Goal: Task Accomplishment & Management: Complete application form

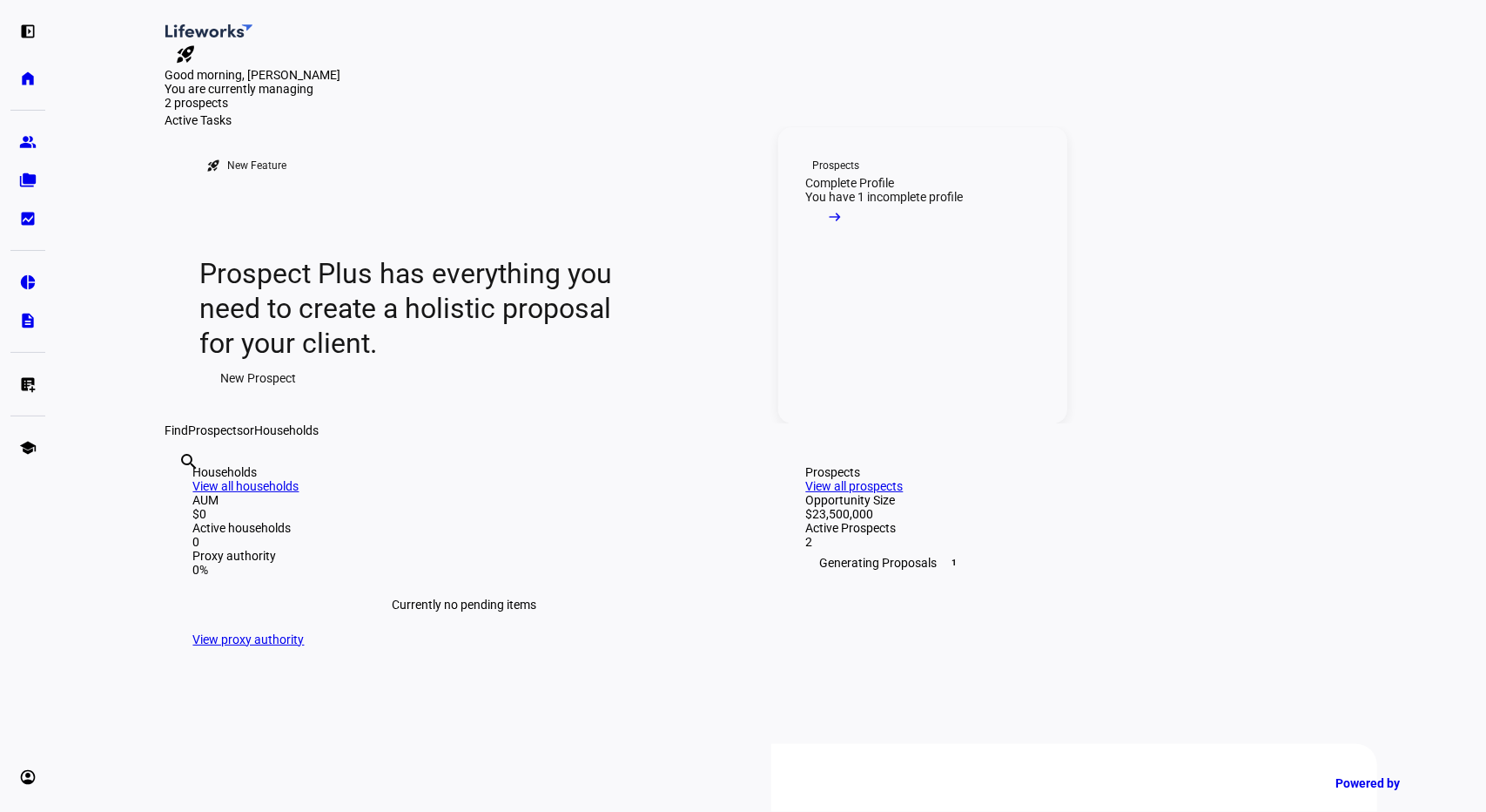
click at [858, 204] on div "You have 1 incomplete profile" at bounding box center [885, 196] width 157 height 14
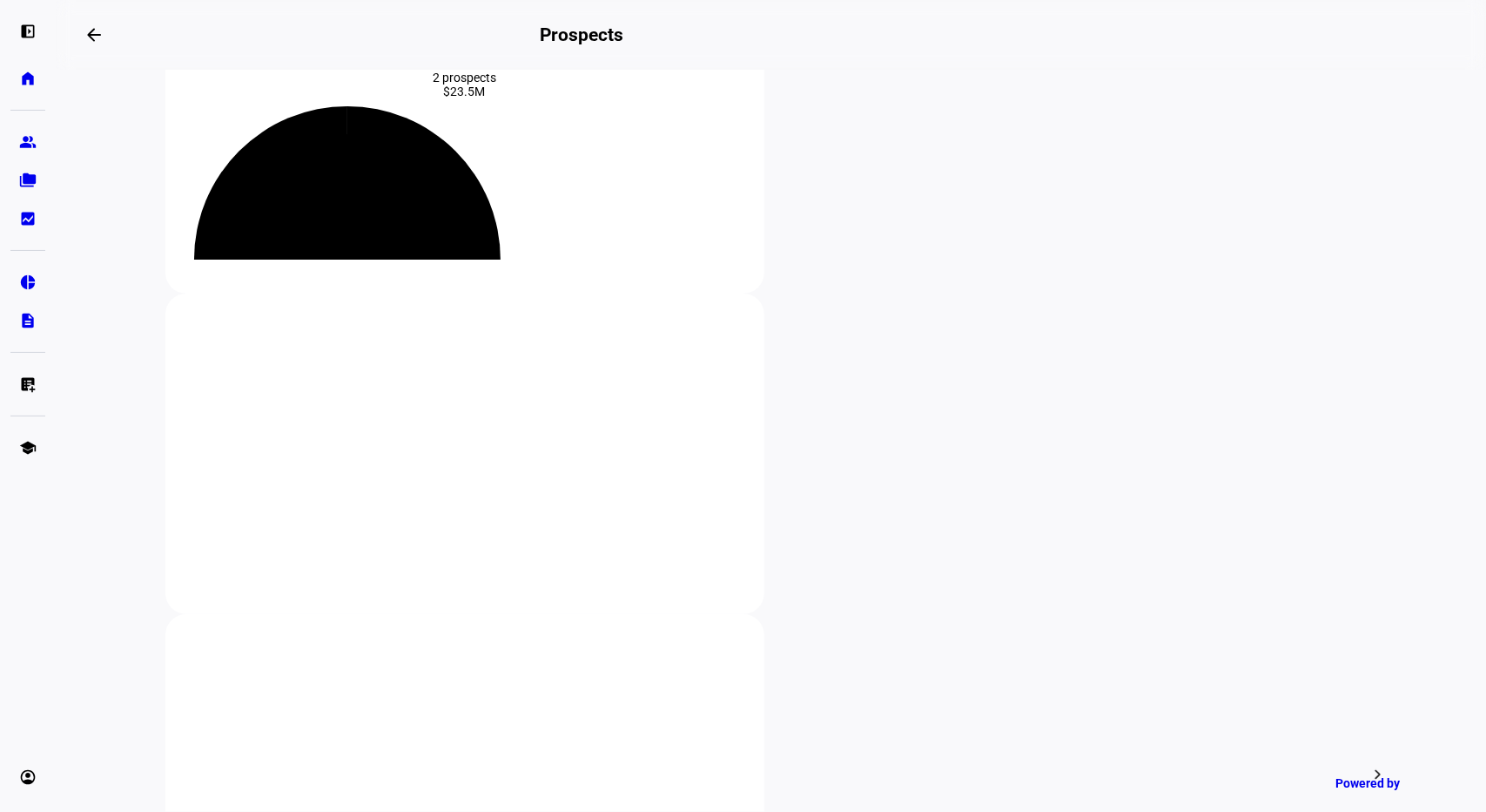
scroll to position [123, 0]
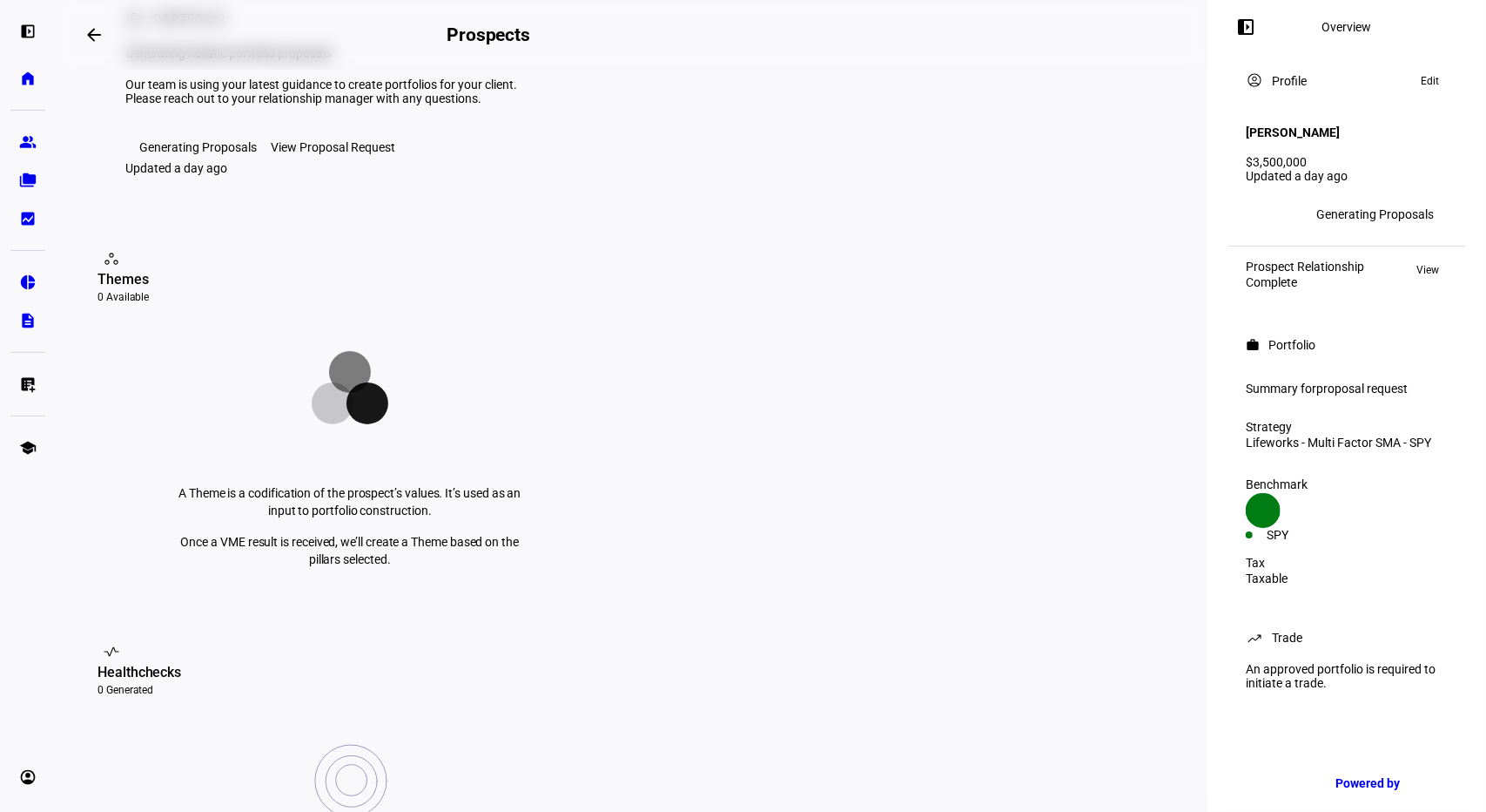
scroll to position [109, 0]
drag, startPoint x: 876, startPoint y: 699, endPoint x: 739, endPoint y: 631, distance: 152.9
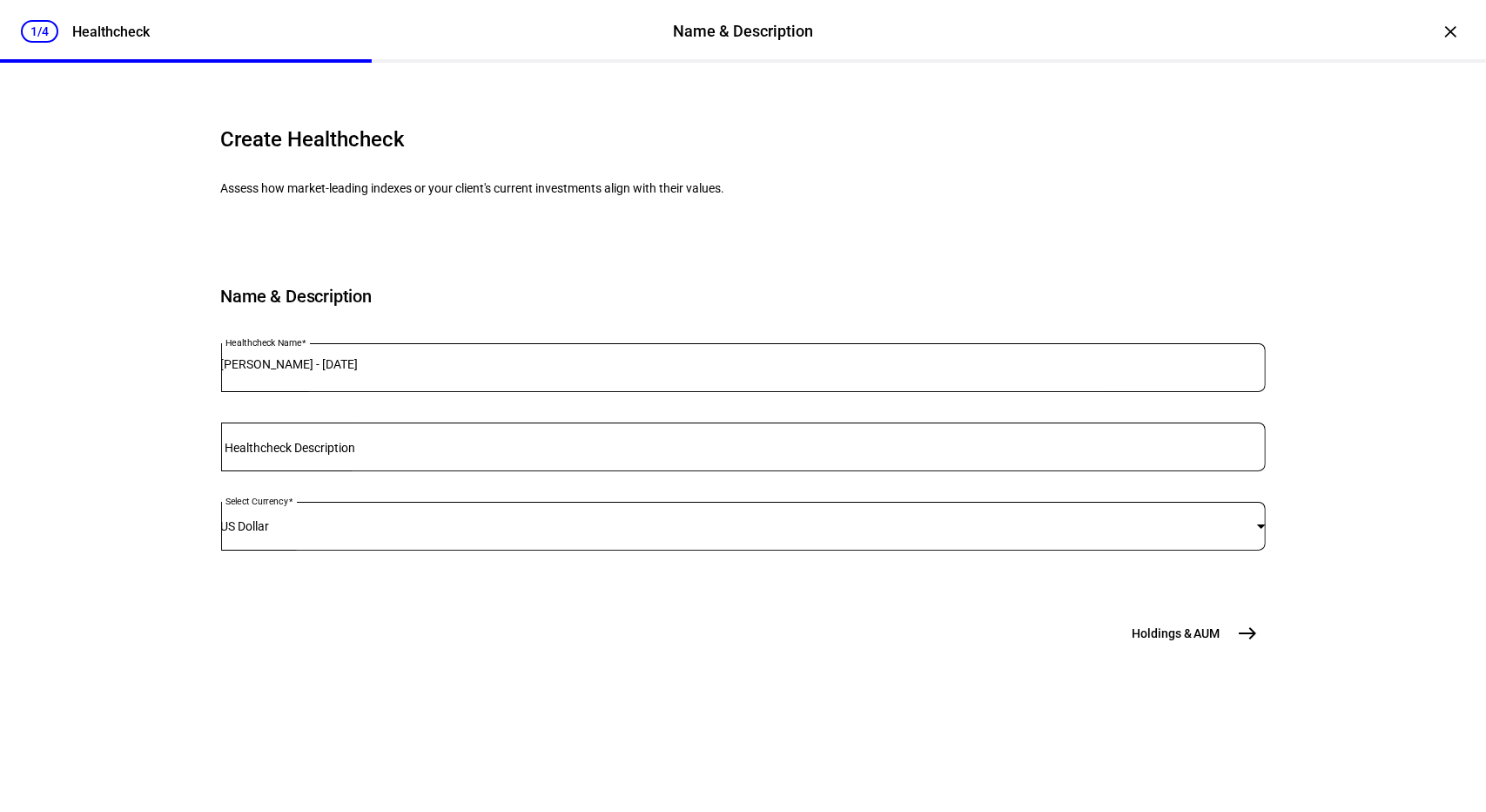
scroll to position [55, 0]
click at [1175, 642] on span "Holdings & AUM" at bounding box center [1176, 633] width 88 height 17
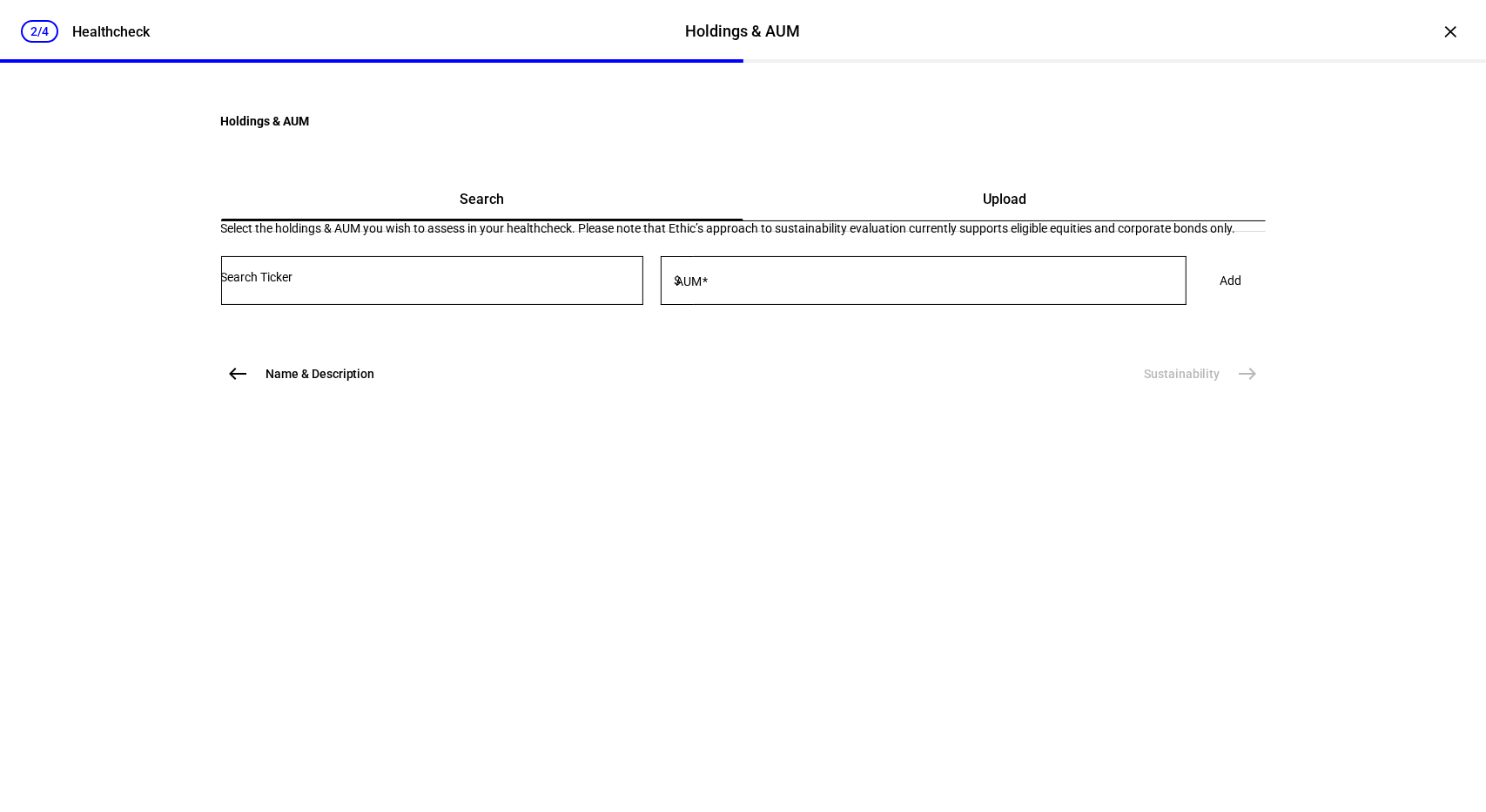
scroll to position [0, 0]
click at [983, 206] on span "Upload" at bounding box center [1004, 199] width 43 height 14
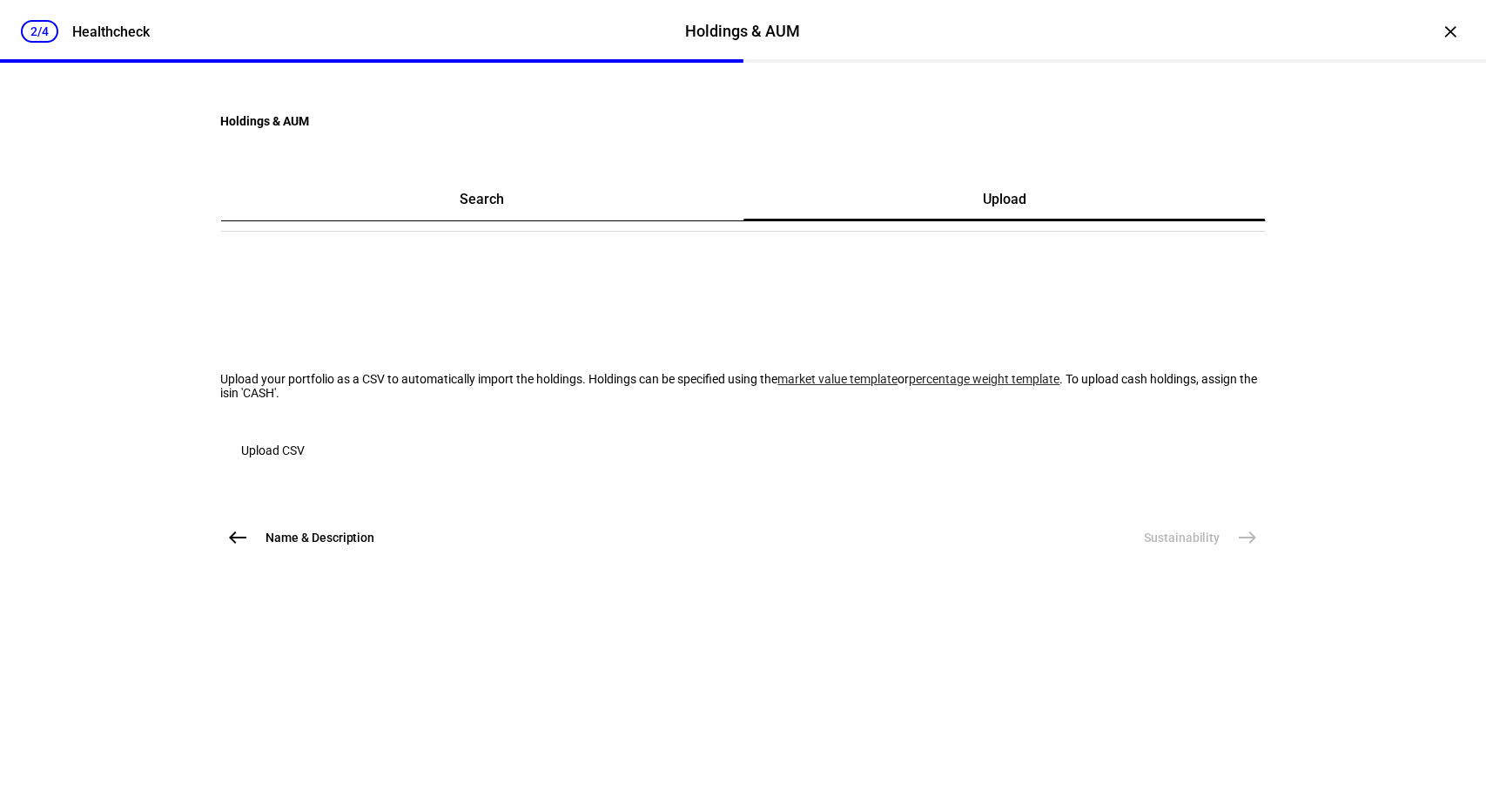
click at [305, 467] on span "Upload CSV" at bounding box center [273, 451] width 63 height 35
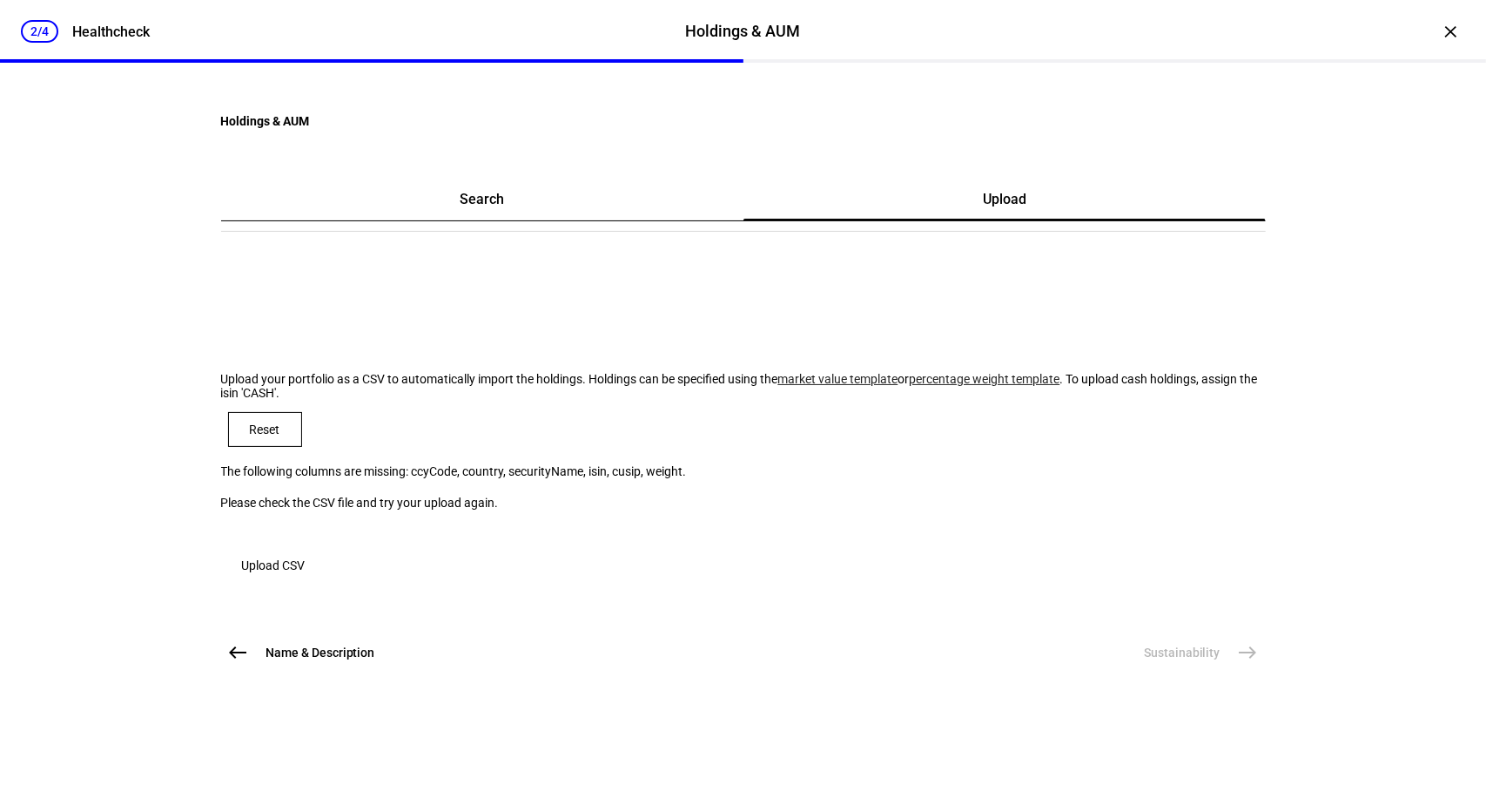
click at [779, 385] on link "market value template" at bounding box center [839, 378] width 120 height 14
click at [230, 663] on mat-icon "west" at bounding box center [238, 652] width 21 height 21
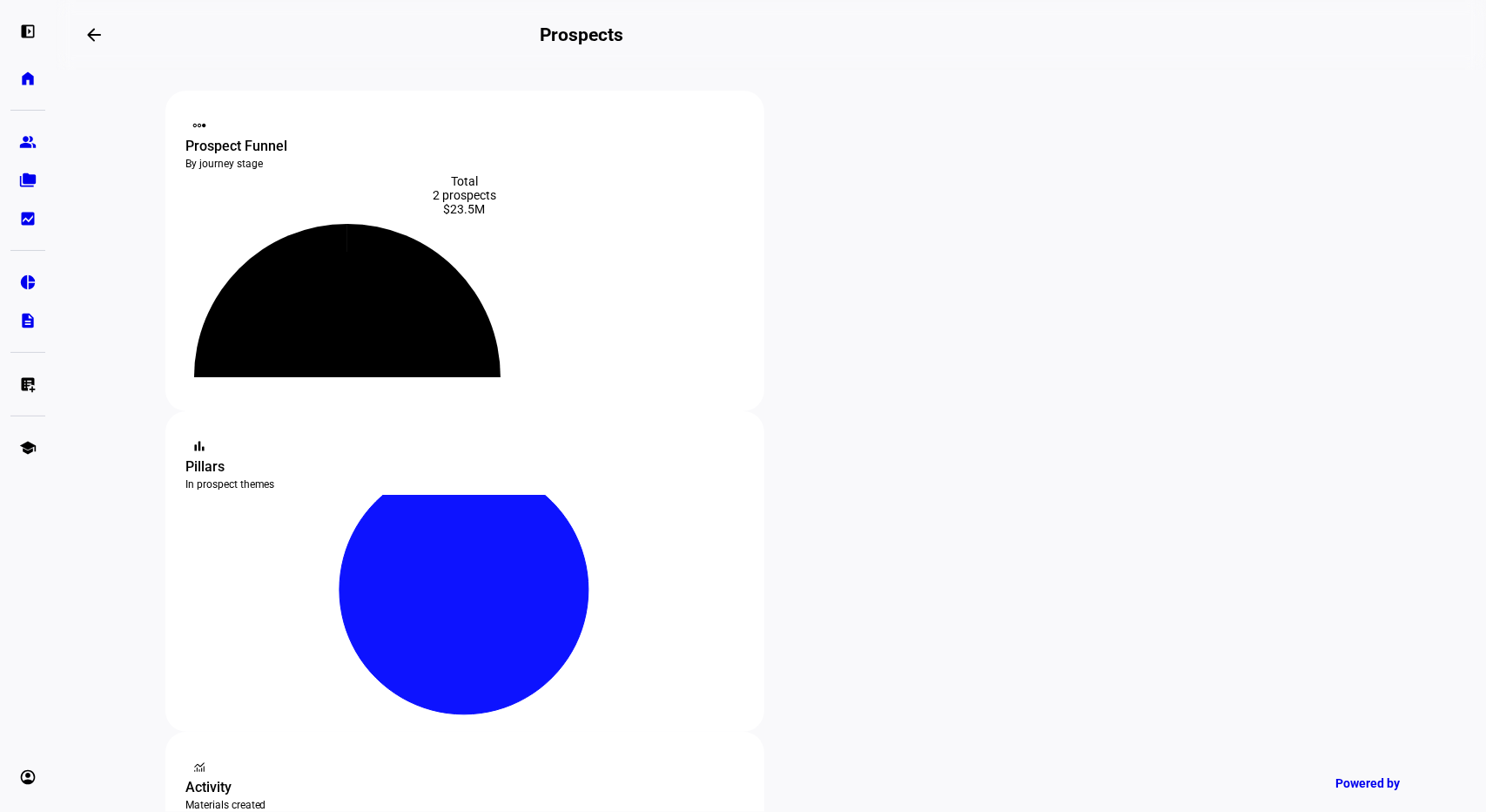
scroll to position [91, 0]
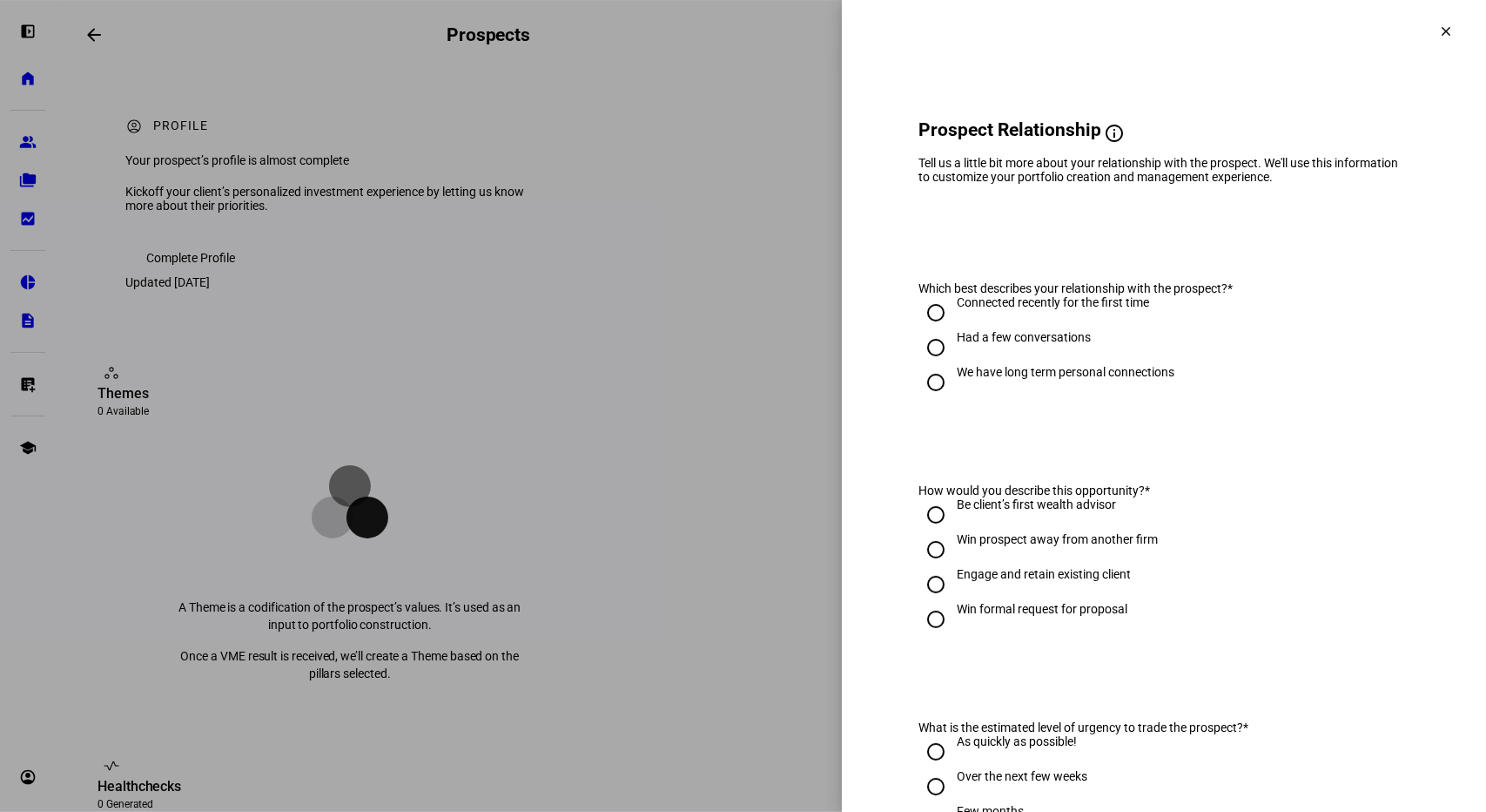
click at [919, 325] on input "Connected recently for the first time" at bounding box center [936, 313] width 35 height 35
radio input "true"
click at [920, 561] on input "Win prospect away from another firm" at bounding box center [936, 550] width 35 height 35
radio input "true"
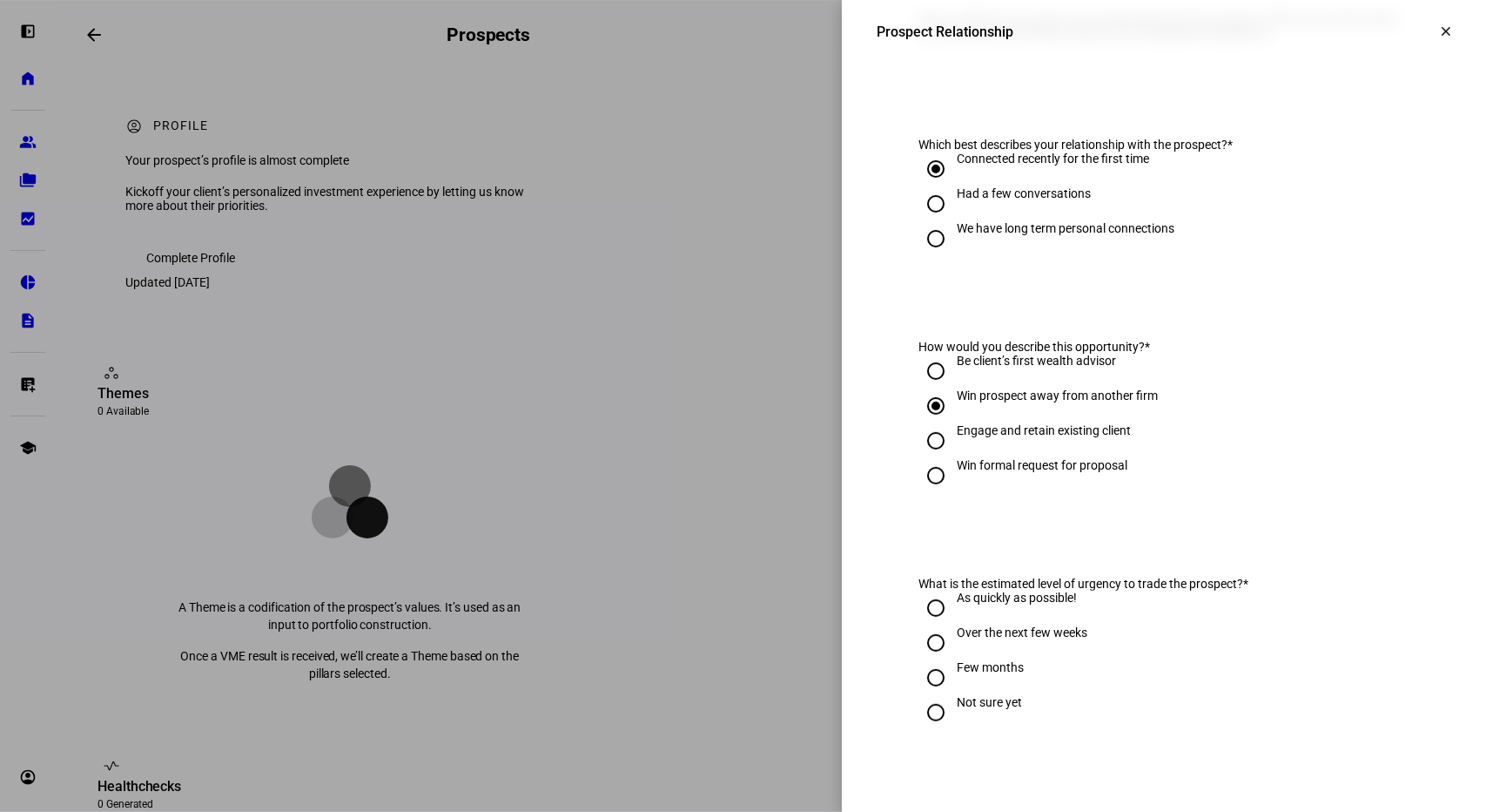
scroll to position [145, 0]
click at [925, 715] on input "Not sure yet" at bounding box center [936, 711] width 35 height 35
radio input "true"
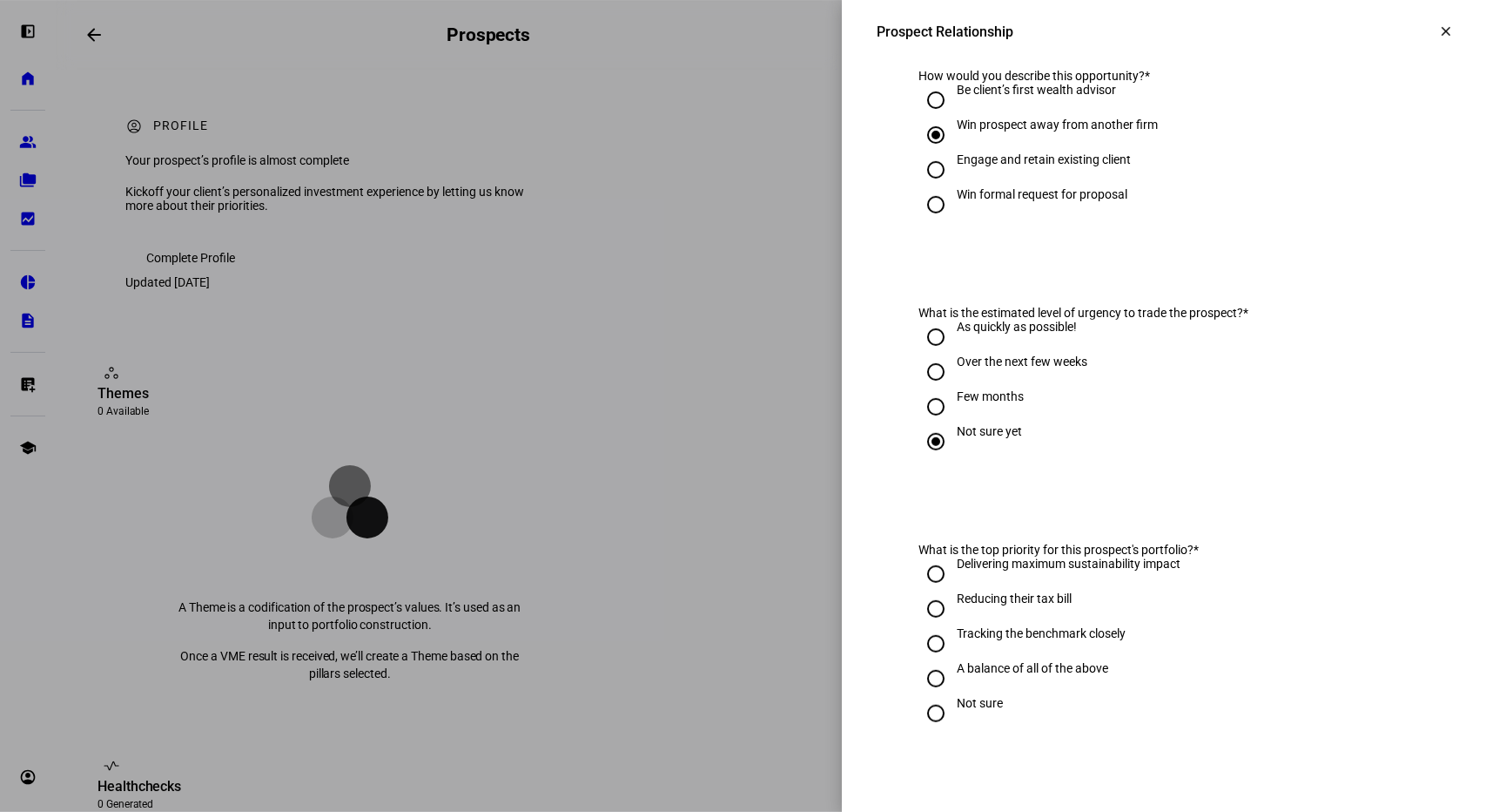
scroll to position [416, 0]
click at [923, 614] on input "Reducing their tax bill" at bounding box center [936, 608] width 35 height 35
radio input "true"
click at [922, 643] on input "Tracking the benchmark closely" at bounding box center [936, 643] width 35 height 35
radio input "true"
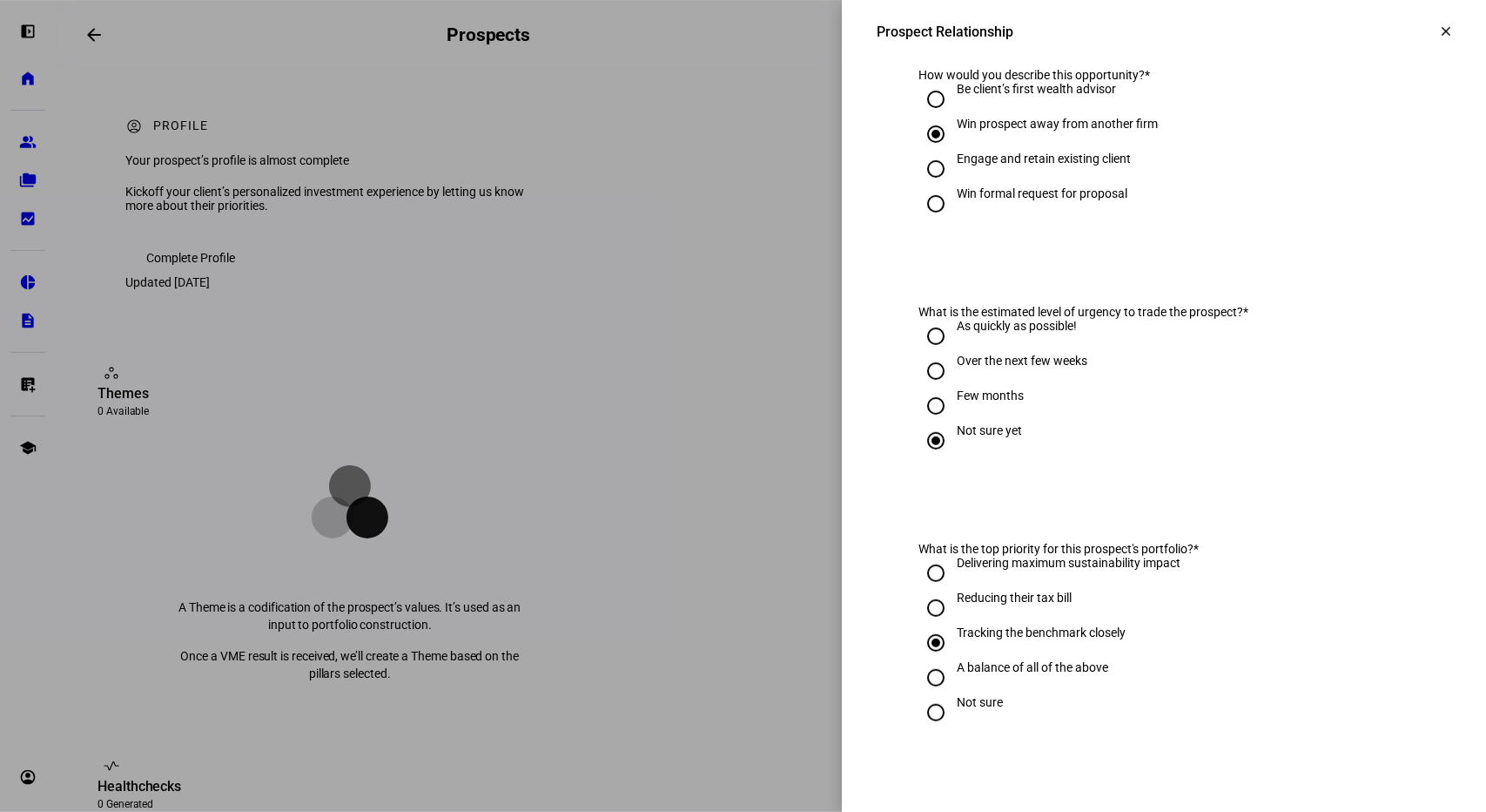
click at [922, 617] on input "Reducing their tax bill" at bounding box center [936, 608] width 35 height 35
radio input "true"
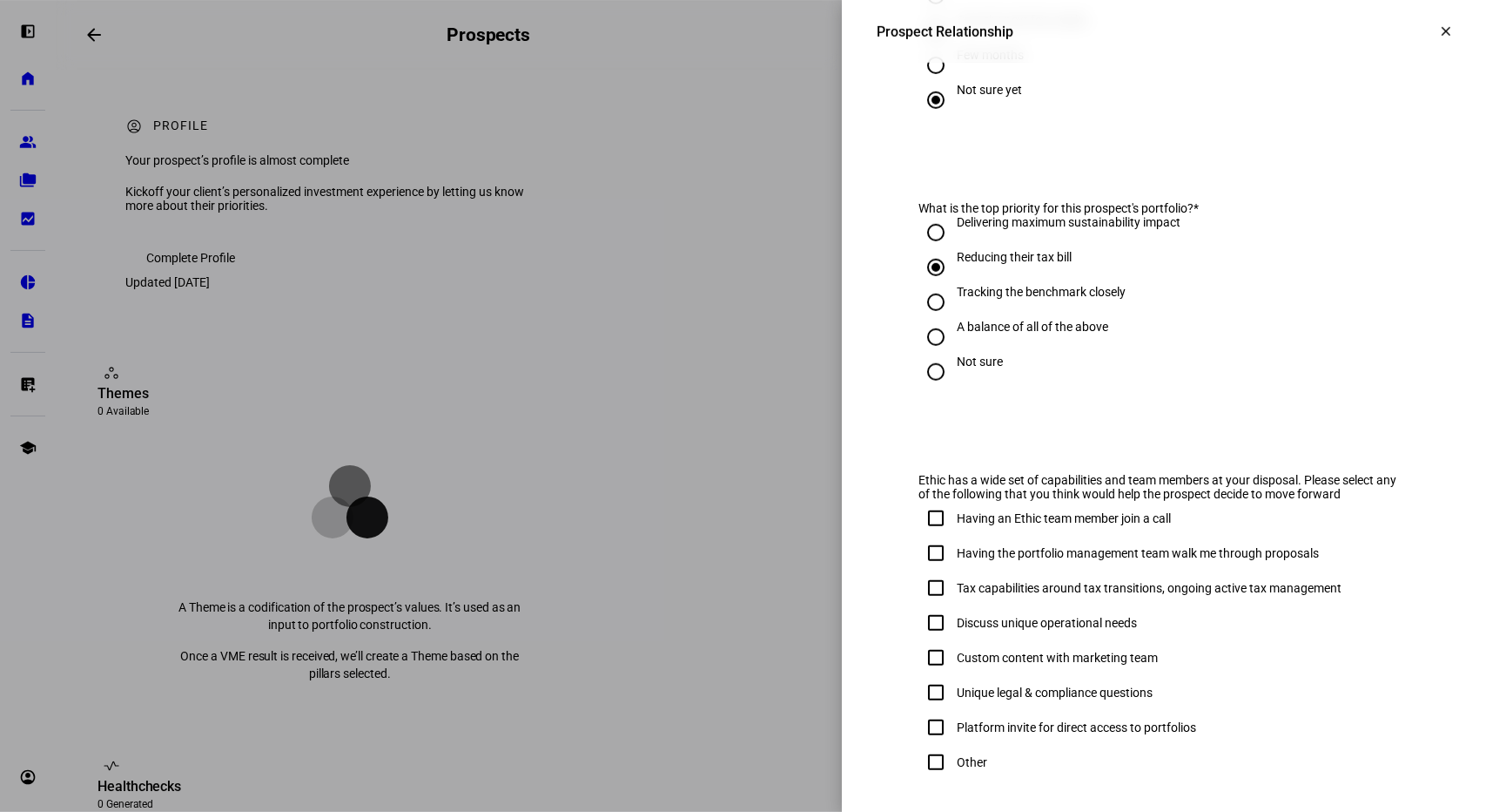
scroll to position [757, 0]
click at [920, 566] on input "Having the portfolio management team walk me through proposals" at bounding box center [936, 552] width 35 height 35
checkbox input "true"
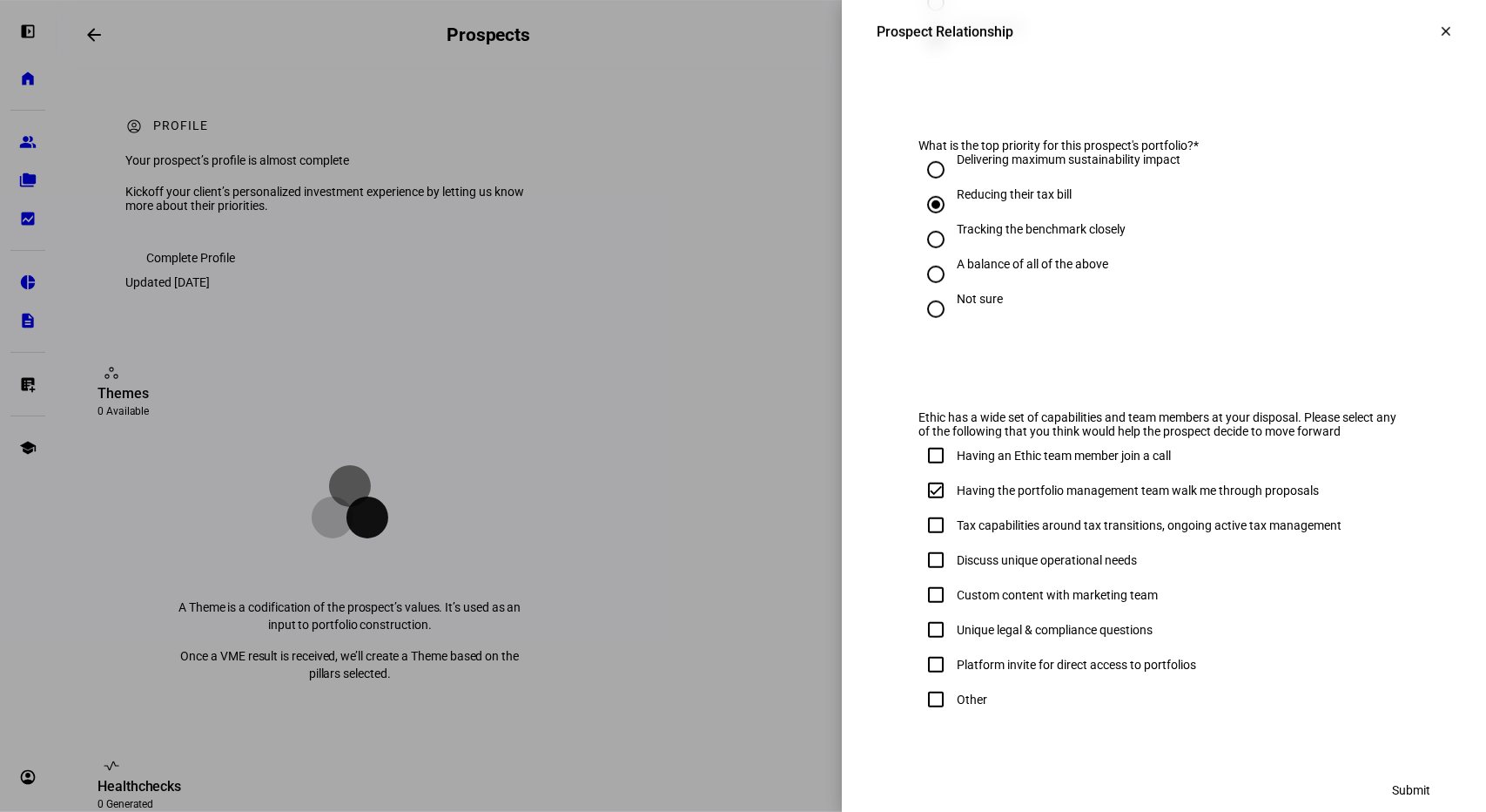
scroll to position [861, 0]
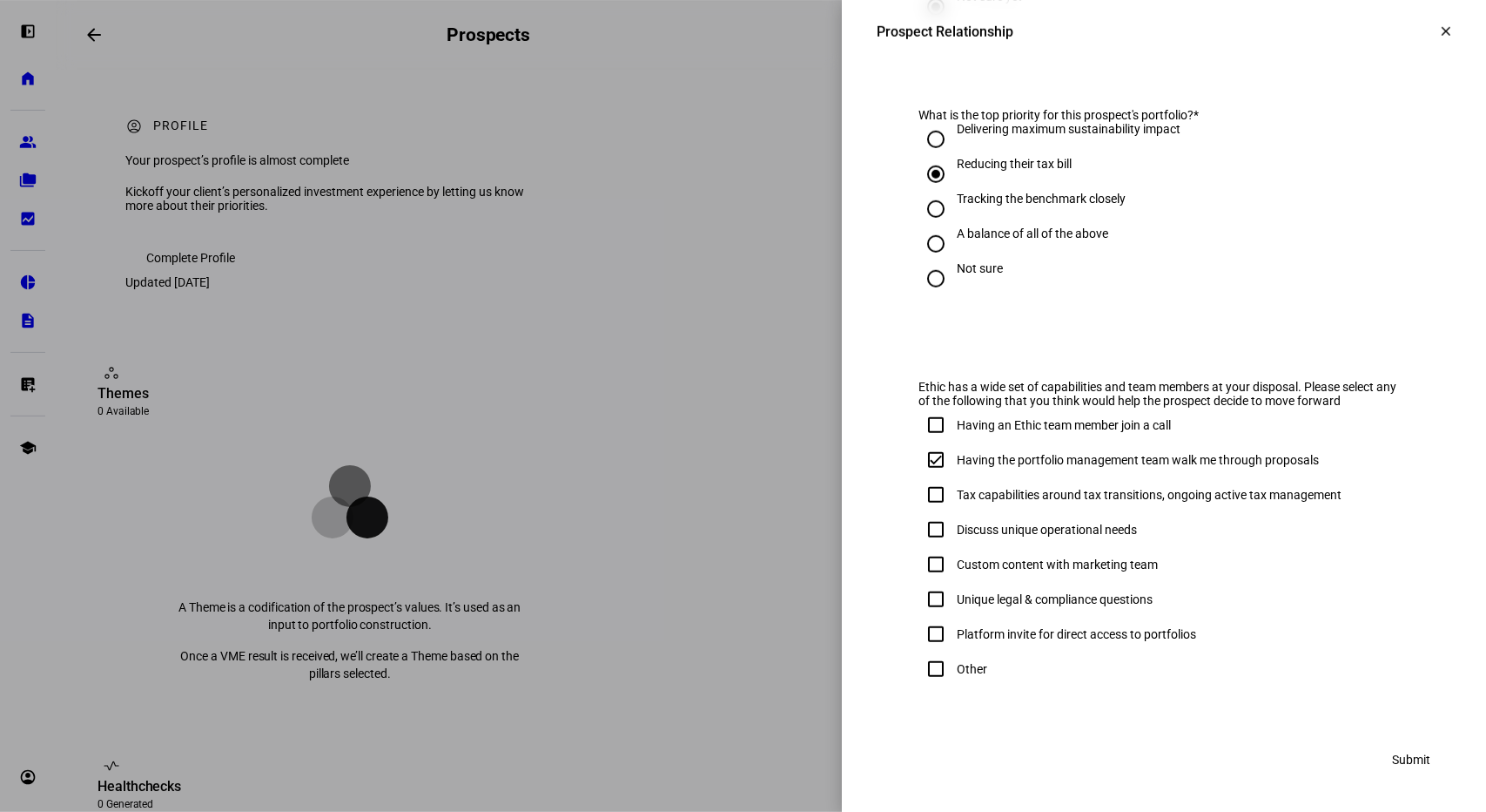
click at [1395, 753] on span "Submit" at bounding box center [1412, 760] width 39 height 35
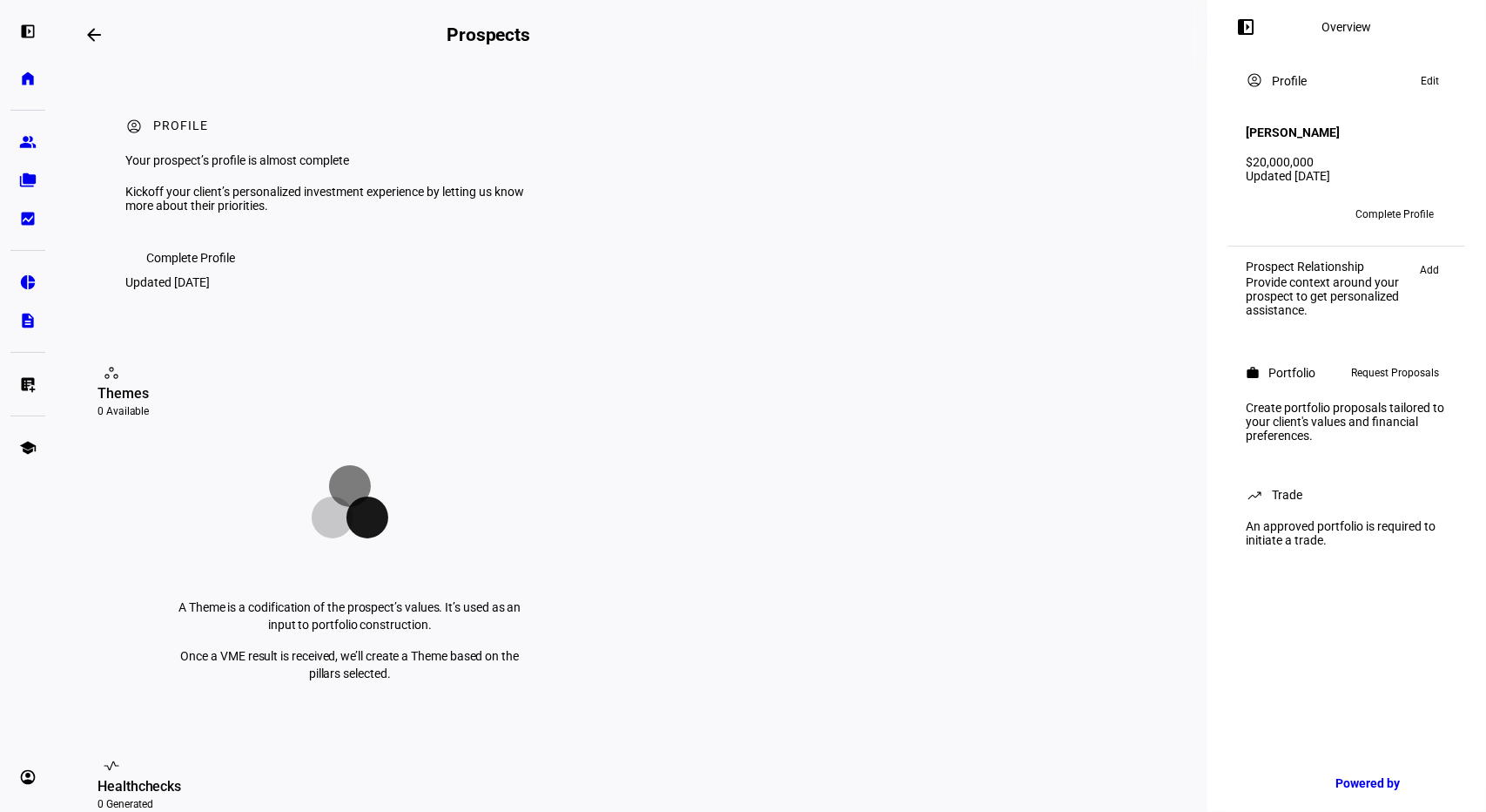
click at [1285, 291] on div "Provide context around your prospect to get personalized assistance." at bounding box center [1329, 295] width 166 height 41
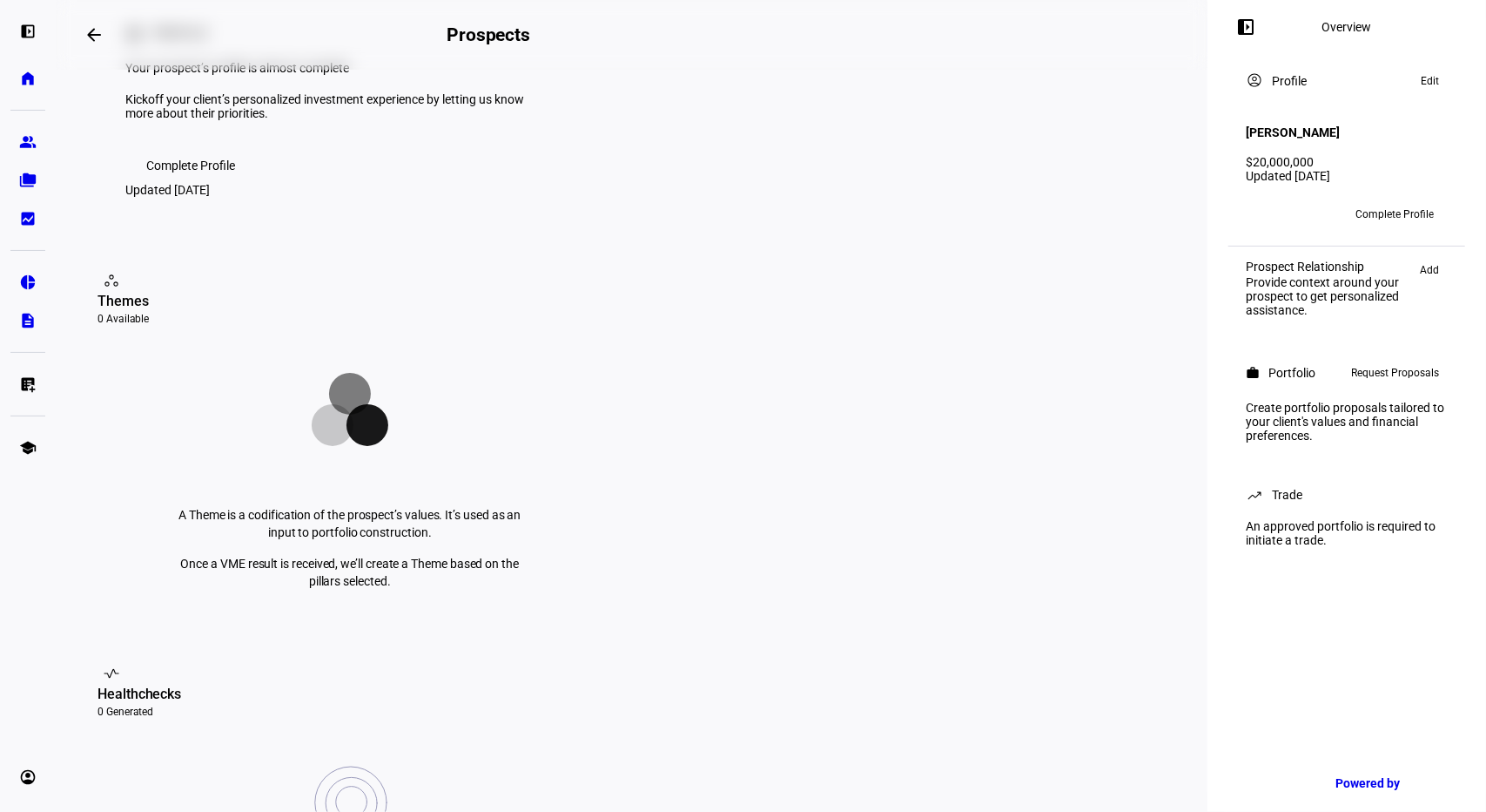
scroll to position [0, 0]
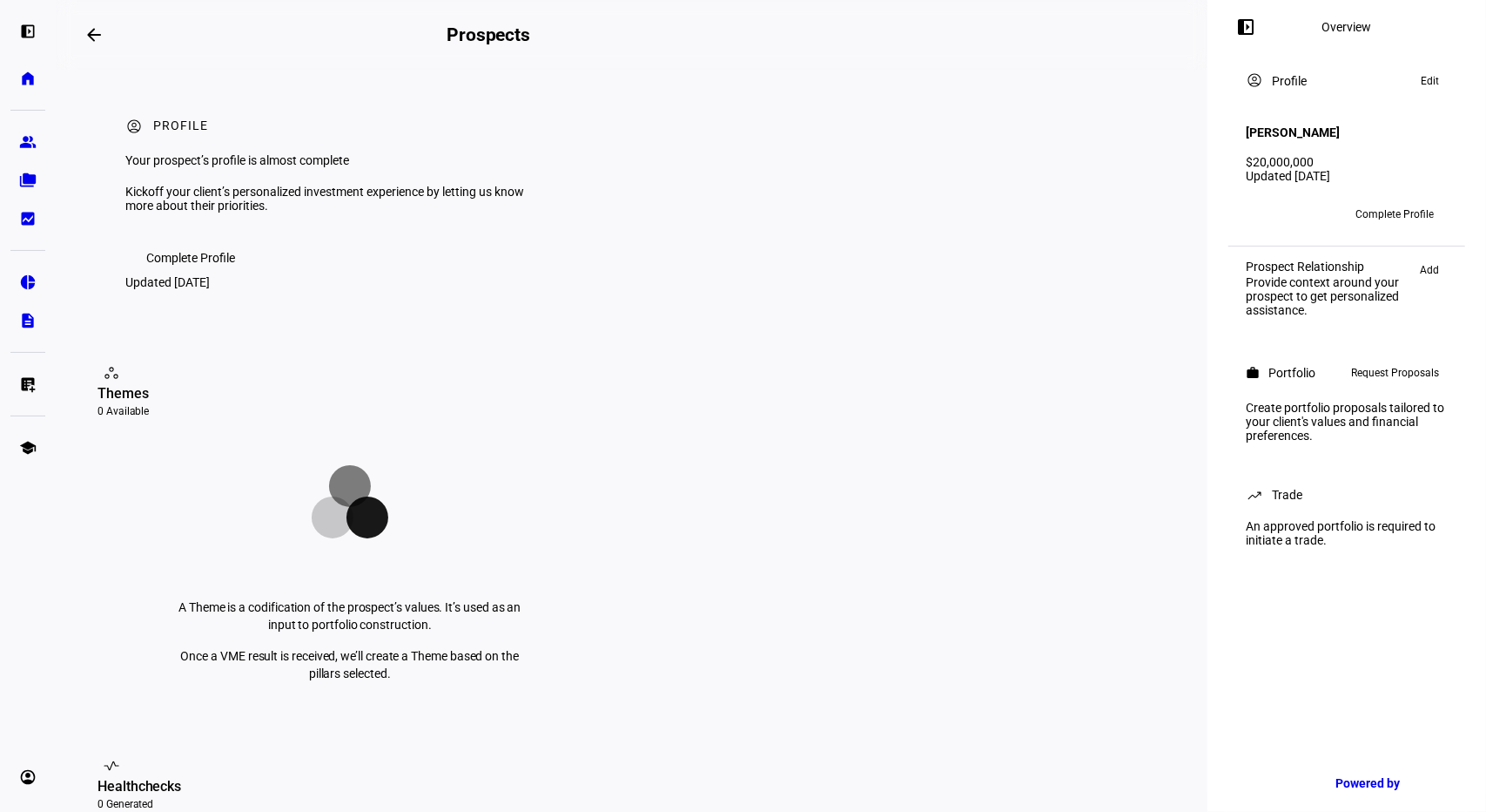
click at [1425, 81] on span "Edit" at bounding box center [1430, 81] width 18 height 21
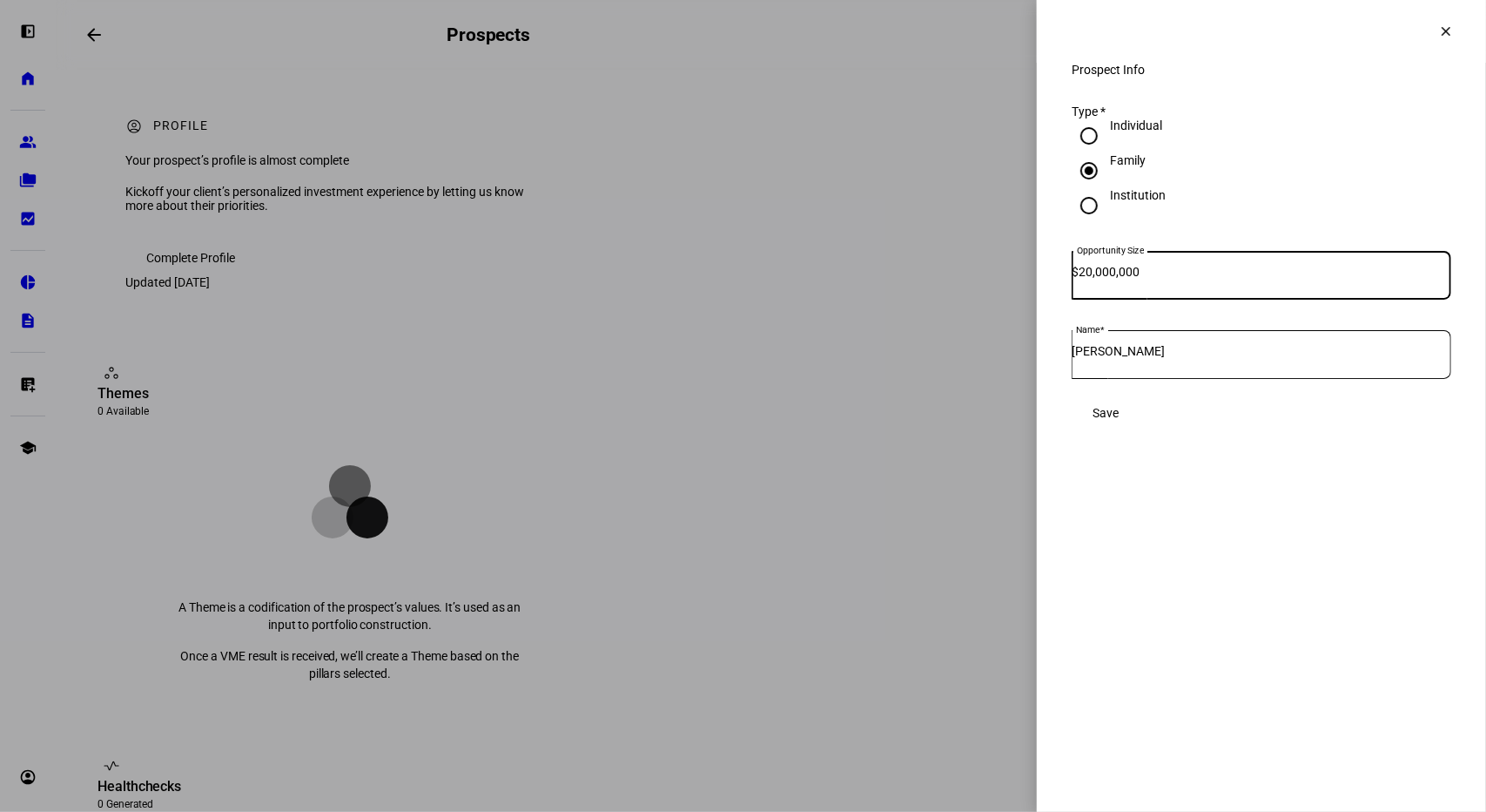
click at [1107, 279] on input "20,000,000" at bounding box center [1264, 271] width 372 height 14
type input "25,000,000"
click at [1119, 419] on span "Save" at bounding box center [1105, 412] width 26 height 14
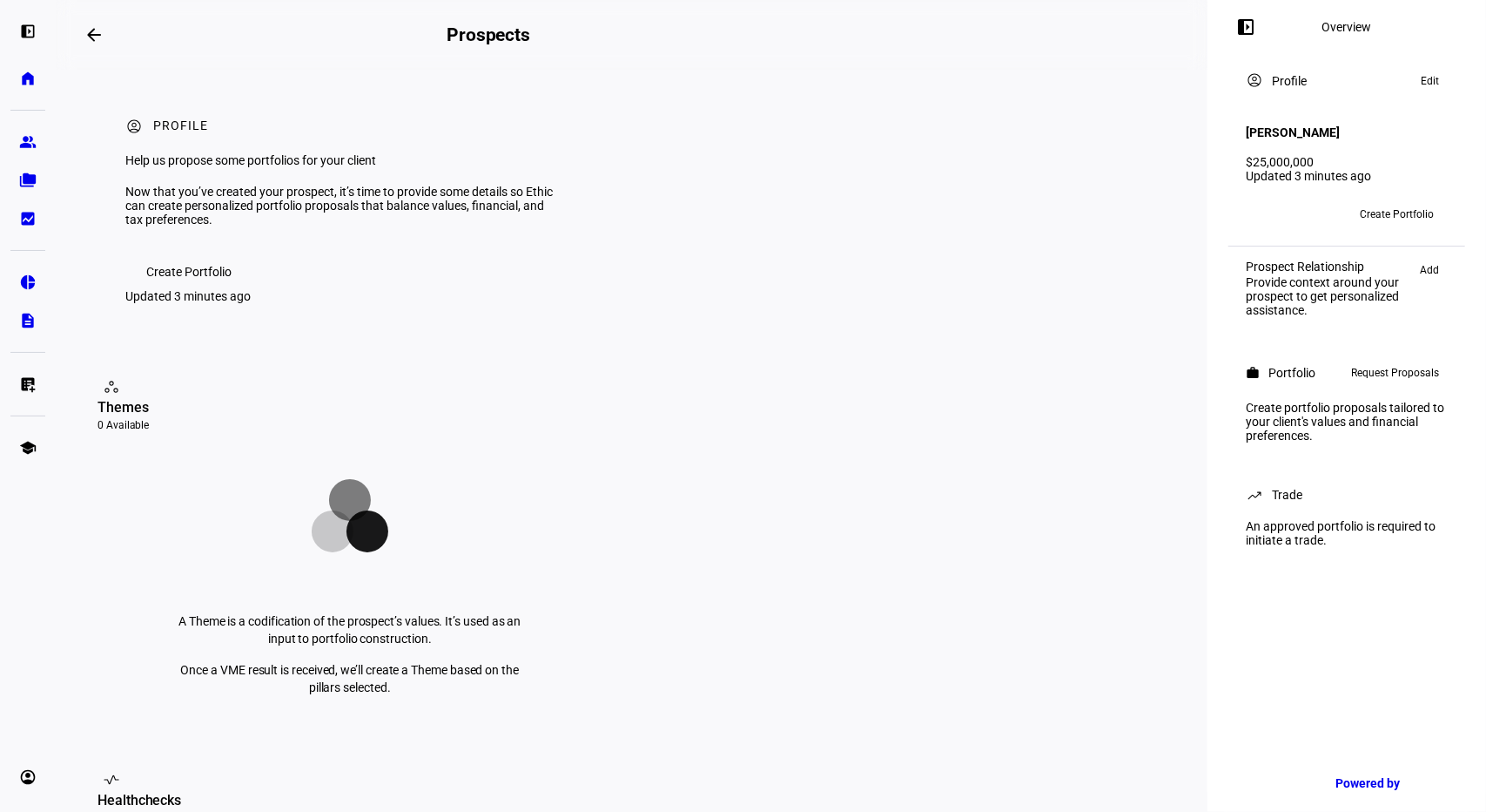
click at [1426, 259] on span "Add" at bounding box center [1429, 269] width 19 height 21
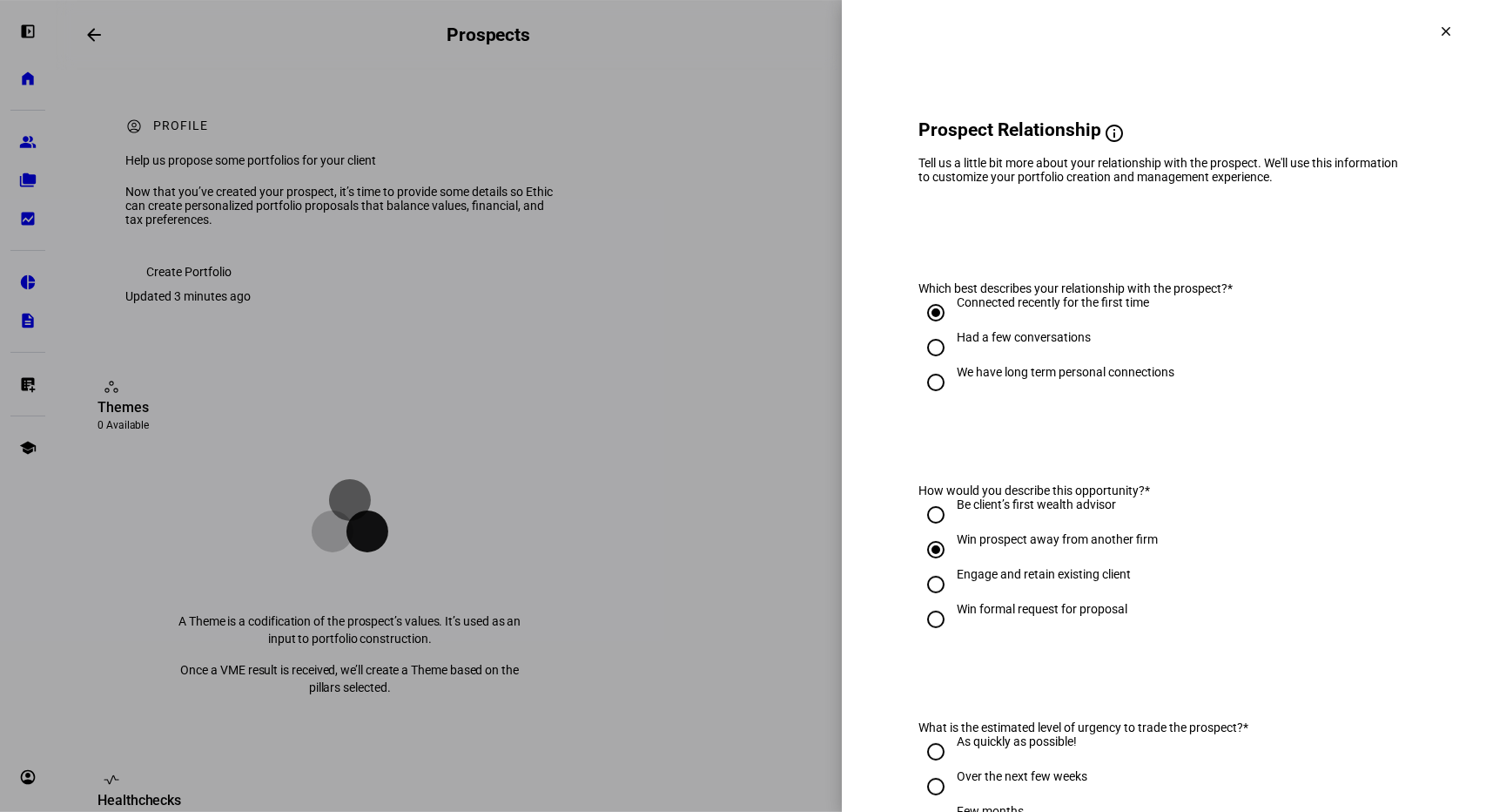
click at [1438, 27] on mat-icon "clear" at bounding box center [1446, 31] width 16 height 16
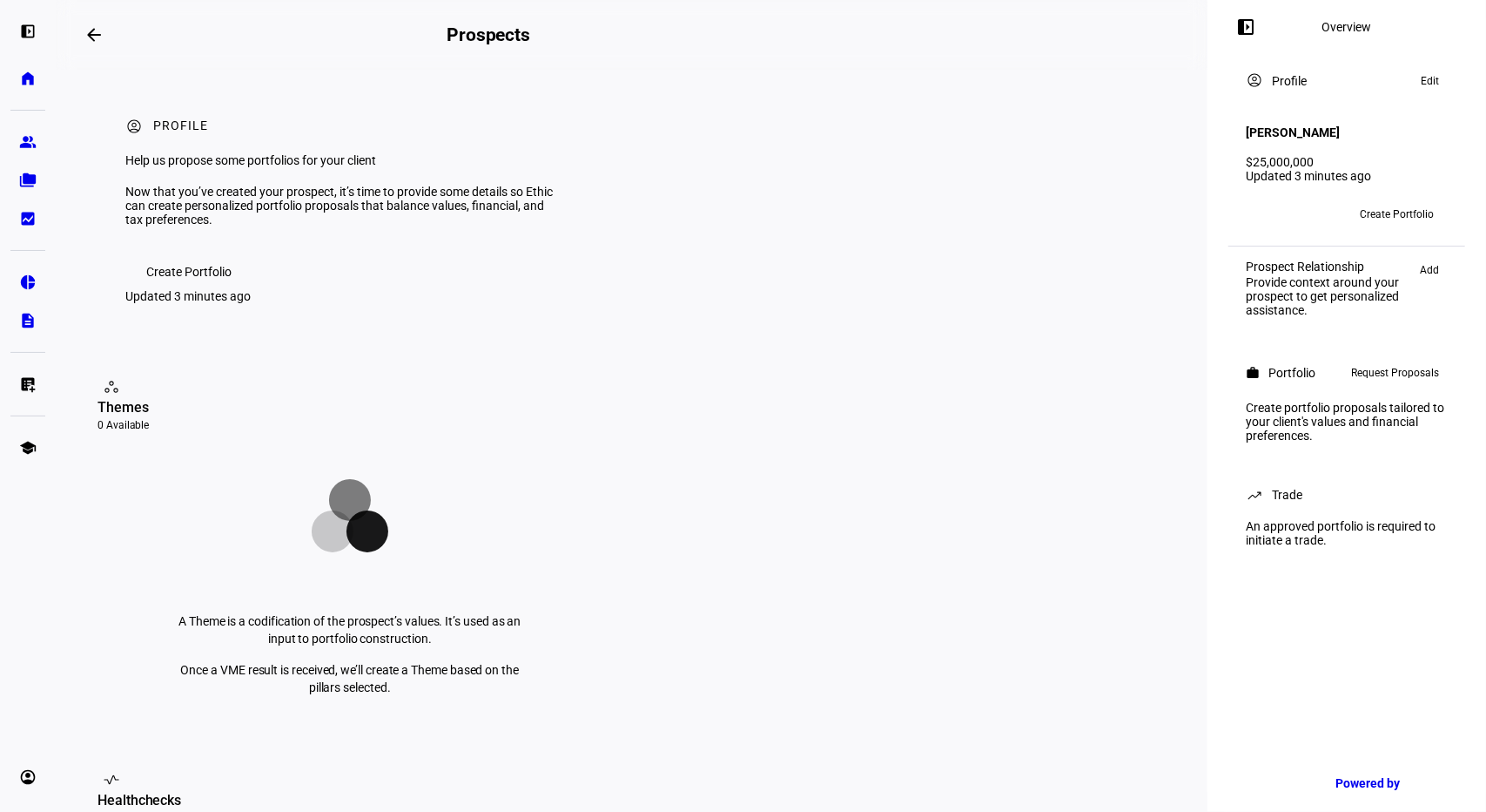
click at [1379, 377] on span "Request Proposals" at bounding box center [1396, 372] width 88 height 21
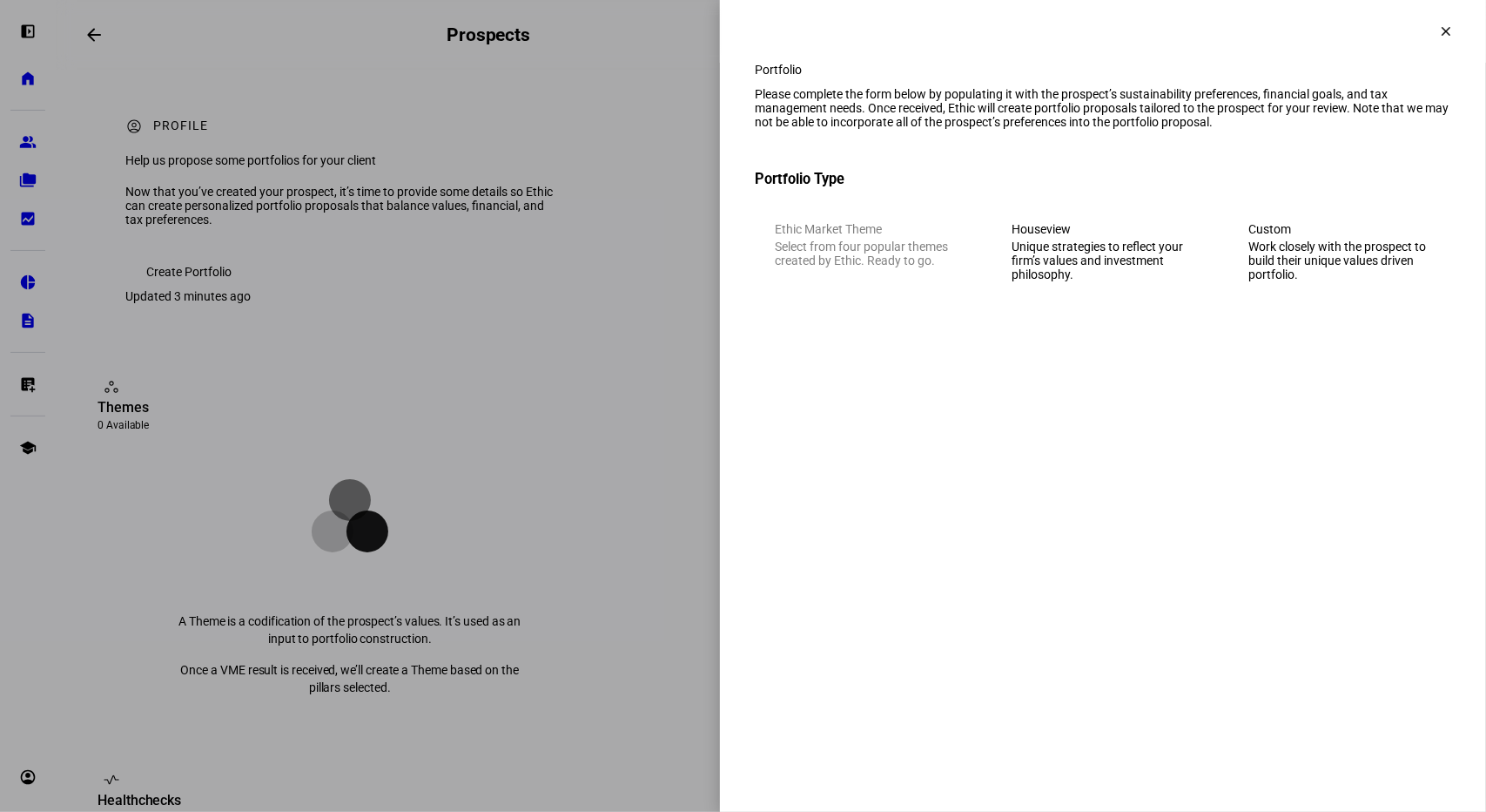
click at [1438, 36] on mat-icon "clear" at bounding box center [1446, 31] width 16 height 16
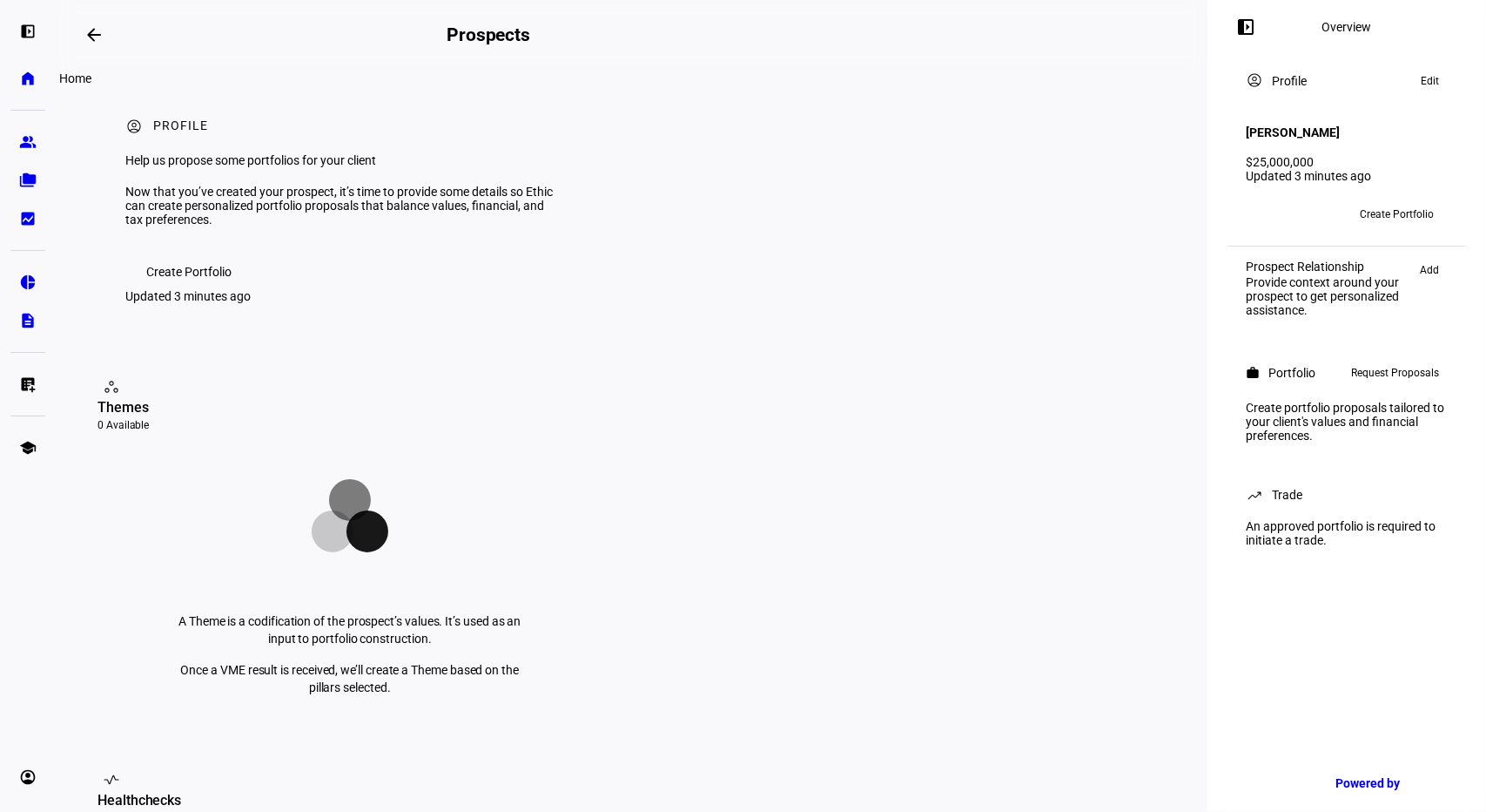
click at [22, 74] on eth-mat-symbol "home" at bounding box center [28, 78] width 17 height 17
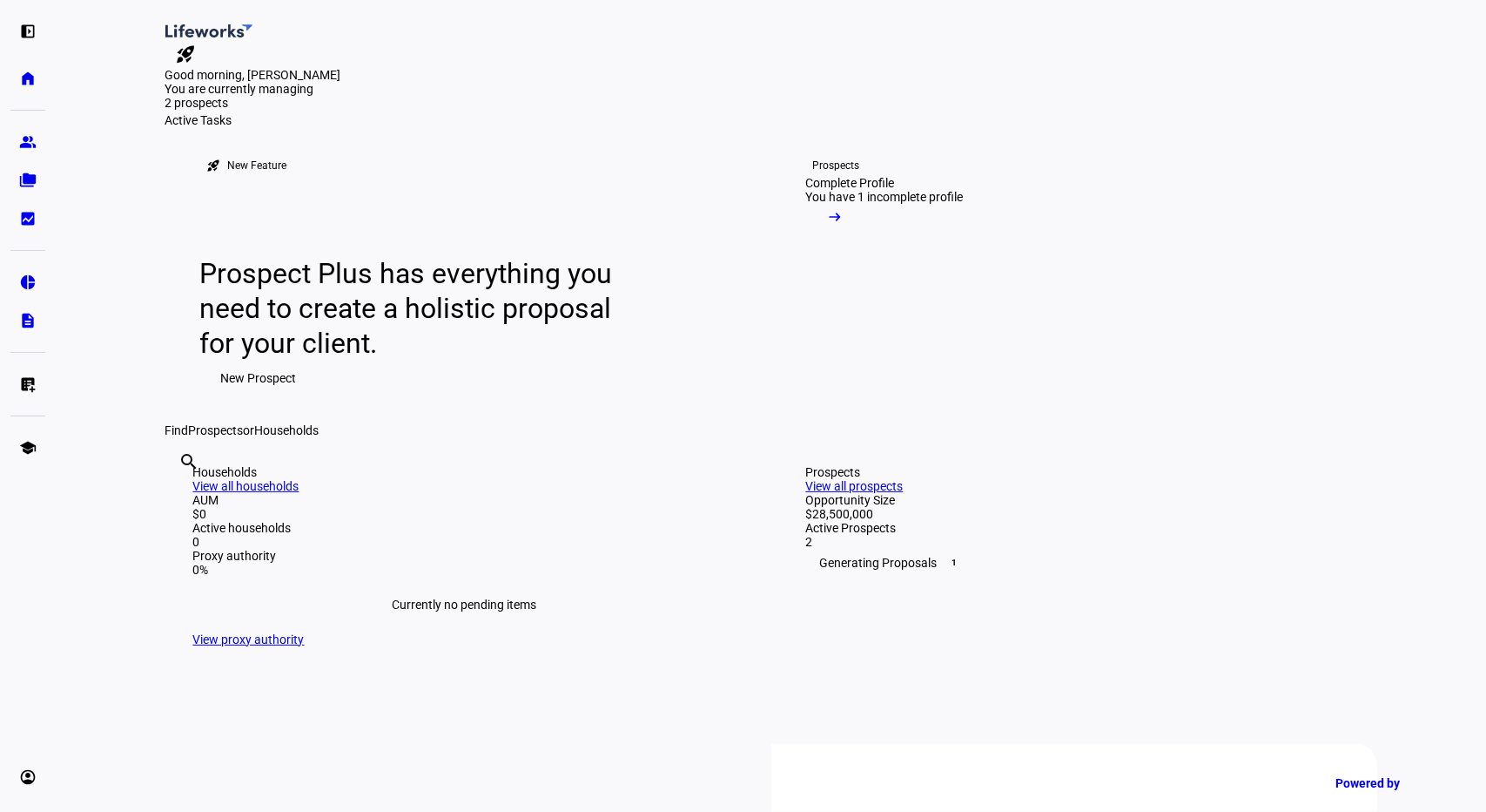
click at [269, 395] on span "New Prospect" at bounding box center [259, 378] width 75 height 35
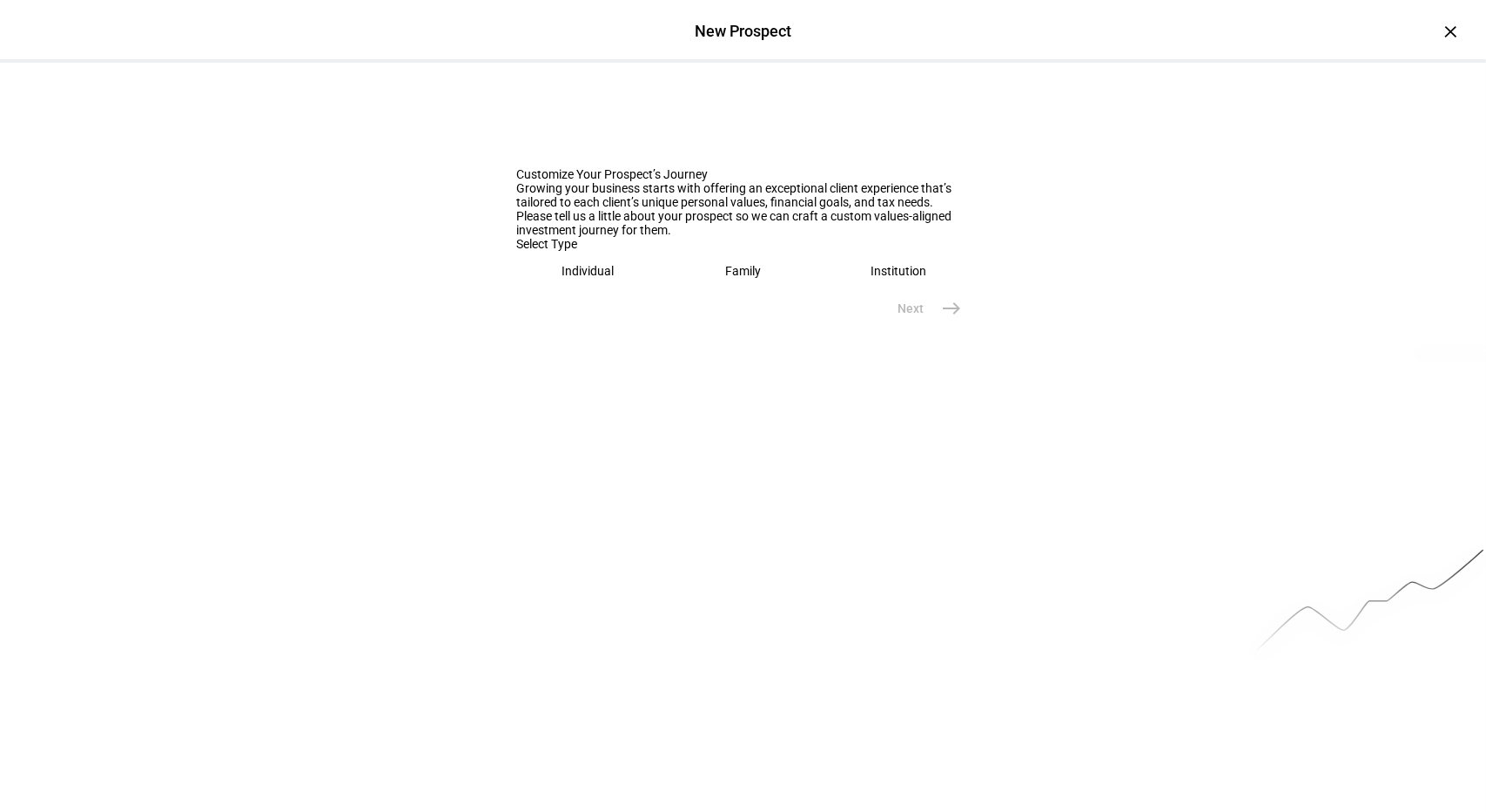
click at [714, 291] on eth-mega-radio-button "Family" at bounding box center [743, 271] width 142 height 40
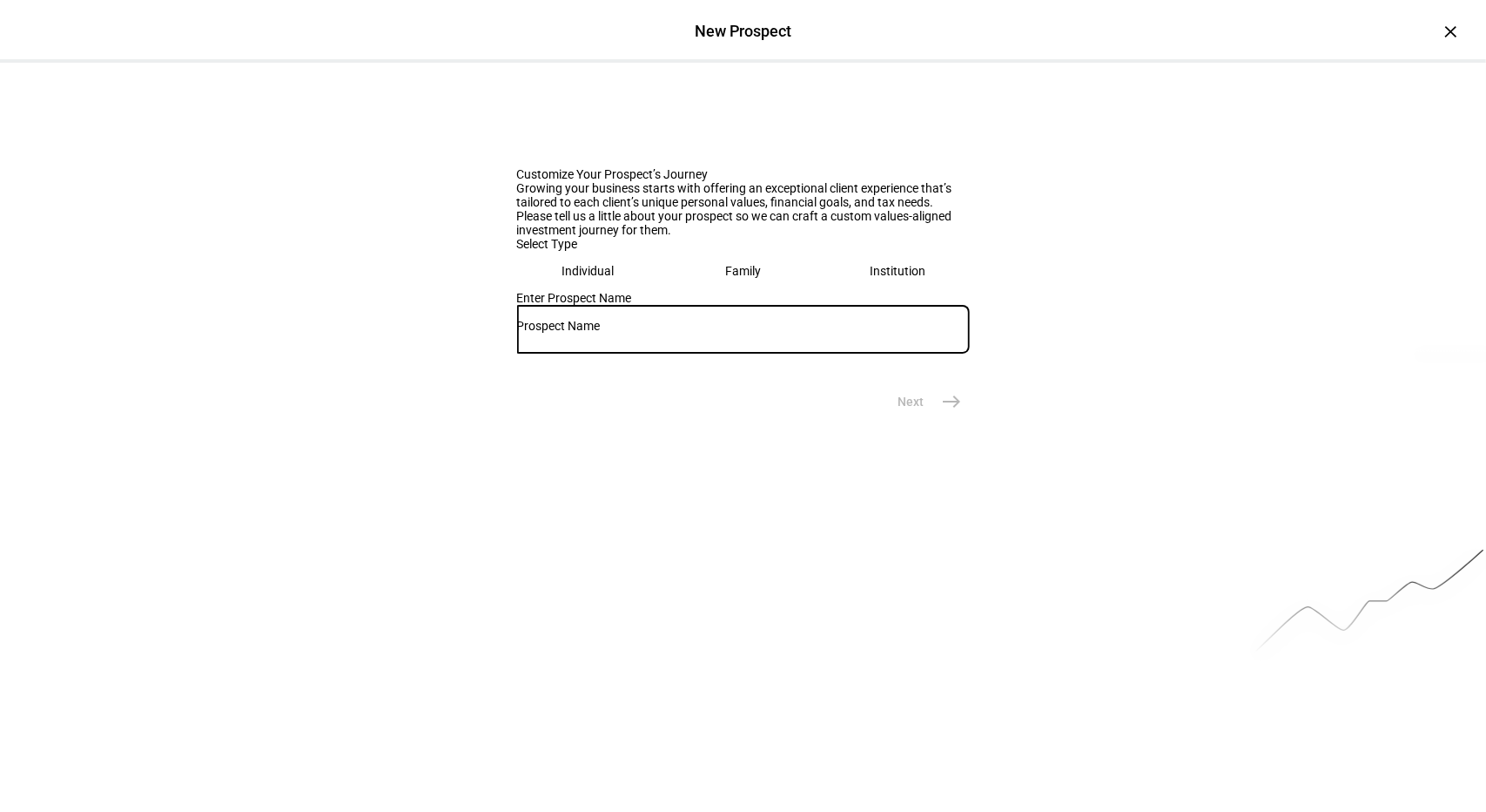
click at [649, 333] on input "text" at bounding box center [743, 326] width 452 height 14
type input "[PERSON_NAME]"
click at [946, 412] on mat-icon "east" at bounding box center [953, 401] width 21 height 21
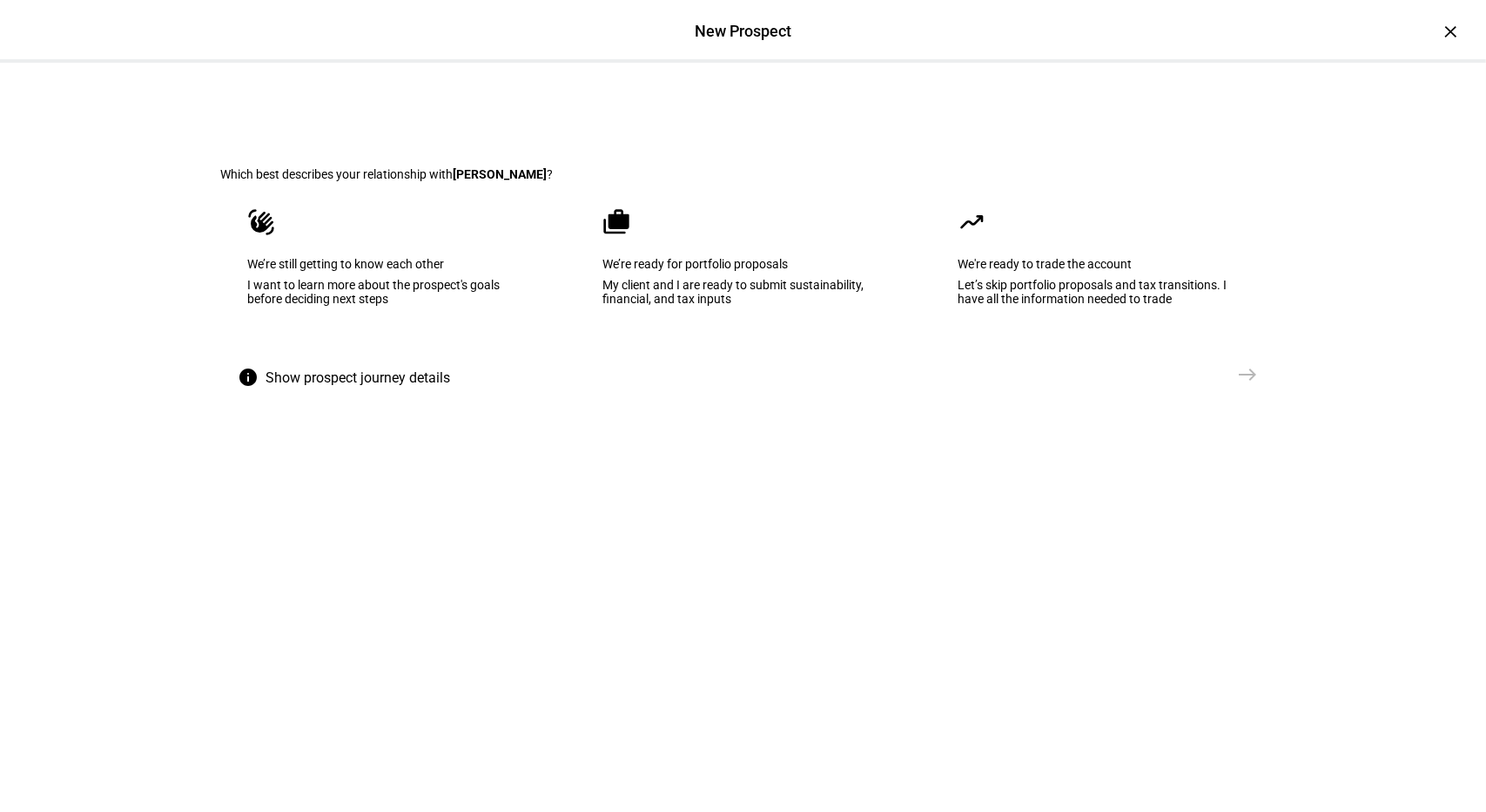
click at [726, 305] on div "My client and I are ready to submit sustainability, financial, and tax inputs" at bounding box center [743, 292] width 280 height 28
click at [1243, 385] on mat-icon "east" at bounding box center [1248, 374] width 21 height 21
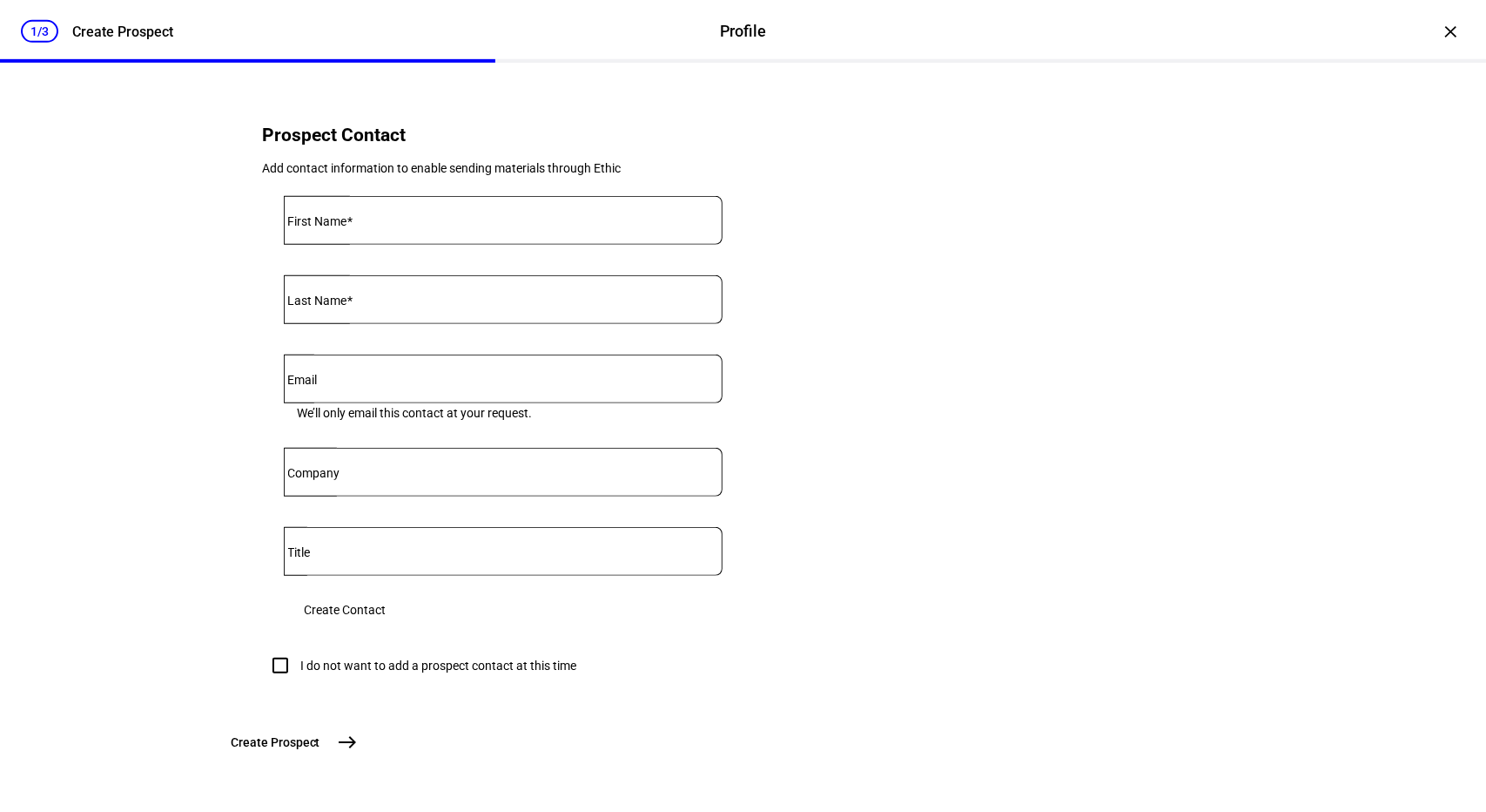
scroll to position [676, 0]
type input "3,500,000"
click at [274, 682] on input "I do not want to add a prospect contact at this time" at bounding box center [280, 665] width 35 height 35
checkbox input "true"
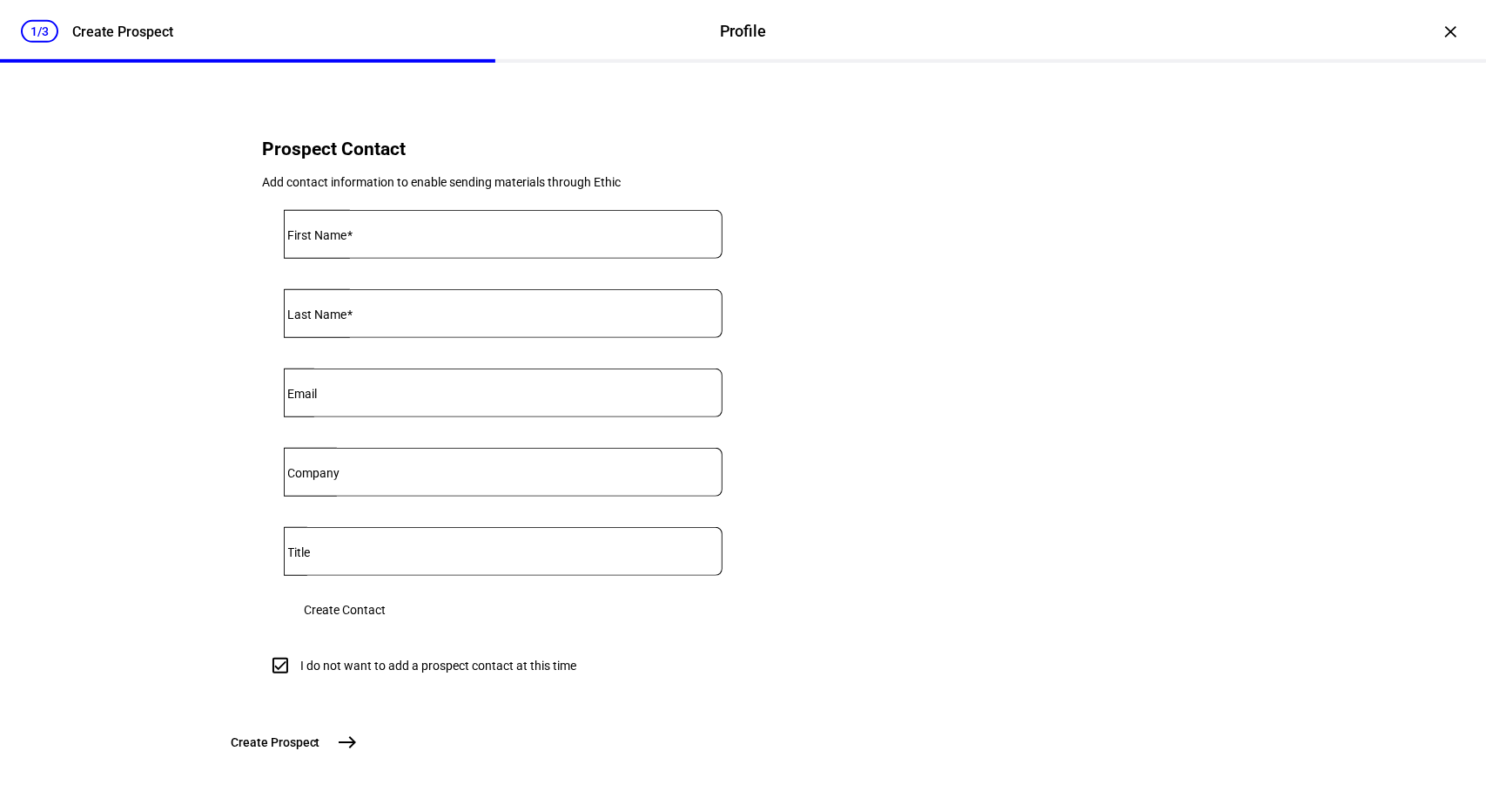
scroll to position [717, 0]
click at [320, 744] on span "Create Prospect" at bounding box center [276, 741] width 89 height 17
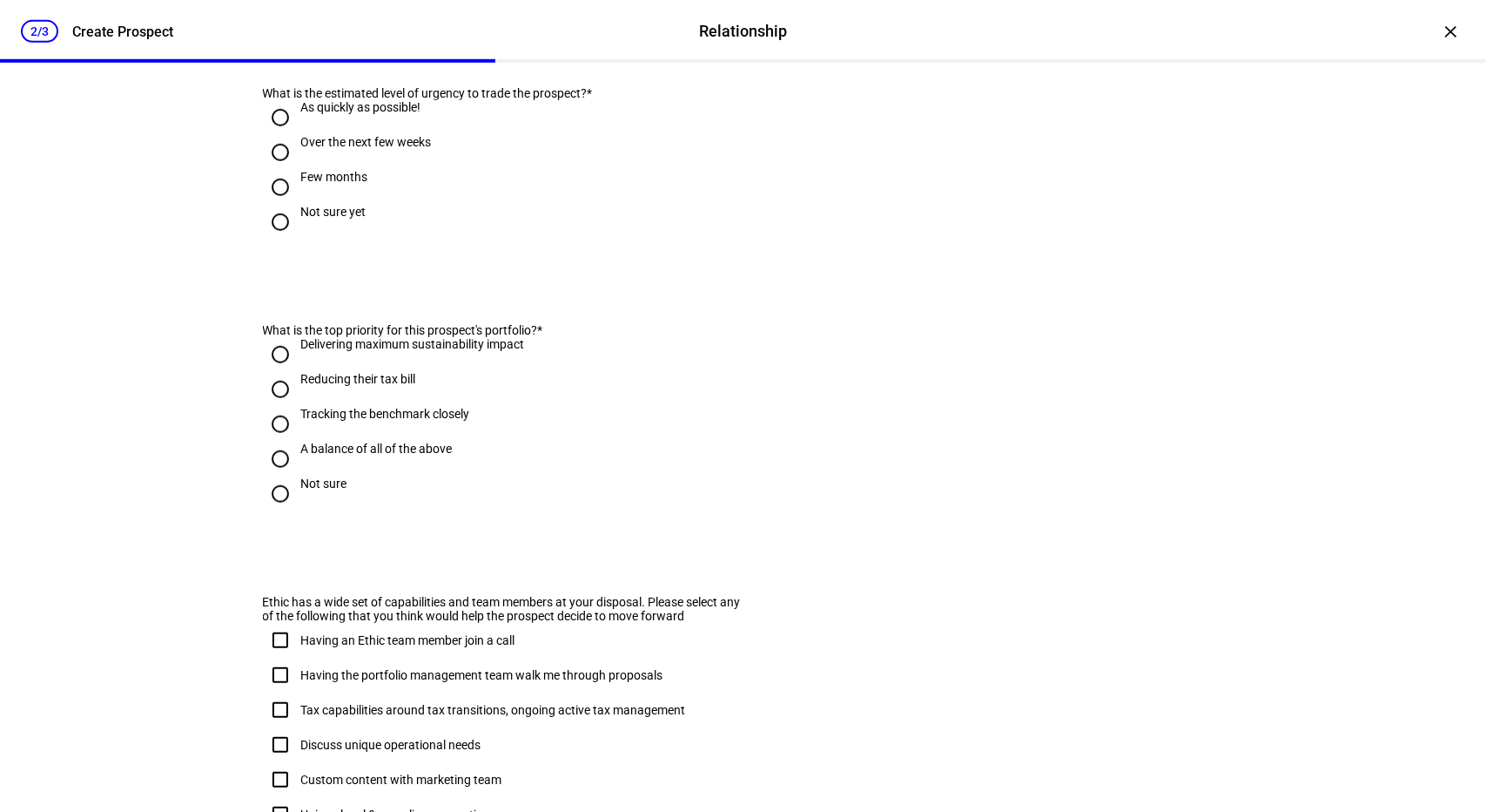
scroll to position [0, 0]
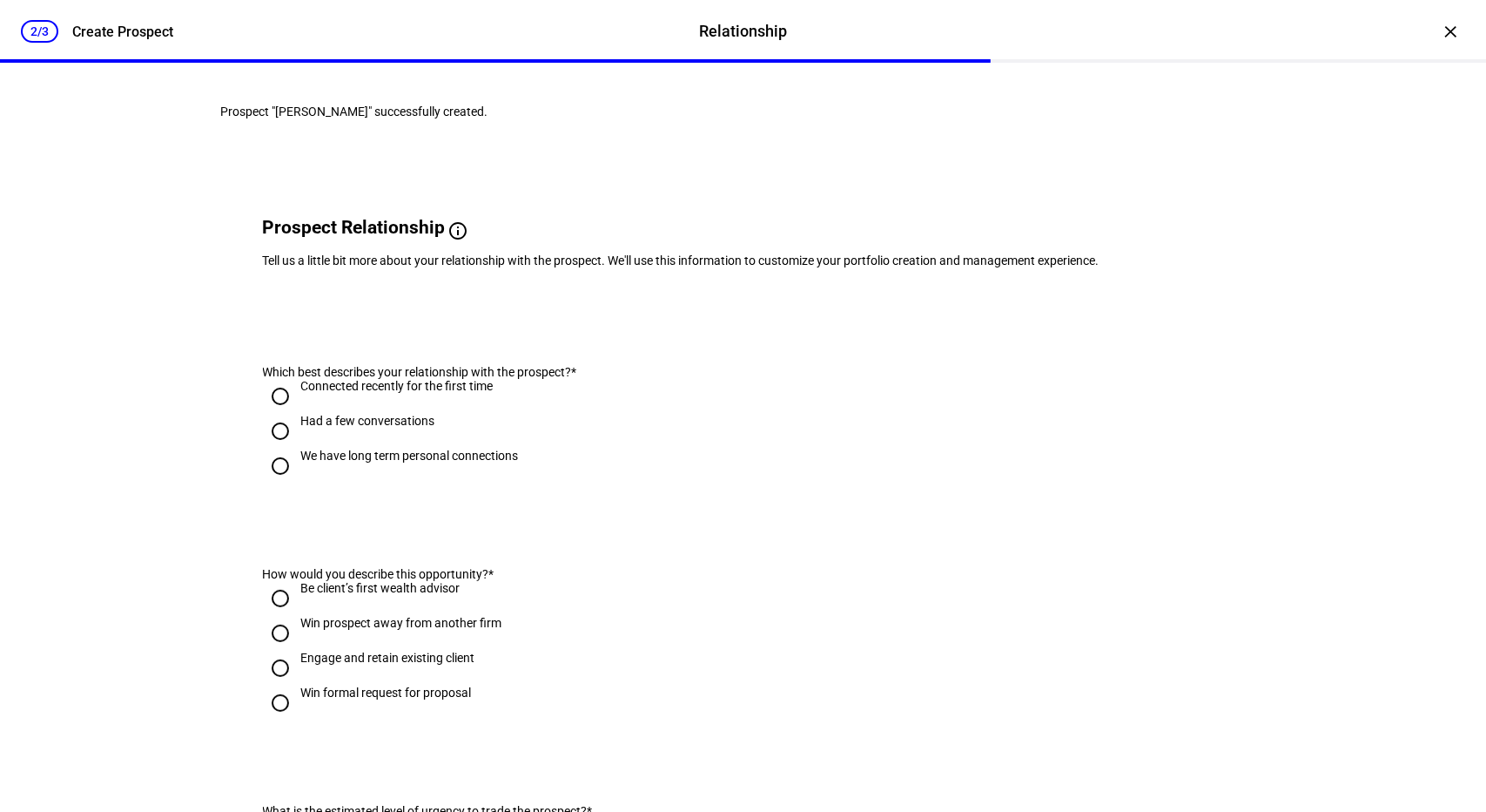
click at [270, 484] on input "We have long term personal connections" at bounding box center [280, 466] width 35 height 35
radio input "true"
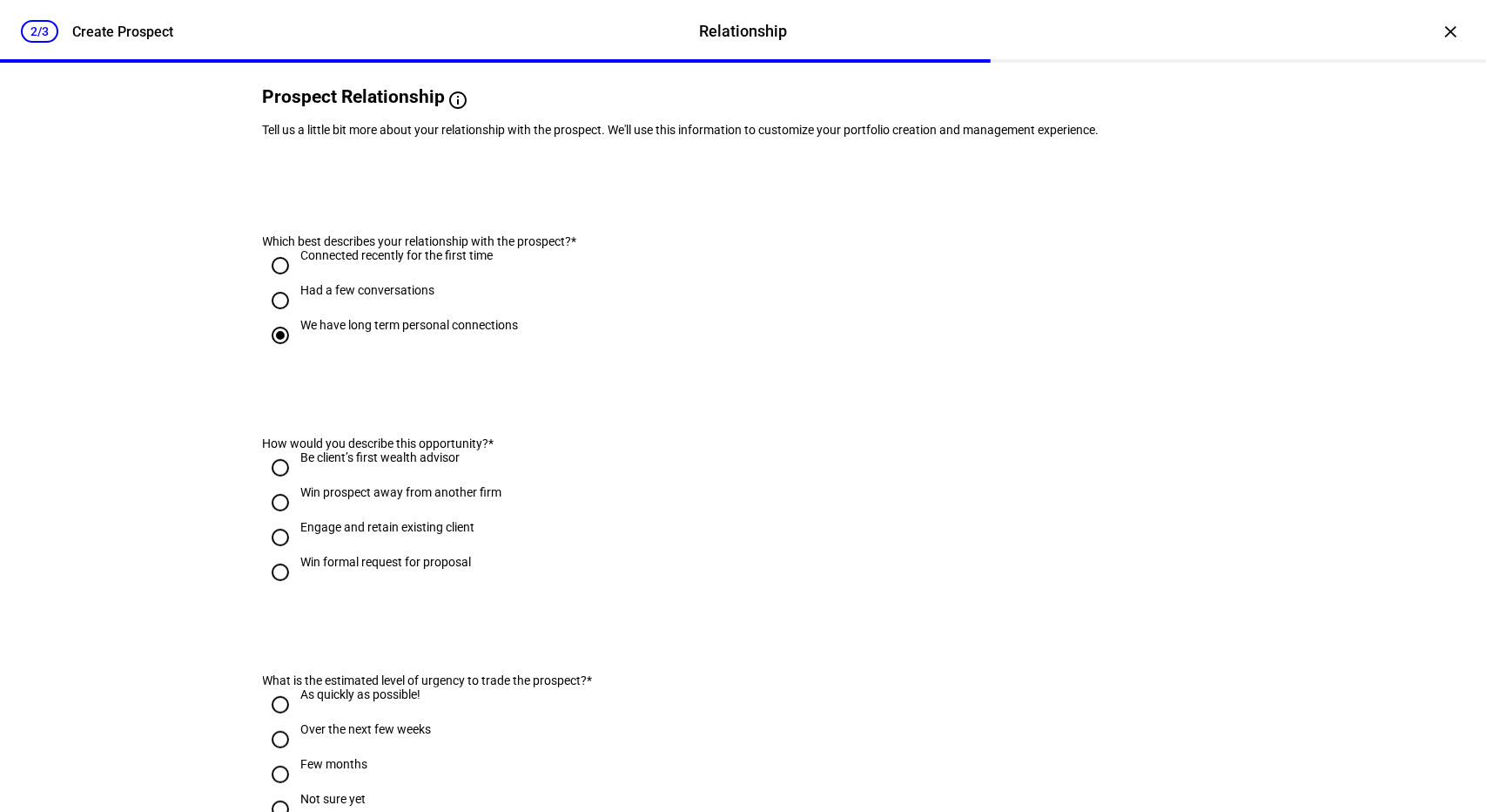
scroll to position [132, 0]
click at [267, 588] on input "Win formal request for proposal" at bounding box center [280, 570] width 35 height 35
radio input "true"
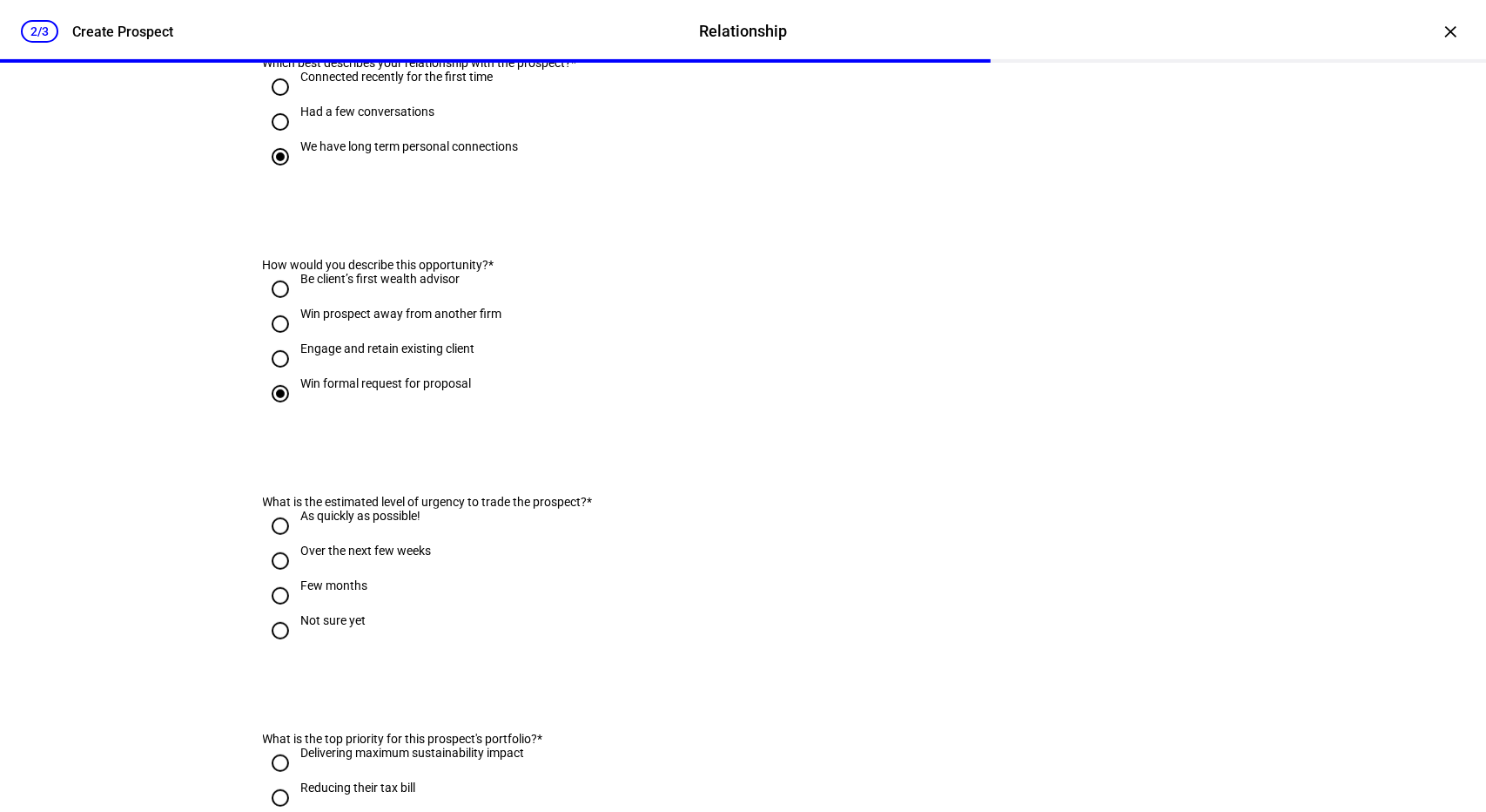
scroll to position [310, 0]
click at [275, 578] on input "Over the next few weeks" at bounding box center [280, 560] width 35 height 35
radio input "true"
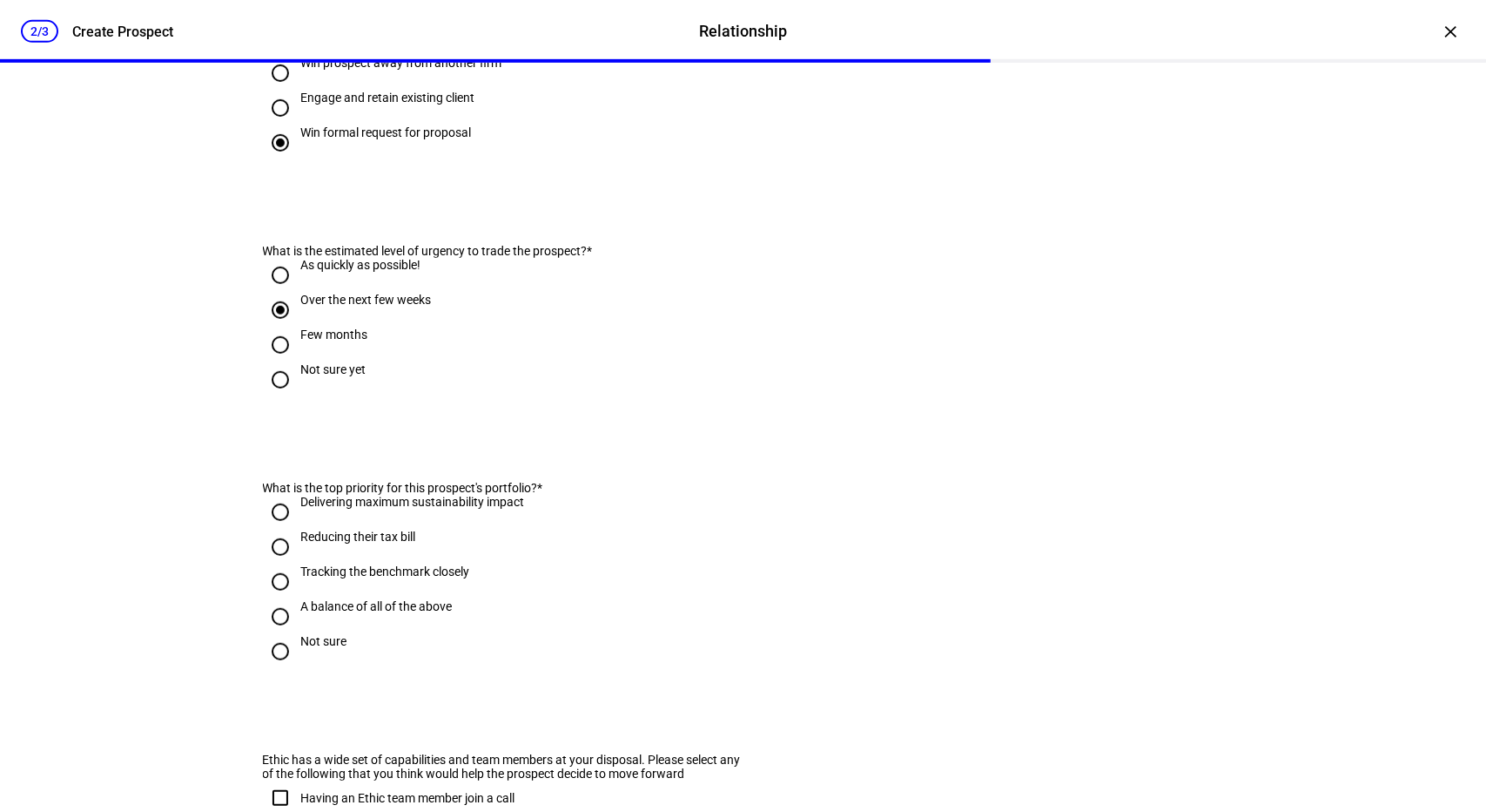
scroll to position [561, 0]
click at [273, 564] on input "Reducing their tax bill" at bounding box center [280, 546] width 35 height 35
radio input "true"
click at [275, 599] on input "Tracking the benchmark closely" at bounding box center [280, 581] width 35 height 35
radio input "true"
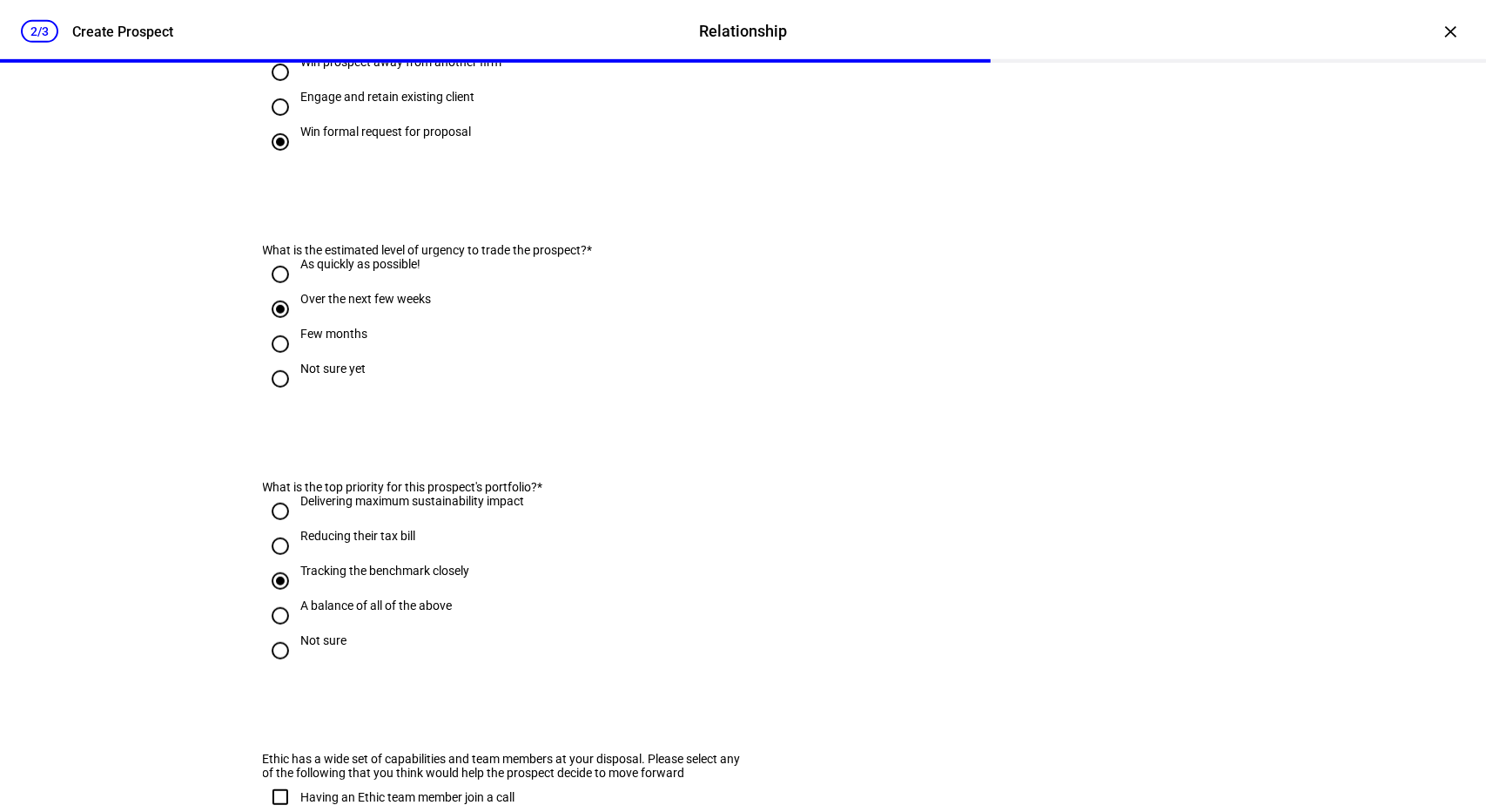
click at [274, 564] on input "Reducing their tax bill" at bounding box center [280, 546] width 35 height 35
radio input "true"
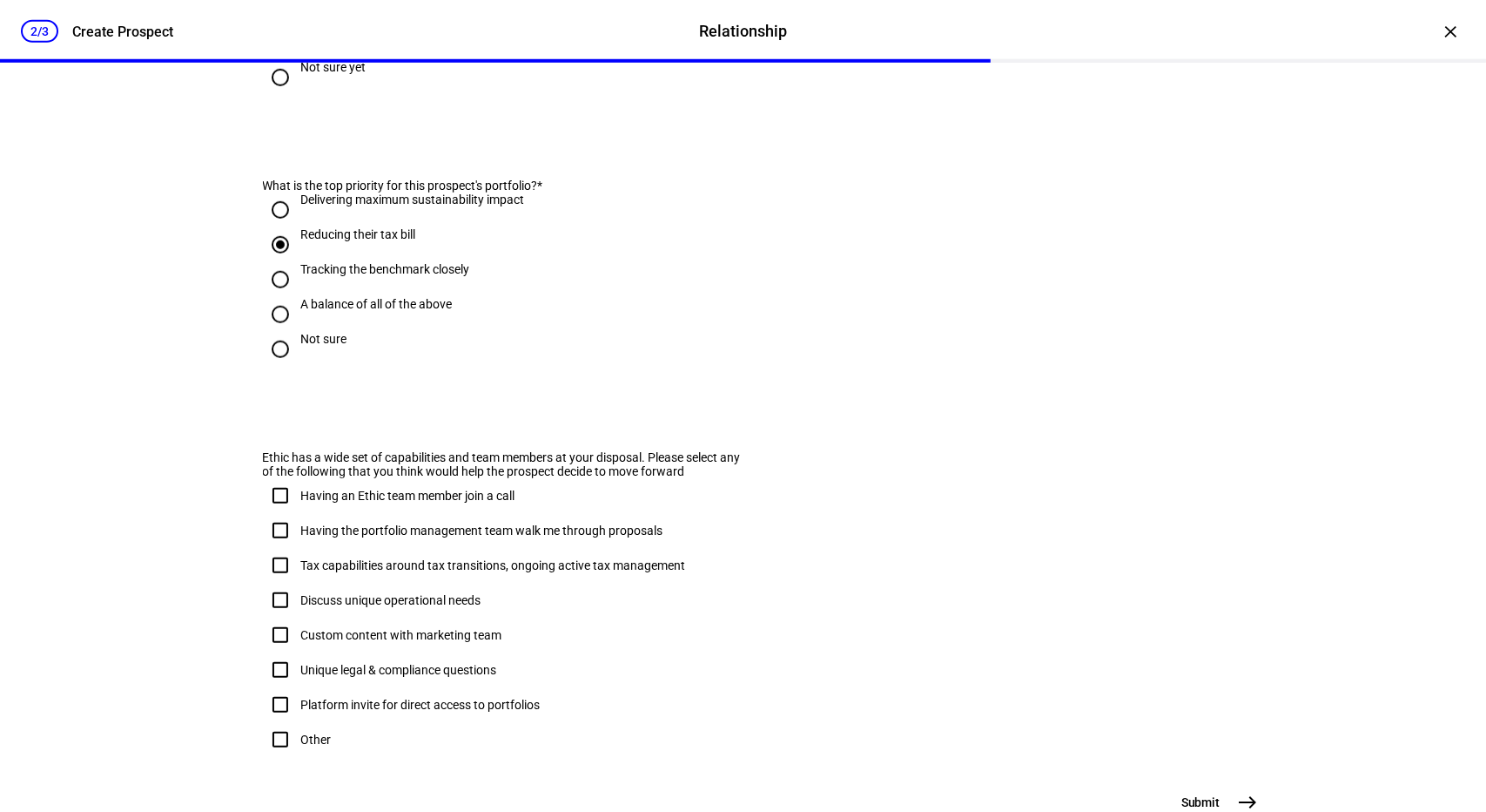
scroll to position [863, 0]
click at [273, 547] on input "Having the portfolio management team walk me through proposals" at bounding box center [280, 530] width 35 height 35
checkbox input "true"
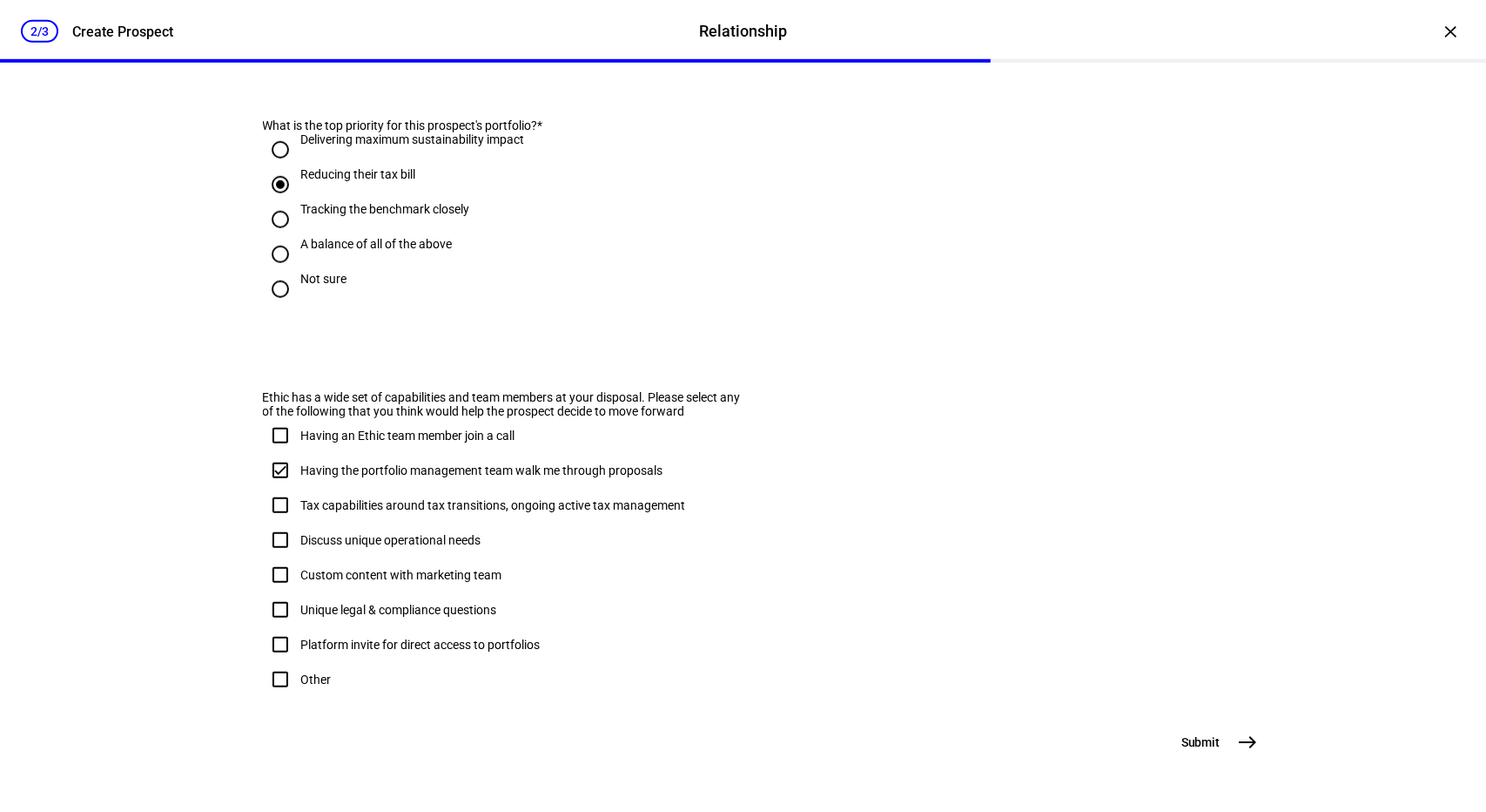
scroll to position [1010, 0]
click at [1238, 745] on mat-icon "east" at bounding box center [1248, 741] width 21 height 21
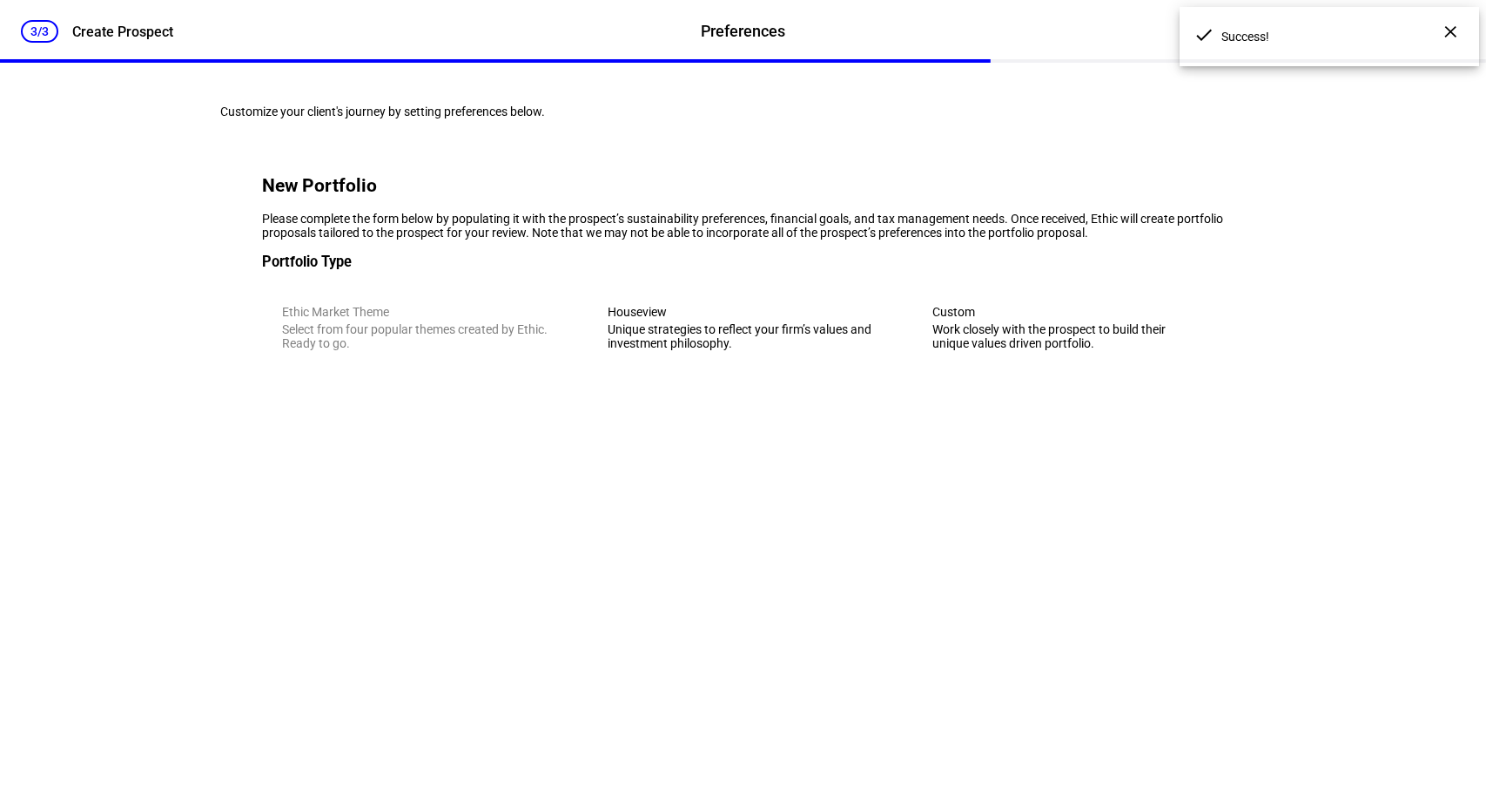
scroll to position [0, 0]
click at [695, 350] on div "Unique strategies to reflect your firm’s values and investment philosophy." at bounding box center [743, 336] width 270 height 28
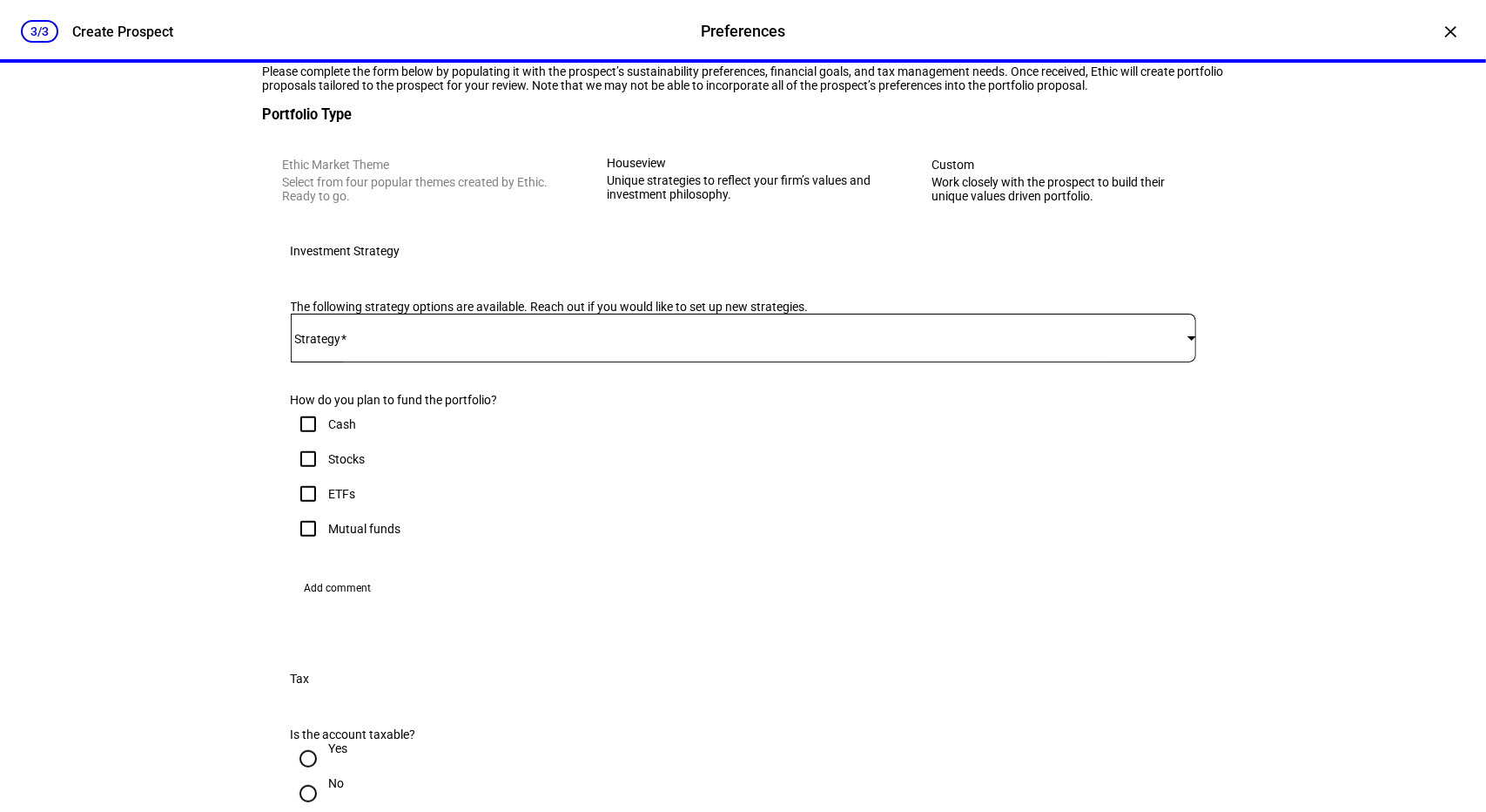
scroll to position [220, 0]
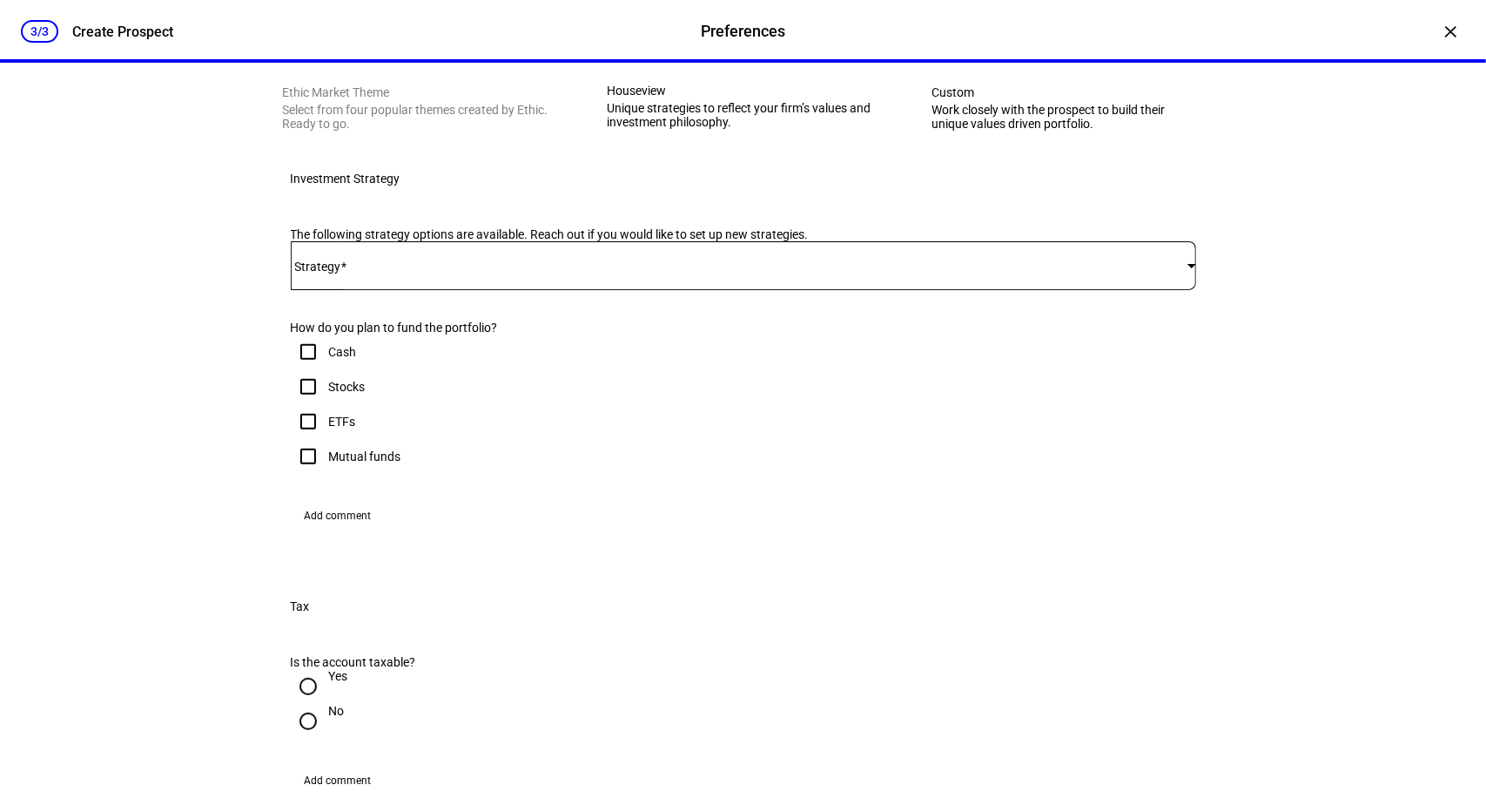
click at [303, 369] on input "Cash" at bounding box center [308, 352] width 35 height 35
checkbox input "true"
click at [301, 404] on input "Stocks" at bounding box center [308, 386] width 35 height 35
checkbox input "true"
click at [303, 439] on input "ETFs" at bounding box center [308, 421] width 35 height 35
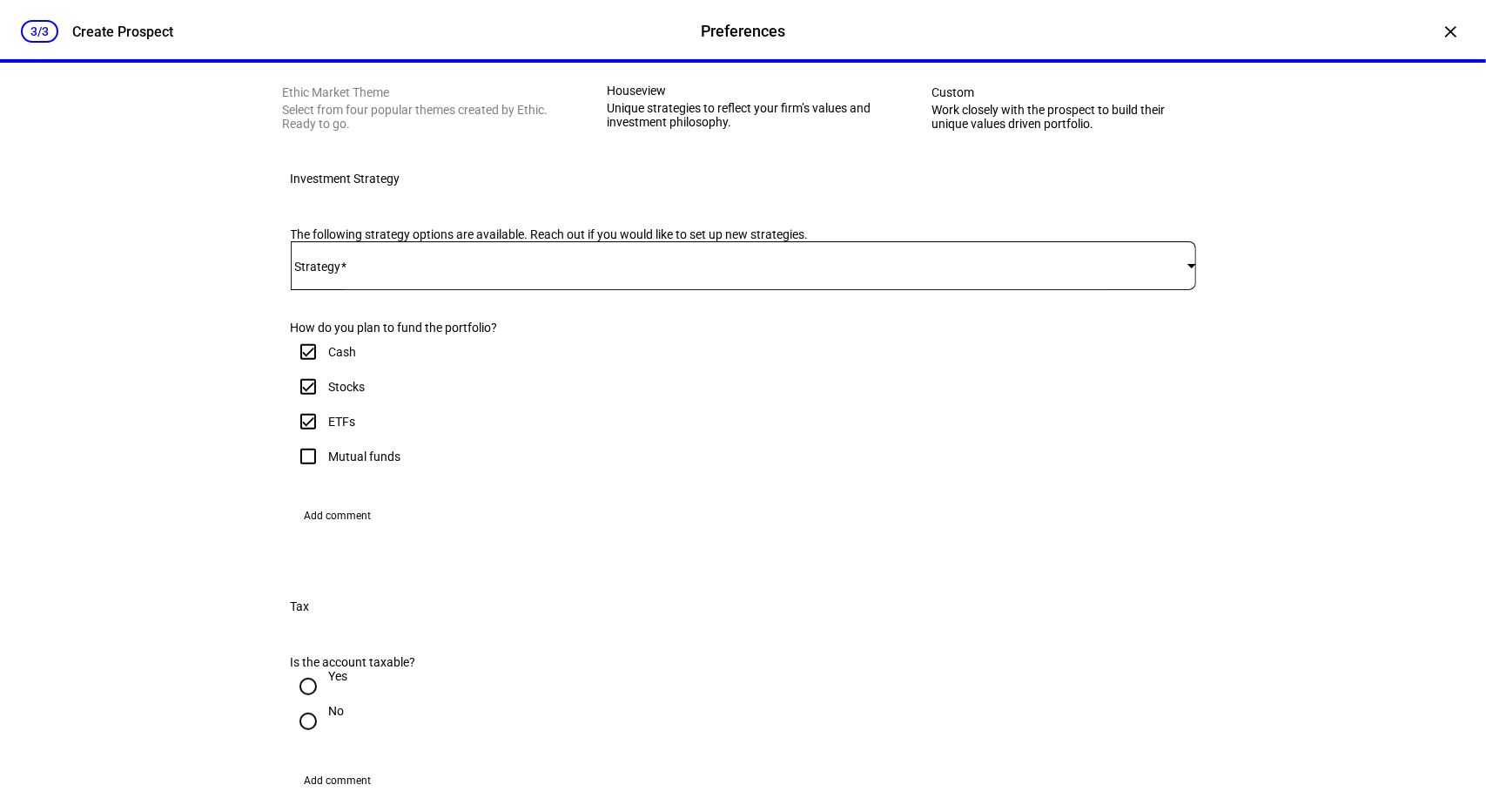
checkbox input "true"
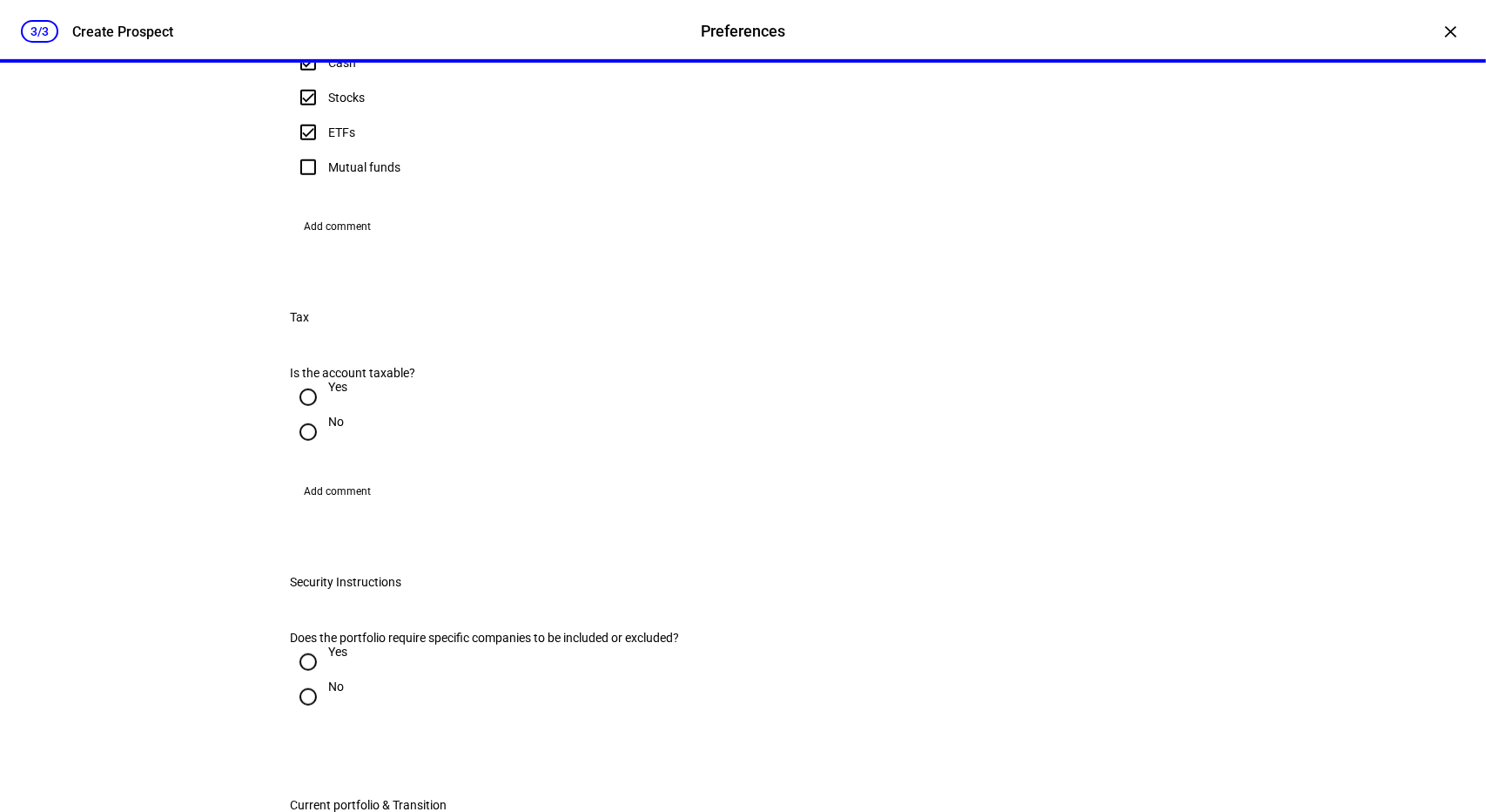
scroll to position [509, 0]
click at [298, 414] on input "Yes" at bounding box center [308, 396] width 35 height 35
radio input "true"
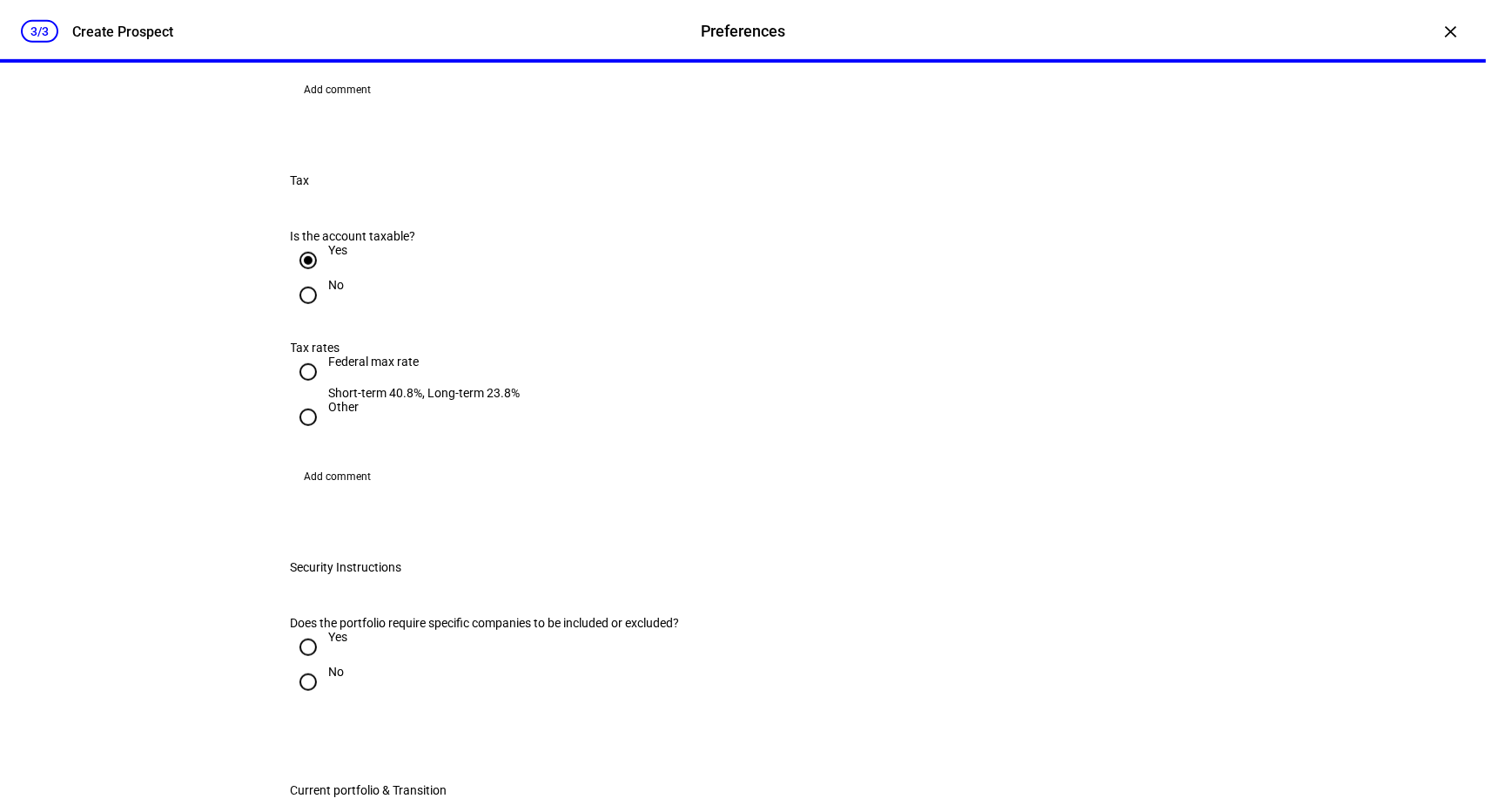
scroll to position [646, 0]
click at [298, 434] on input "Other" at bounding box center [308, 417] width 35 height 35
radio input "true"
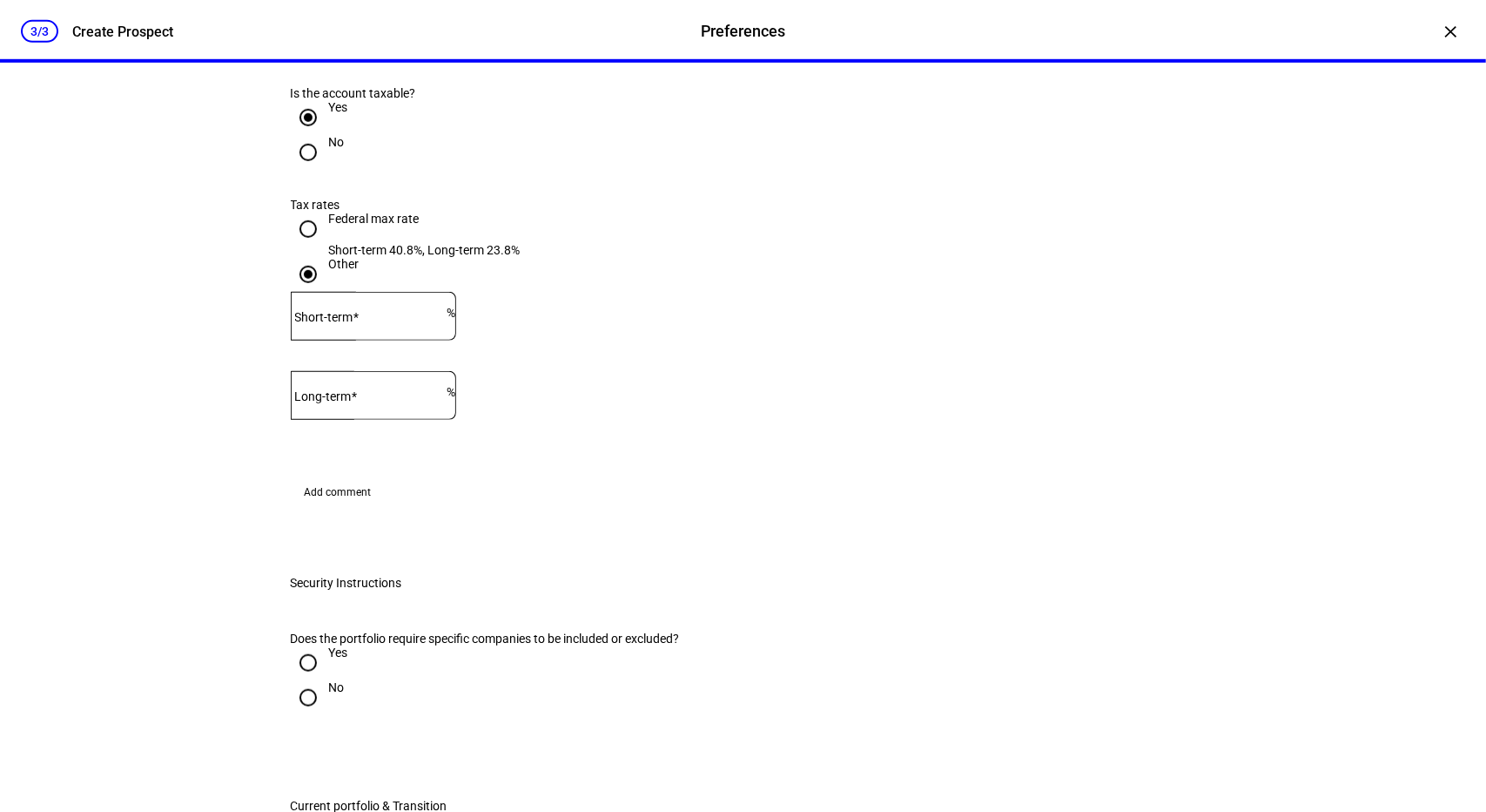
scroll to position [829, 0]
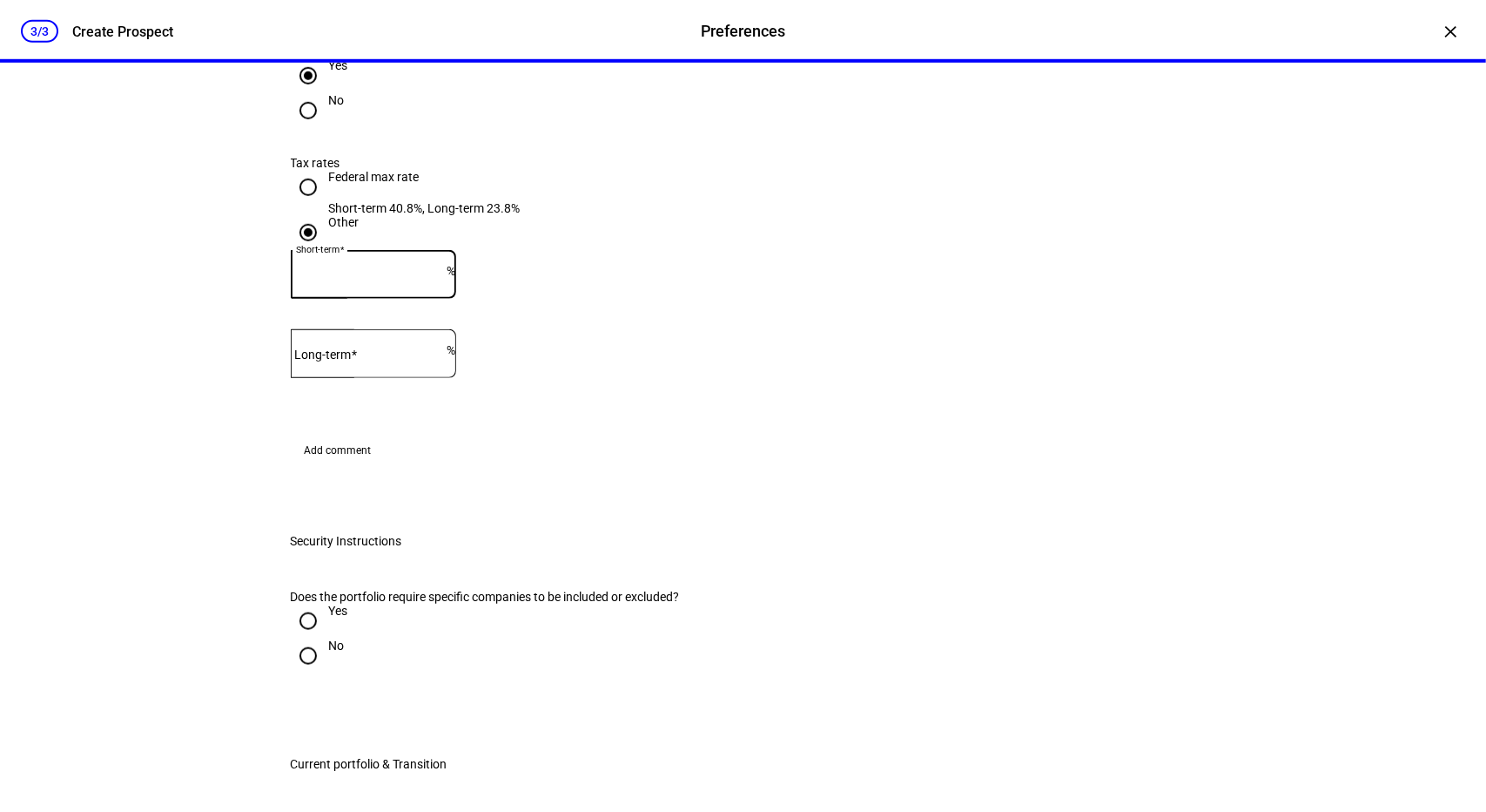
click at [432, 278] on input "Short-term" at bounding box center [369, 270] width 156 height 14
click at [429, 357] on input "Long-term" at bounding box center [369, 349] width 156 height 14
type input "15"
click at [629, 315] on eth-form-field-wrapper "Short-term % This field is required" at bounding box center [743, 282] width 906 height 65
click at [413, 278] on input "Short-term" at bounding box center [369, 270] width 156 height 14
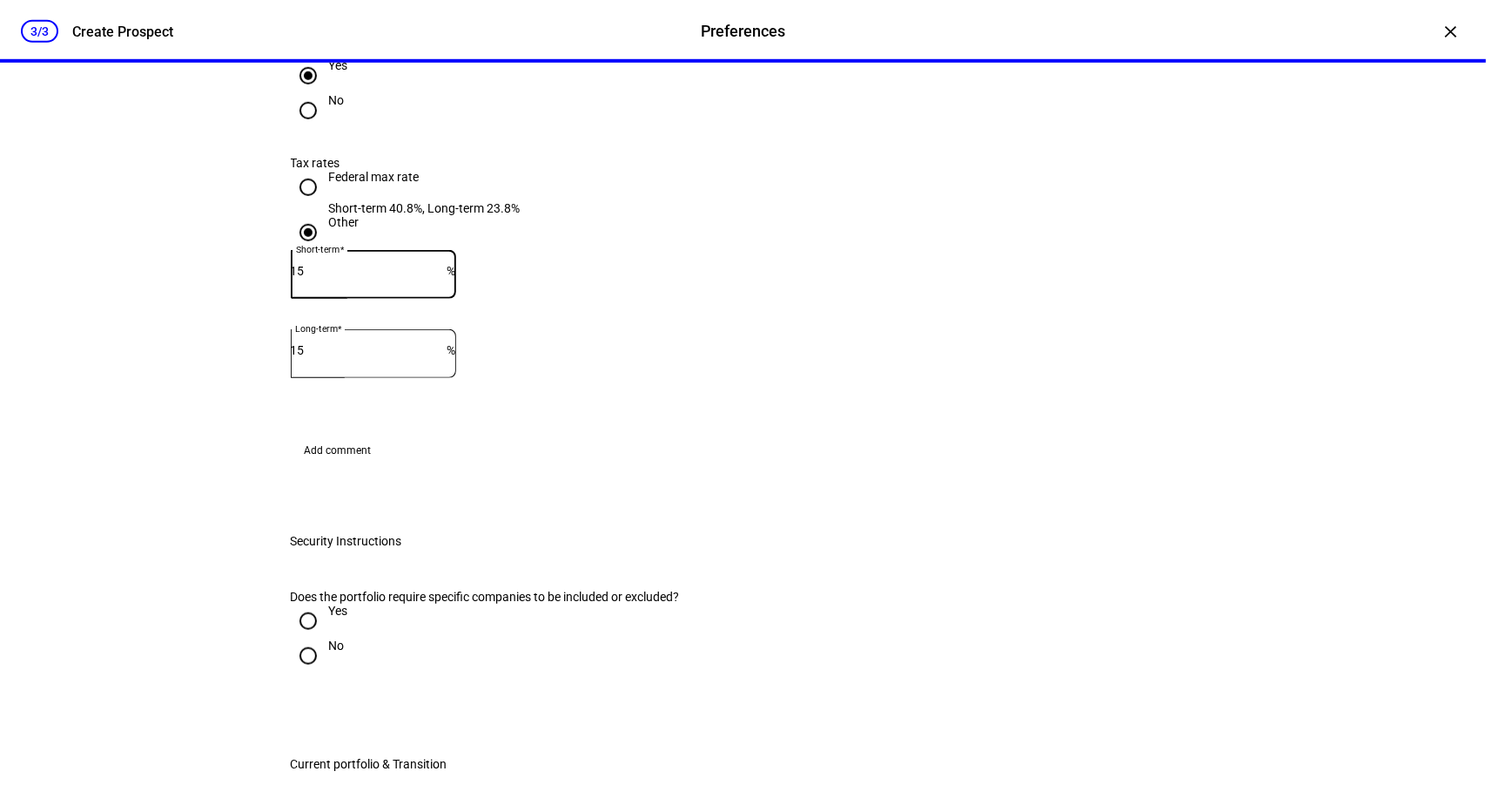
click at [349, 278] on input "15" at bounding box center [369, 270] width 156 height 14
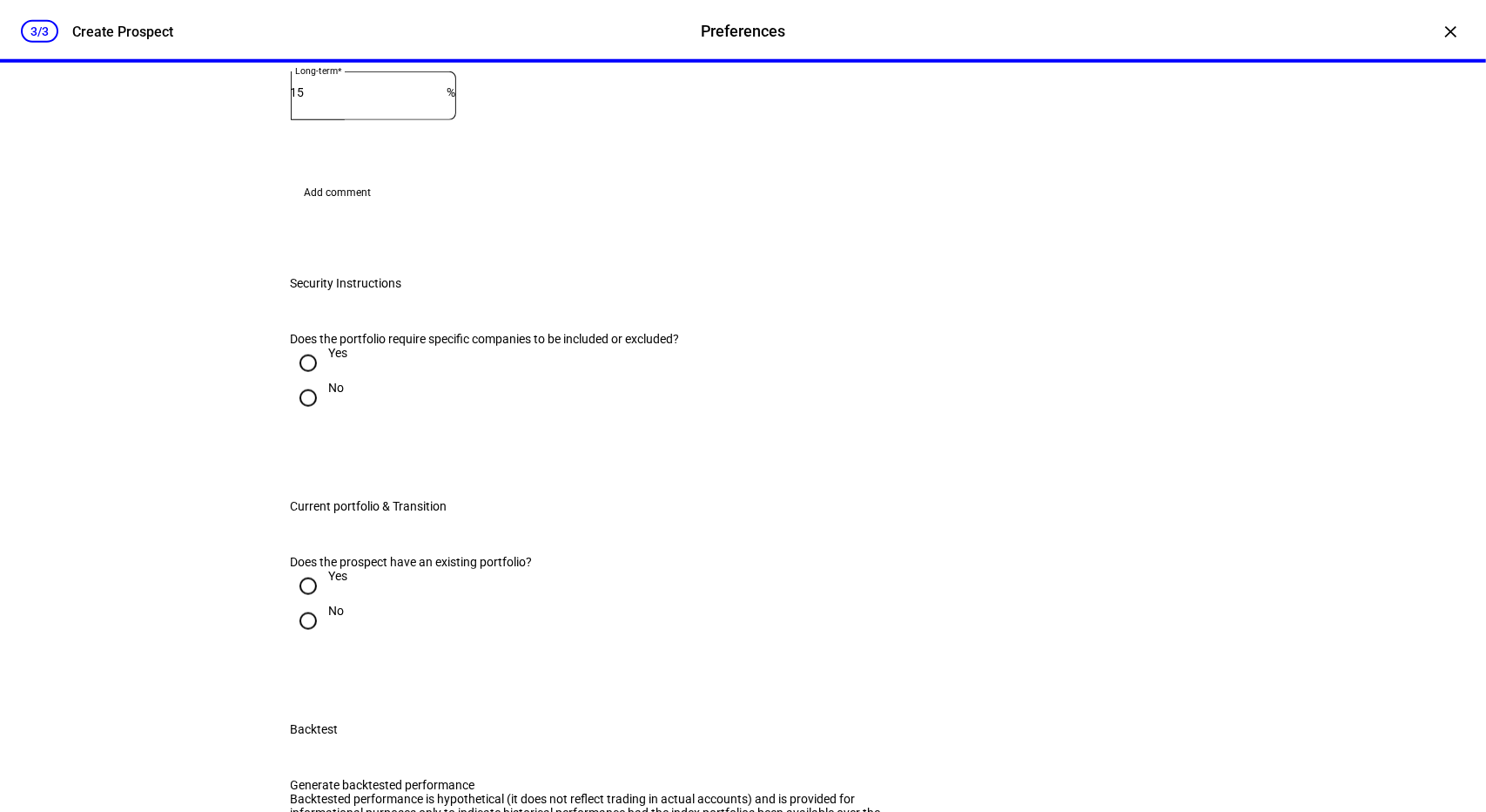
scroll to position [1089, 0]
type input "13"
click at [303, 415] on input "No" at bounding box center [308, 397] width 35 height 35
radio input "true"
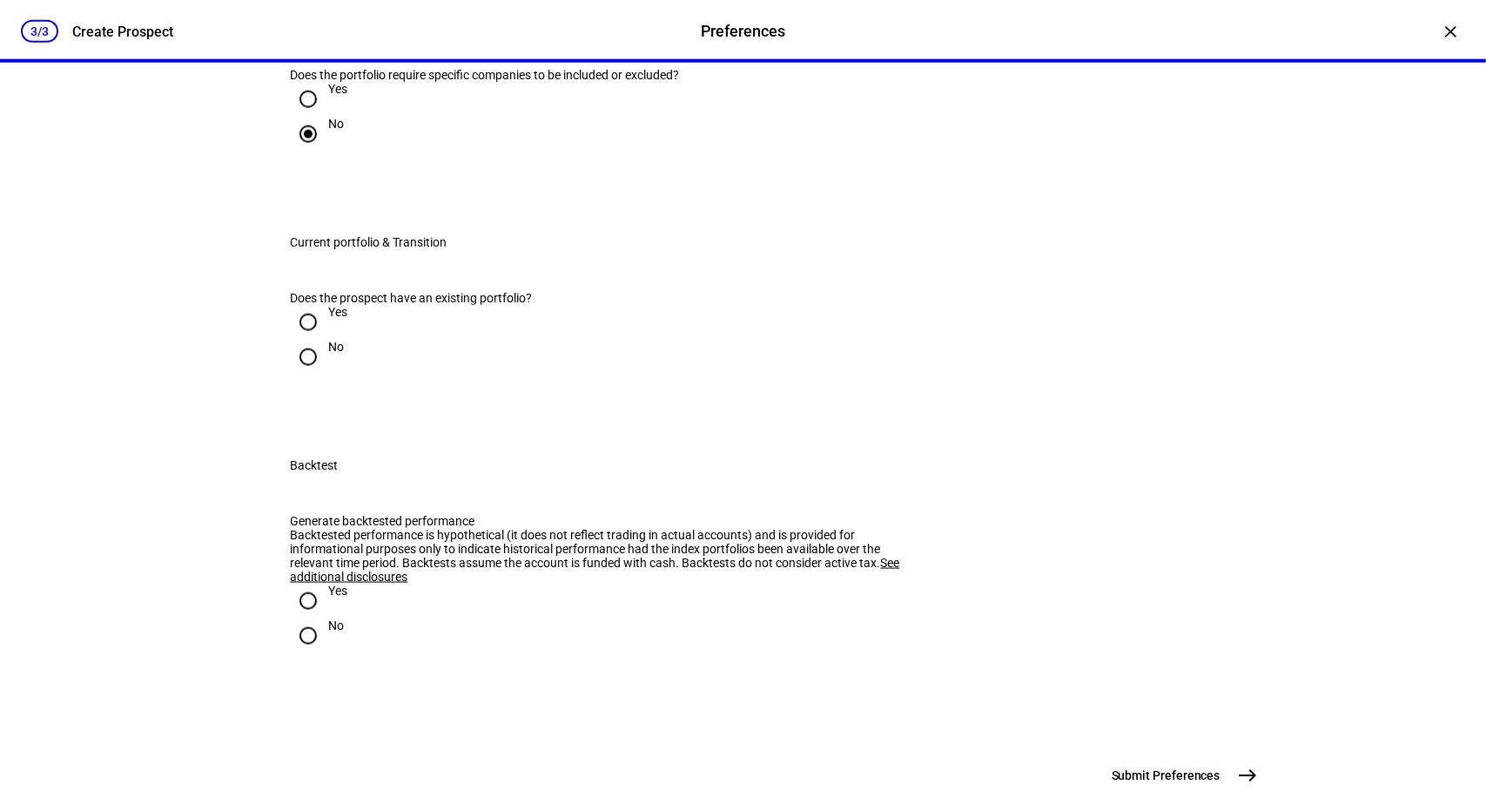
scroll to position [1353, 0]
click at [299, 338] on input "Yes" at bounding box center [308, 321] width 35 height 35
radio input "true"
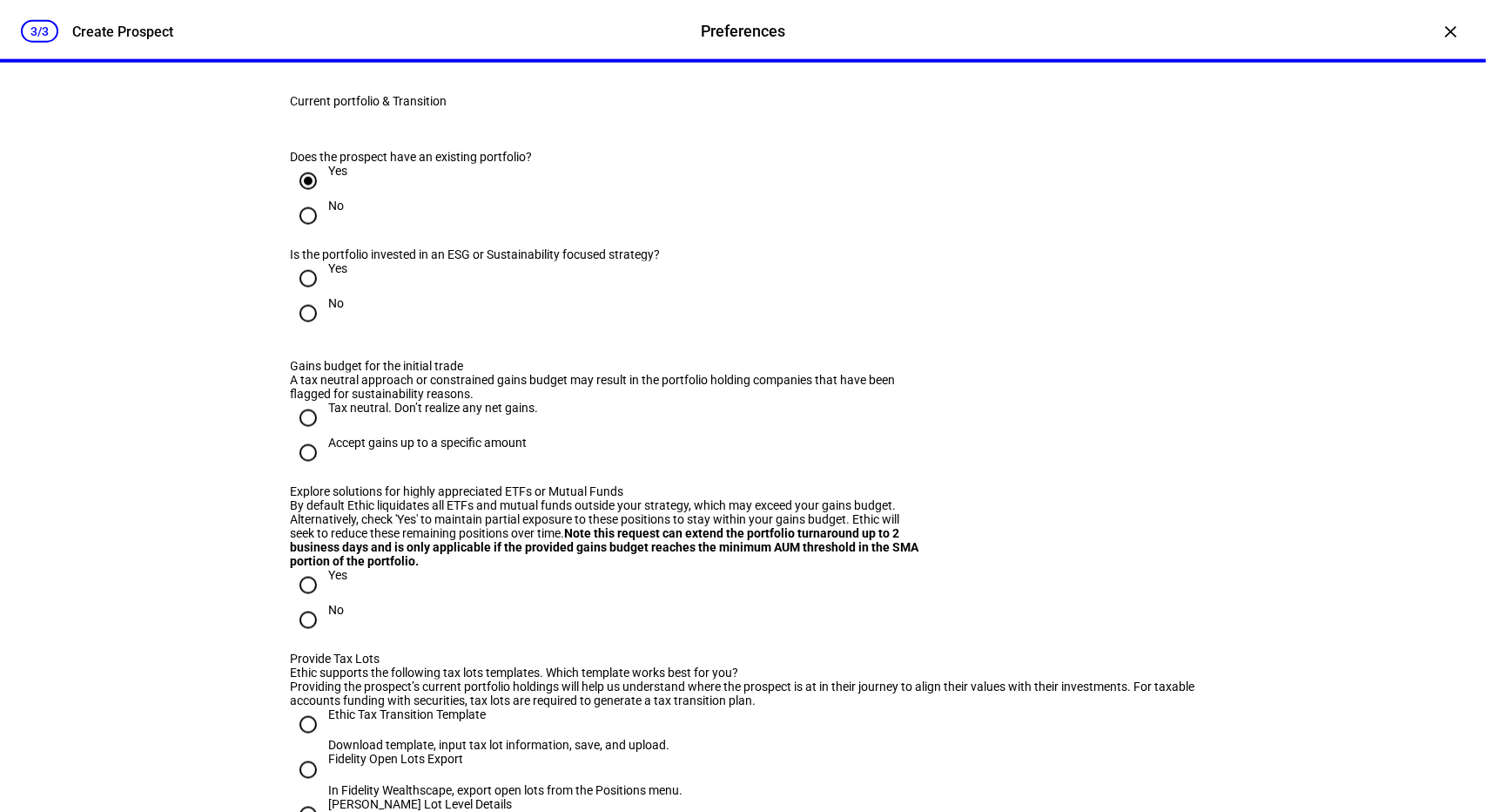
scroll to position [1493, 0]
click at [302, 330] on input "No" at bounding box center [308, 313] width 35 height 35
radio input "true"
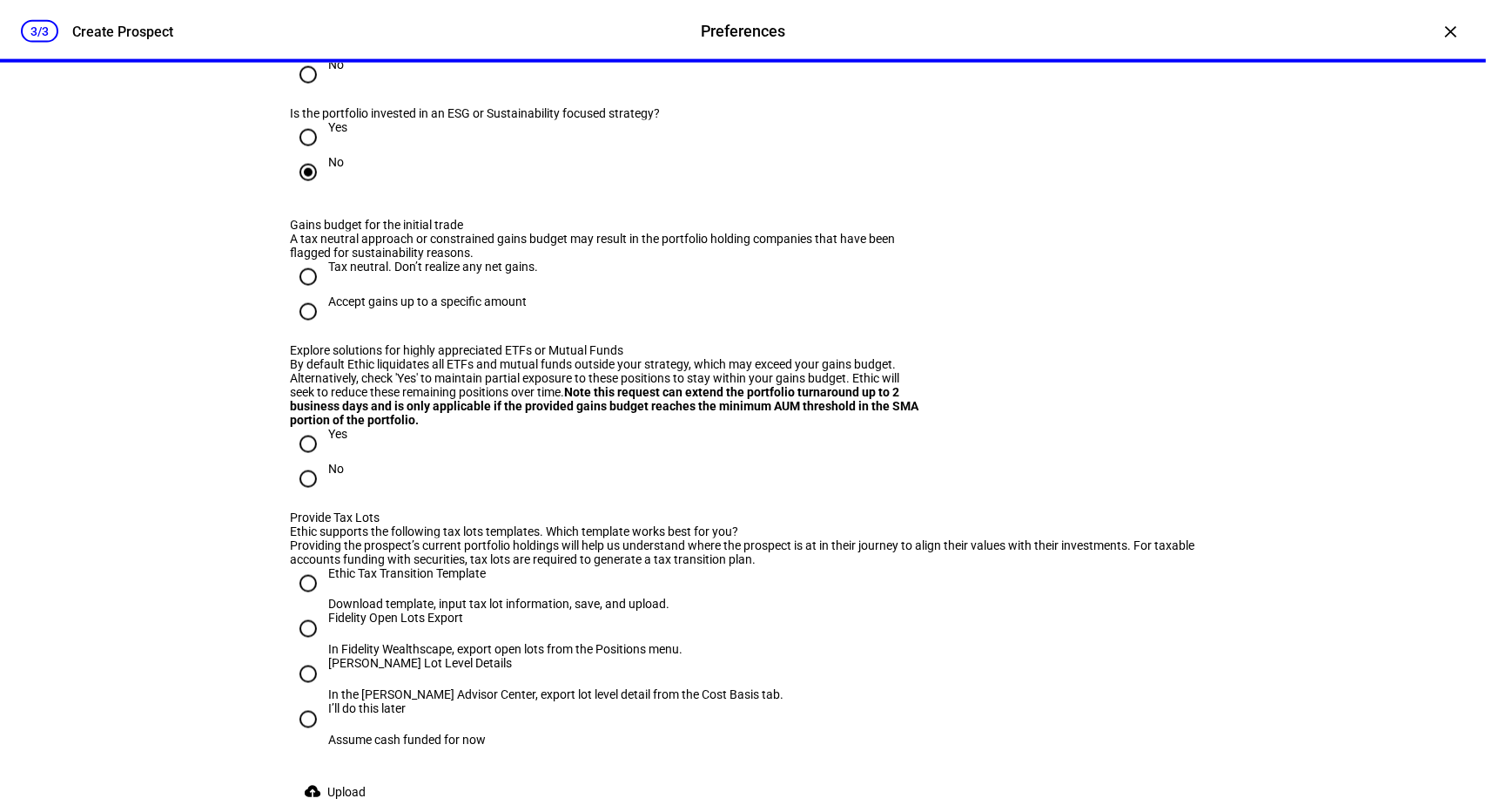
scroll to position [1648, 0]
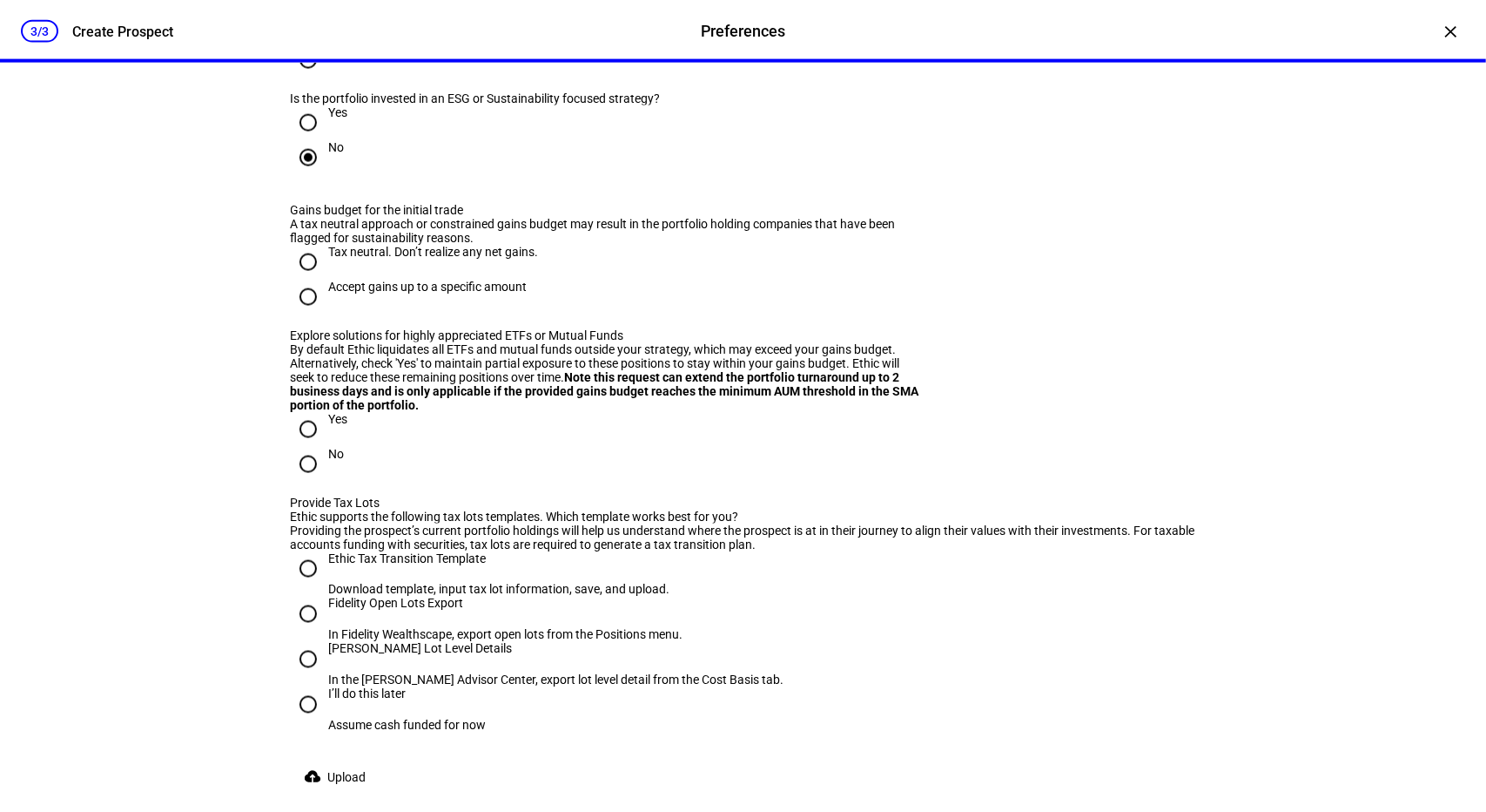
click at [303, 315] on input "Accept gains up to a specific amount" at bounding box center [308, 297] width 35 height 35
radio input "true"
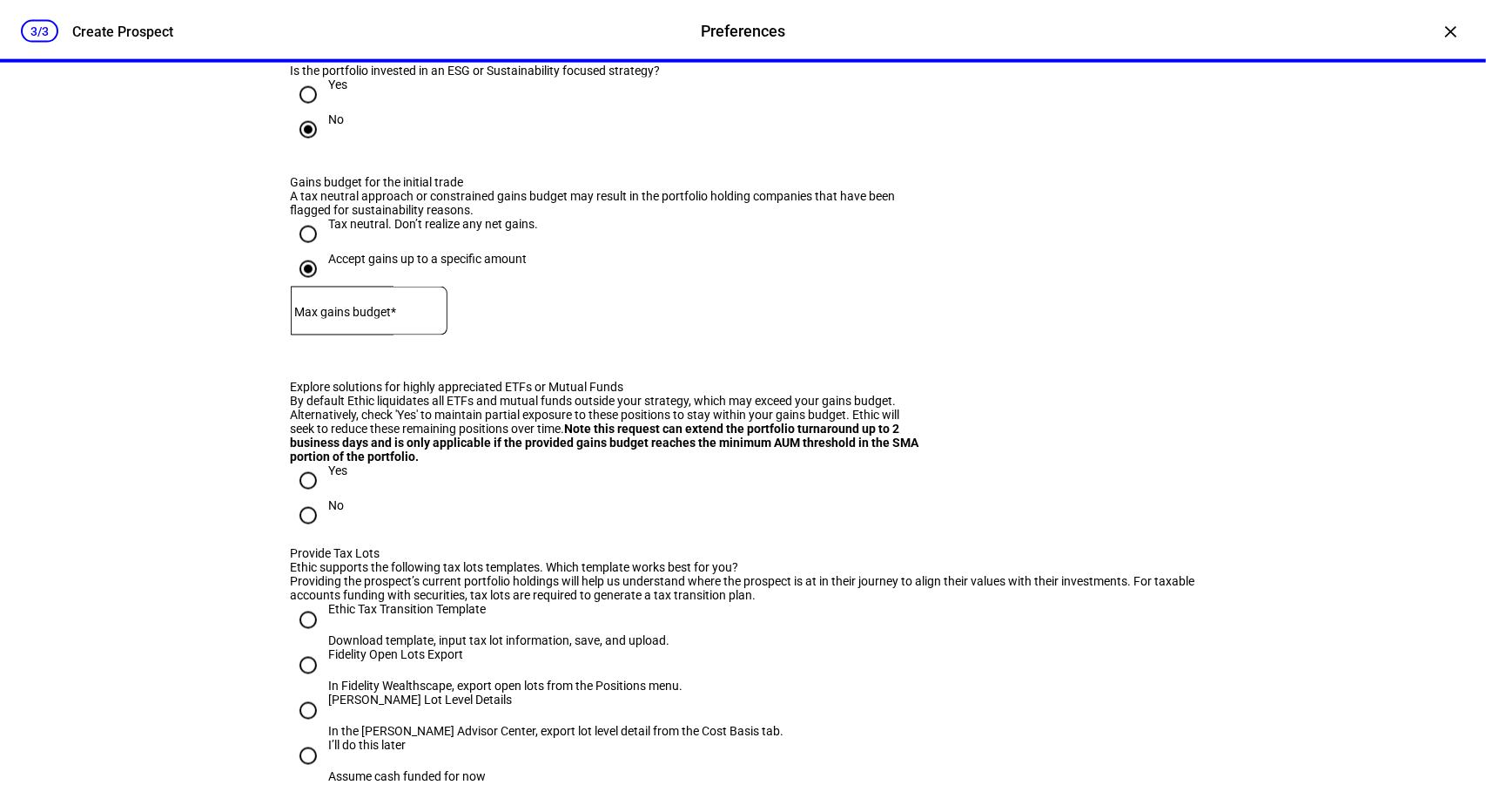
scroll to position [1677, 0]
click at [390, 318] on mat-label "Max gains budget*" at bounding box center [346, 310] width 102 height 14
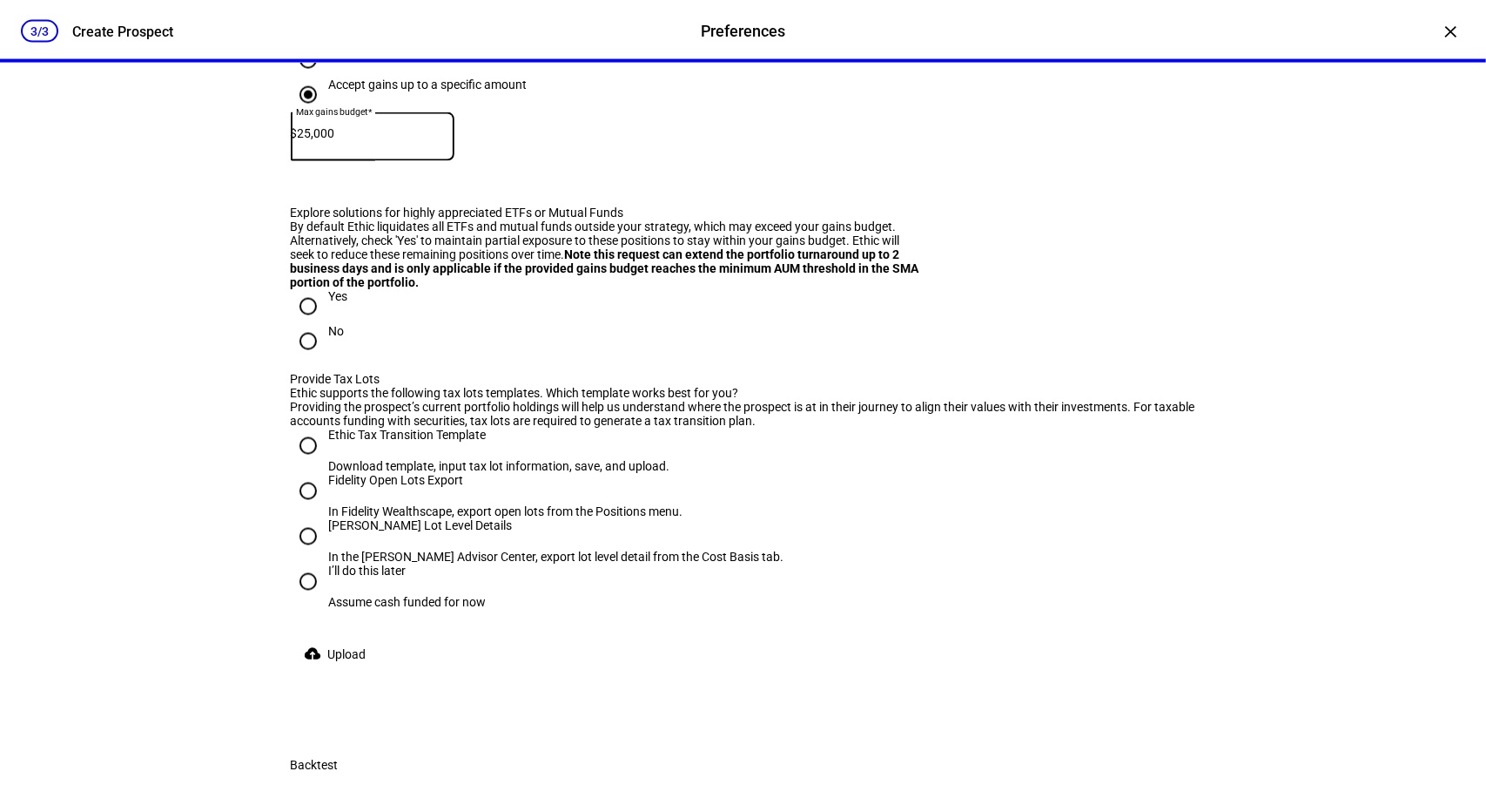
scroll to position [1852, 0]
type input "25,000"
click at [300, 322] on input "Yes" at bounding box center [308, 304] width 35 height 35
radio input "true"
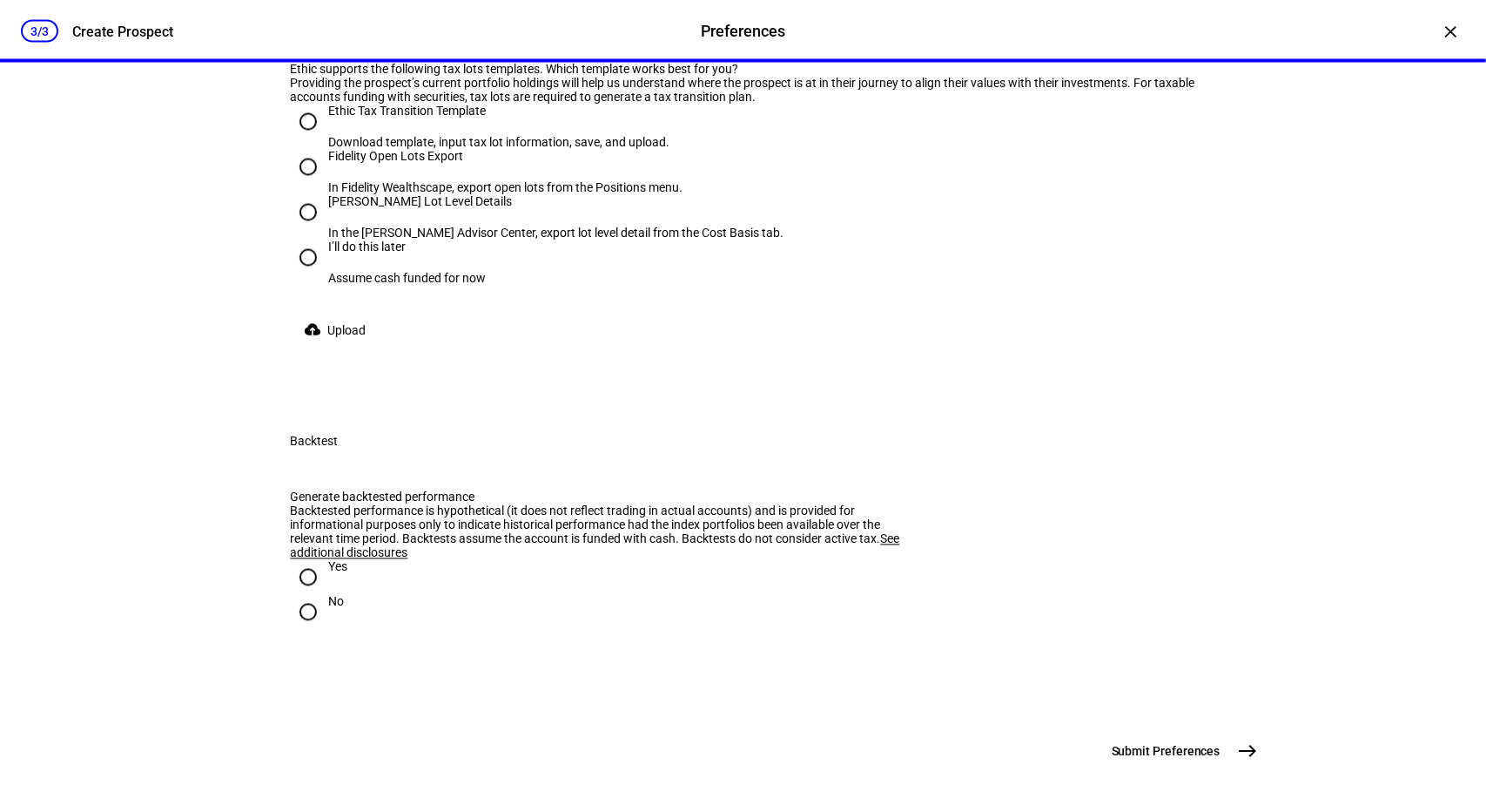
scroll to position [2175, 0]
click at [301, 274] on input "I’ll do this later Assume cash funded for now" at bounding box center [308, 257] width 35 height 35
radio input "true"
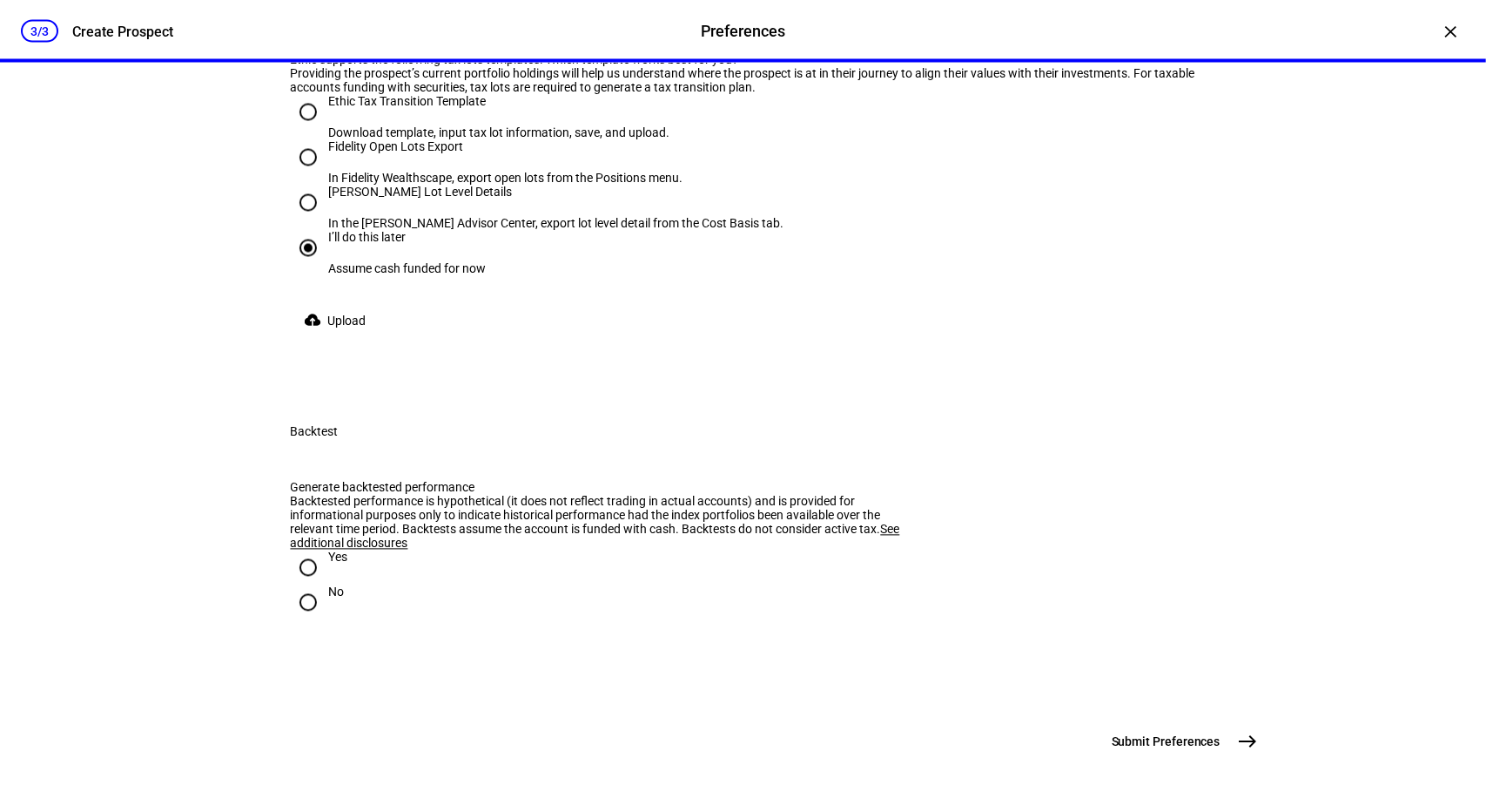
scroll to position [2293, 0]
click at [326, 338] on div "cloud_upload Upload" at bounding box center [743, 321] width 906 height 35
click at [481, 338] on div "cloud_upload Upload" at bounding box center [743, 321] width 906 height 35
click at [302, 585] on input "Yes" at bounding box center [308, 567] width 35 height 35
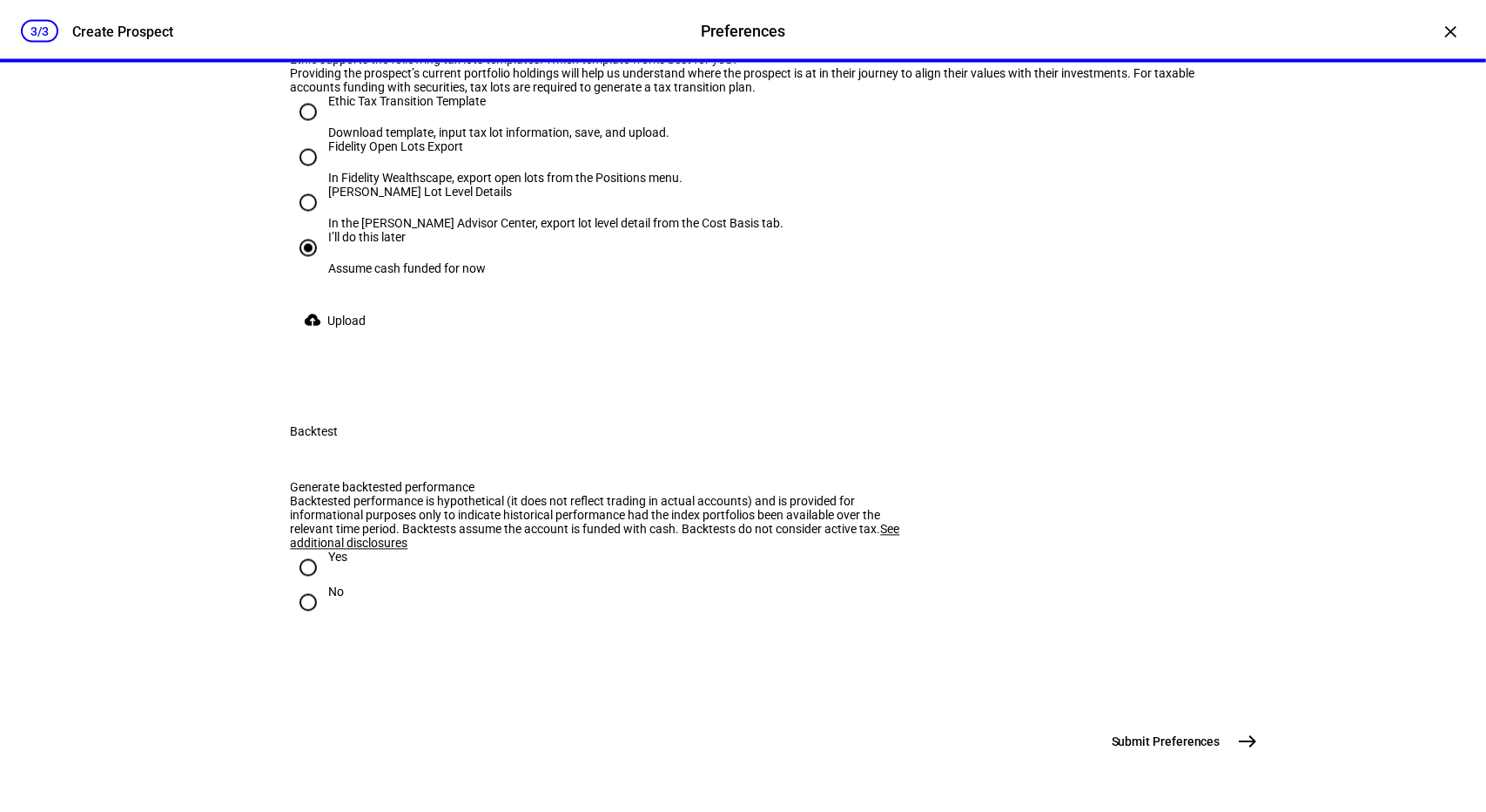
radio input "true"
click at [1241, 741] on mat-icon "east" at bounding box center [1248, 741] width 21 height 21
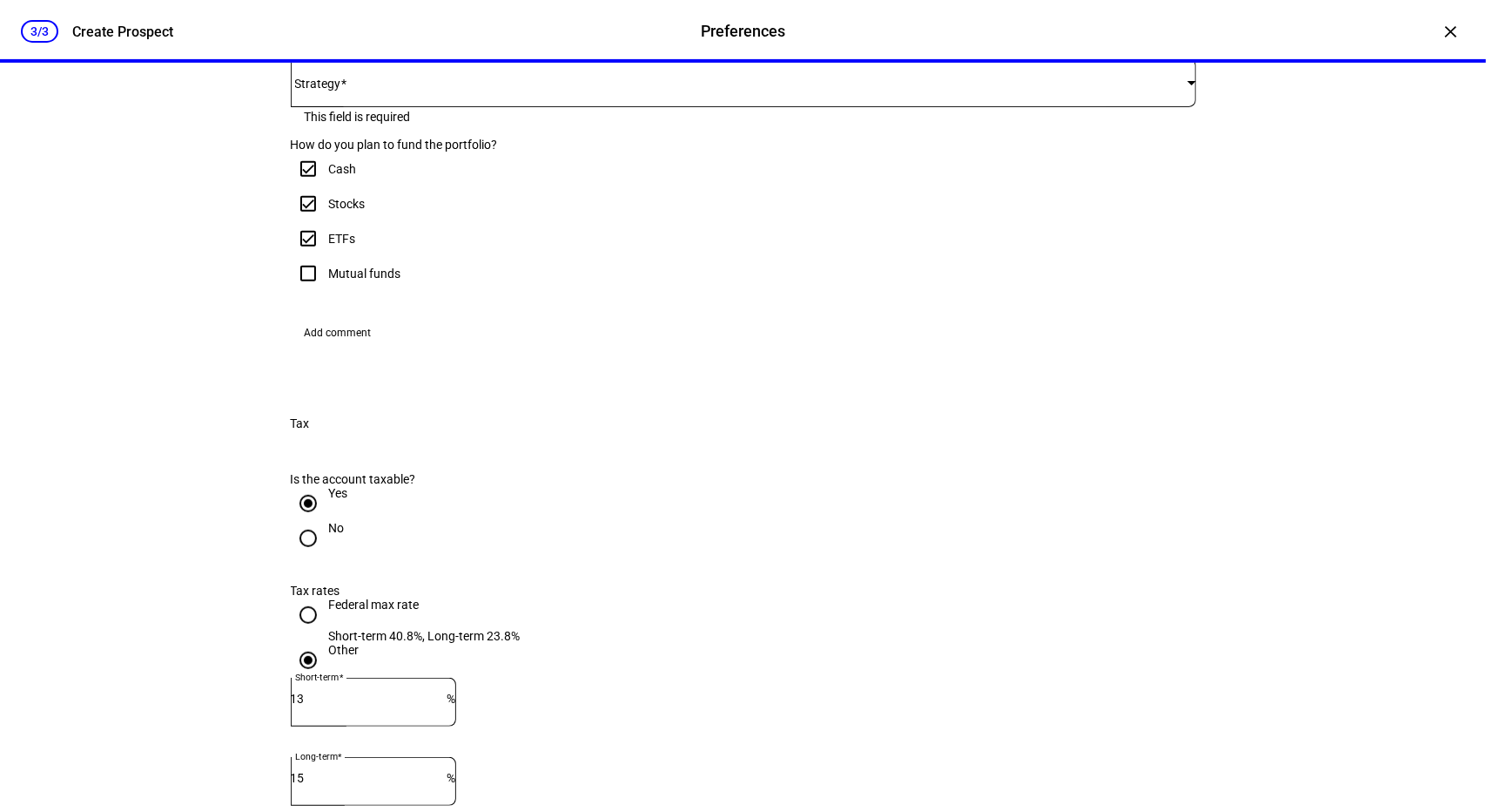
scroll to position [355, 0]
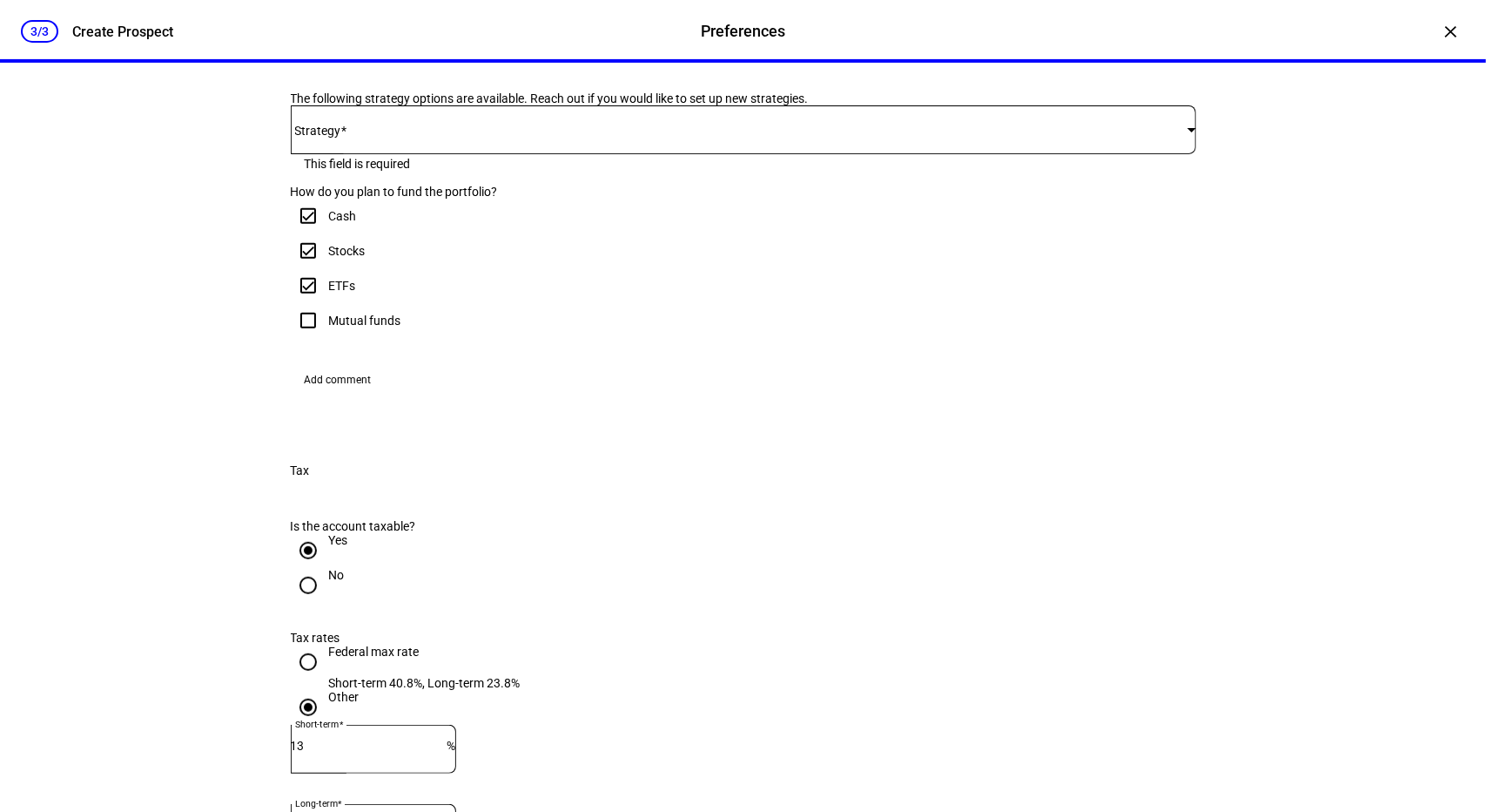
click at [859, 137] on span at bounding box center [738, 130] width 897 height 14
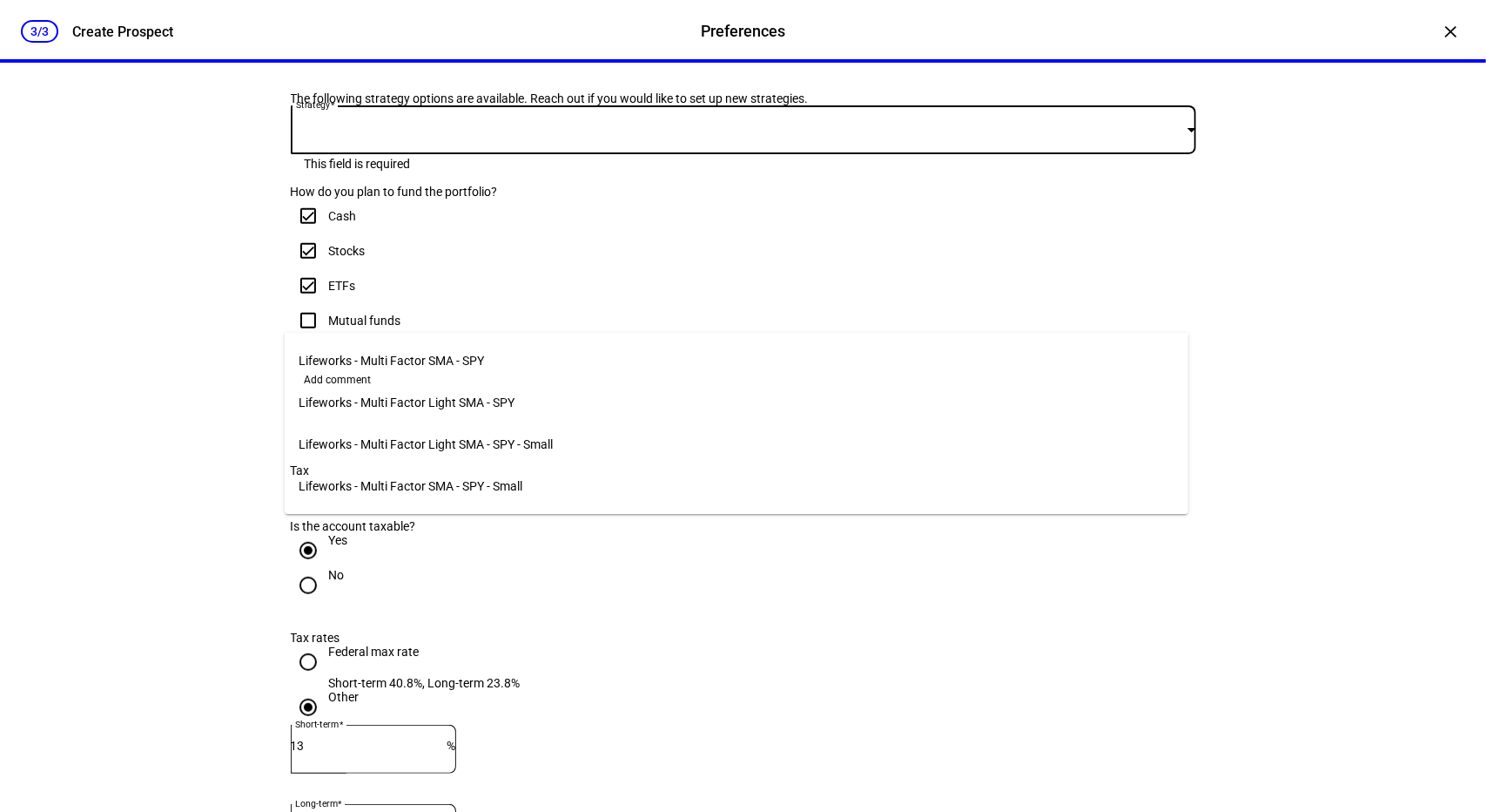
click at [474, 353] on span "Lifeworks - Multi Factor SMA - SPY" at bounding box center [392, 360] width 186 height 14
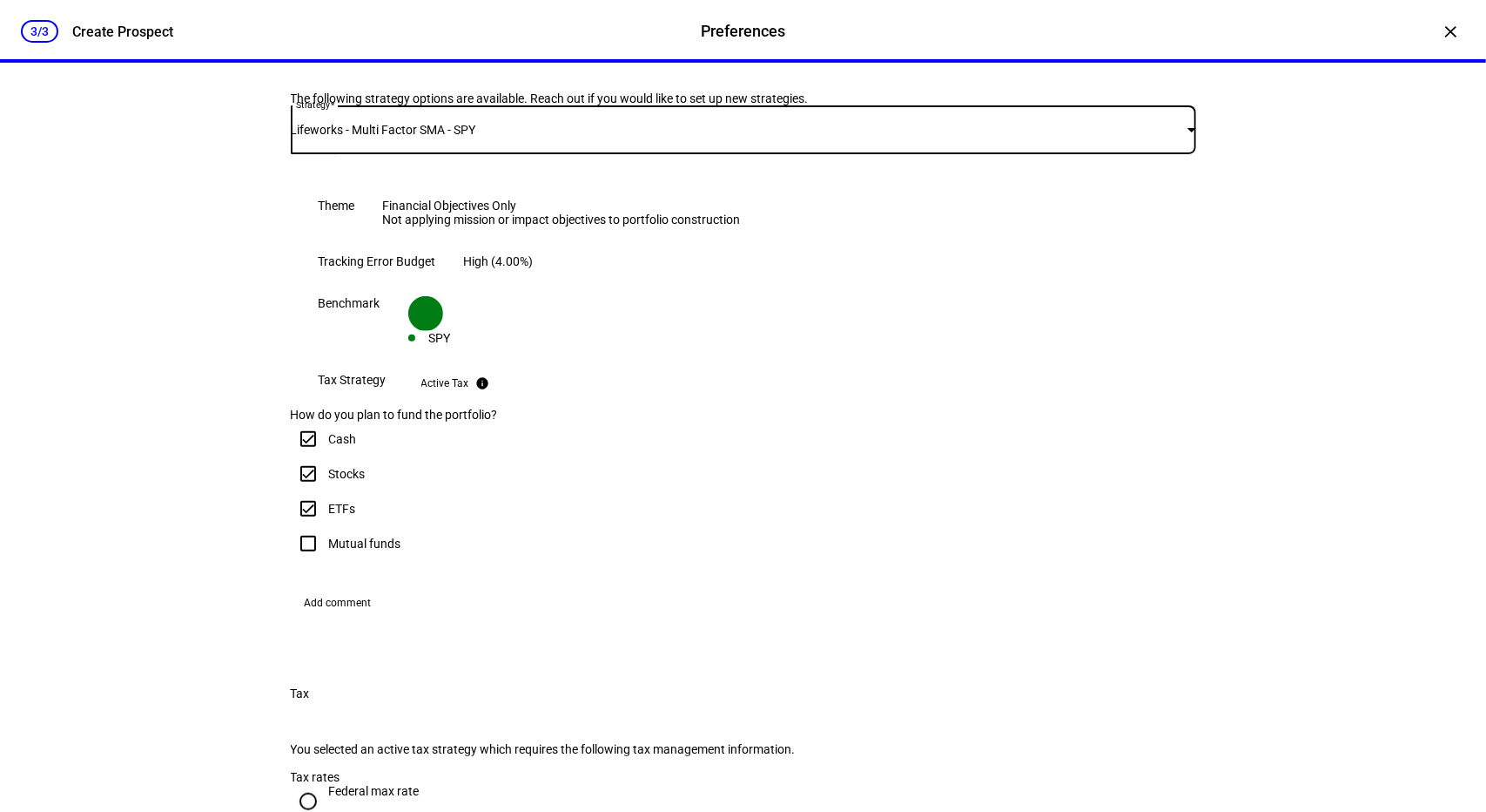
click at [575, 137] on div "Lifeworks - Multi Factor SMA - SPY" at bounding box center [738, 130] width 897 height 14
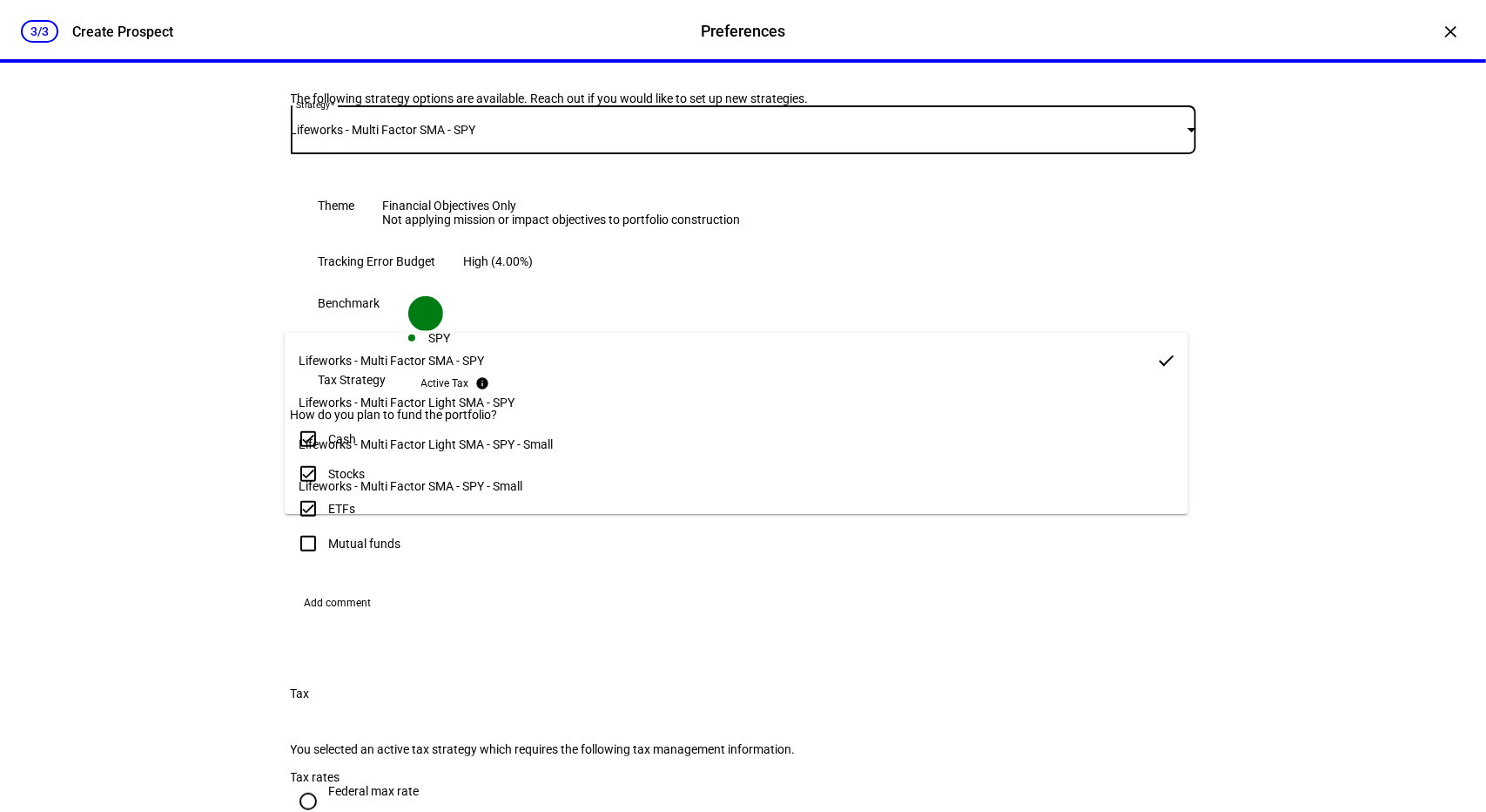
click at [466, 395] on span "Lifeworks - Multi Factor Light SMA - SPY" at bounding box center [406, 402] width 216 height 14
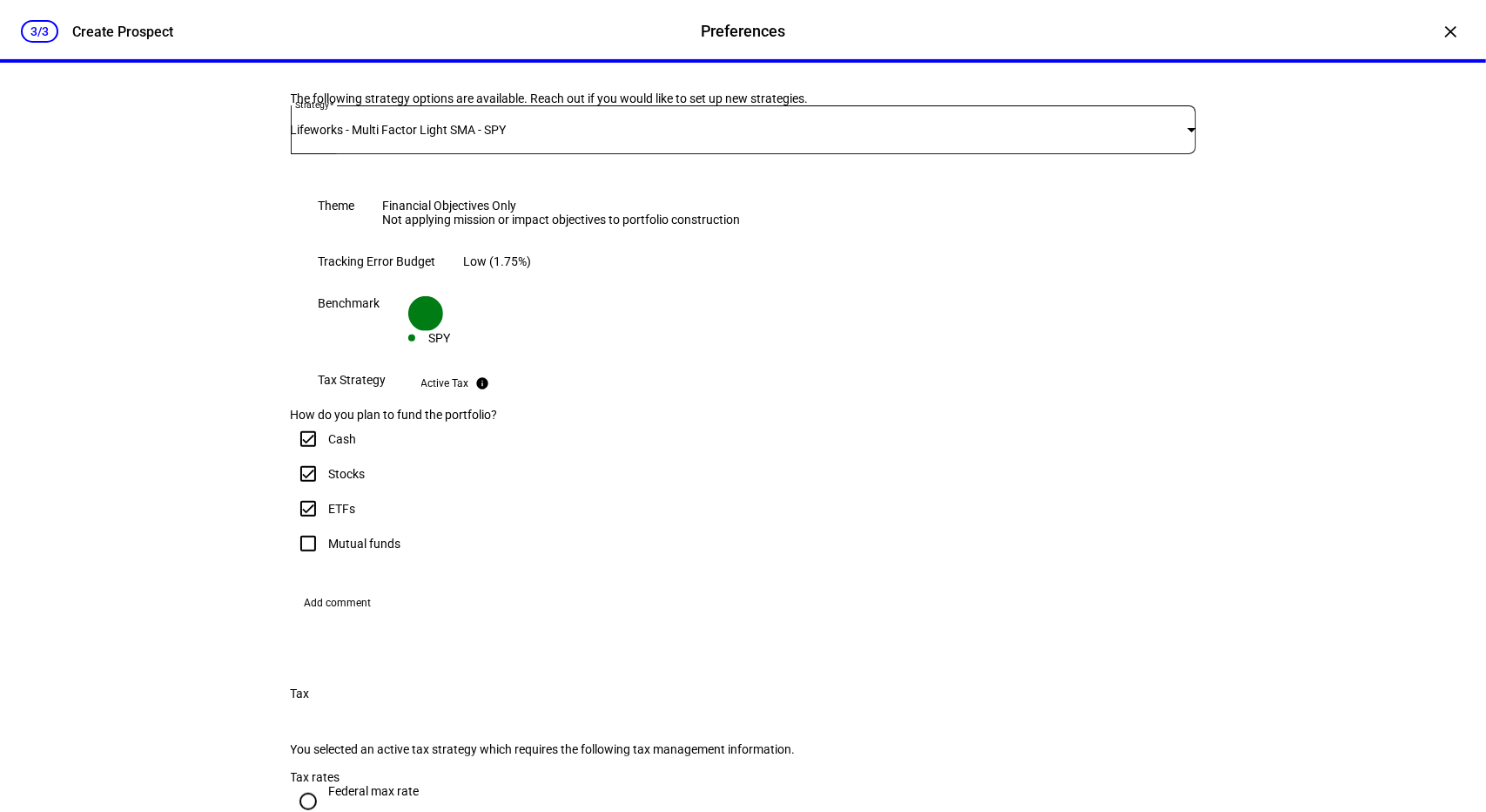
click at [579, 154] on div "Lifeworks - Multi Factor Light SMA - SPY" at bounding box center [743, 130] width 906 height 49
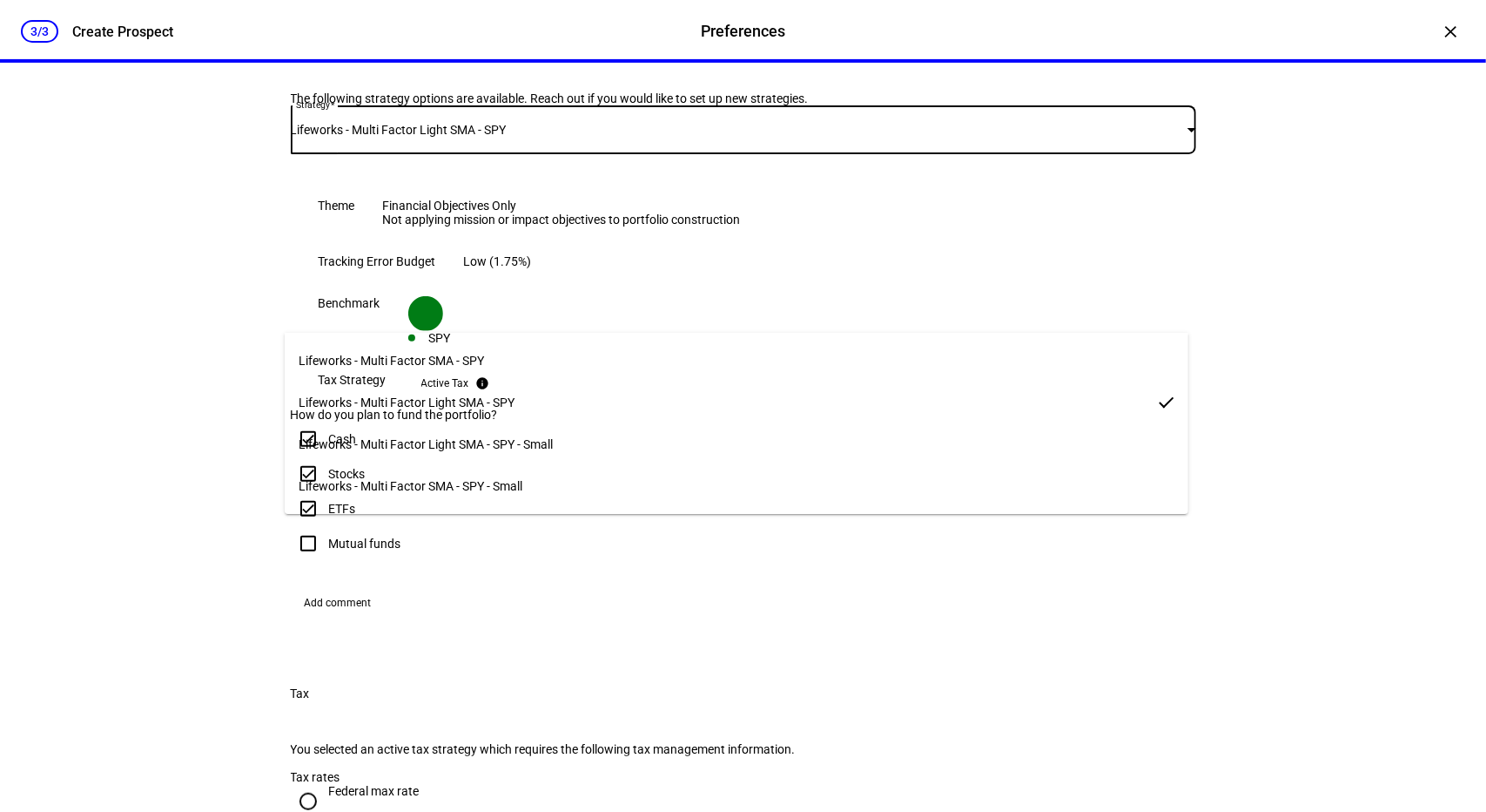
click at [532, 351] on mat-option "Lifeworks - Multi Factor SMA - SPY" at bounding box center [737, 360] width 903 height 41
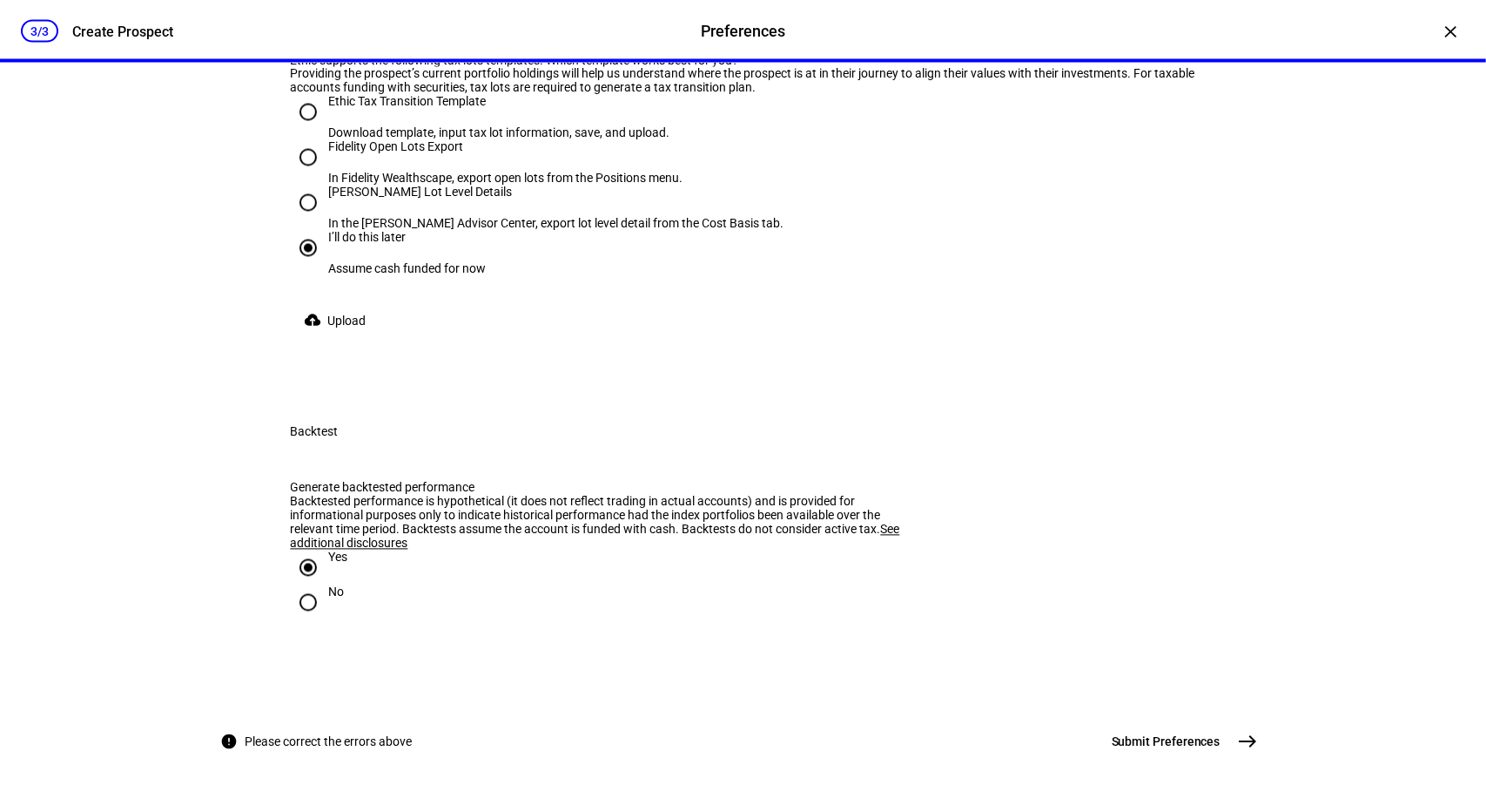
scroll to position [2679, 0]
click at [1245, 739] on mat-icon "east" at bounding box center [1248, 741] width 21 height 21
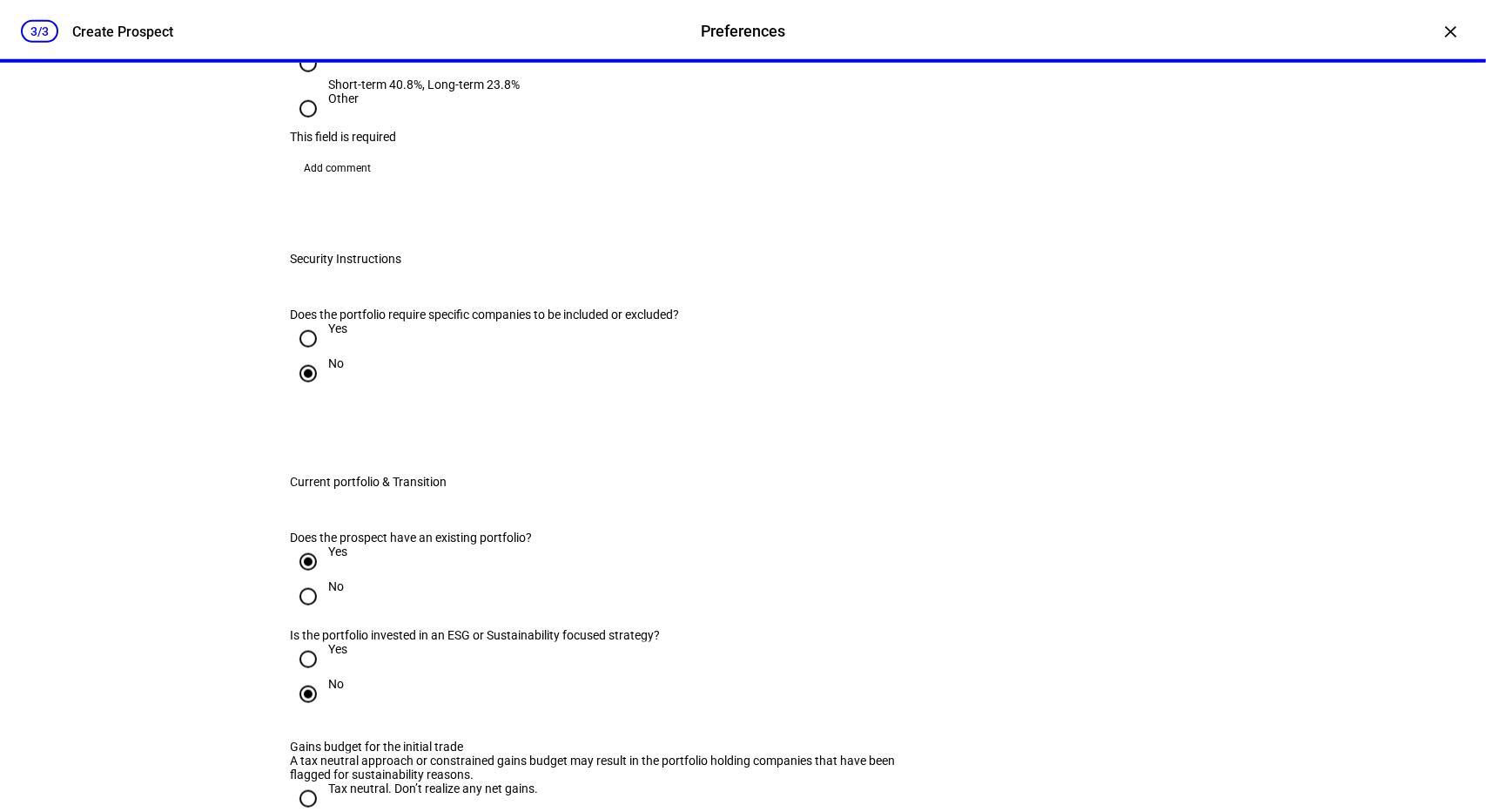
scroll to position [1091, 0]
click at [299, 129] on input "Other" at bounding box center [308, 111] width 35 height 35
radio input "true"
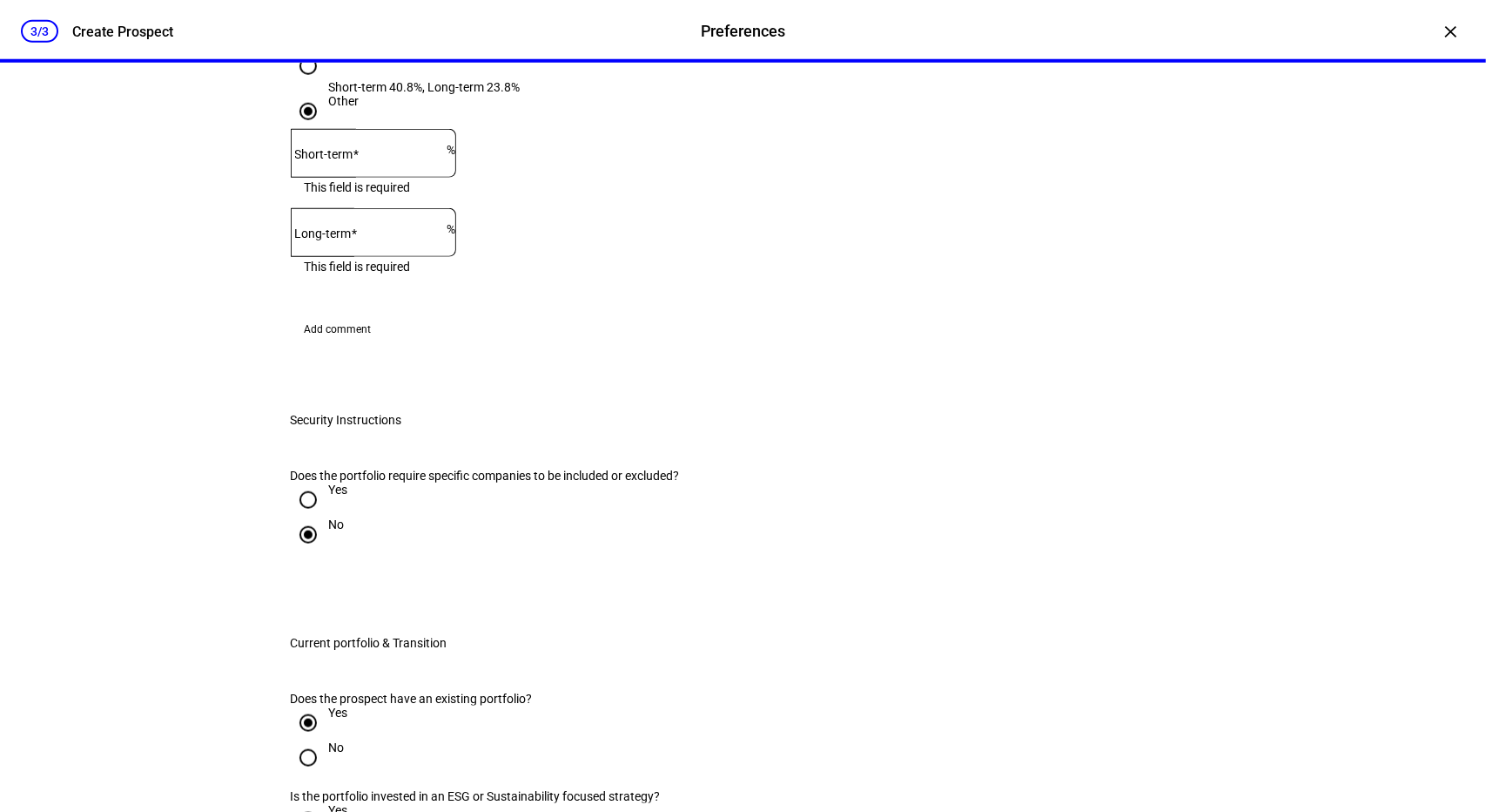
click at [408, 156] on input "Short-term" at bounding box center [369, 149] width 156 height 14
type input "13"
click at [358, 240] on span at bounding box center [355, 233] width 6 height 14
click at [389, 236] on input "Long-term" at bounding box center [369, 228] width 156 height 14
type input "15"
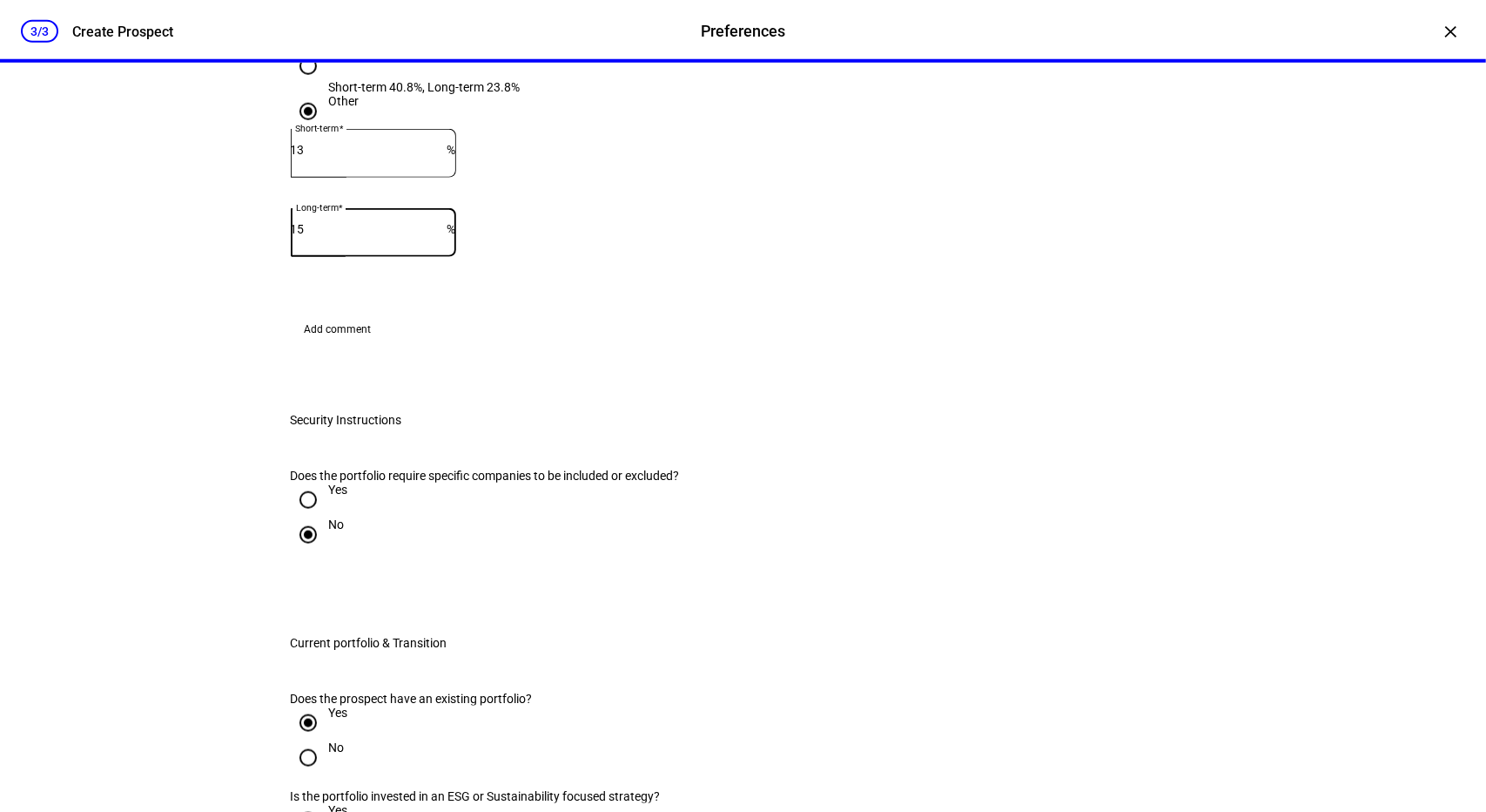
click at [418, 287] on div "Other Short-term 13 % Long-term 15 %" at bounding box center [743, 190] width 906 height 193
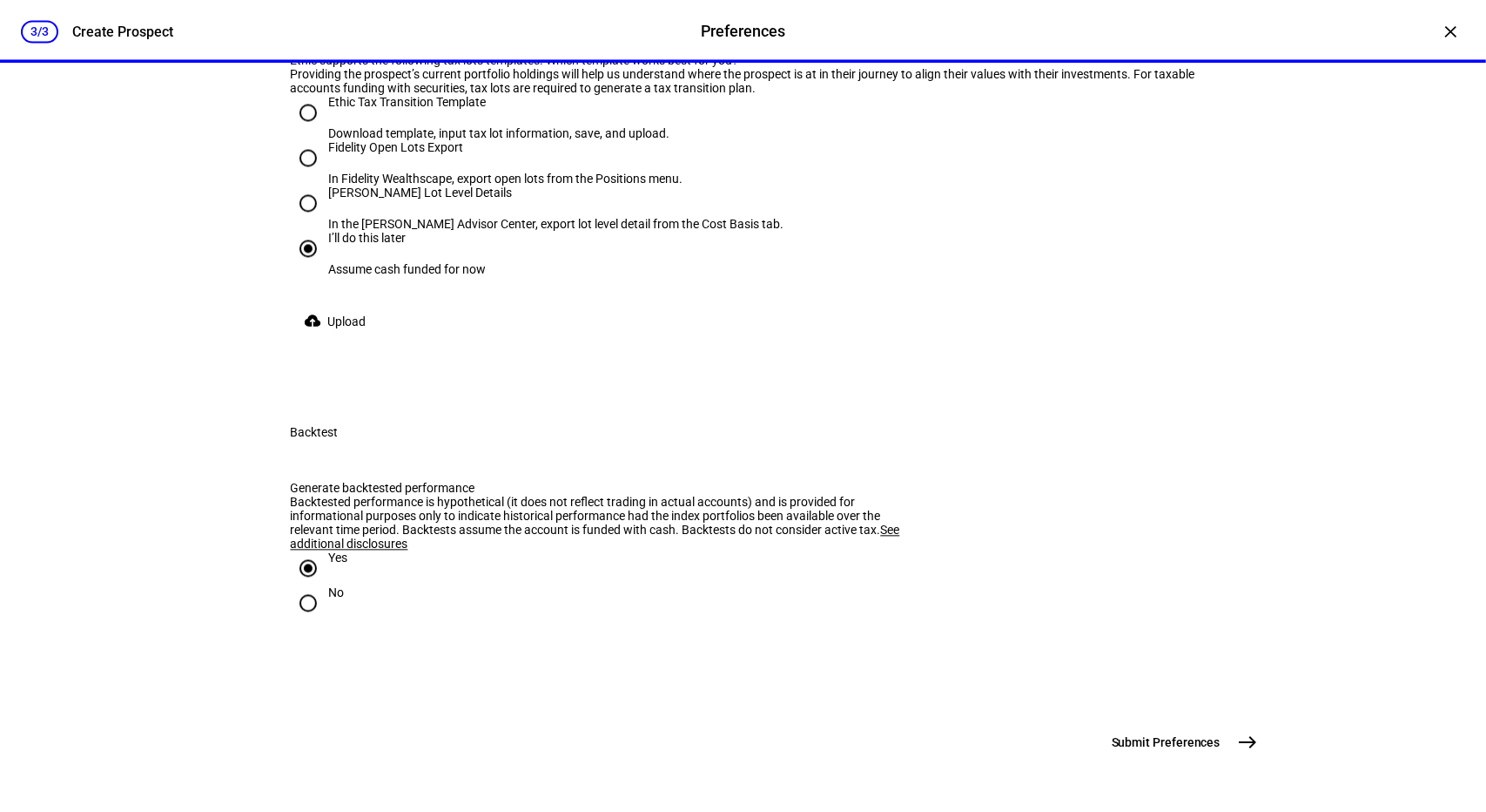
scroll to position [2842, 0]
click at [1244, 742] on mat-icon "east" at bounding box center [1248, 741] width 21 height 21
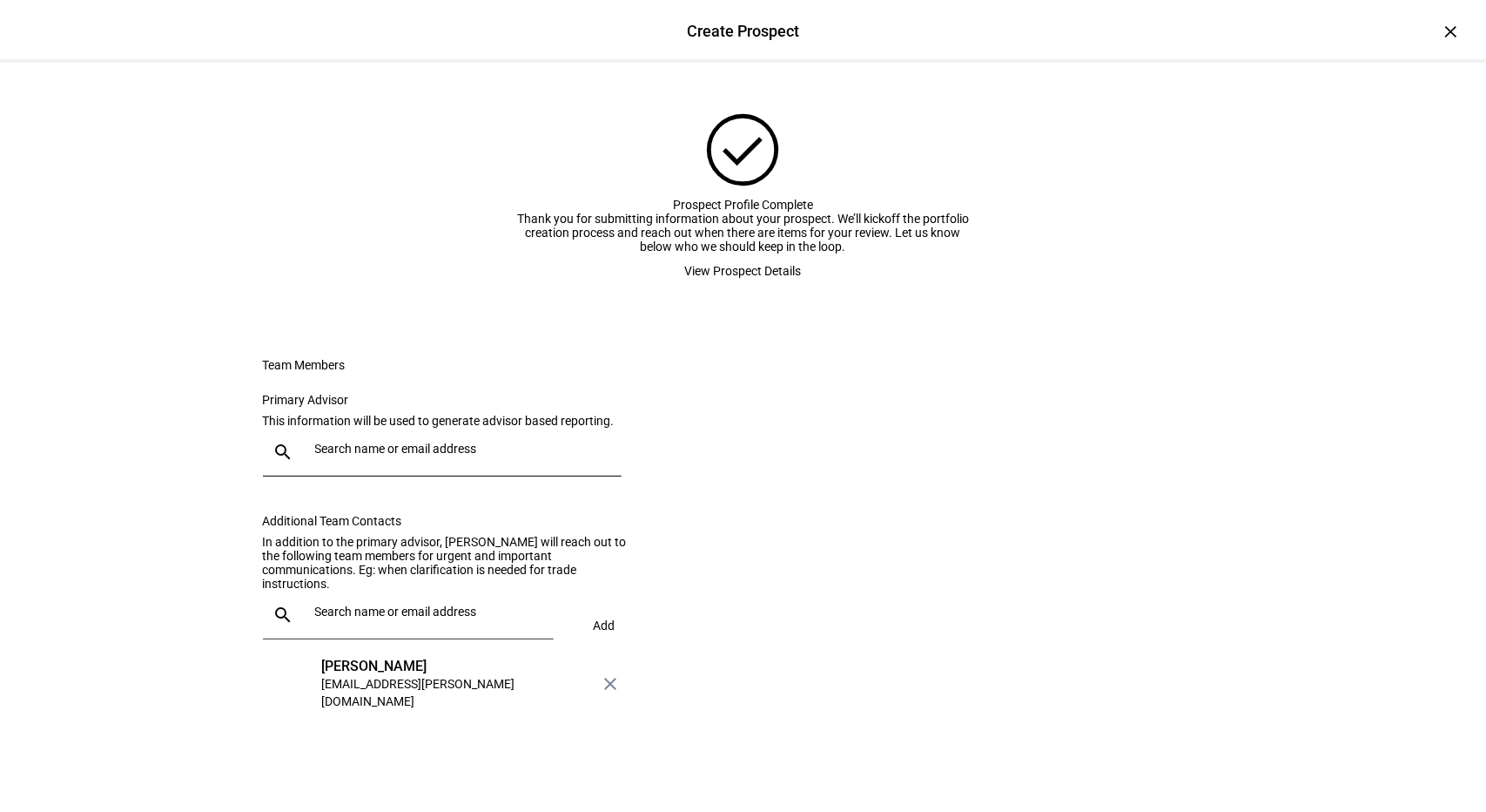
scroll to position [100, 0]
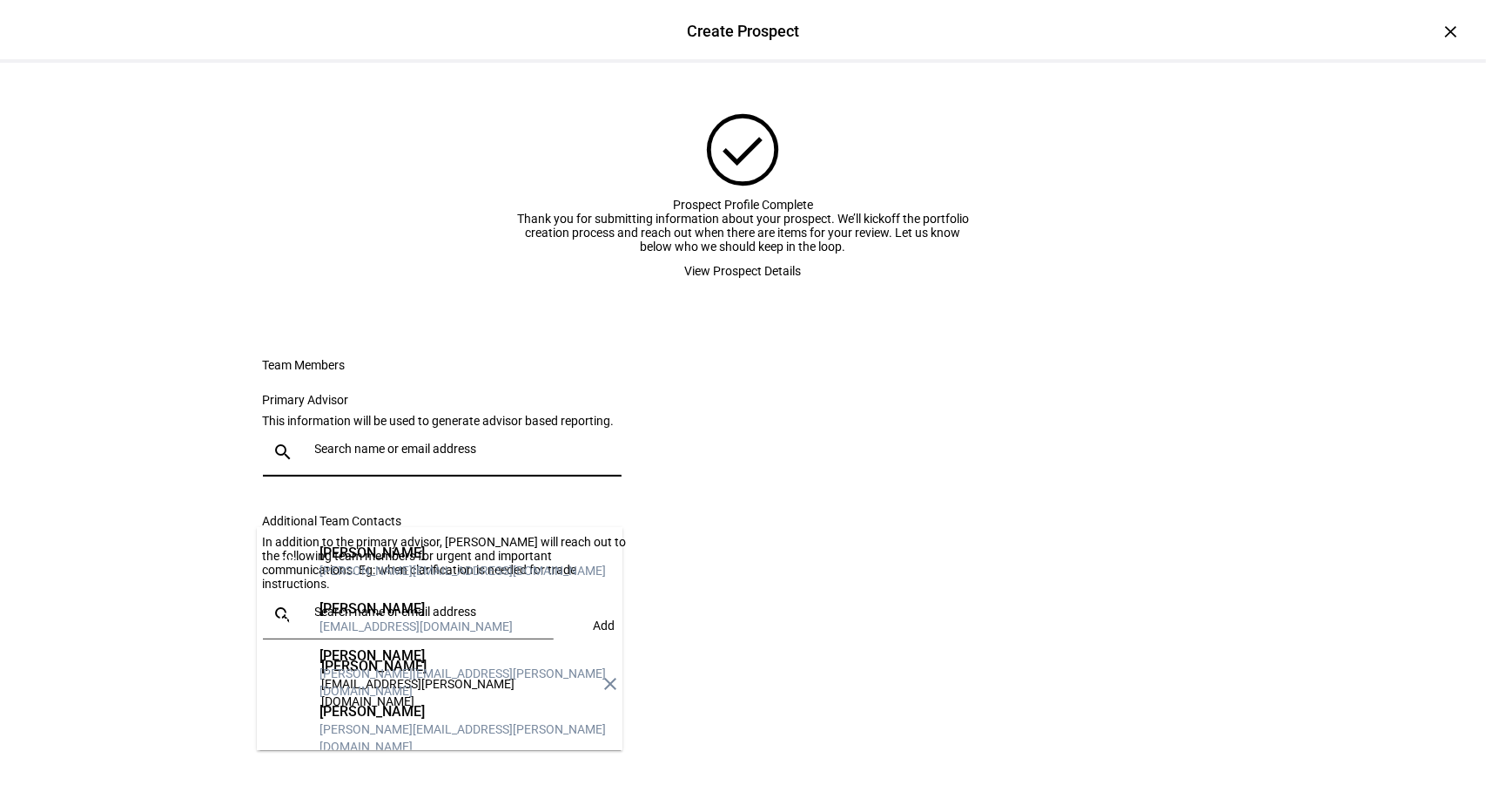
click at [523, 455] on input "text" at bounding box center [465, 448] width 300 height 14
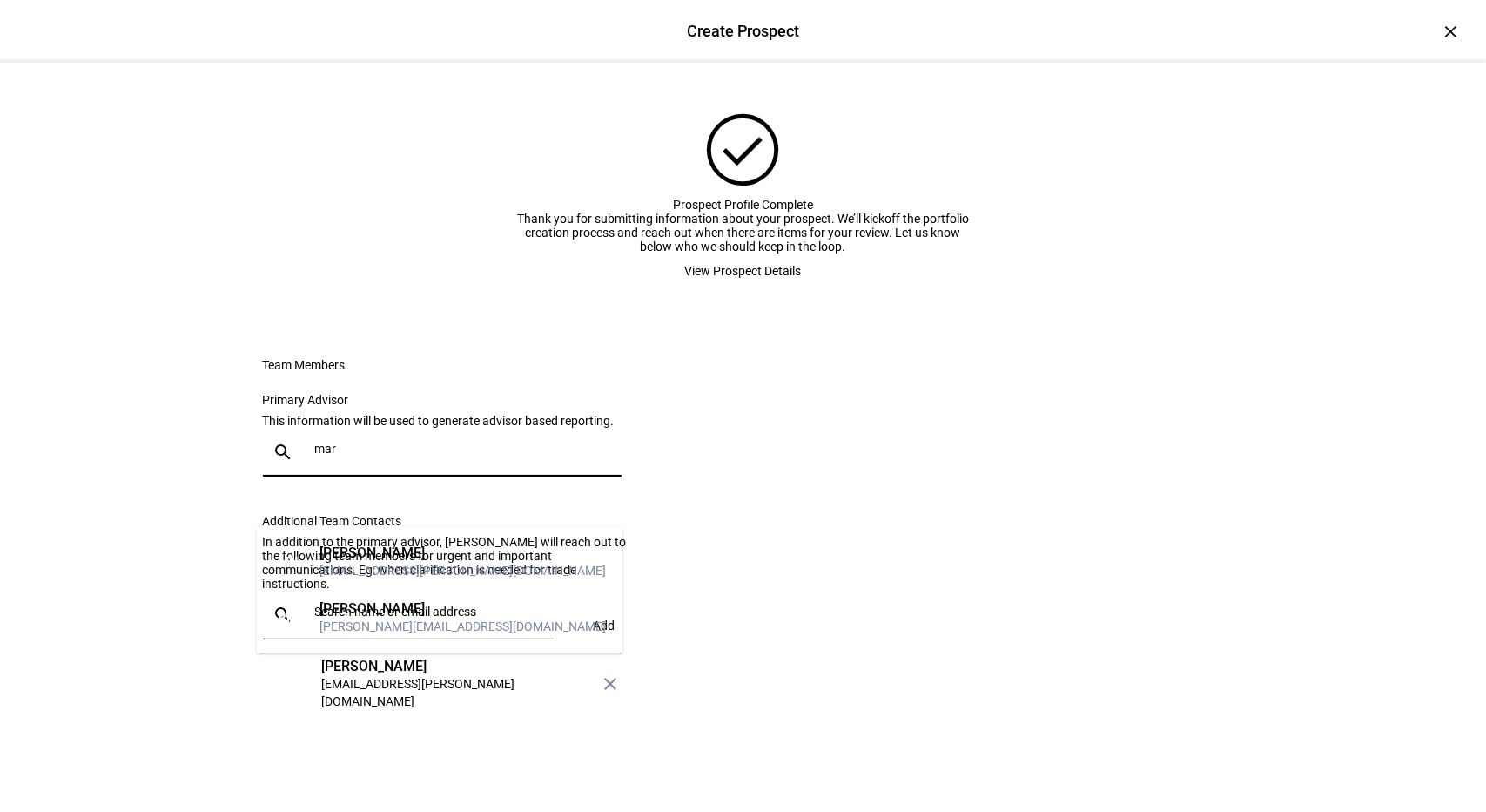
type input "mar"
click at [396, 562] on div "[EMAIL_ADDRESS][PERSON_NAME][DOMAIN_NAME]" at bounding box center [463, 570] width 287 height 17
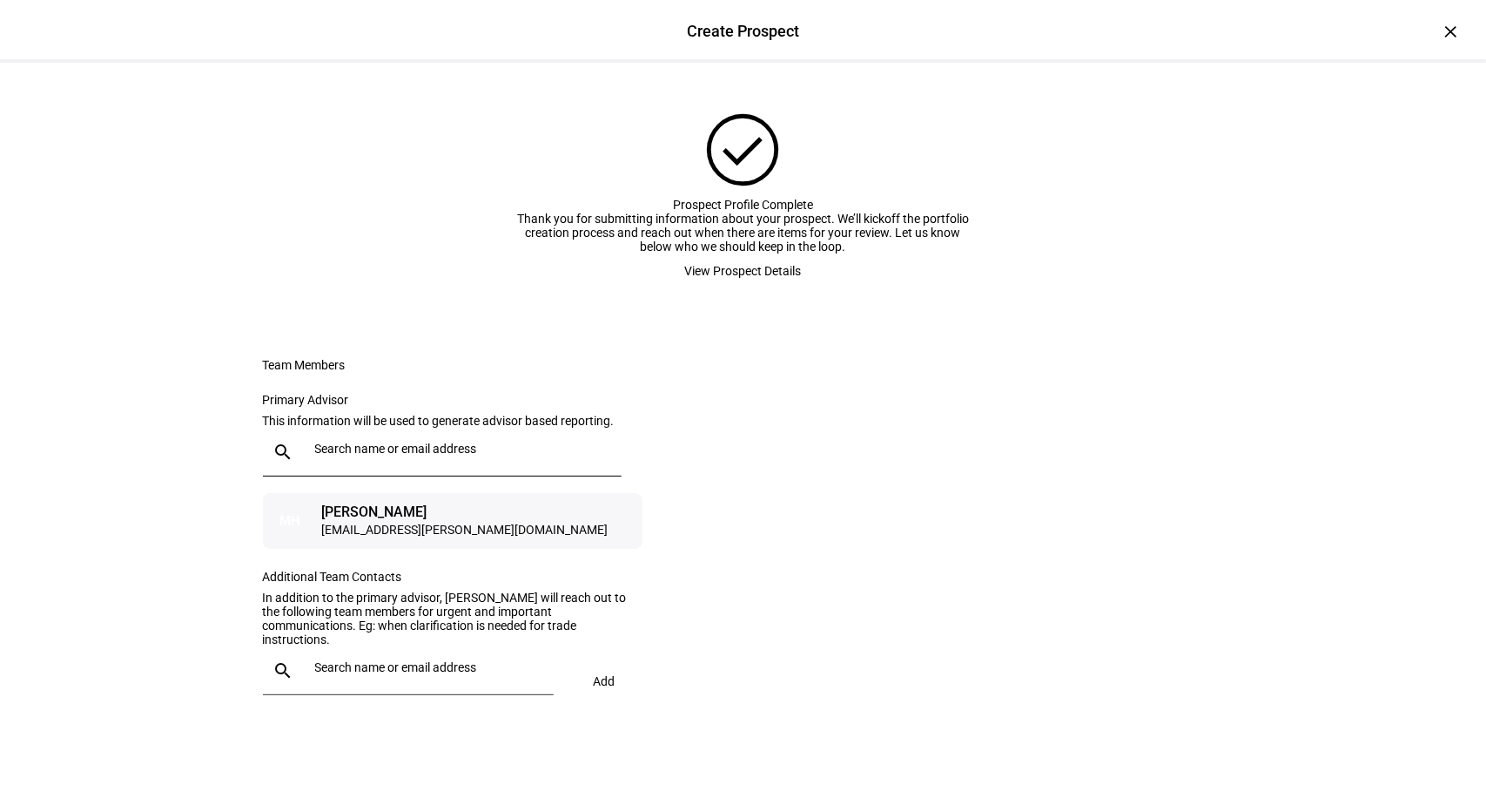
scroll to position [167, 0]
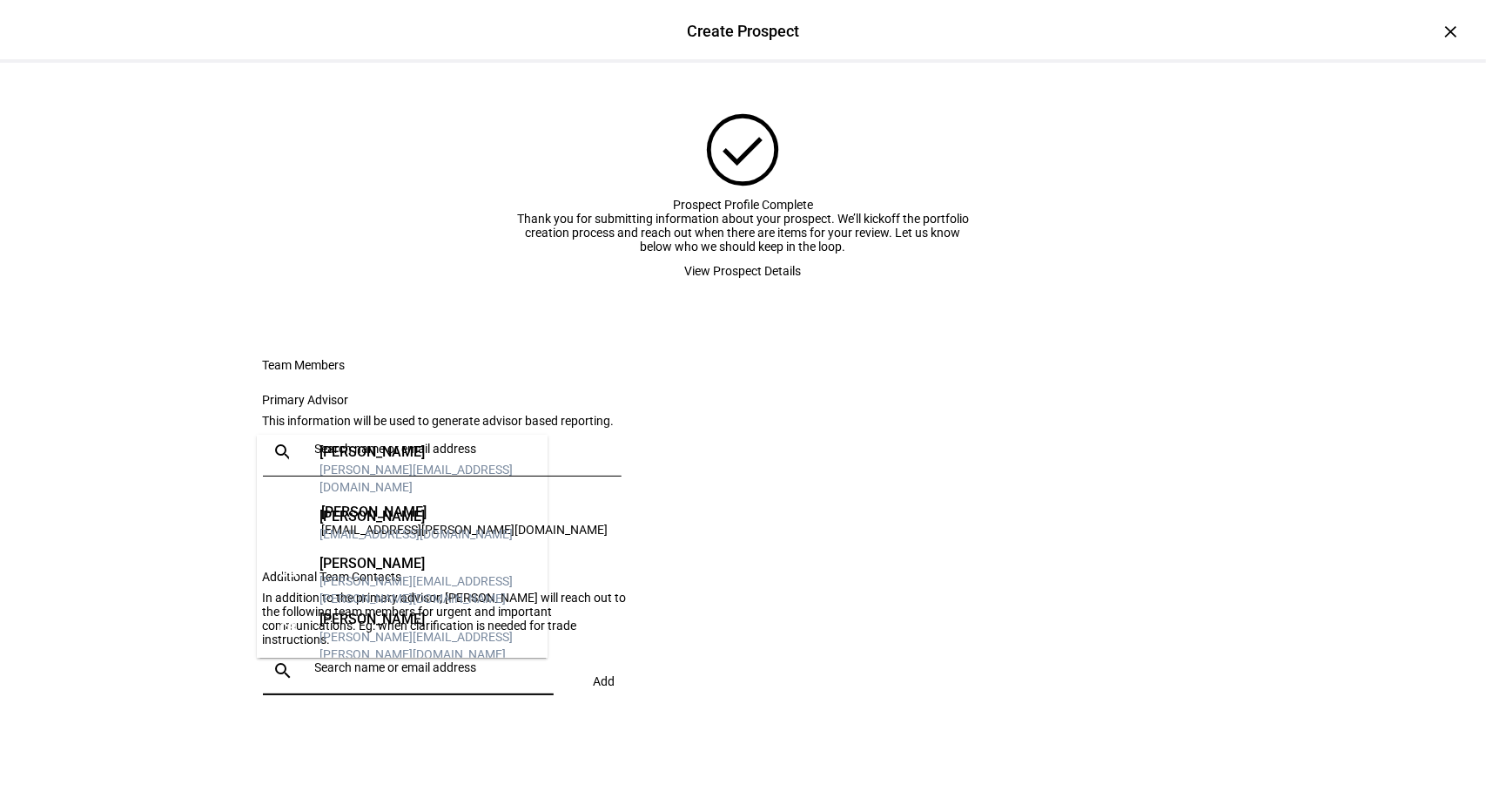
click at [486, 674] on input "text" at bounding box center [431, 667] width 232 height 14
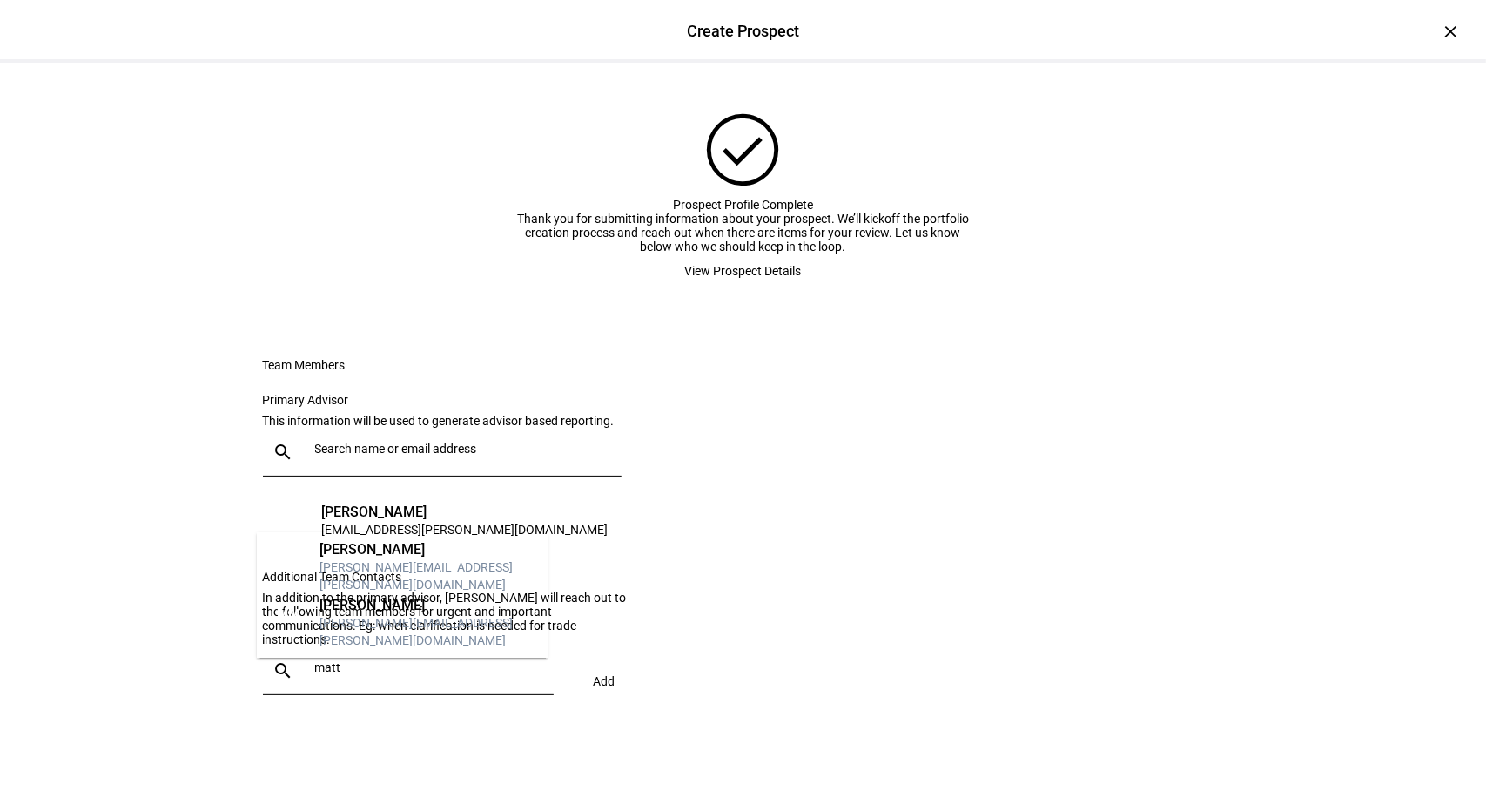
type input "matt"
click at [399, 614] on div "[PERSON_NAME]" at bounding box center [427, 605] width 214 height 17
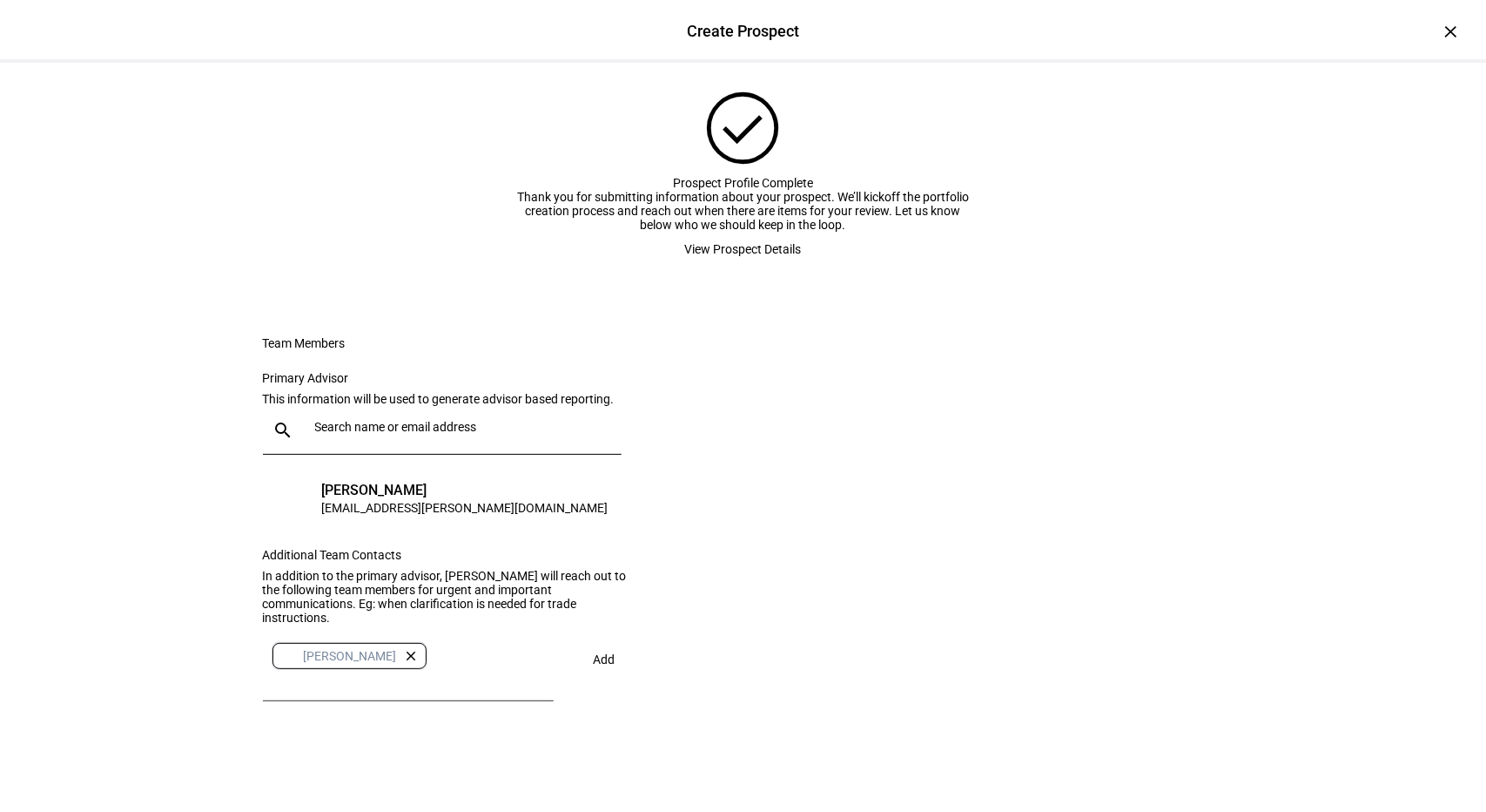
scroll to position [187, 0]
click at [683, 659] on eth-form-card "Team Members Primary Advisor This information will be used to generate advisor …" at bounding box center [744, 527] width 1045 height 465
click at [596, 664] on span "Add" at bounding box center [605, 658] width 22 height 14
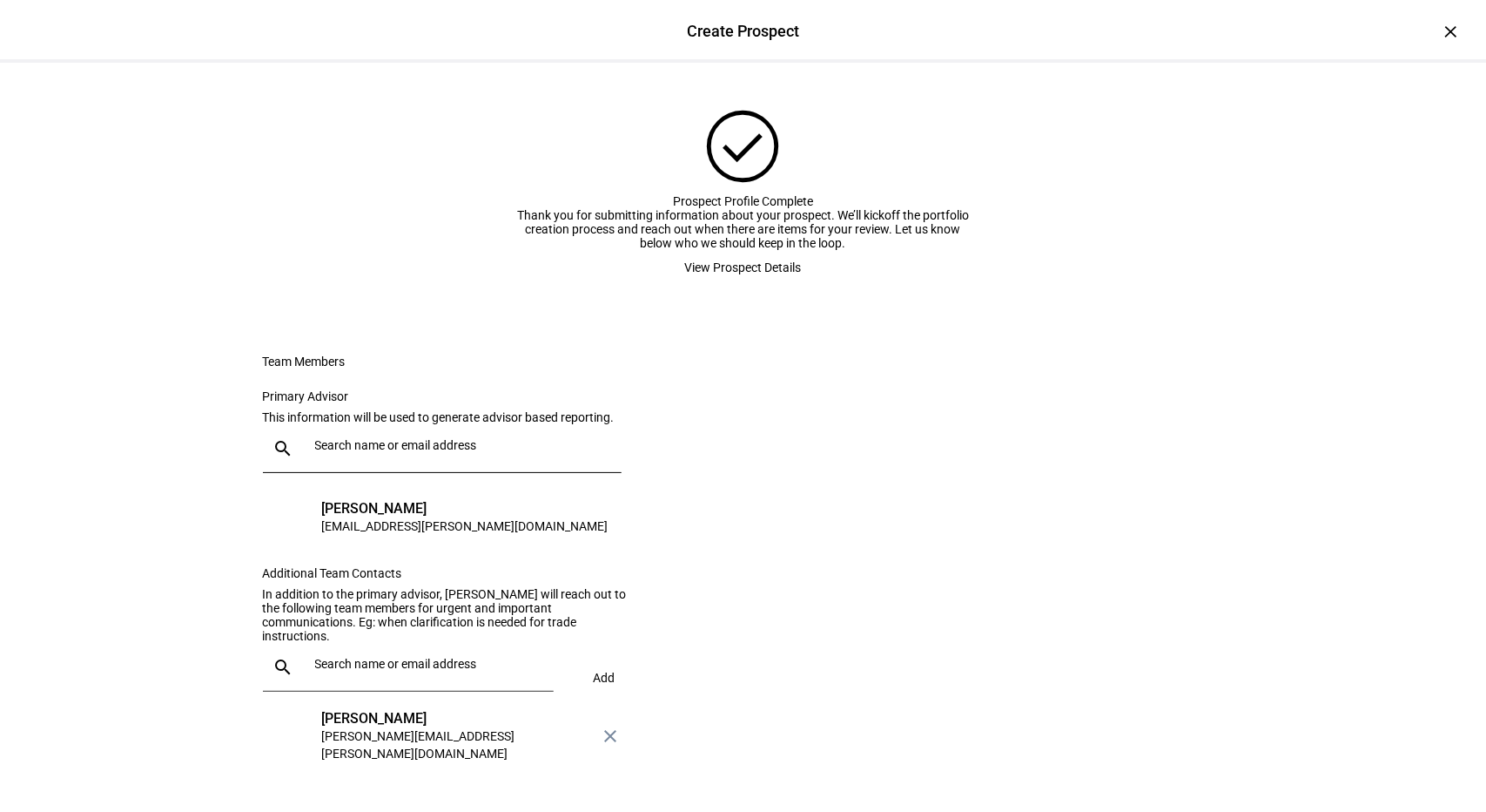
scroll to position [0, 0]
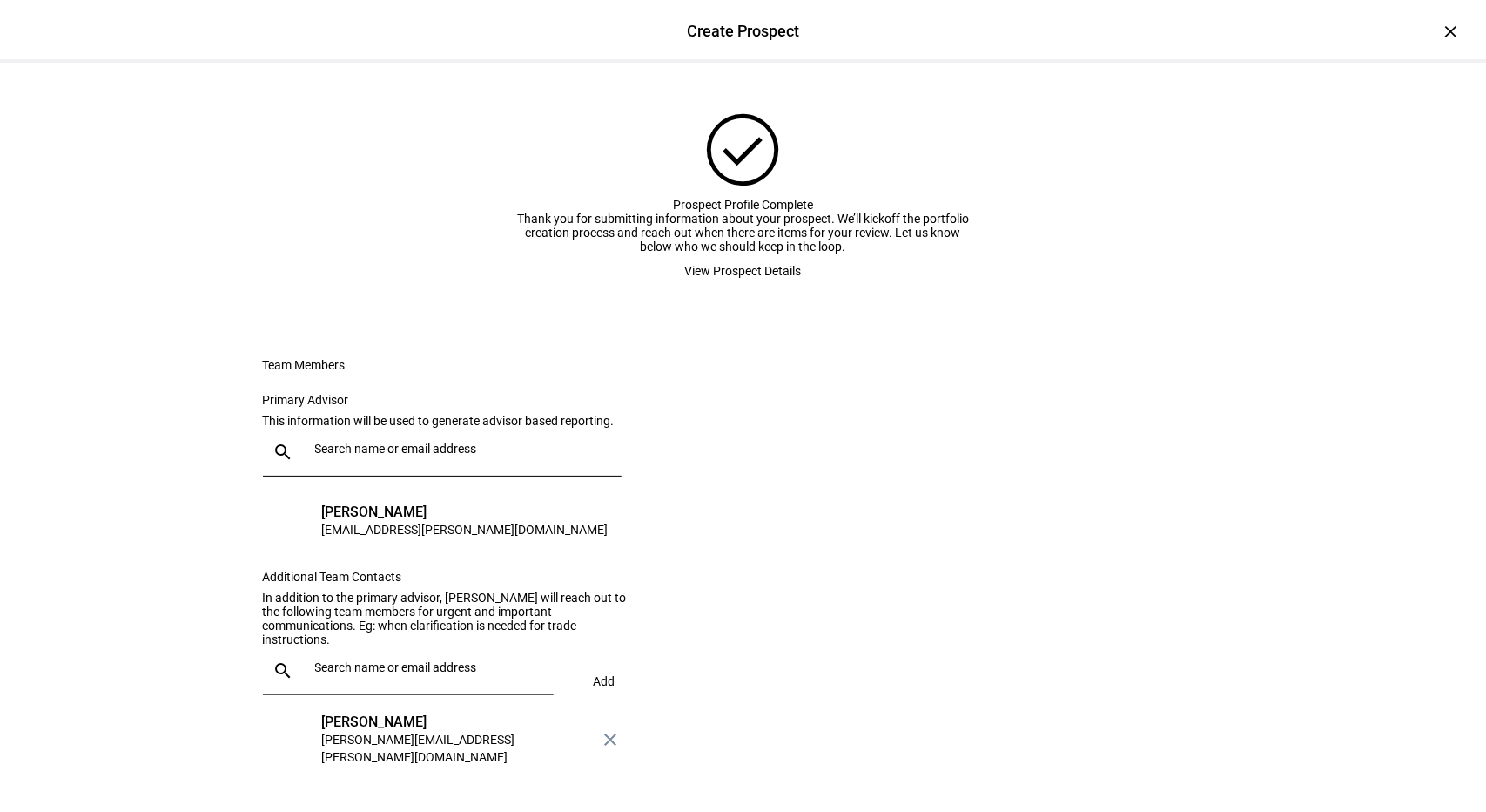
click at [735, 288] on span "View Prospect Details" at bounding box center [743, 271] width 117 height 35
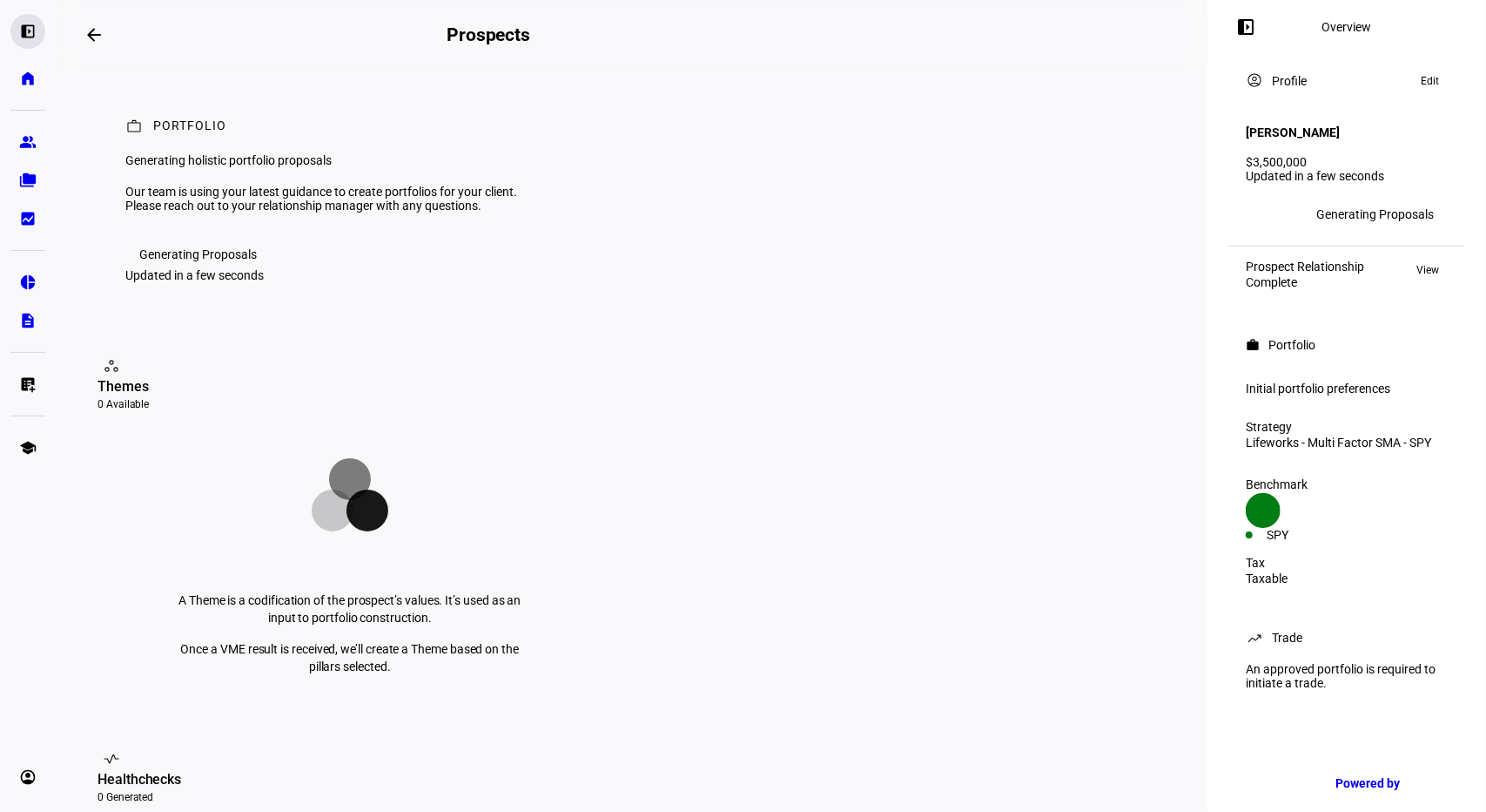
click at [25, 32] on eth-mat-symbol "left_panel_open" at bounding box center [28, 31] width 17 height 17
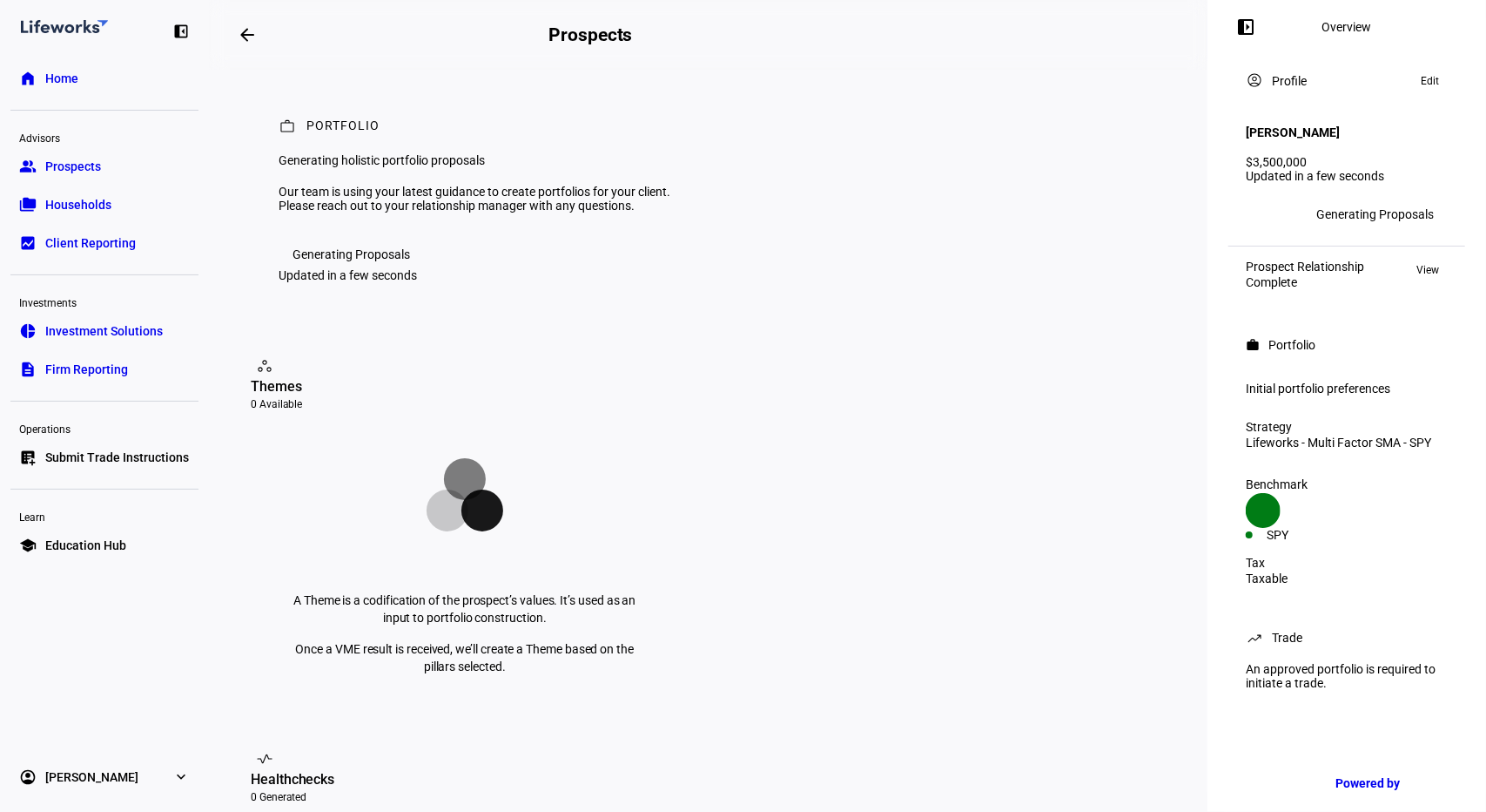
click at [74, 163] on span "Prospects" at bounding box center [73, 166] width 56 height 17
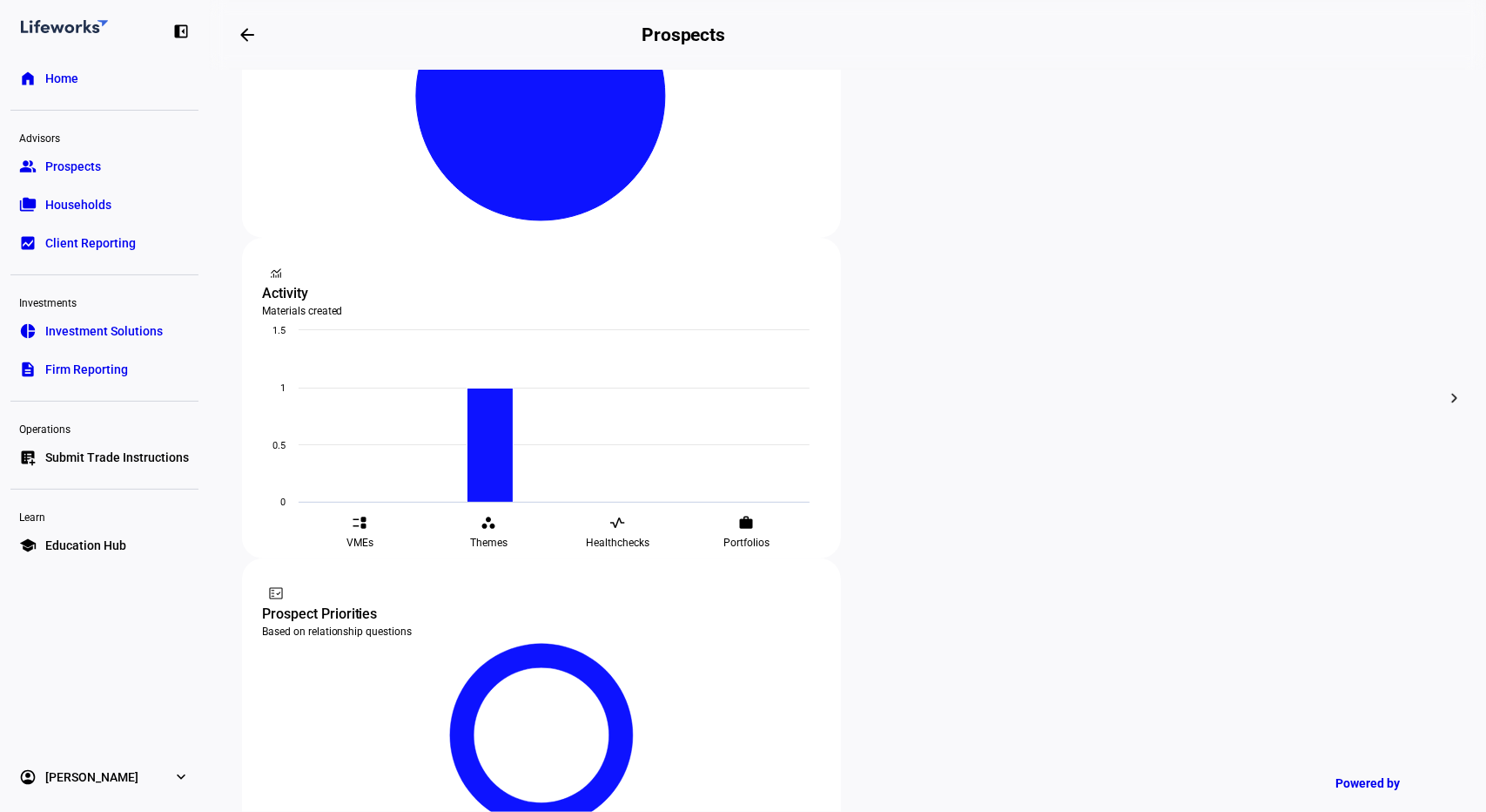
scroll to position [495, 0]
click at [965, 377] on span "Archive" at bounding box center [972, 383] width 40 height 14
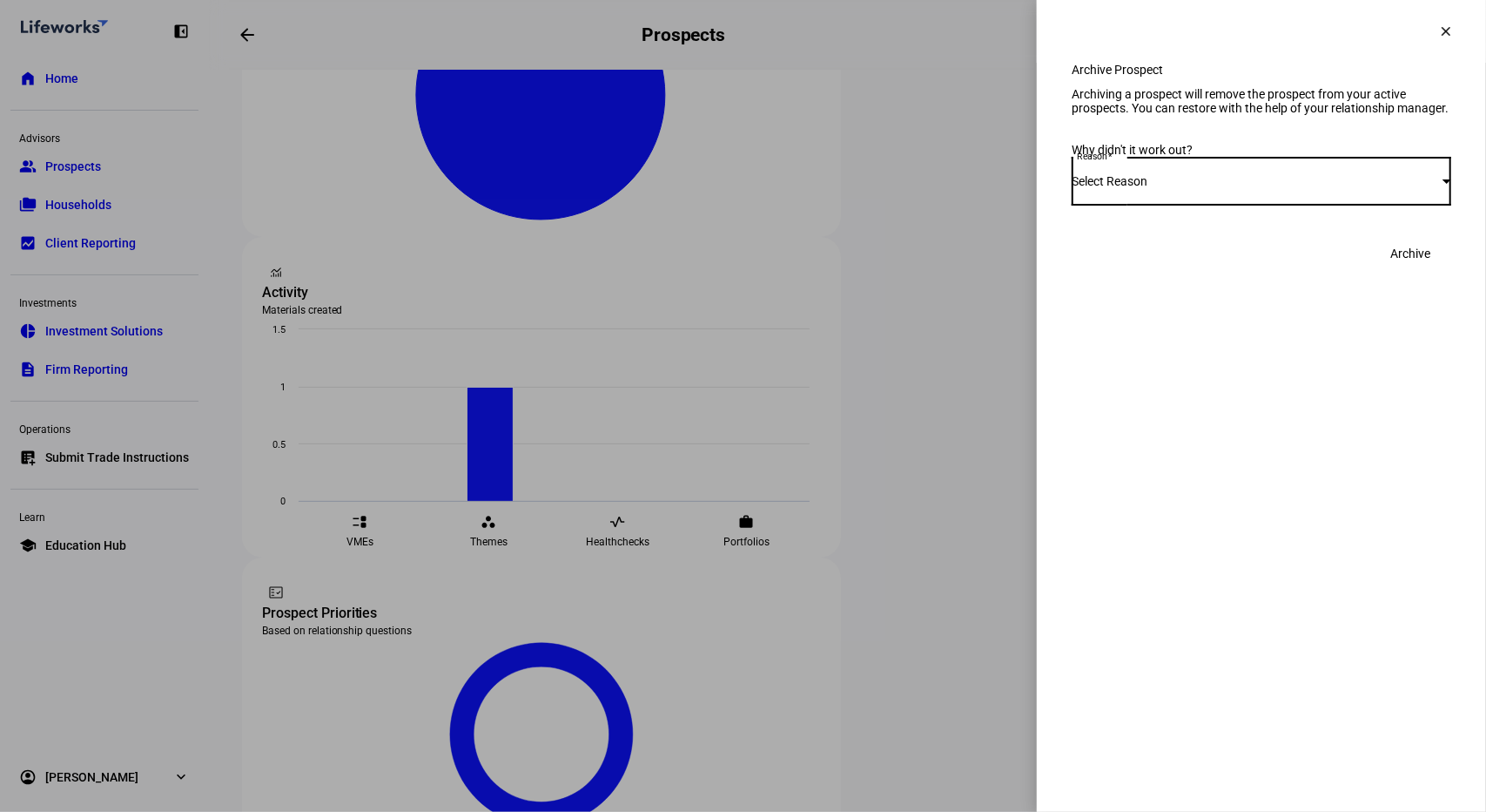
click at [1295, 189] on div "Select Reason" at bounding box center [1257, 180] width 371 height 14
click at [1437, 29] on div at bounding box center [743, 406] width 1486 height 812
click at [1444, 32] on mat-icon "clear" at bounding box center [1446, 31] width 16 height 16
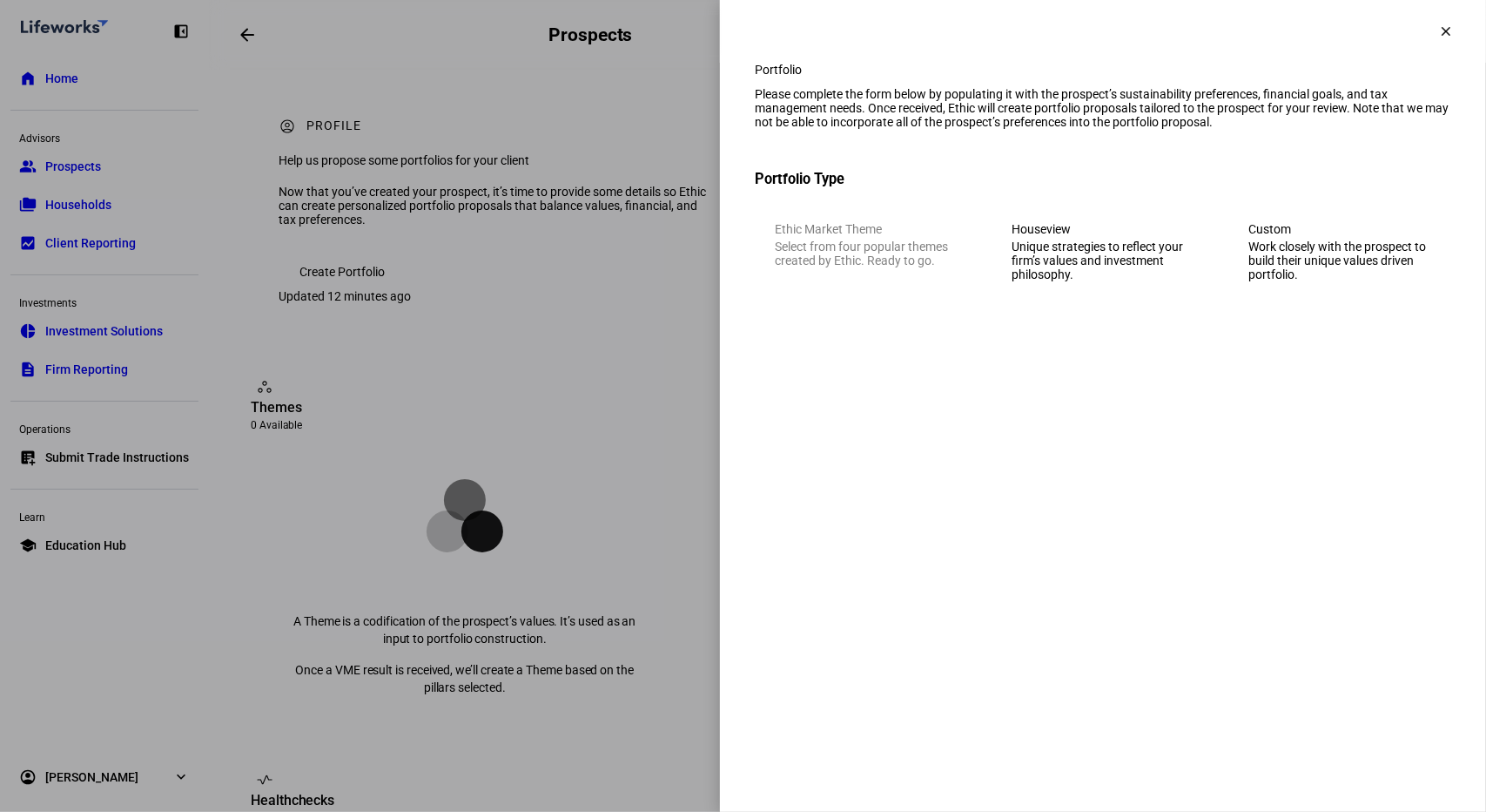
click at [1438, 32] on mat-icon "clear" at bounding box center [1446, 31] width 16 height 16
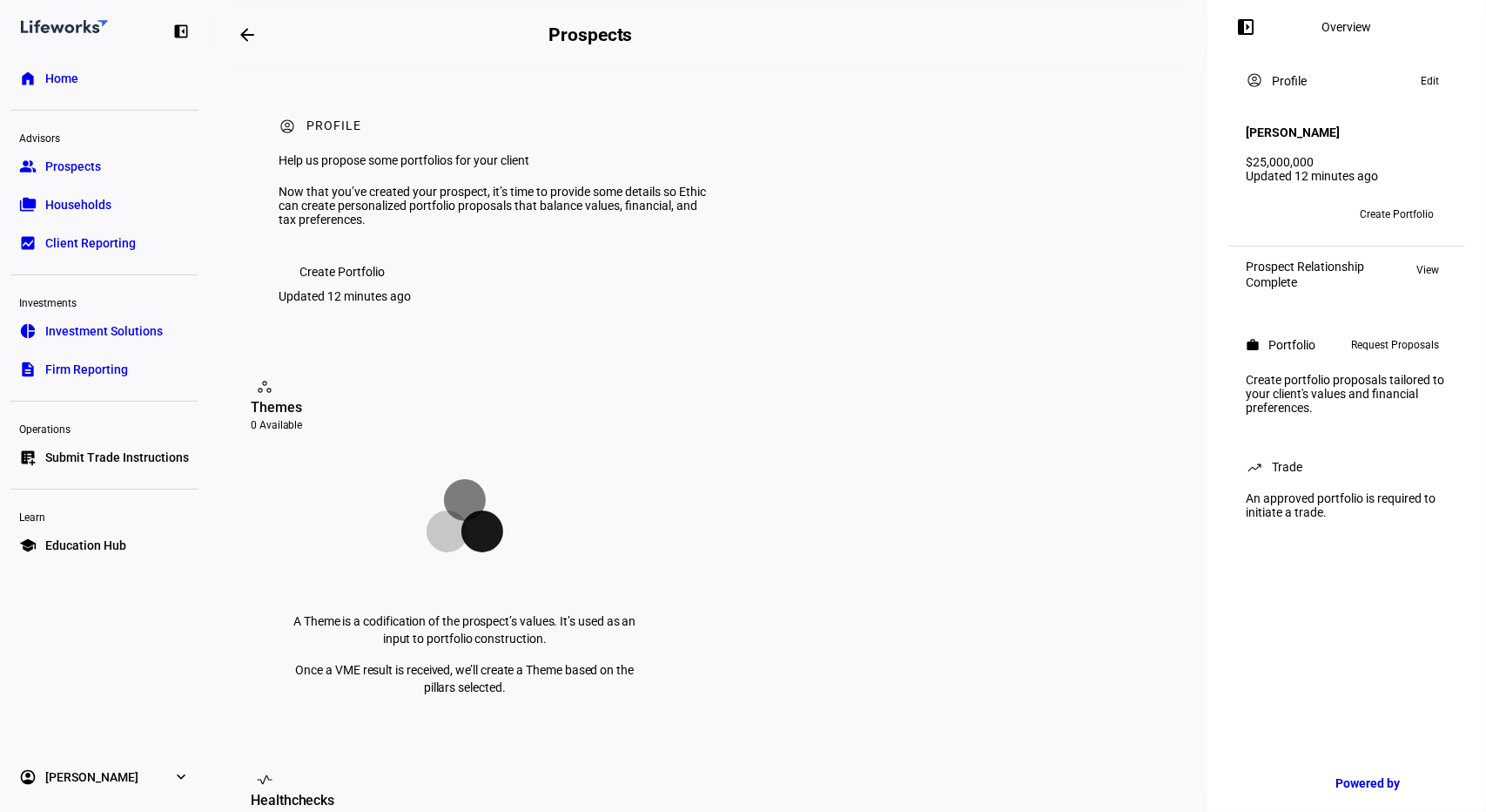
click at [65, 74] on span "Home" at bounding box center [62, 78] width 33 height 17
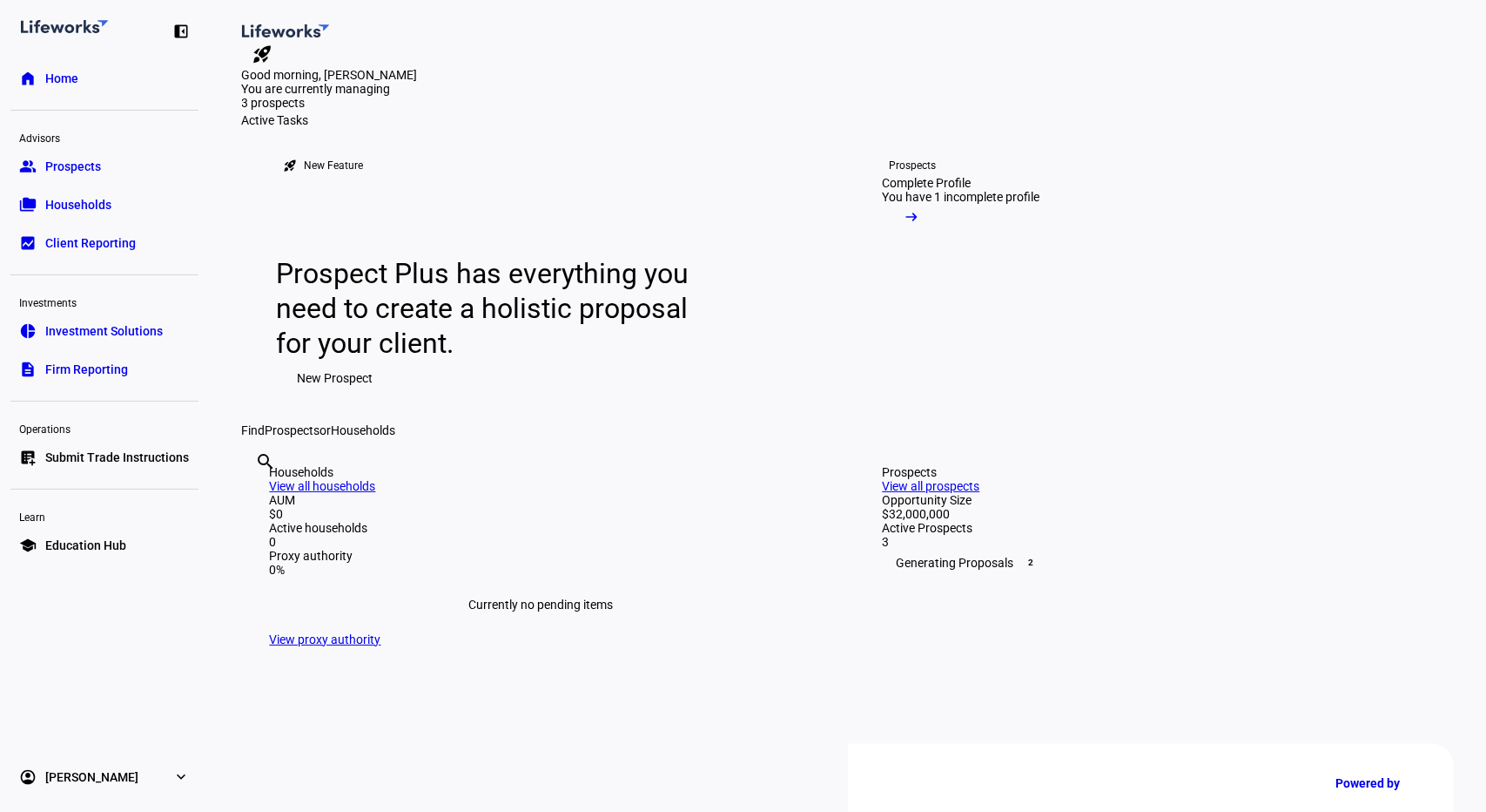
click at [337, 395] on span "New Prospect" at bounding box center [336, 378] width 75 height 35
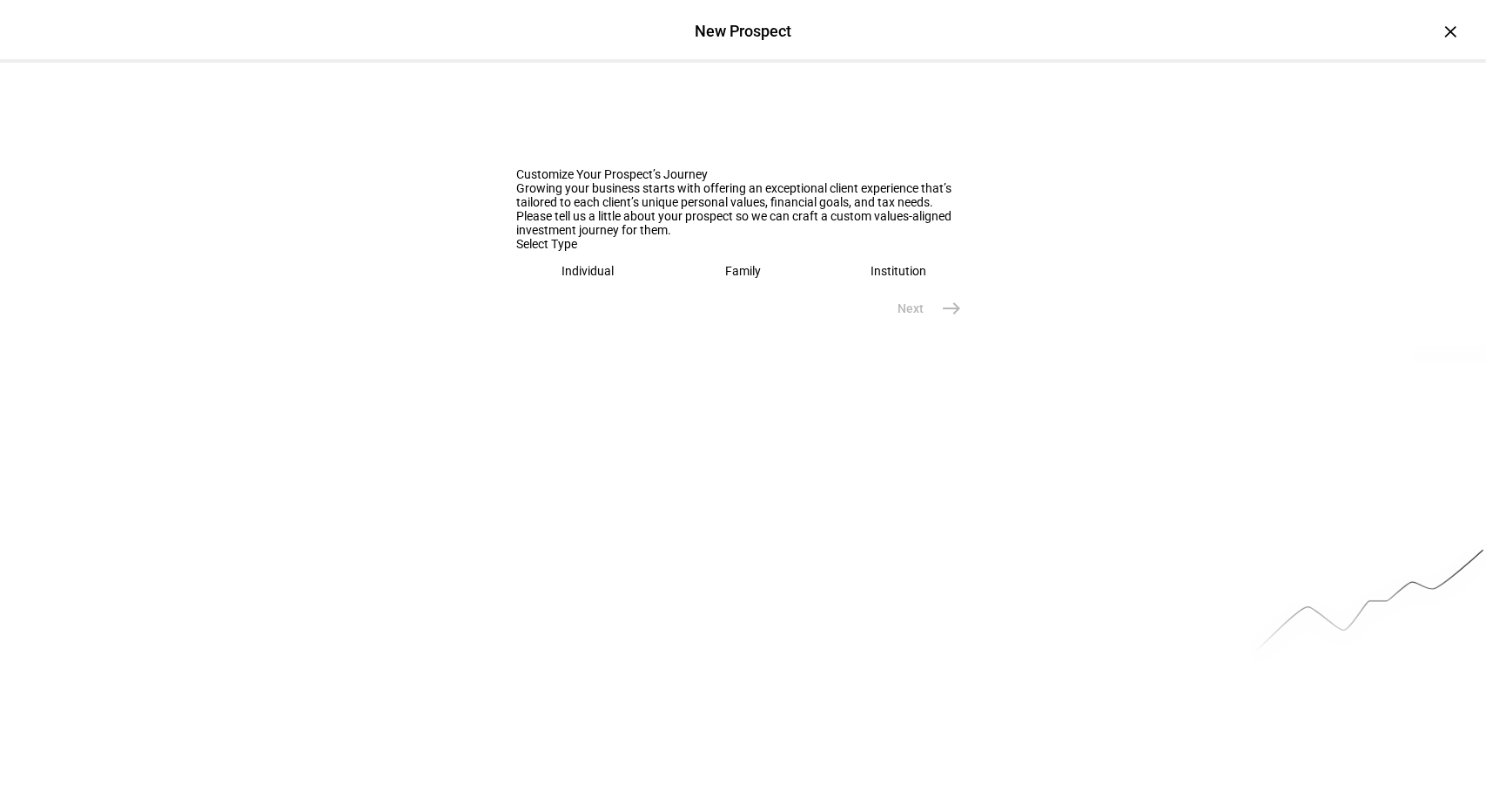
click at [726, 278] on div "Family" at bounding box center [743, 270] width 36 height 14
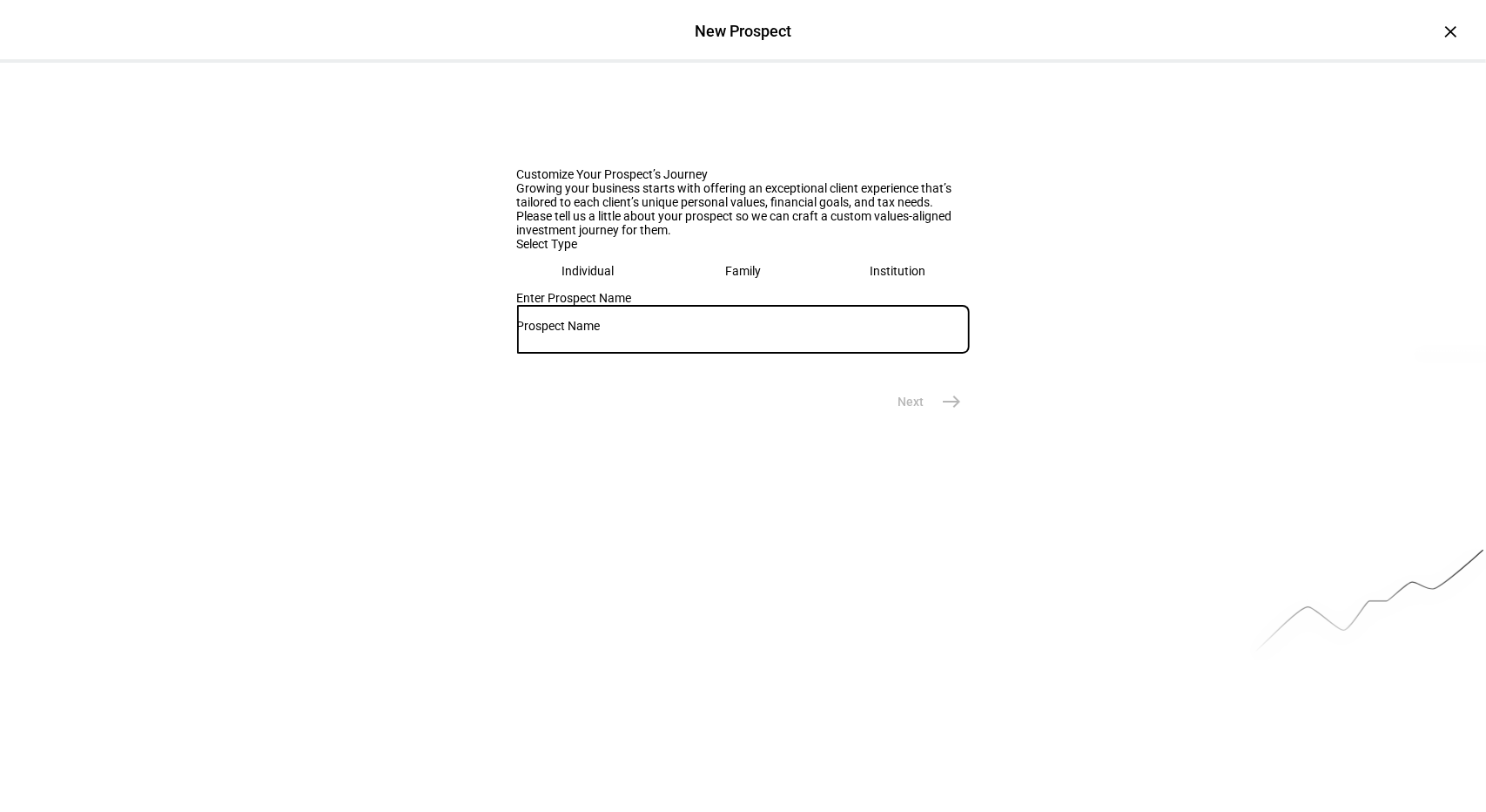
click at [670, 333] on input "text" at bounding box center [743, 326] width 452 height 14
click at [564, 333] on input "text" at bounding box center [743, 326] width 452 height 14
type input "[PERSON_NAME]"
click at [943, 412] on mat-icon "east" at bounding box center [953, 401] width 21 height 21
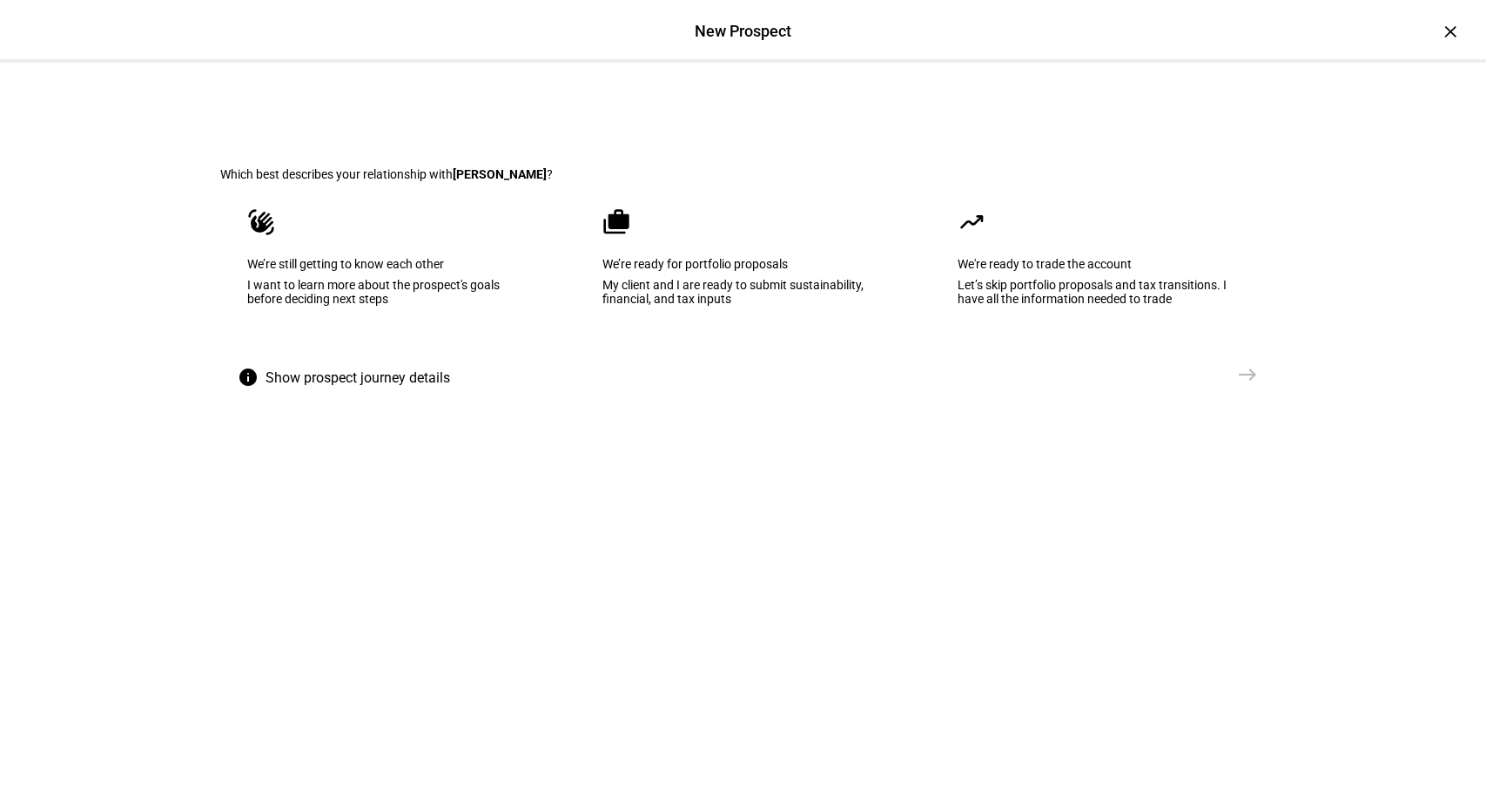
click at [698, 270] on div "We’re ready for portfolio proposals" at bounding box center [743, 263] width 280 height 14
click at [1242, 385] on mat-icon "east" at bounding box center [1248, 374] width 21 height 21
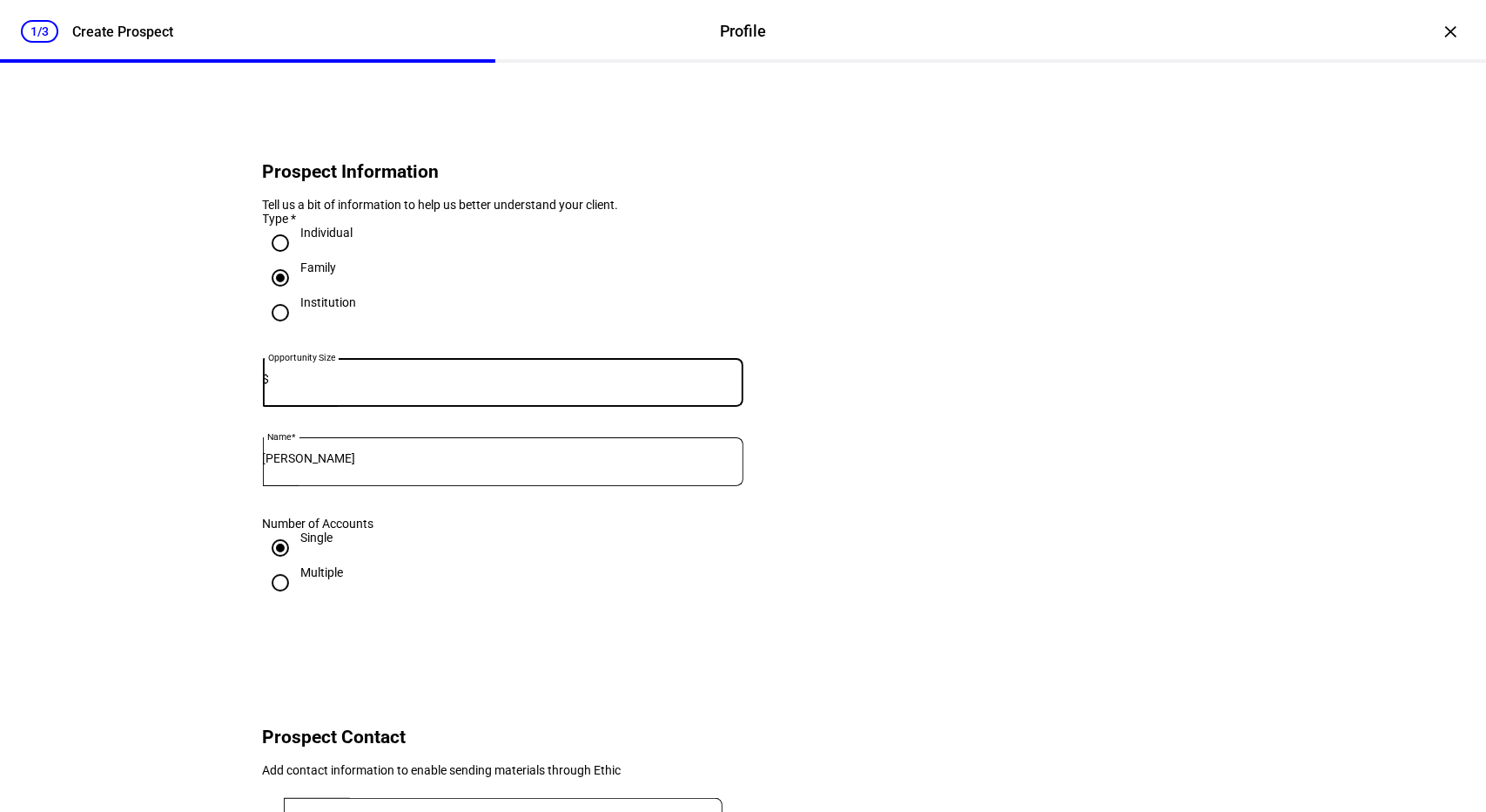
click at [439, 385] on input at bounding box center [507, 378] width 474 height 14
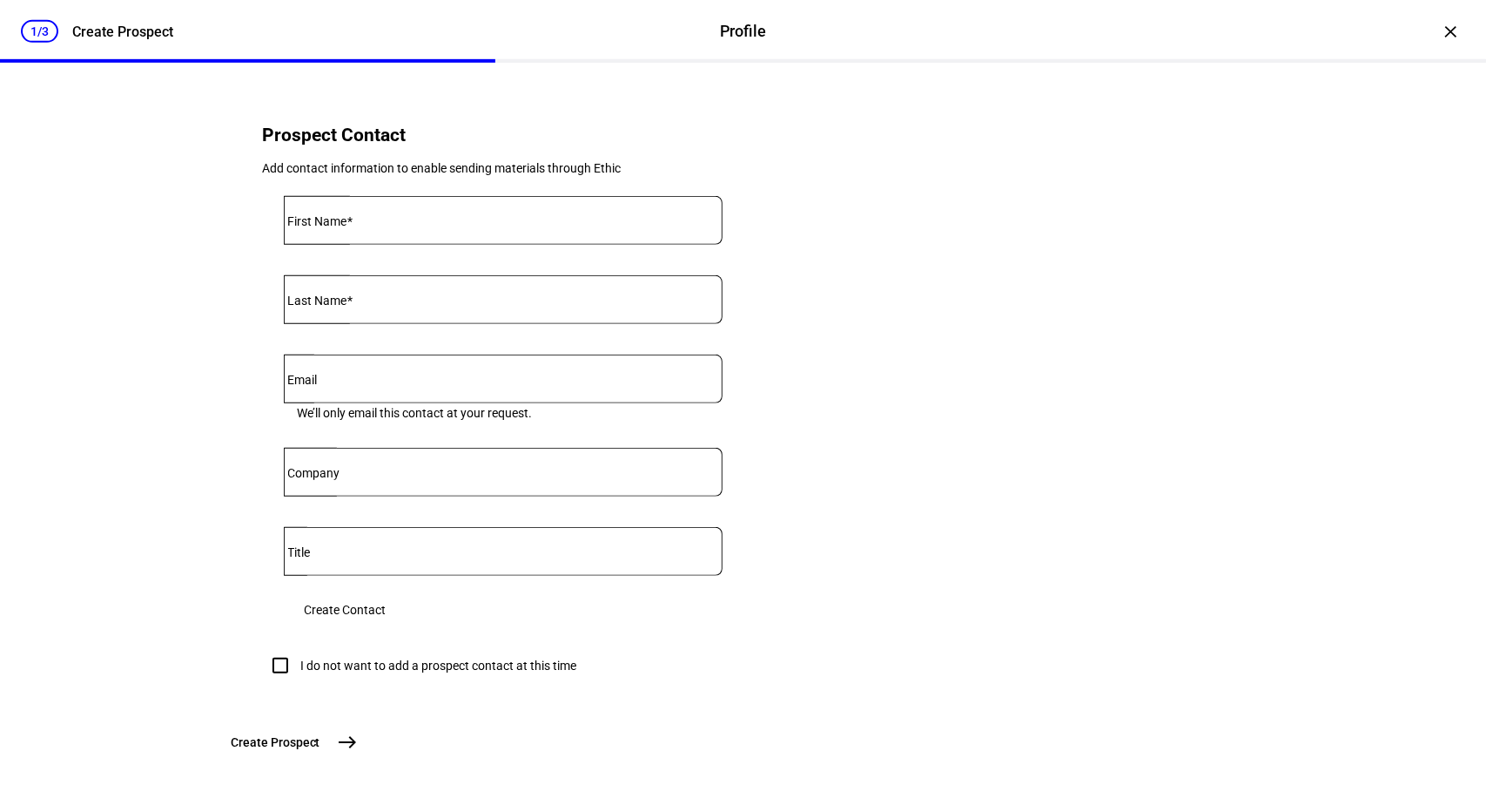
scroll to position [675, 0]
type input "26,500,000"
click at [263, 682] on input "I do not want to add a prospect contact at this time" at bounding box center [280, 665] width 35 height 35
checkbox input "true"
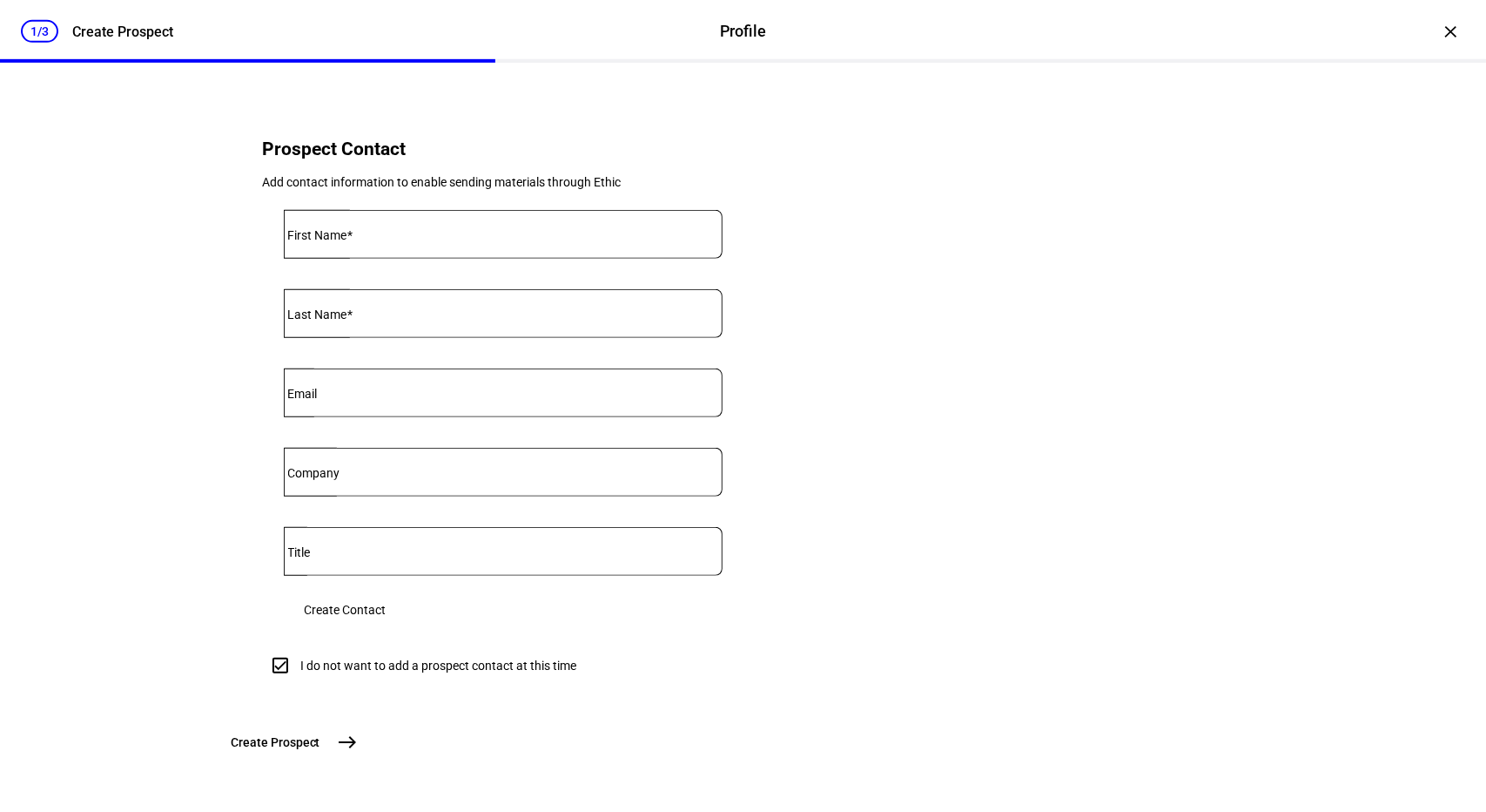
scroll to position [717, 0]
click at [320, 740] on span "Create Prospect" at bounding box center [276, 741] width 89 height 17
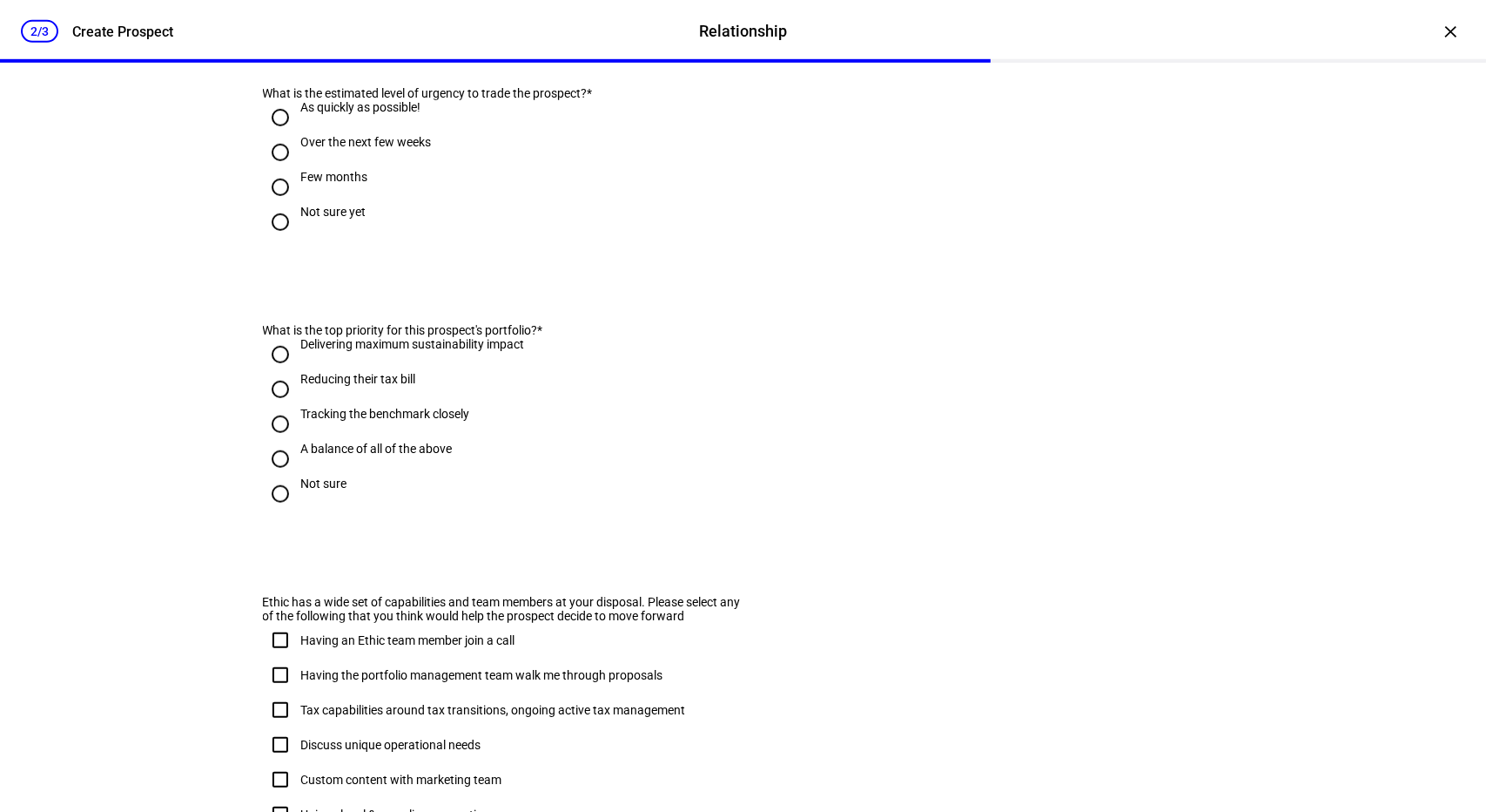
scroll to position [0, 0]
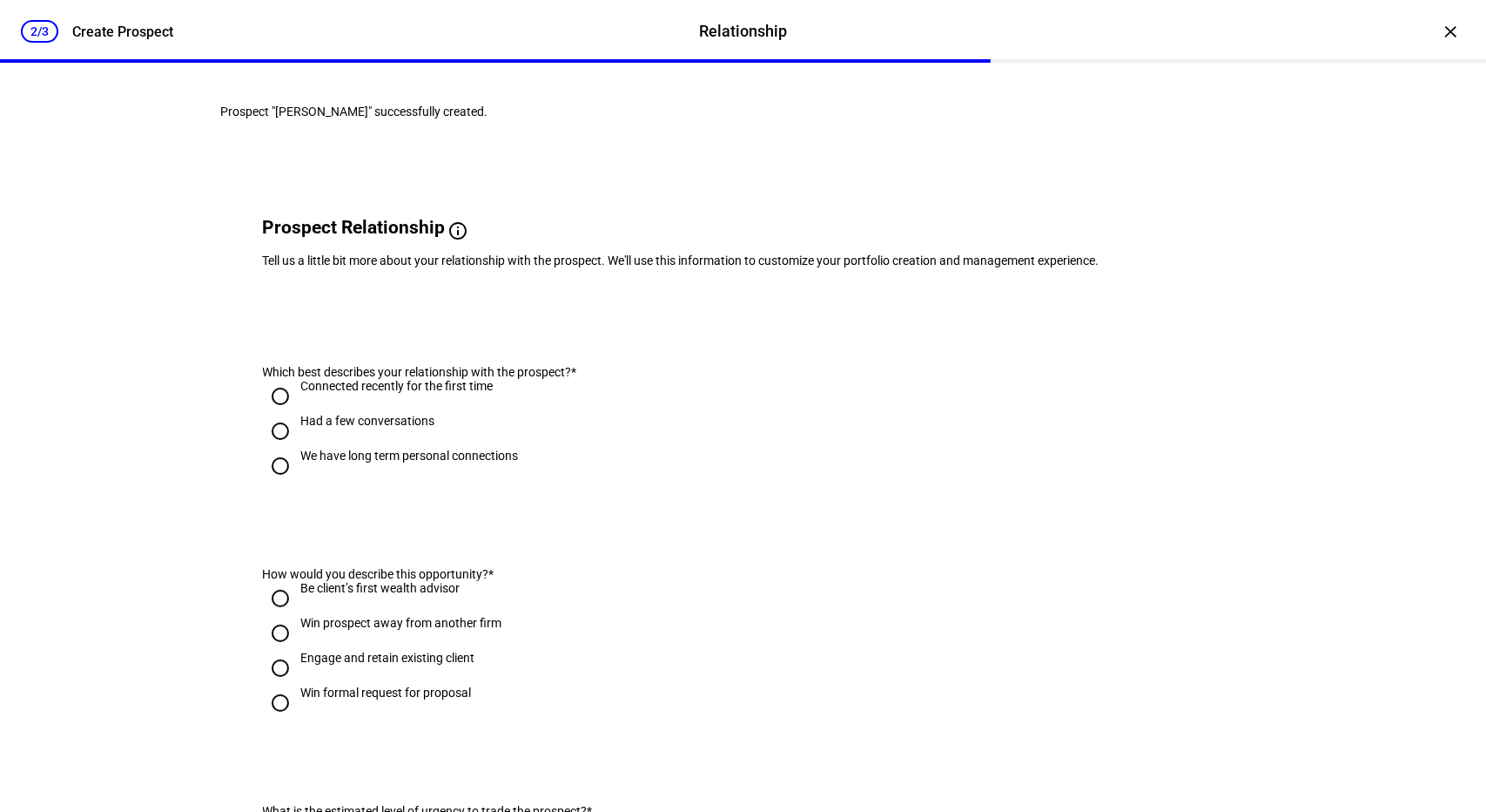
click at [271, 449] on input "Had a few conversations" at bounding box center [280, 431] width 35 height 35
radio input "true"
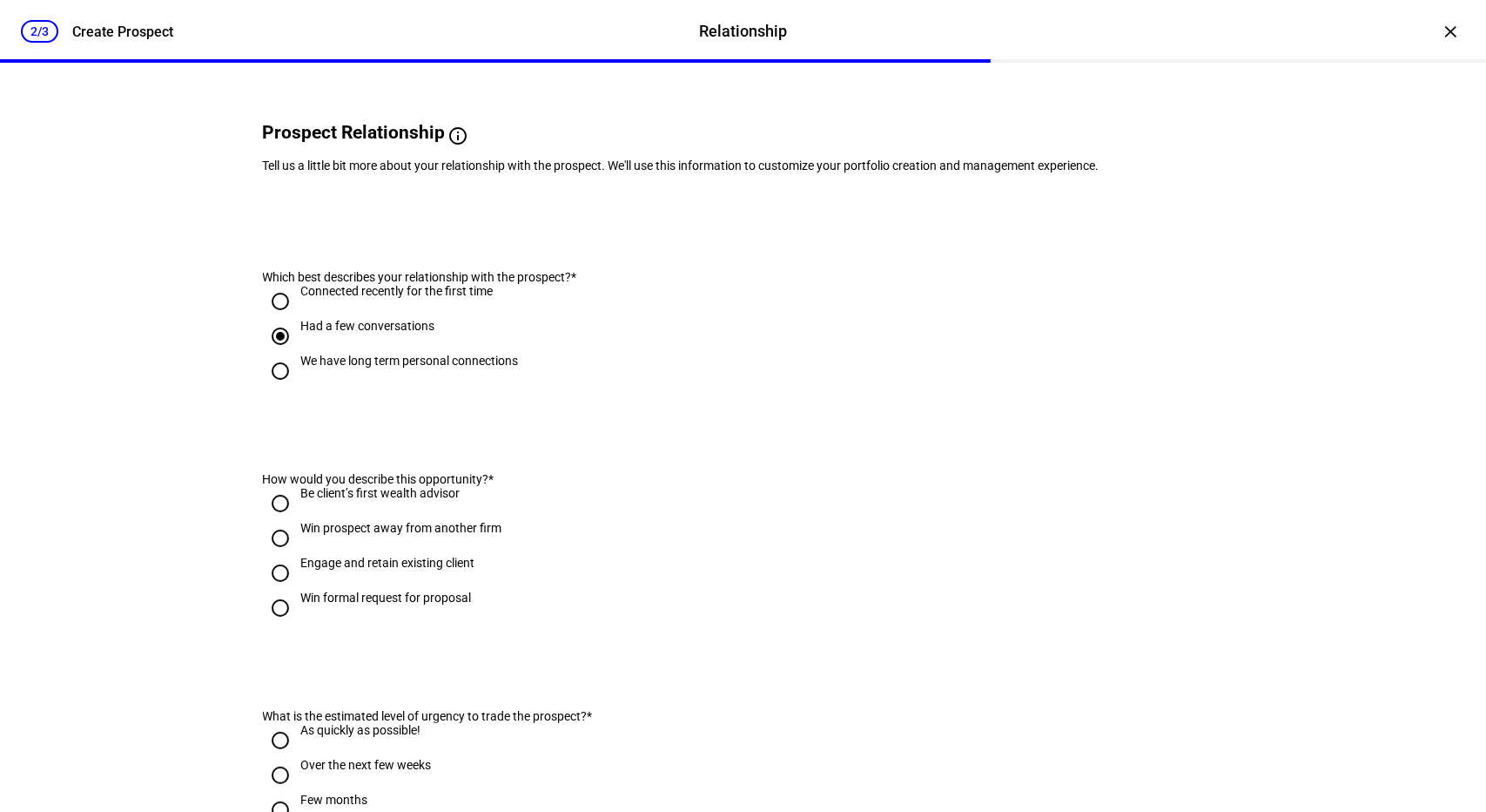
scroll to position [142, 0]
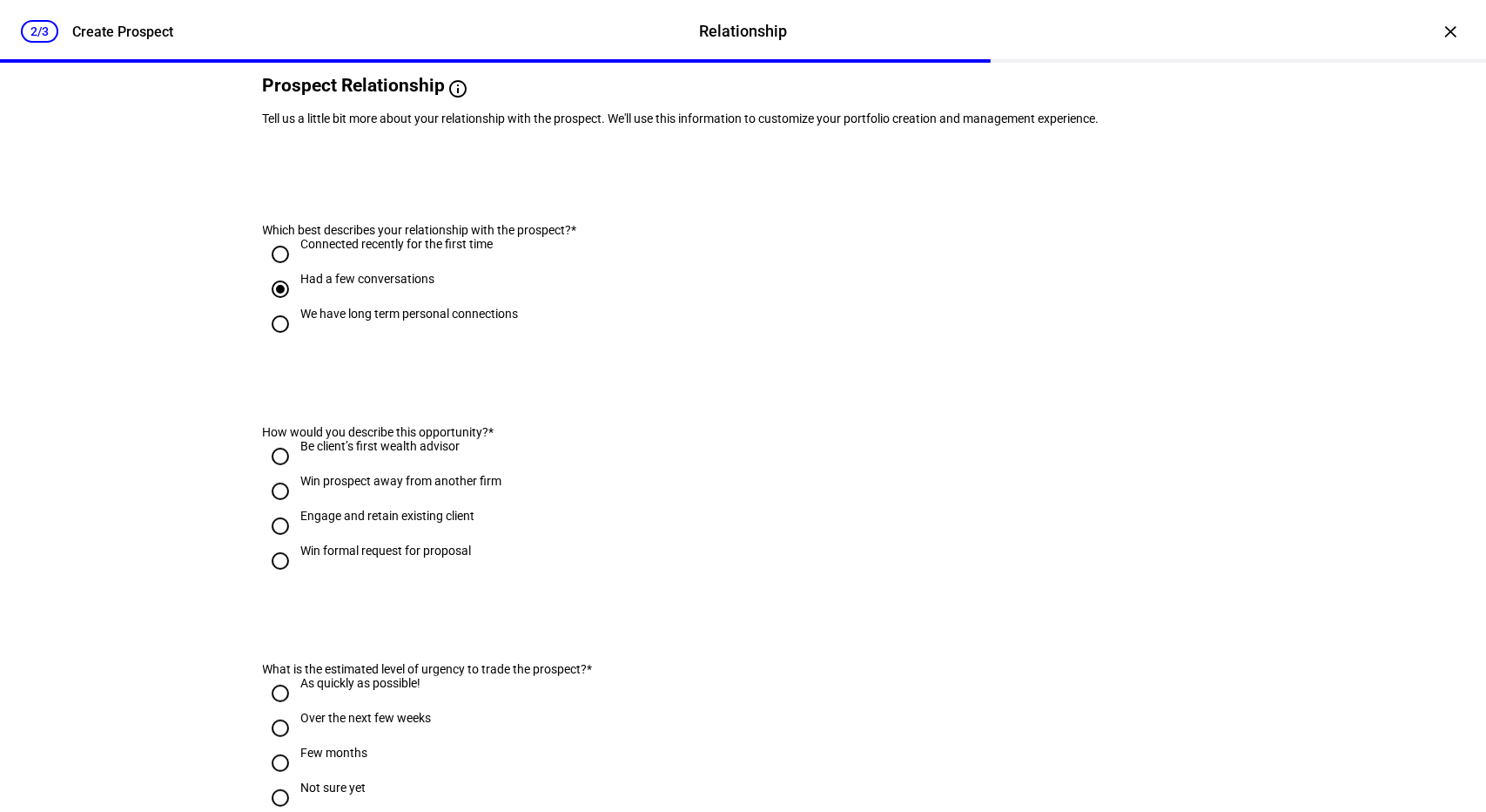
click at [272, 474] on input "Be client’s first wealth advisor" at bounding box center [280, 456] width 35 height 35
radio input "true"
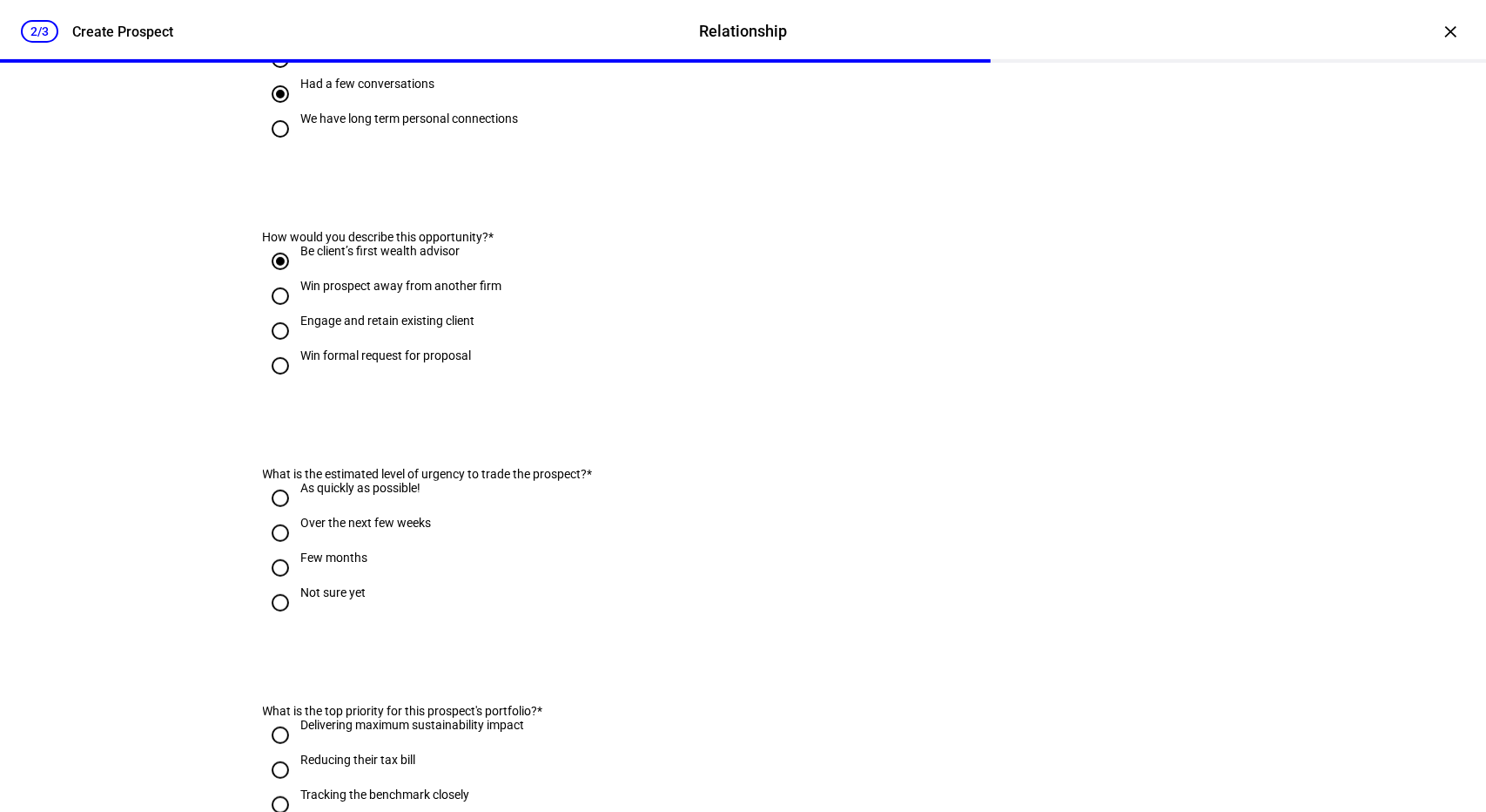
scroll to position [338, 0]
click at [269, 514] on input "As quickly as possible!" at bounding box center [280, 497] width 35 height 35
radio input "true"
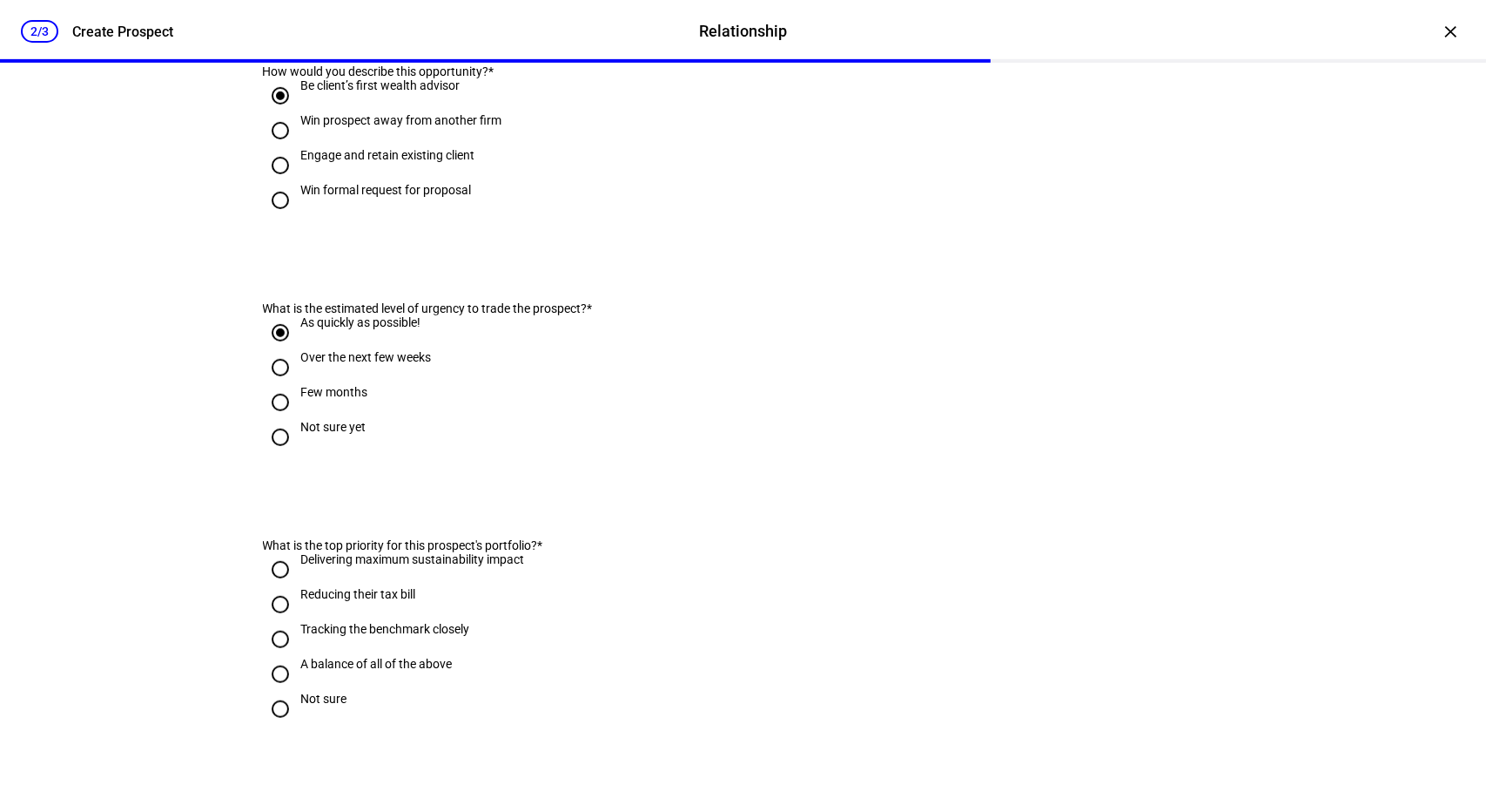
scroll to position [562, 0]
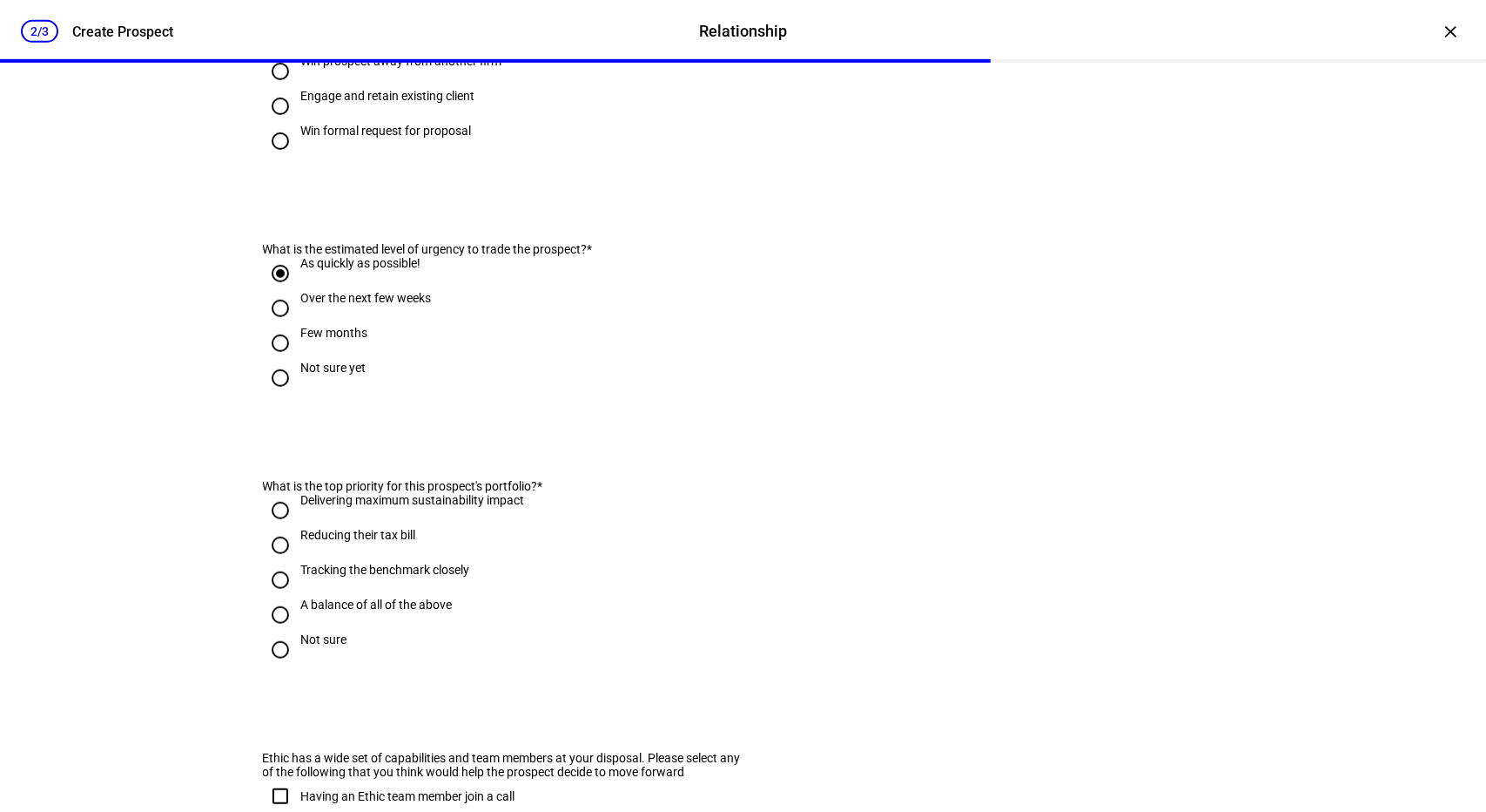
click at [271, 563] on input "Reducing their tax bill" at bounding box center [280, 545] width 35 height 35
radio input "true"
click at [272, 598] on input "Tracking the benchmark closely" at bounding box center [280, 580] width 35 height 35
radio input "true"
click at [273, 632] on input "A balance of all of the above" at bounding box center [280, 615] width 35 height 35
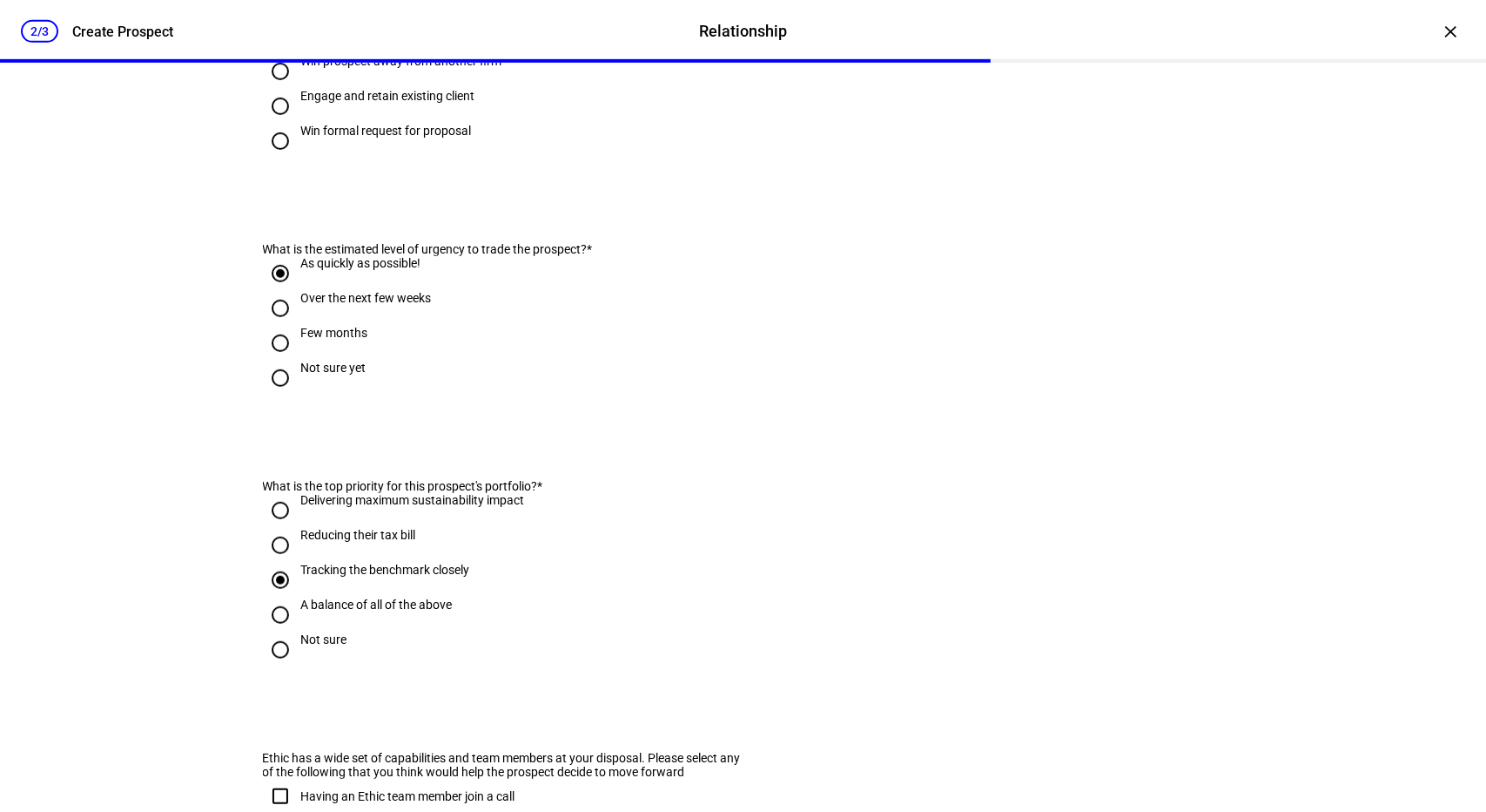
radio input "true"
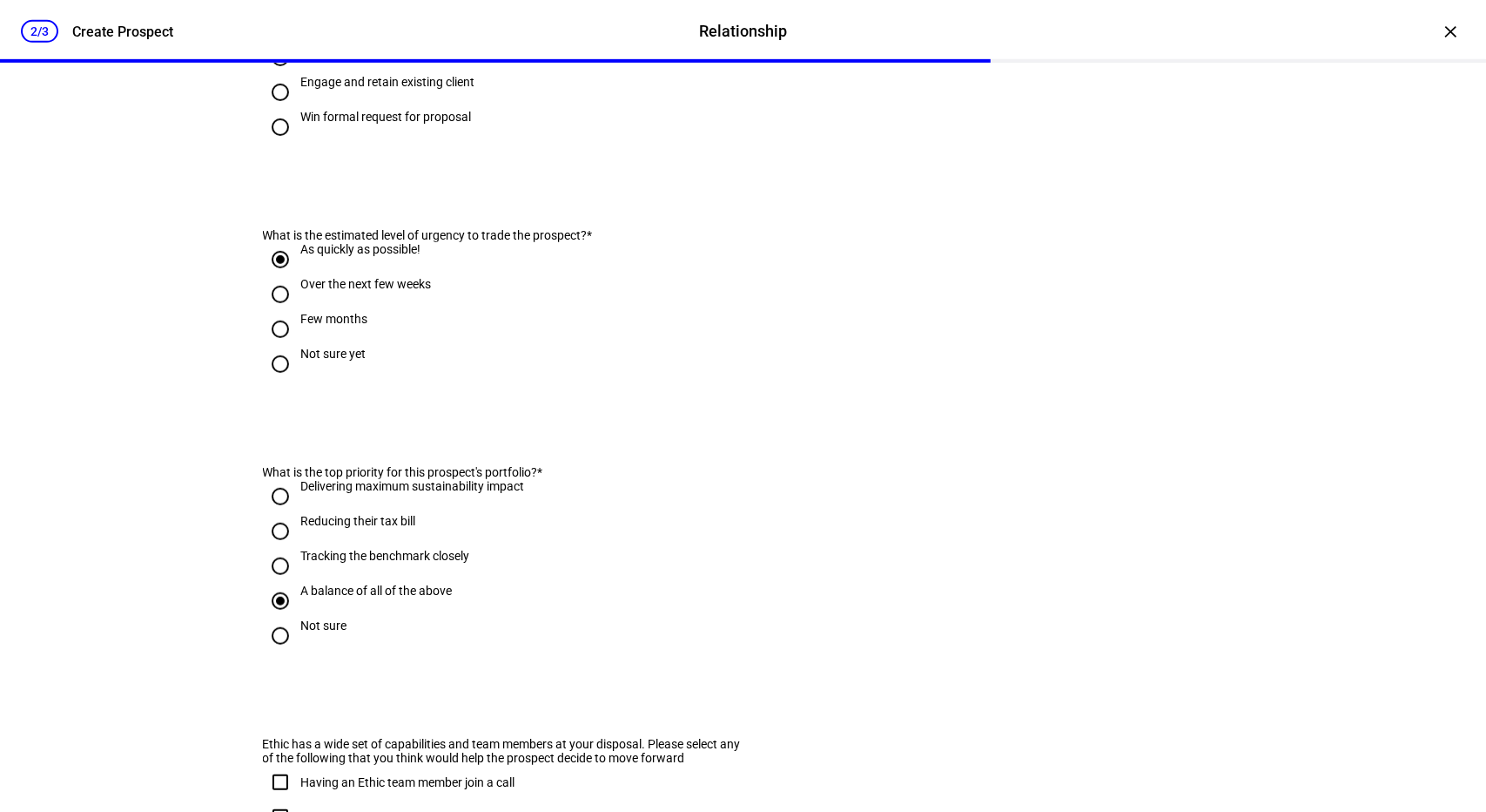
click at [270, 583] on input "Tracking the benchmark closely" at bounding box center [280, 566] width 35 height 35
radio input "true"
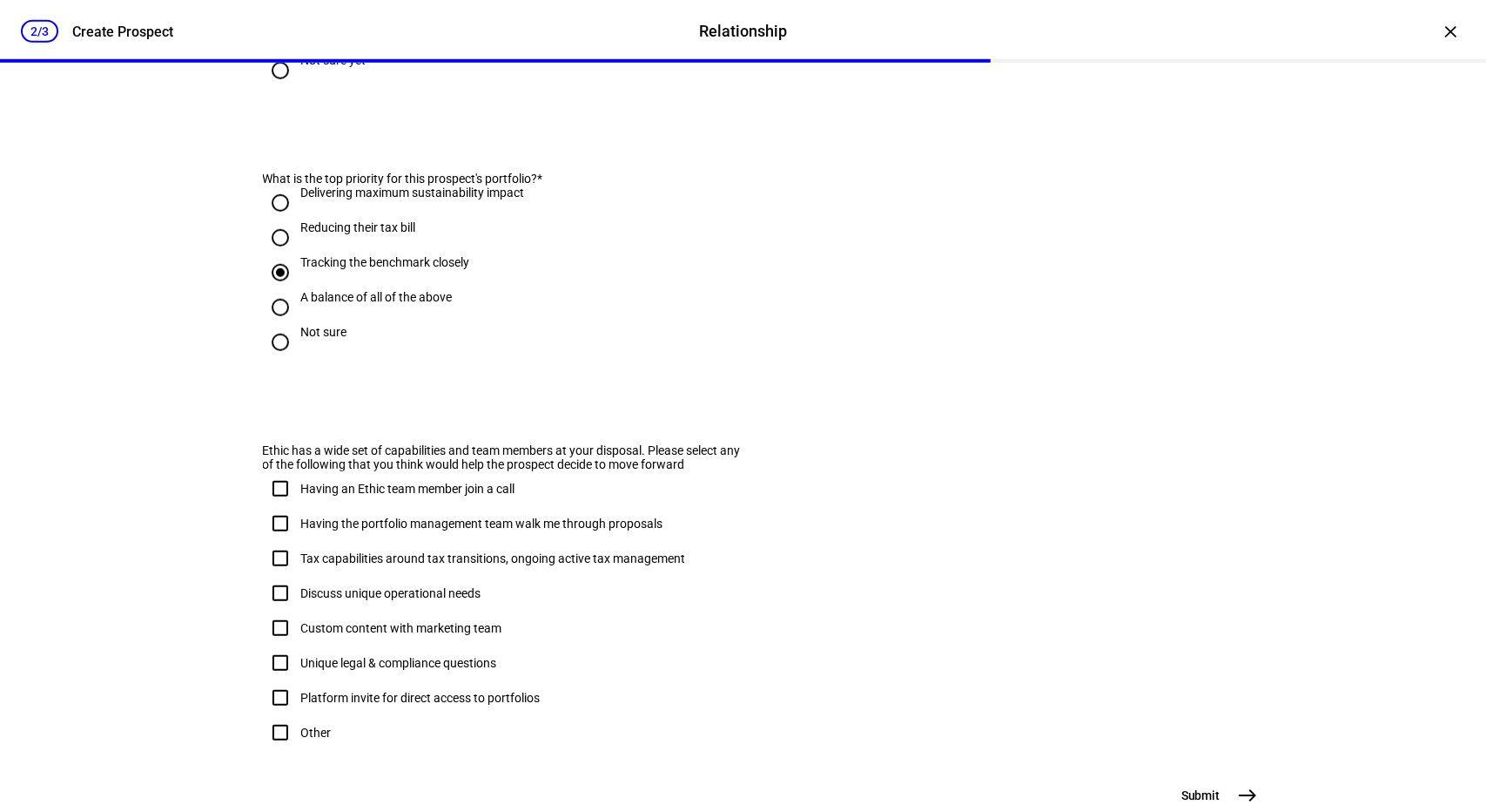
scroll to position [871, 0]
click at [277, 539] on input "Having the portfolio management team walk me through proposals" at bounding box center [280, 521] width 35 height 35
checkbox input "true"
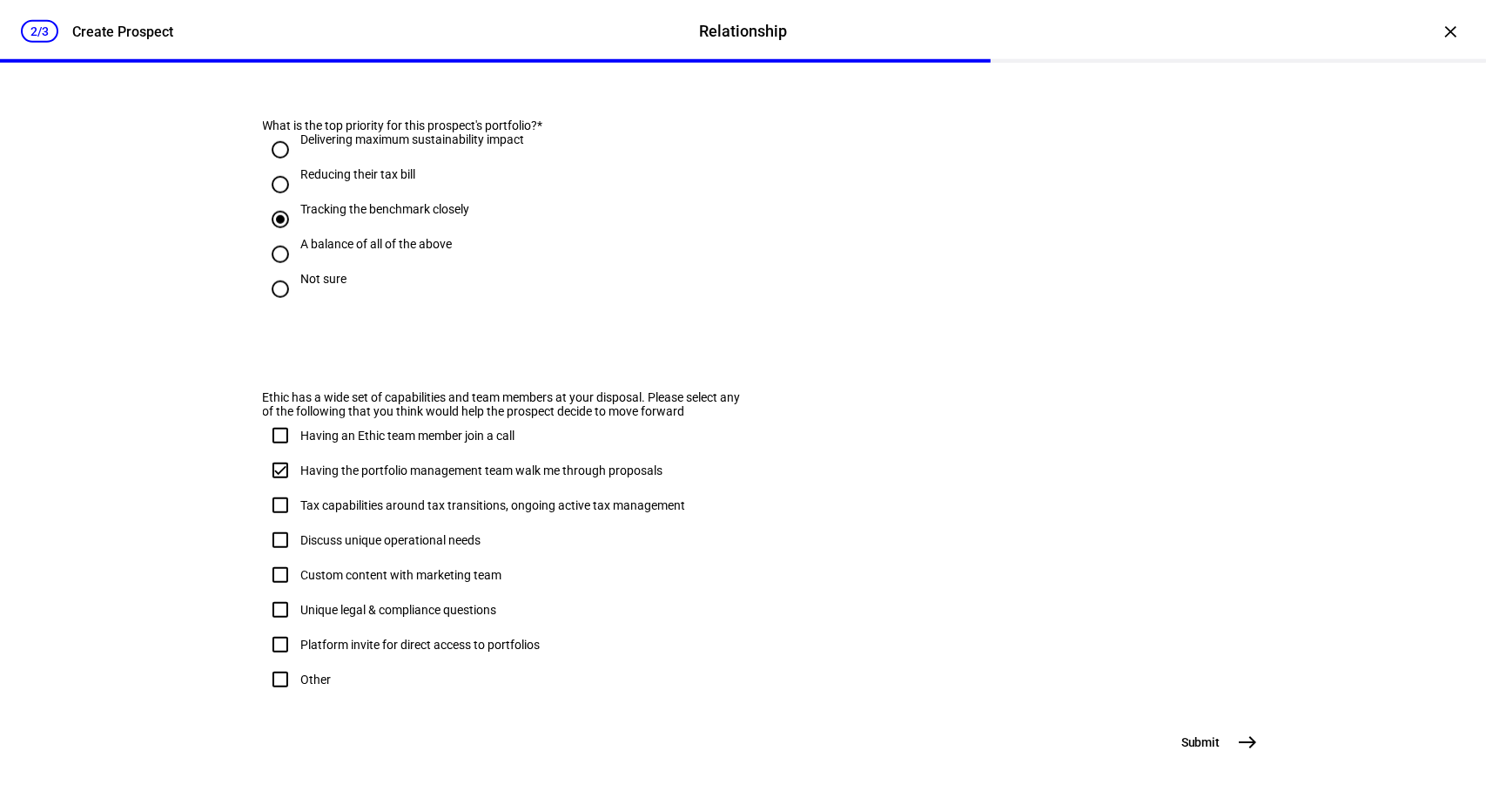
scroll to position [1010, 0]
click at [1240, 739] on mat-icon "east" at bounding box center [1248, 741] width 21 height 21
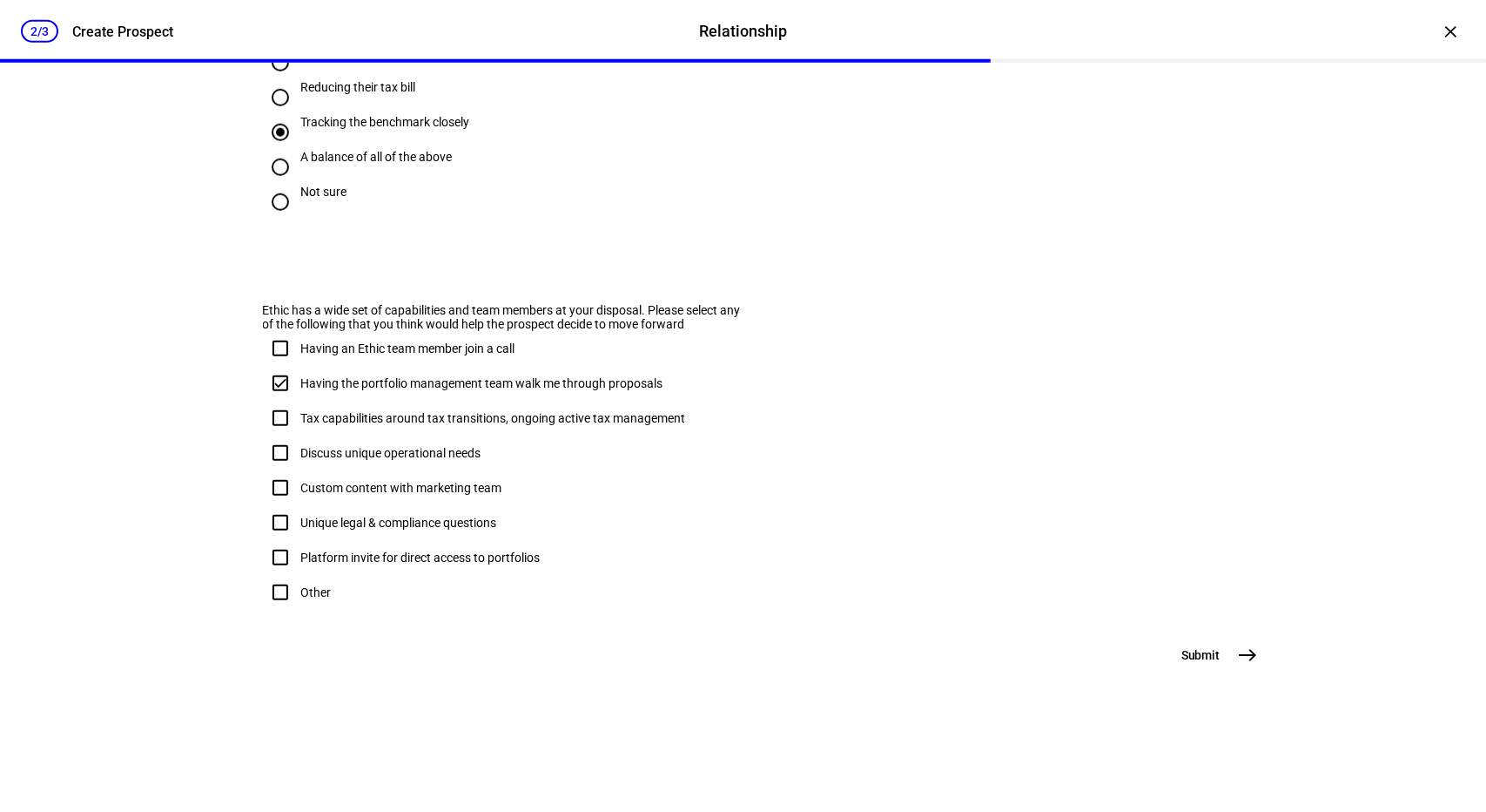
scroll to position [0, 0]
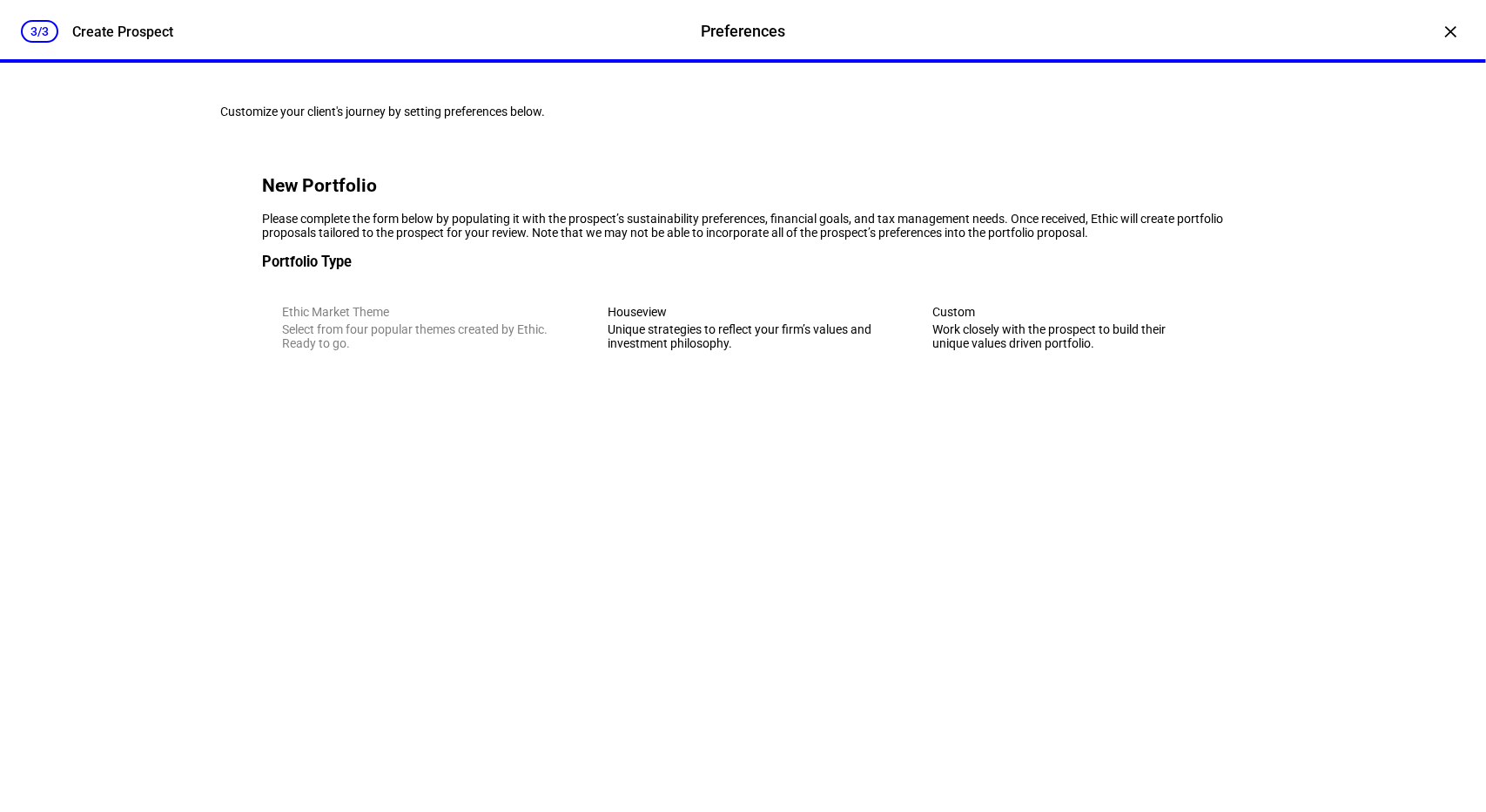
click at [662, 319] on div "Houseview" at bounding box center [743, 311] width 270 height 14
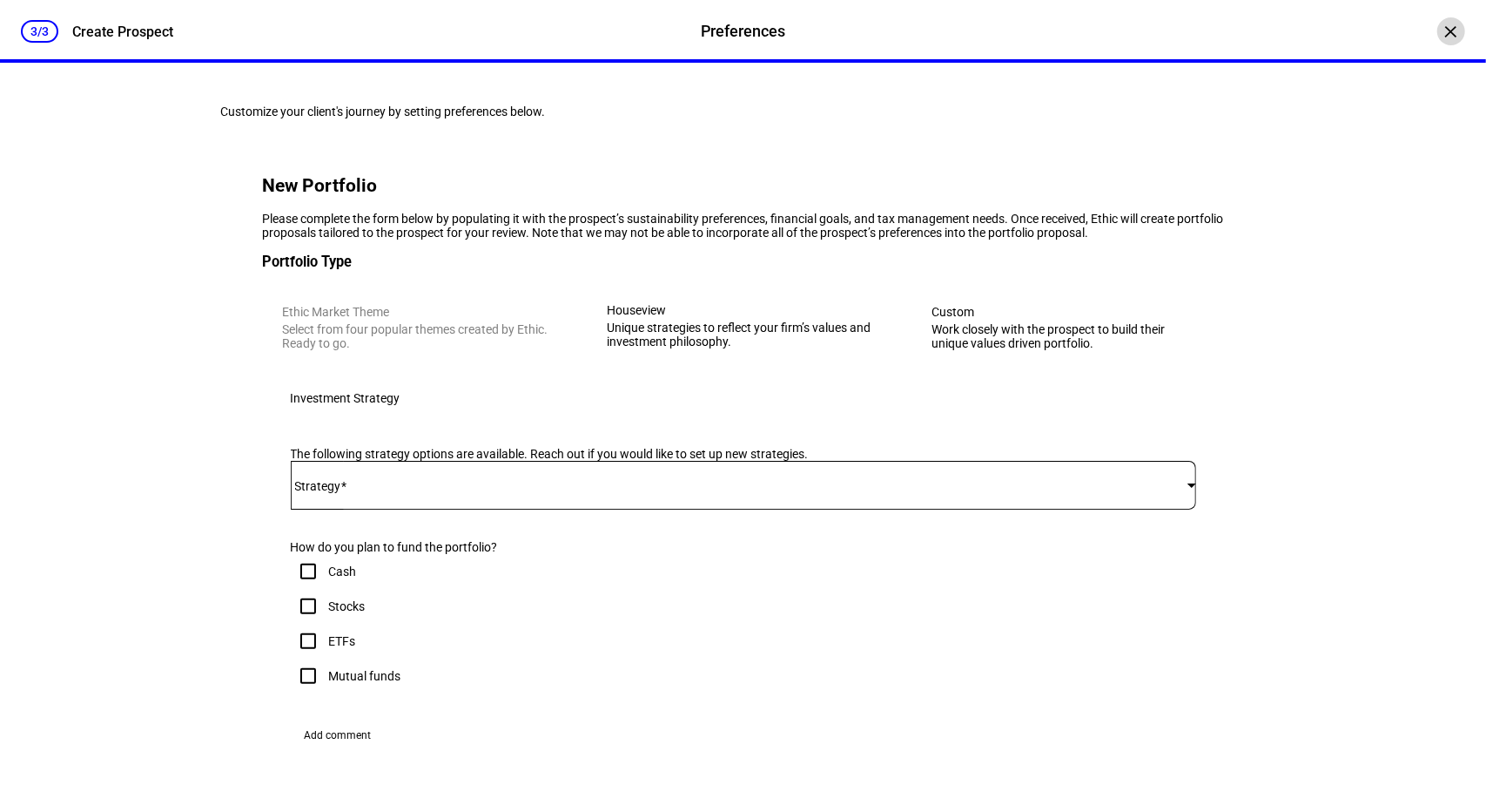
click at [1437, 29] on div "×" at bounding box center [1451, 31] width 28 height 28
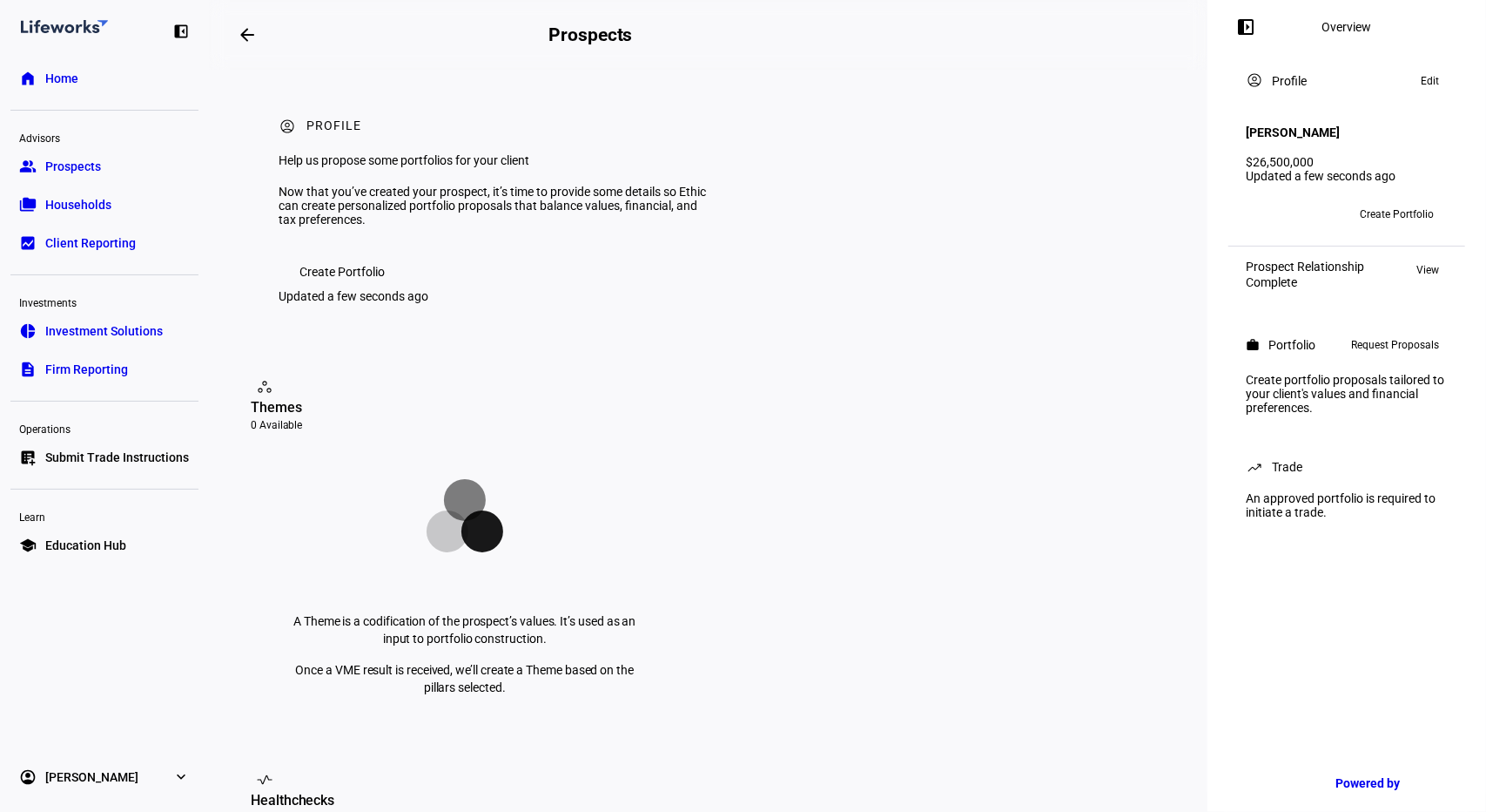
click at [66, 168] on span "Prospects" at bounding box center [73, 166] width 56 height 17
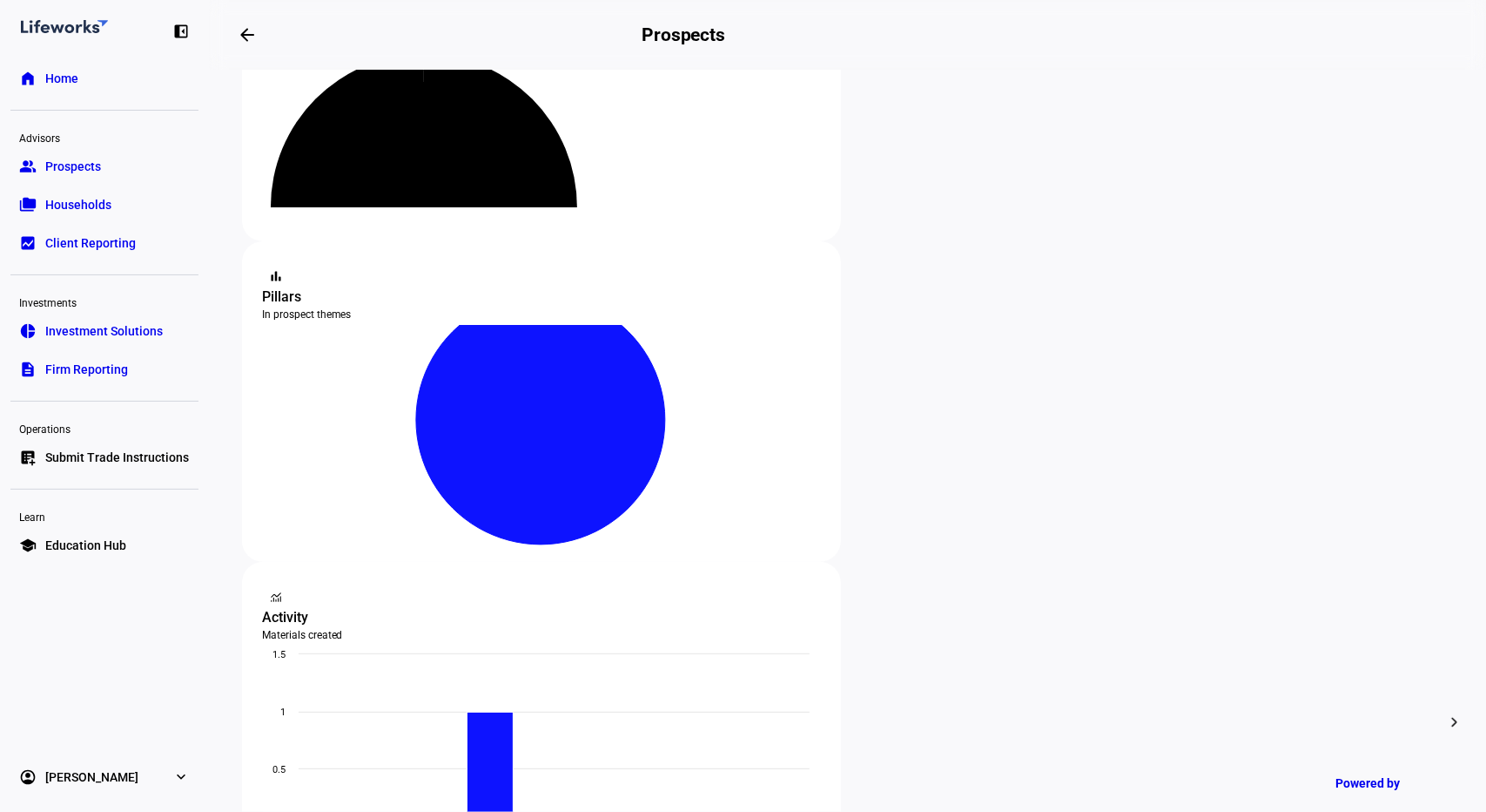
scroll to position [176, 0]
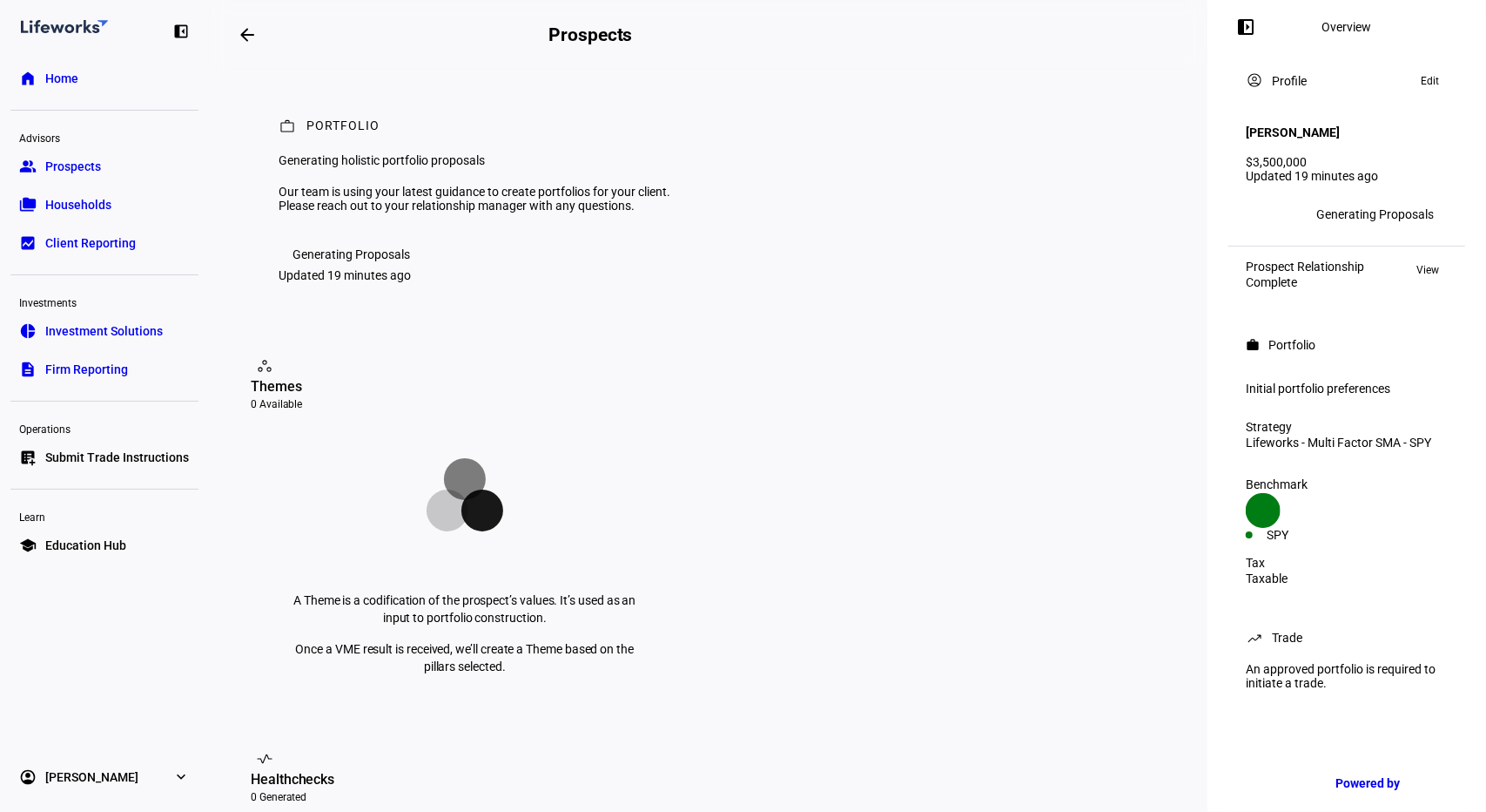
click at [1289, 275] on div "Complete" at bounding box center [1305, 281] width 119 height 14
click at [1423, 260] on span "View" at bounding box center [1428, 269] width 23 height 21
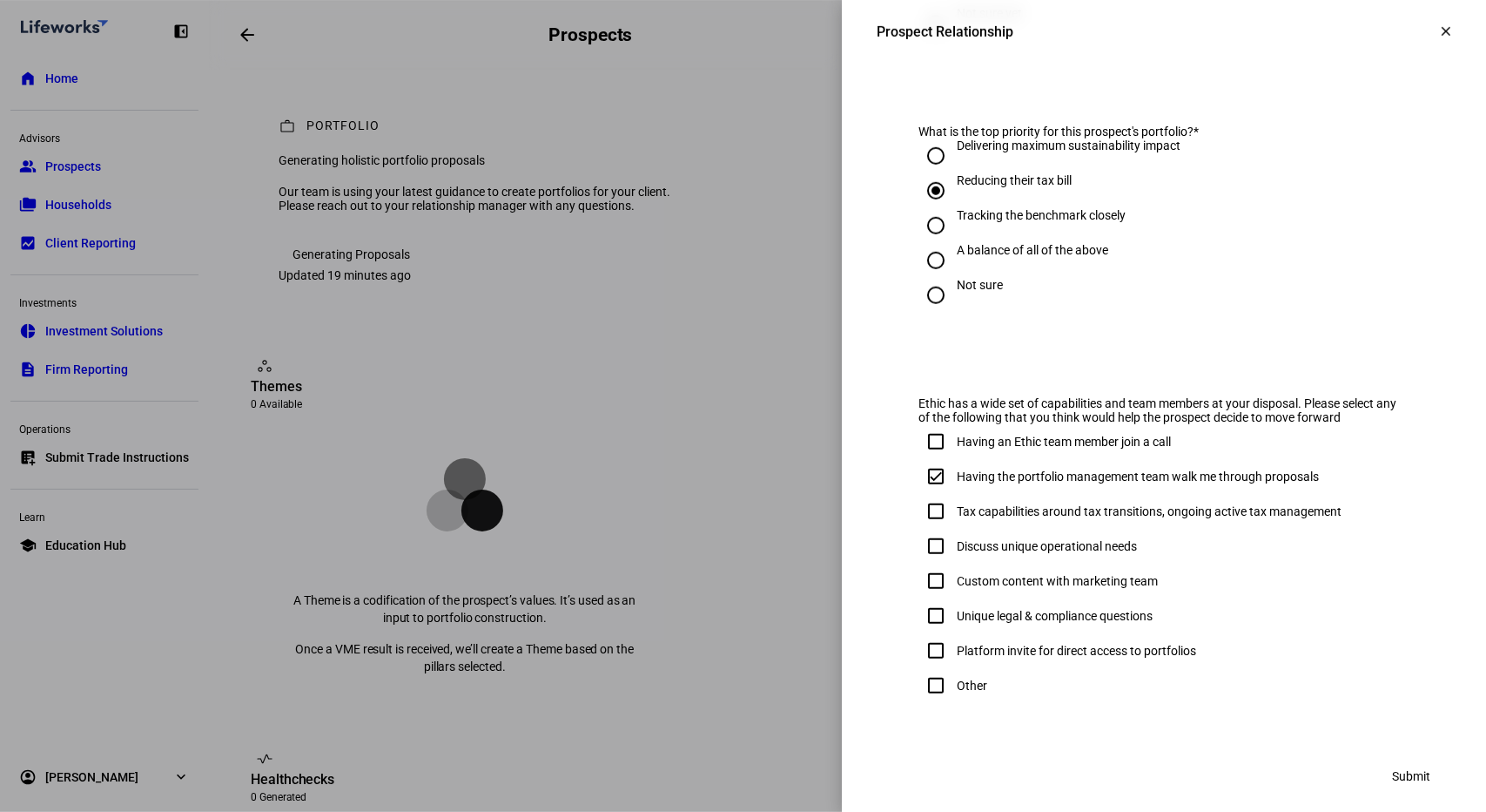
scroll to position [833, 0]
click at [925, 525] on input "Tax capabilities around tax transitions, ongoing active tax management" at bounding box center [936, 510] width 35 height 35
checkbox input "true"
drag, startPoint x: 1391, startPoint y: 781, endPoint x: 1416, endPoint y: 792, distance: 27.3
click at [1416, 792] on span "Submit" at bounding box center [1412, 775] width 39 height 35
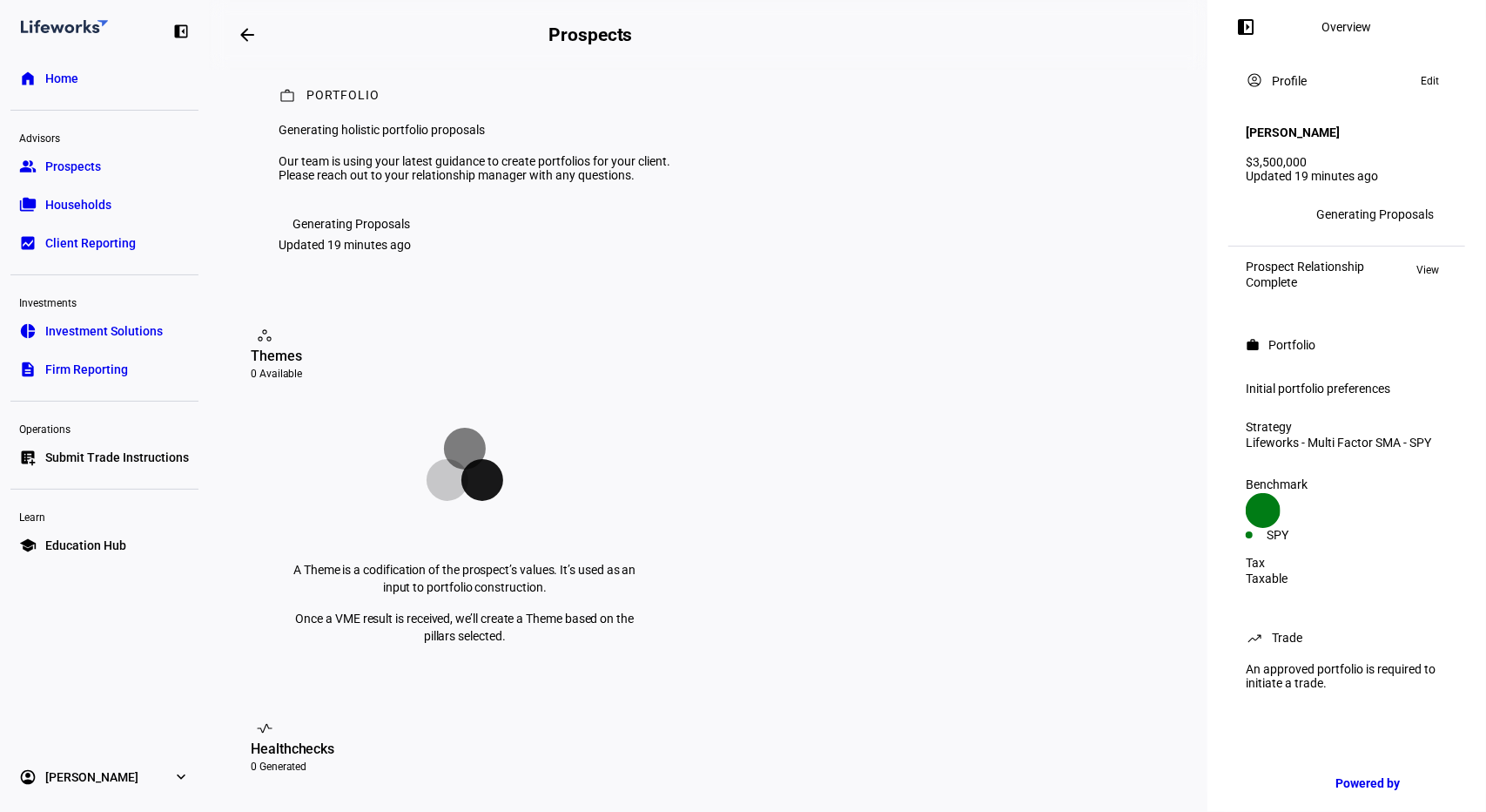
scroll to position [46, 0]
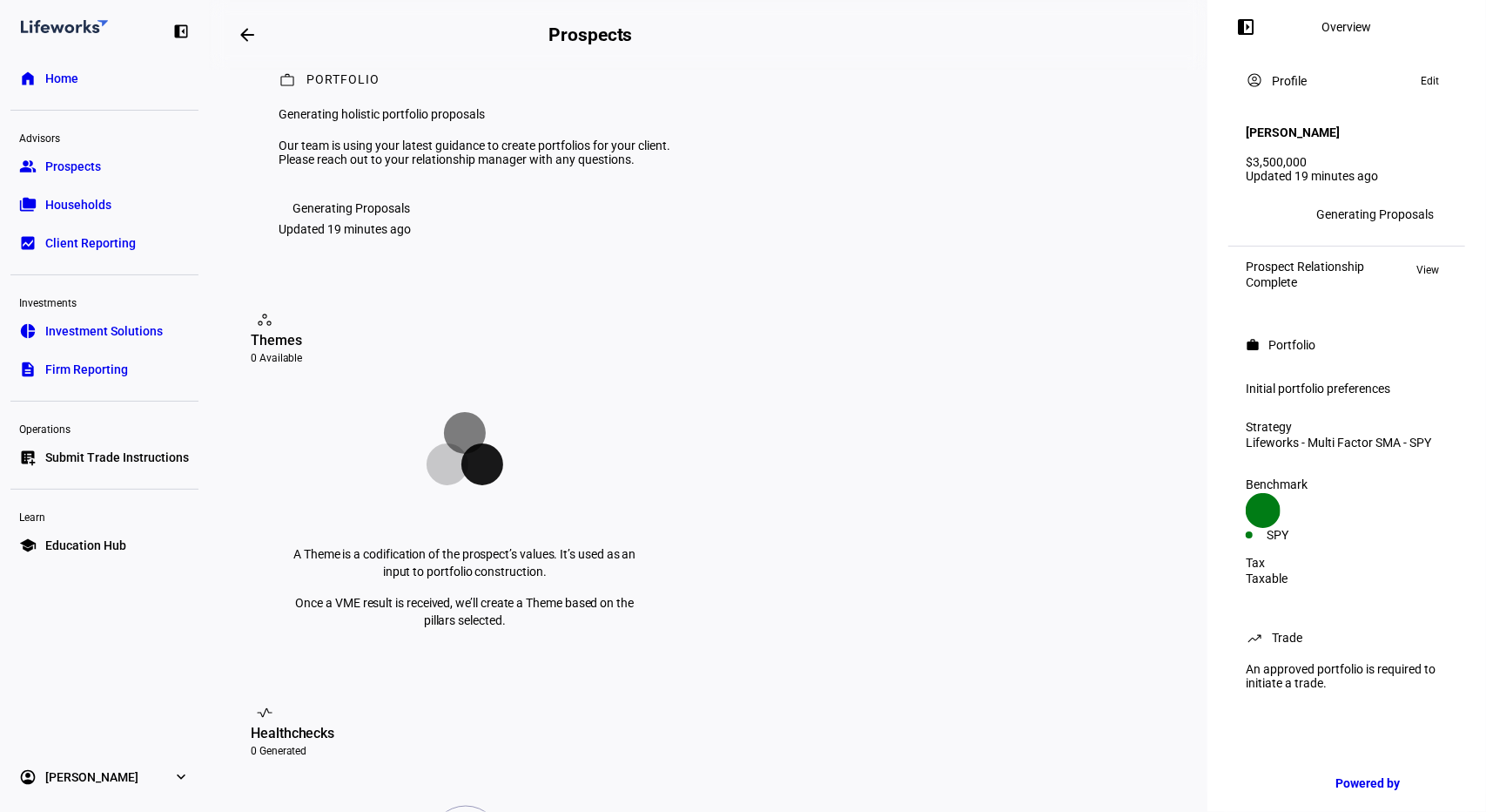
click at [1432, 260] on span "View" at bounding box center [1428, 269] width 23 height 21
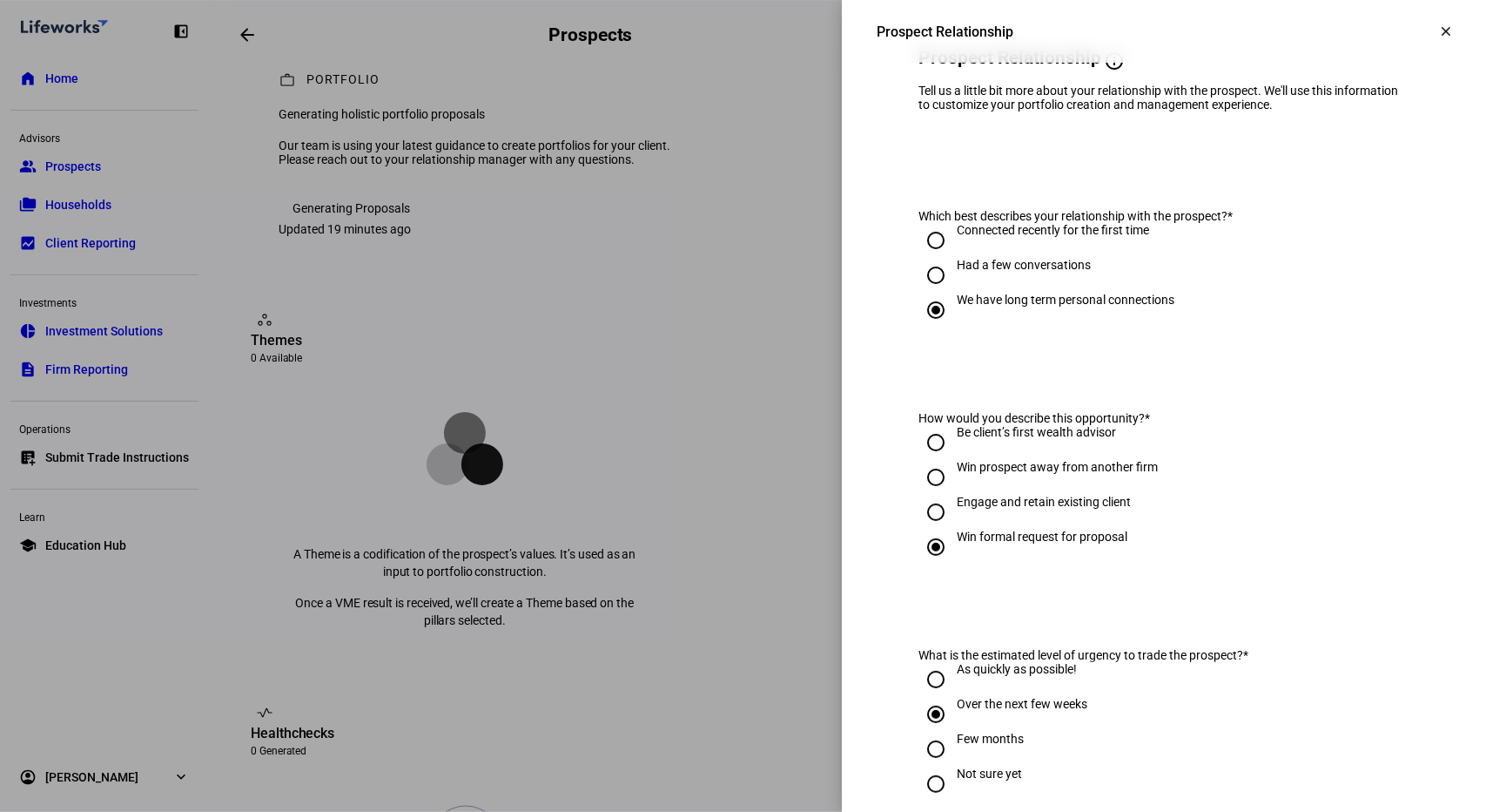
scroll to position [0, 0]
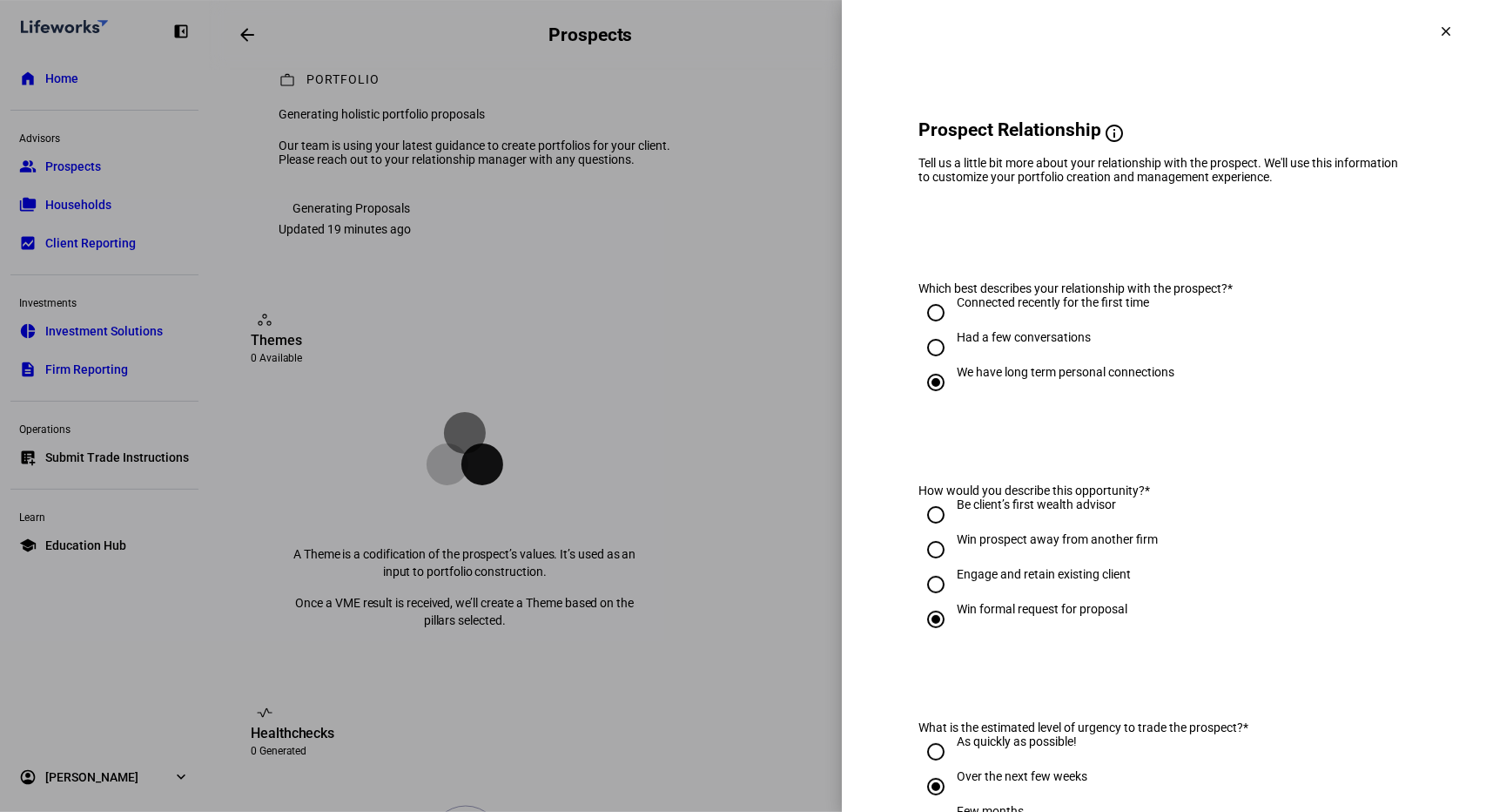
click at [1438, 33] on mat-icon "clear" at bounding box center [1446, 31] width 16 height 16
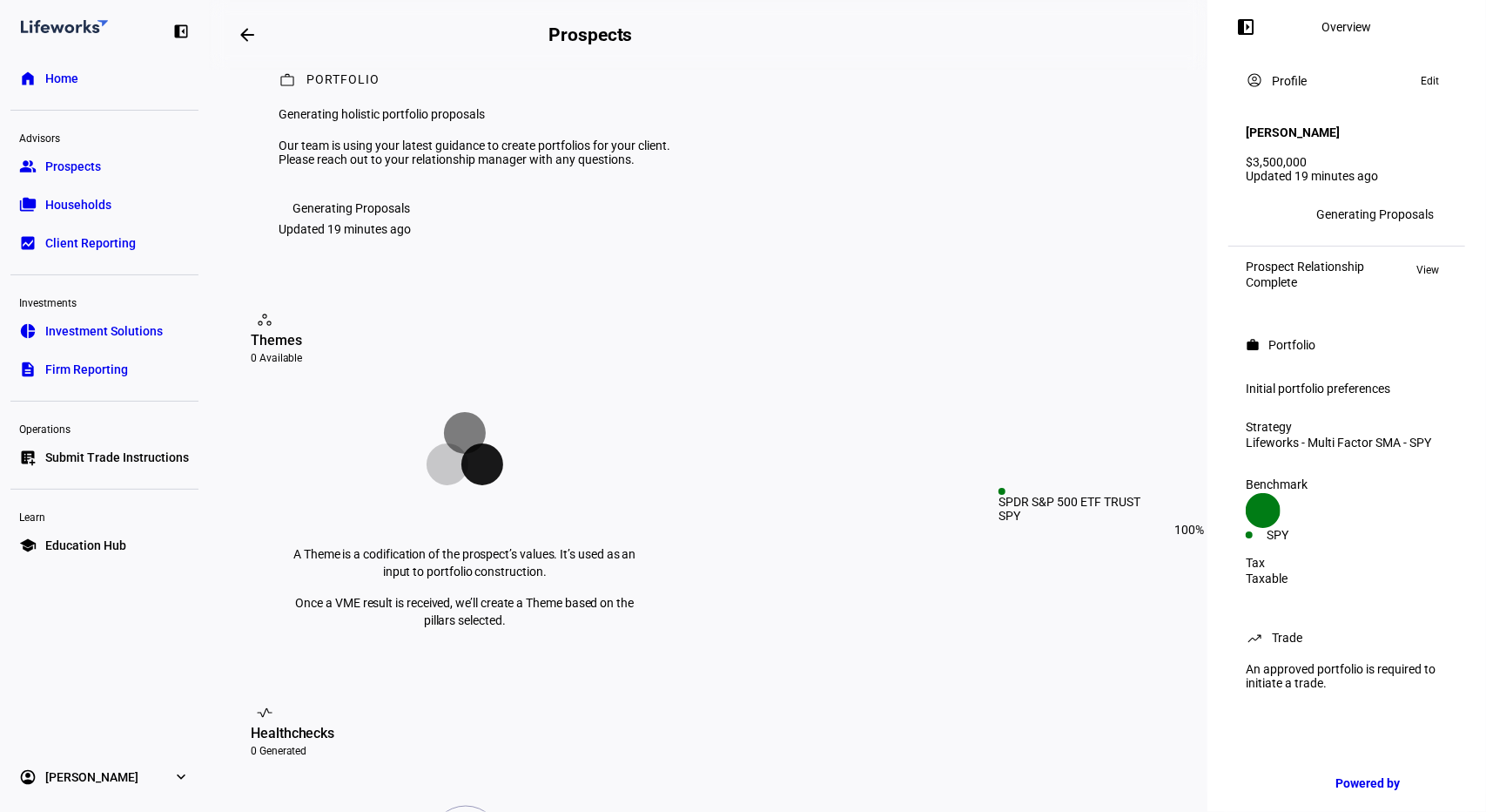
click at [1347, 528] on div "SPY" at bounding box center [1307, 534] width 80 height 14
click at [1263, 571] on div "Taxable" at bounding box center [1347, 578] width 202 height 14
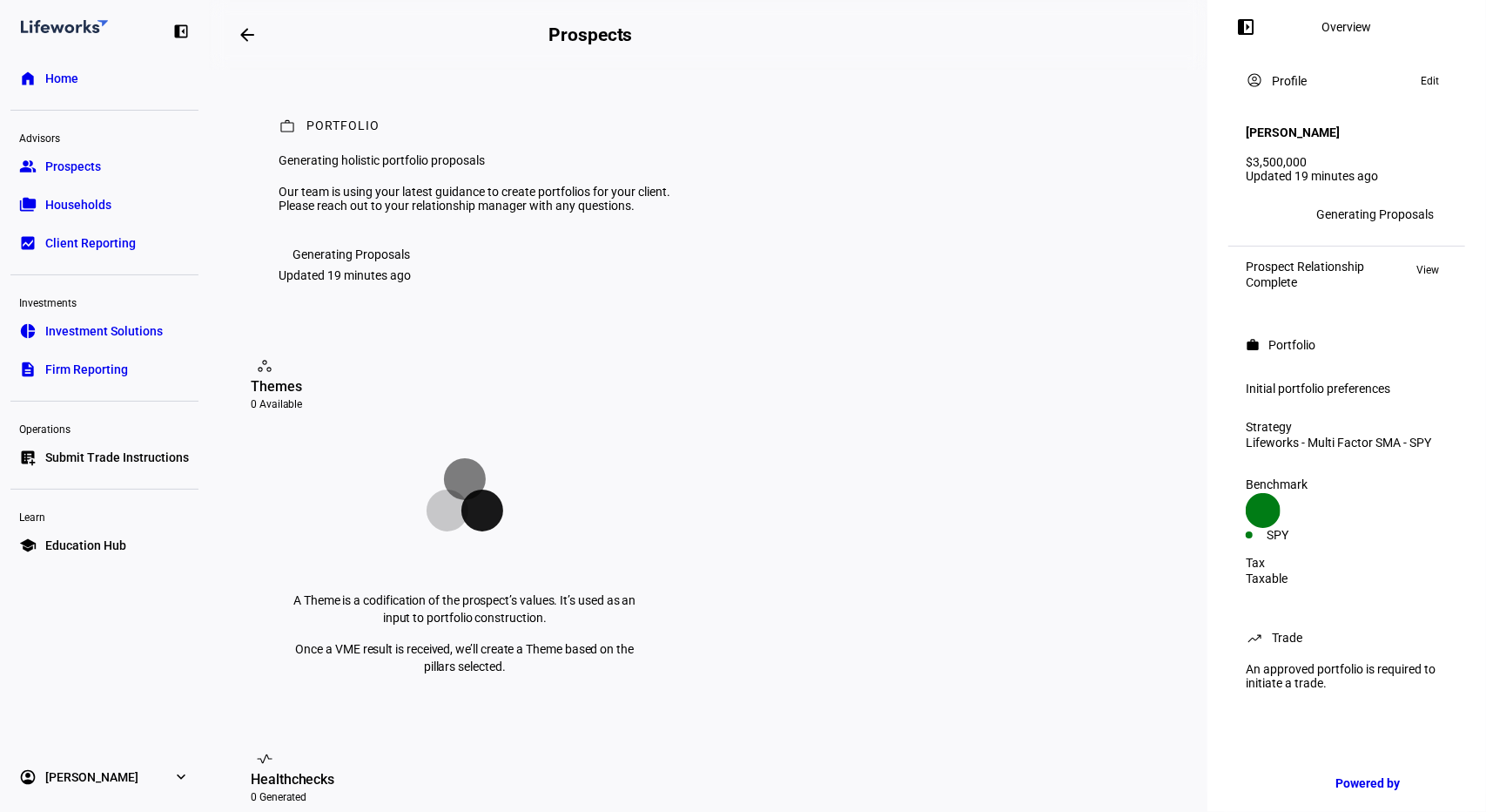
click at [63, 161] on span "Prospects" at bounding box center [73, 166] width 56 height 17
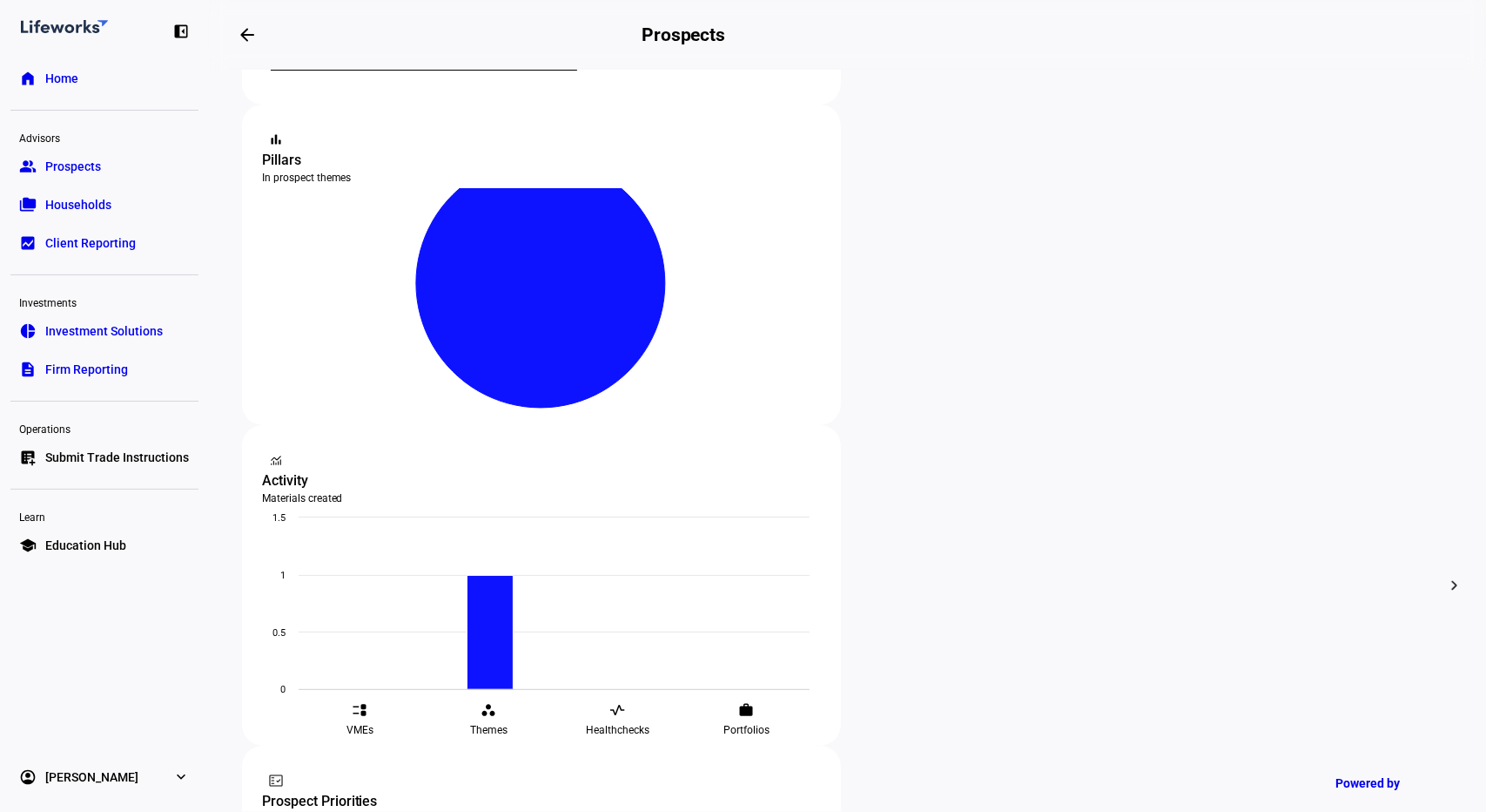
scroll to position [277, 0]
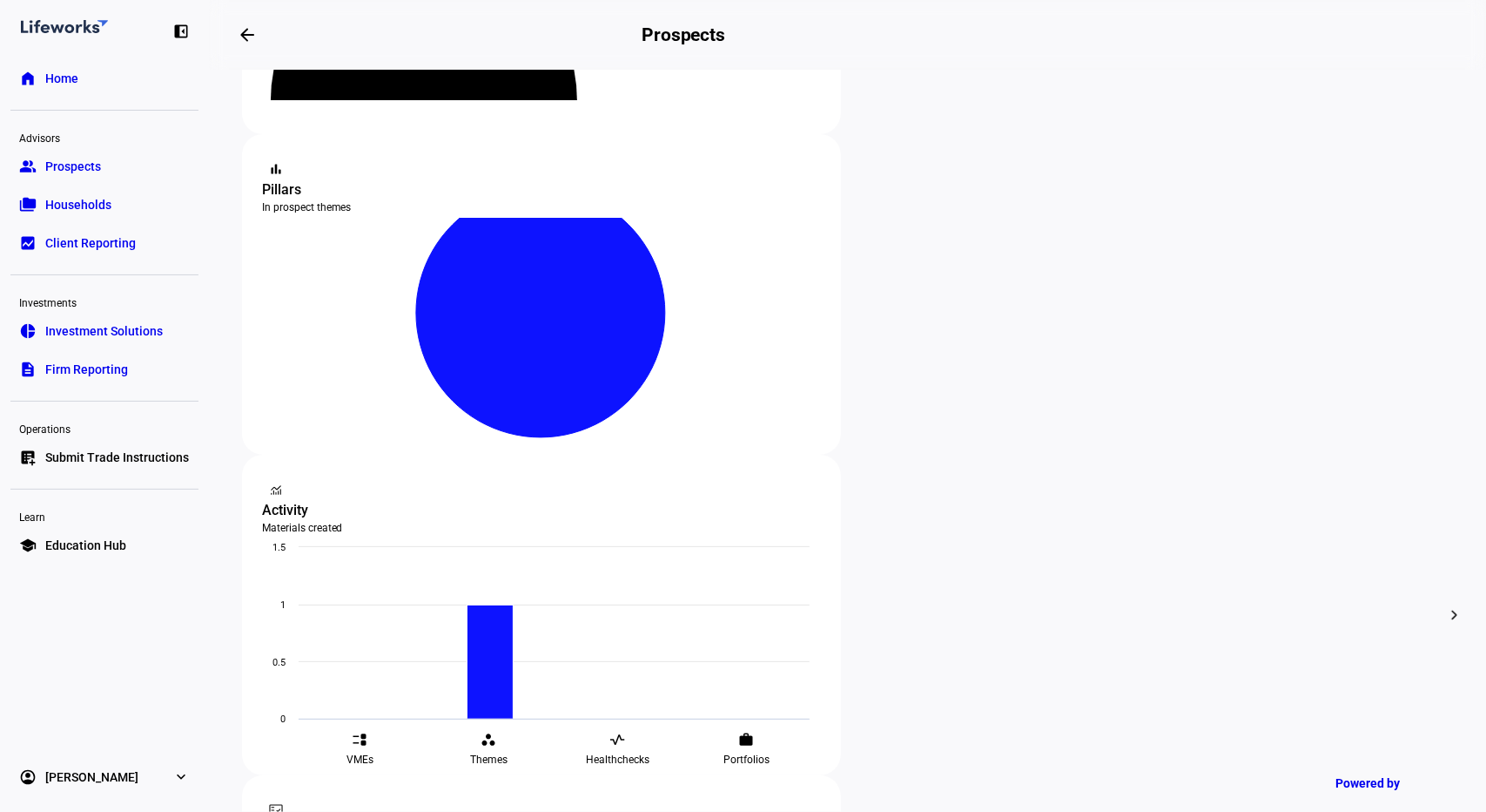
click at [86, 541] on span "Education Hub" at bounding box center [86, 544] width 81 height 17
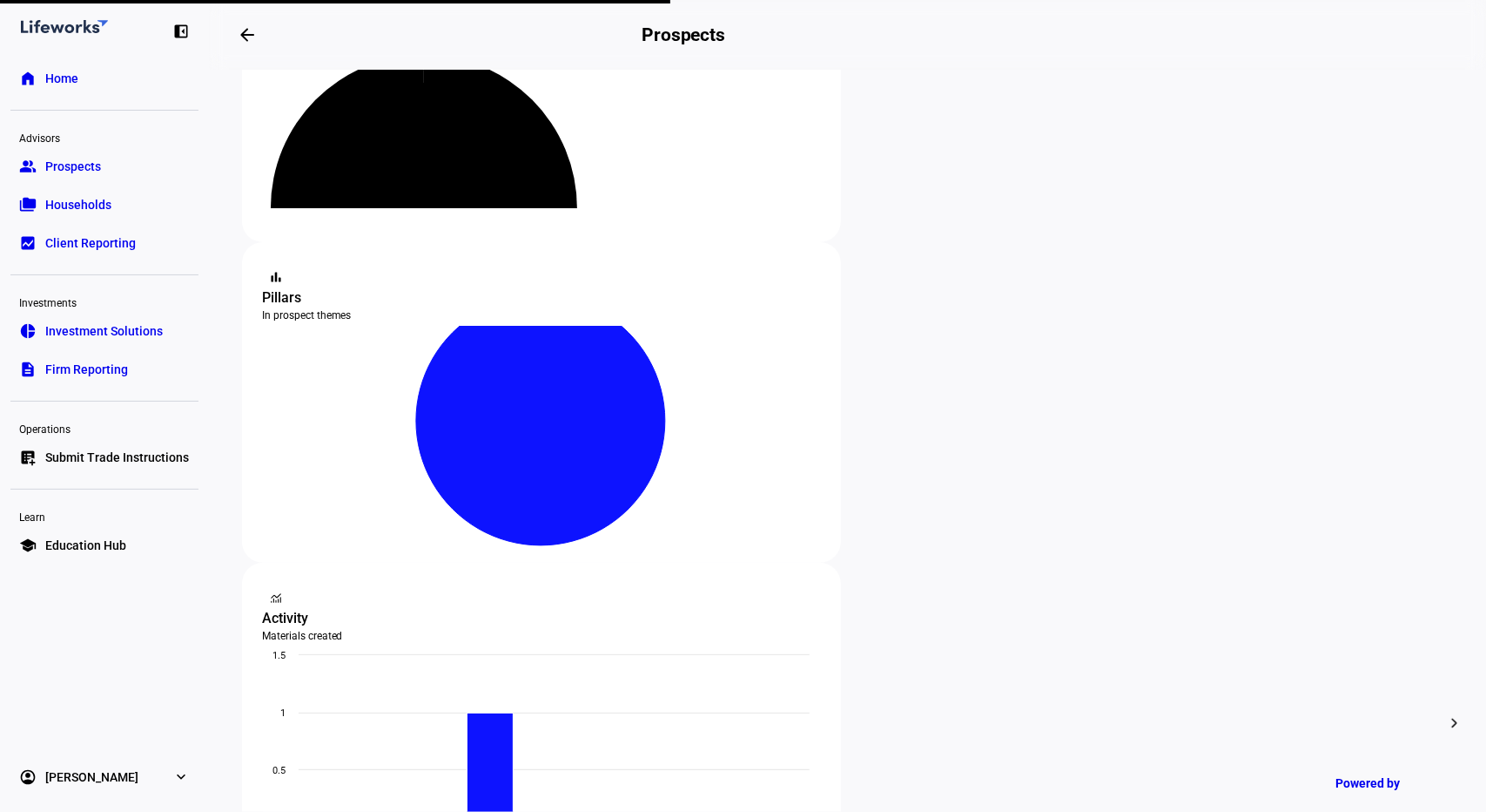
scroll to position [167, 0]
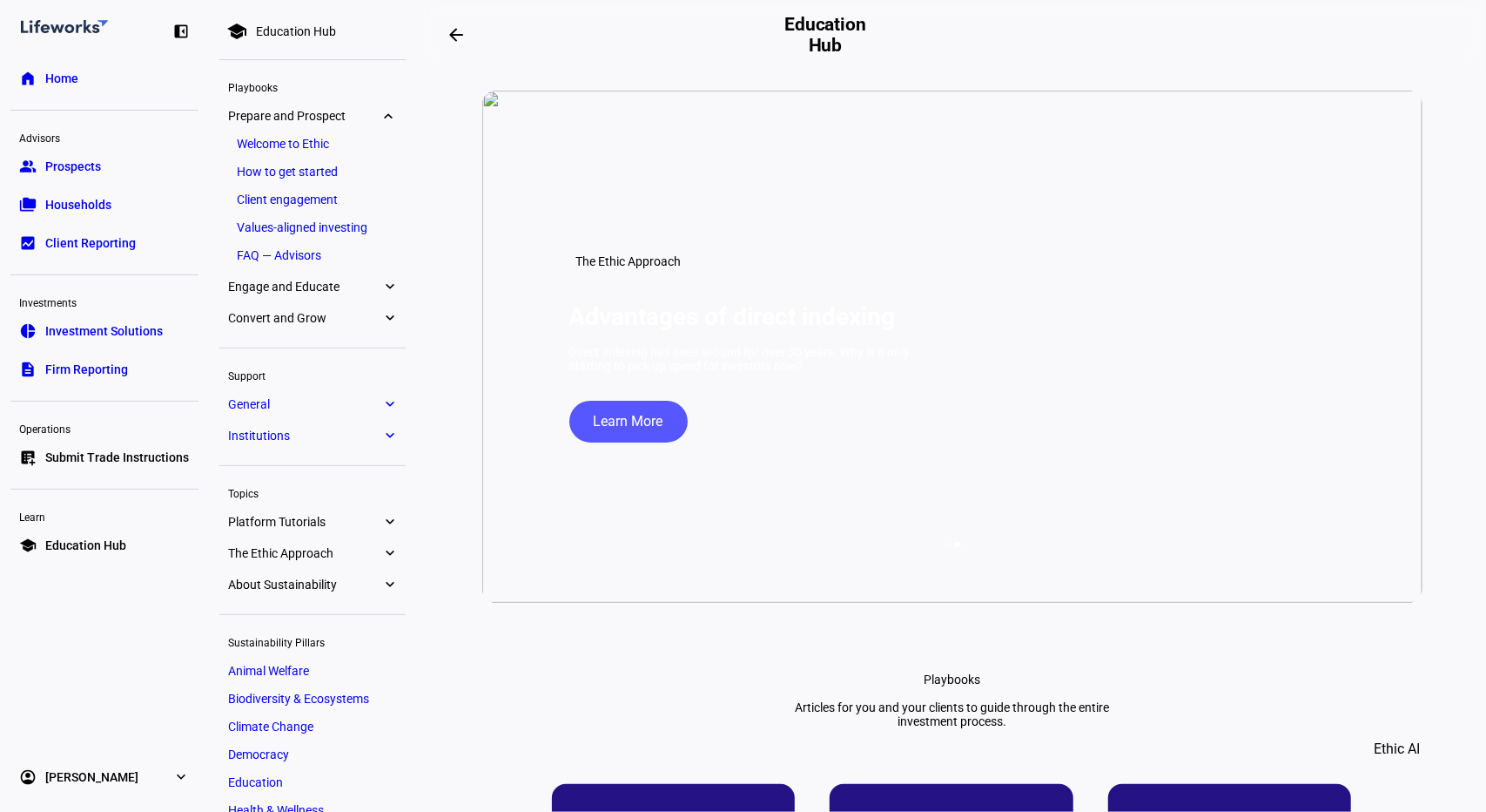
click at [1423, 233] on div "New Feature Search the Education Hub Use our AI-enabled search tool to quickly …" at bounding box center [953, 346] width 941 height 512
click at [287, 147] on link "Welcome to Ethic" at bounding box center [313, 143] width 169 height 25
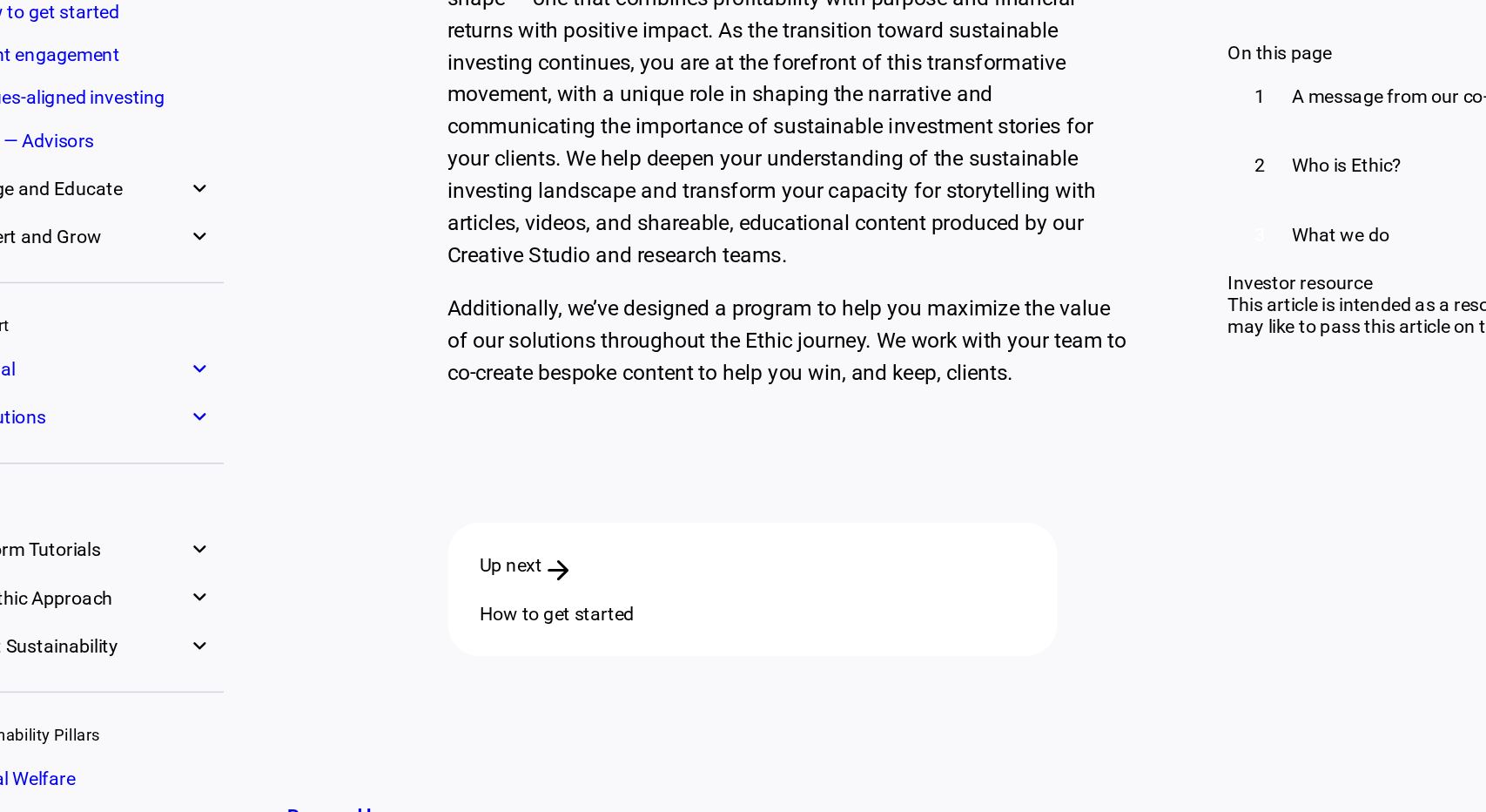
scroll to position [4949, 0]
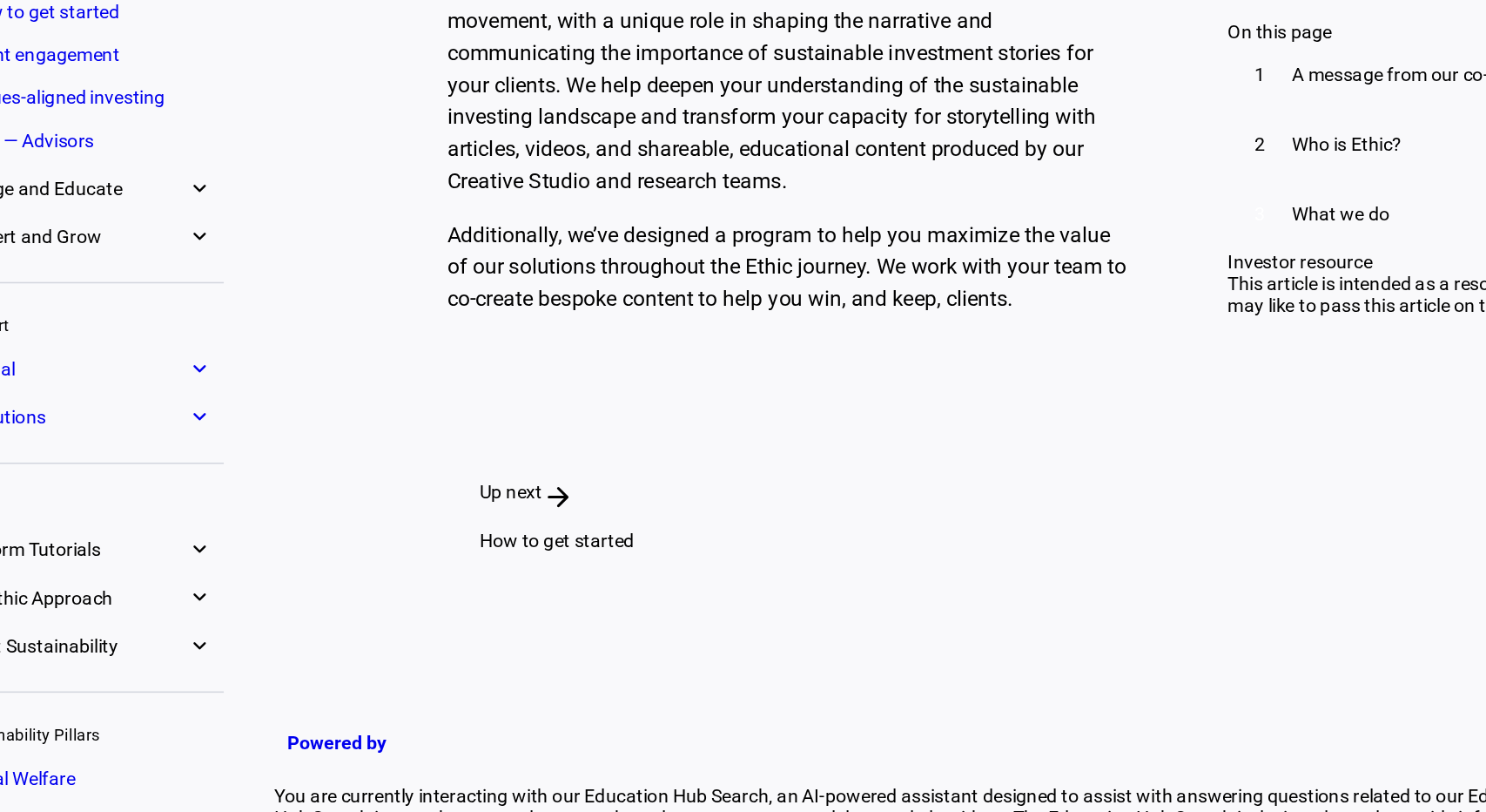
click at [634, 477] on mat-icon "arrow_forward" at bounding box center [624, 487] width 21 height 21
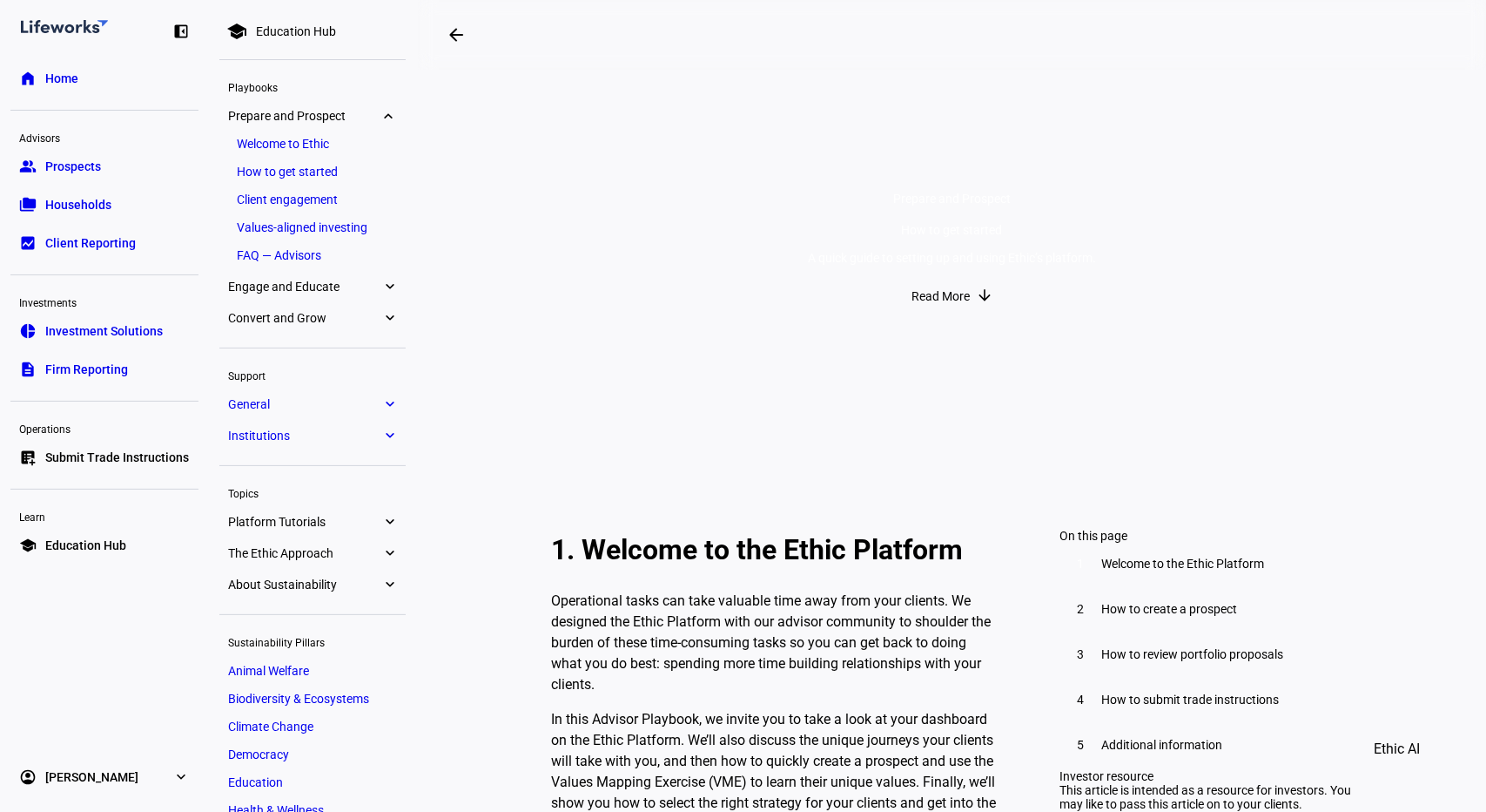
click at [115, 331] on span "Investment Solutions" at bounding box center [104, 330] width 118 height 17
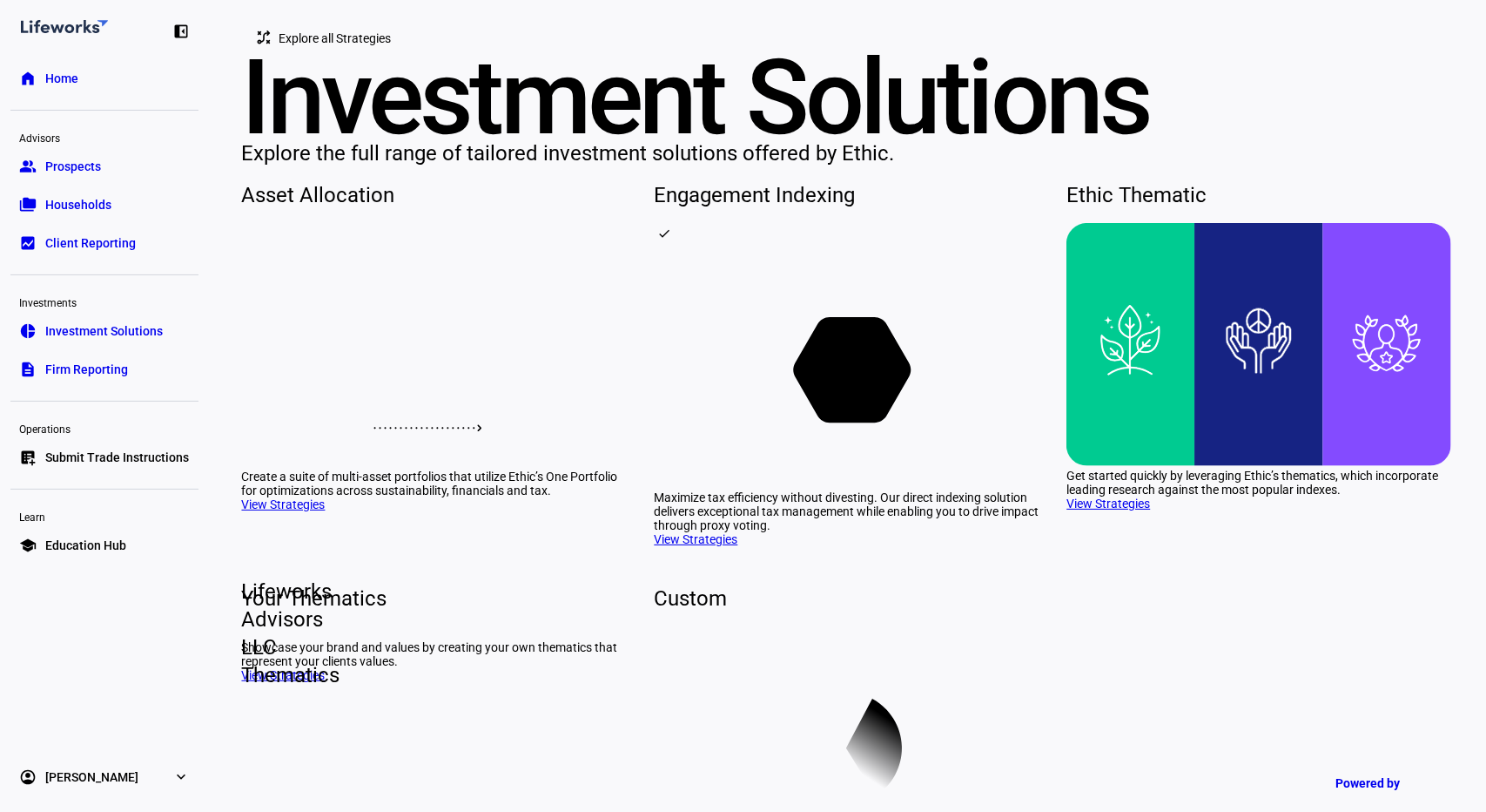
click at [61, 74] on span "Home" at bounding box center [62, 78] width 33 height 17
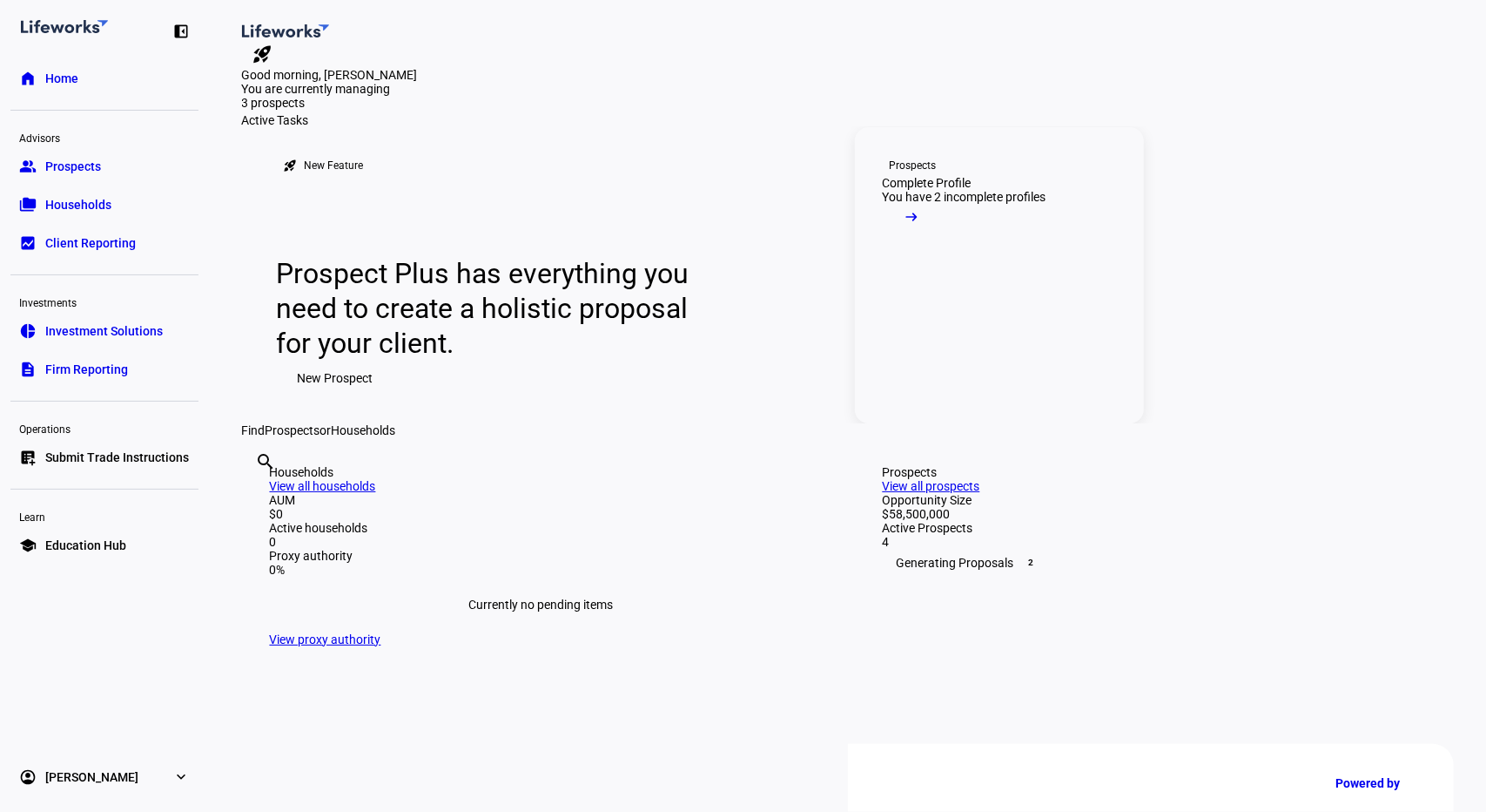
click at [917, 189] on div "Complete Profile" at bounding box center [927, 182] width 89 height 14
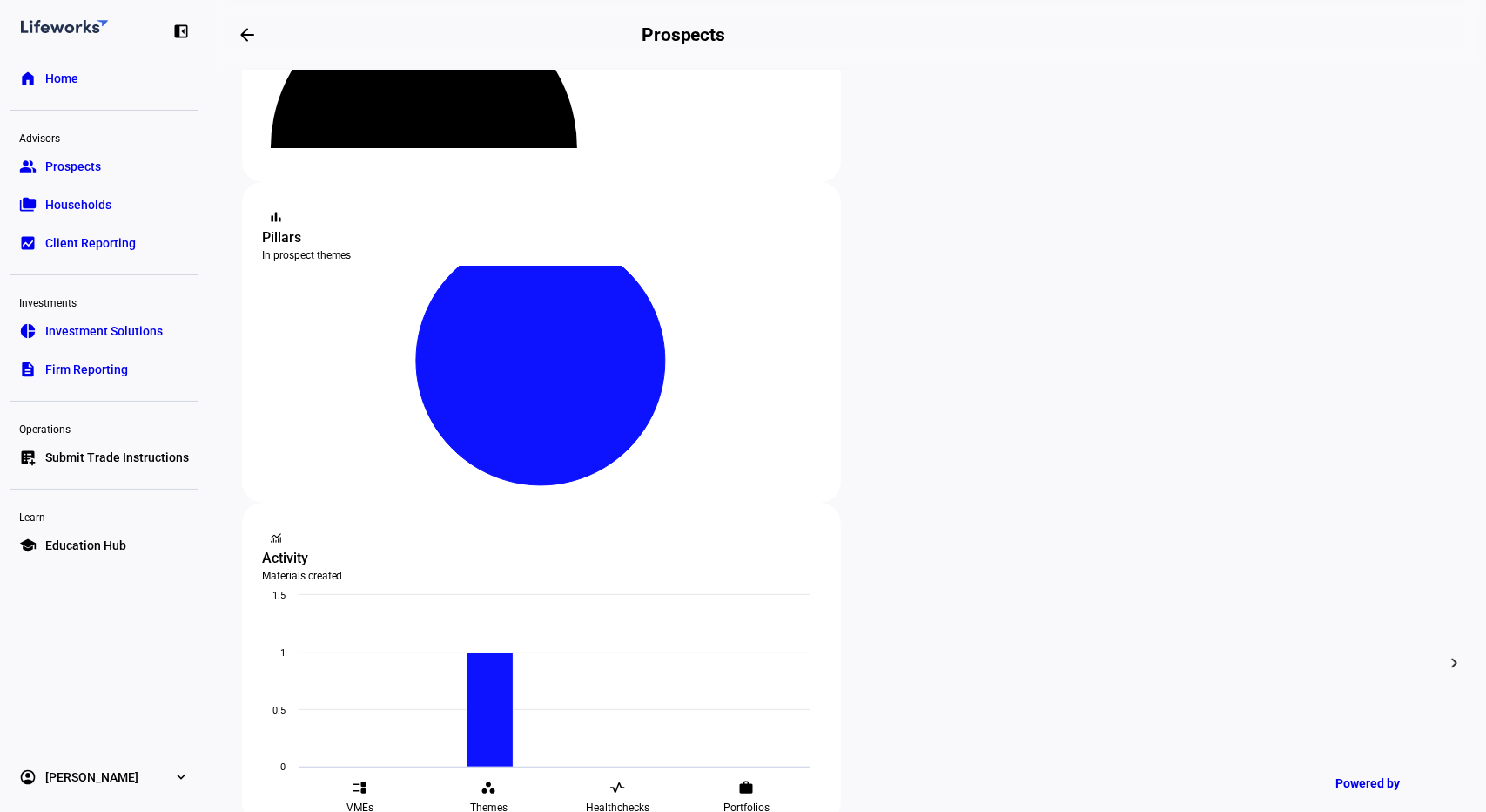
scroll to position [230, 0]
